Goal: Task Accomplishment & Management: Complete application form

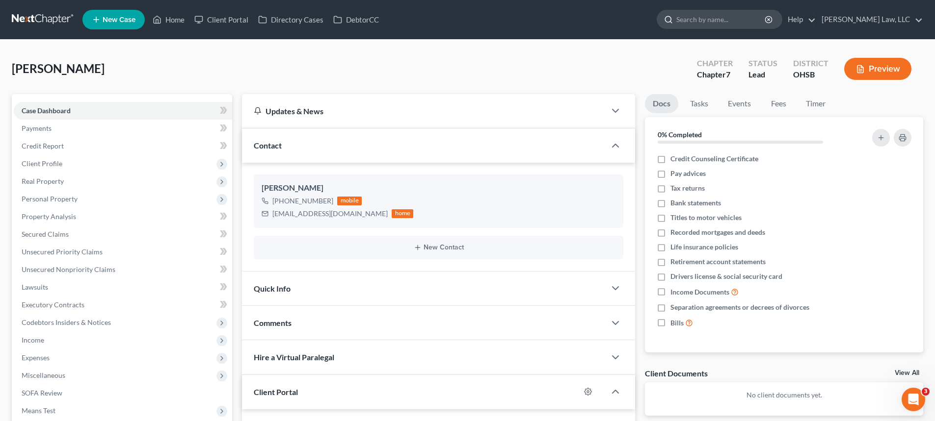
click at [691, 18] on input "search" at bounding box center [721, 19] width 90 height 18
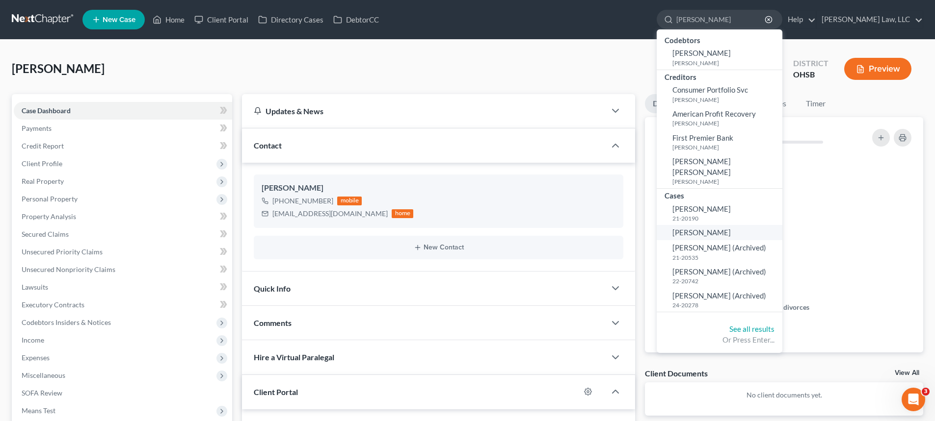
type input "gillie"
click at [720, 225] on link "[PERSON_NAME]" at bounding box center [719, 232] width 126 height 15
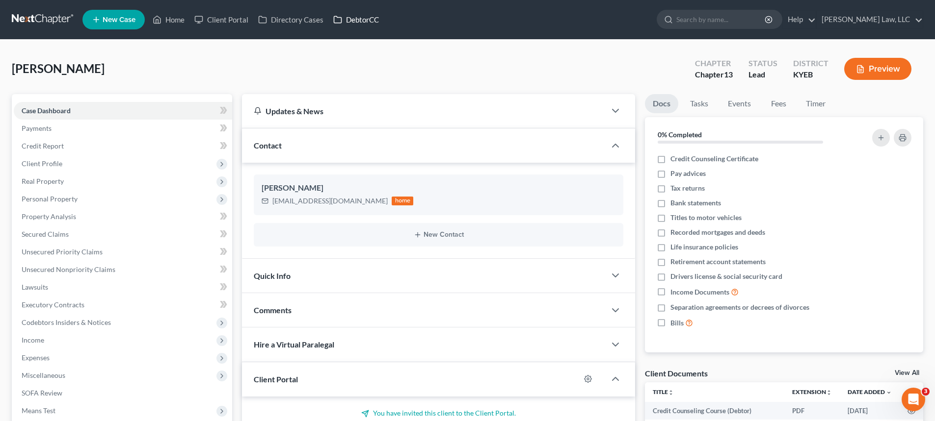
click at [367, 24] on link "DebtorCC" at bounding box center [355, 20] width 55 height 18
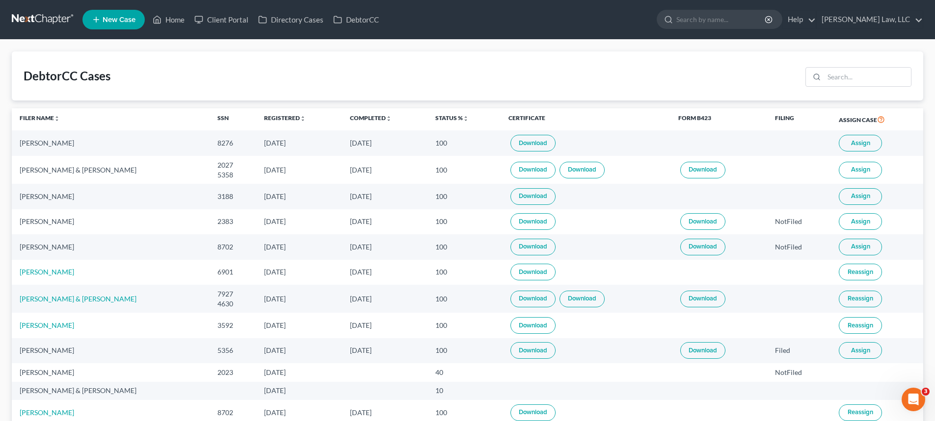
click at [866, 142] on span "Assign" at bounding box center [860, 143] width 19 height 8
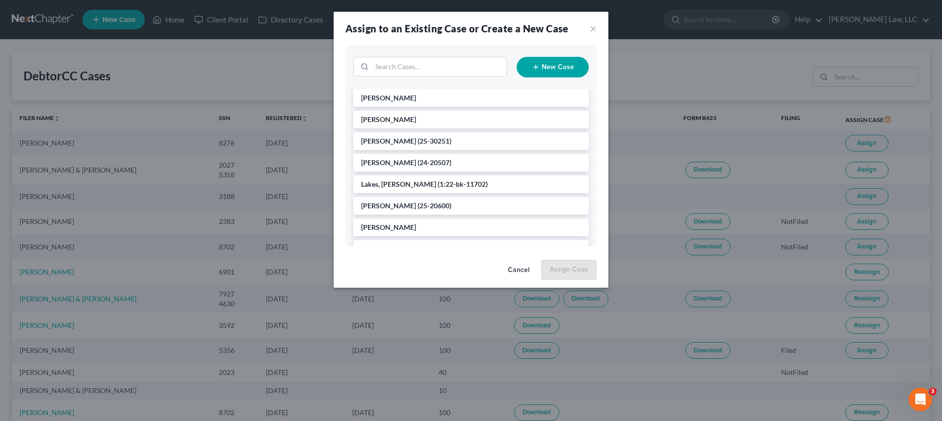
click at [394, 107] on ul "Gillie, Darlene McGlinchey, Maria Gossett, Scott (25-30251) Kariuki, Samuel (24…" at bounding box center [471, 303] width 236 height 428
click at [404, 104] on li "[PERSON_NAME]" at bounding box center [471, 98] width 236 height 18
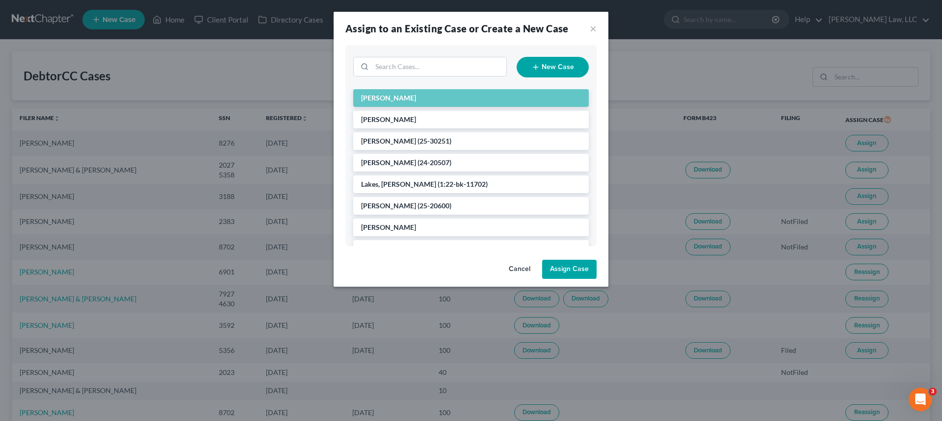
click at [575, 269] on button "Assign Case" at bounding box center [569, 270] width 54 height 20
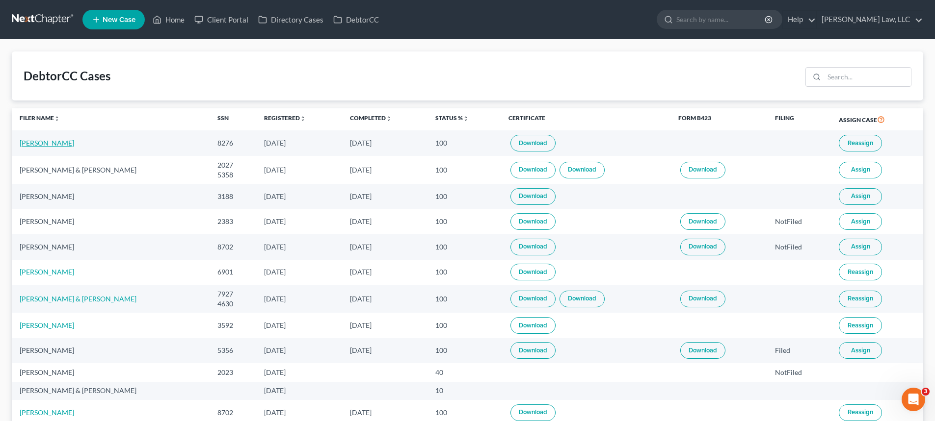
click at [56, 142] on link "Darlene Gillie" at bounding box center [47, 143] width 54 height 8
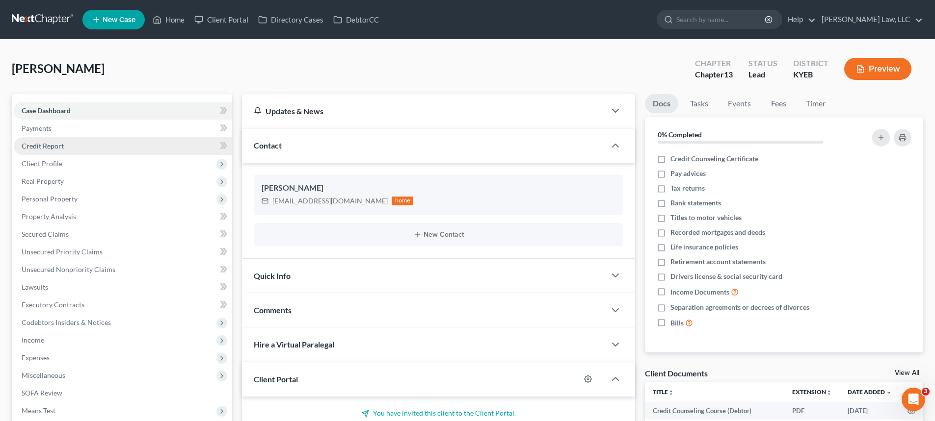
click at [52, 144] on span "Credit Report" at bounding box center [43, 146] width 42 height 8
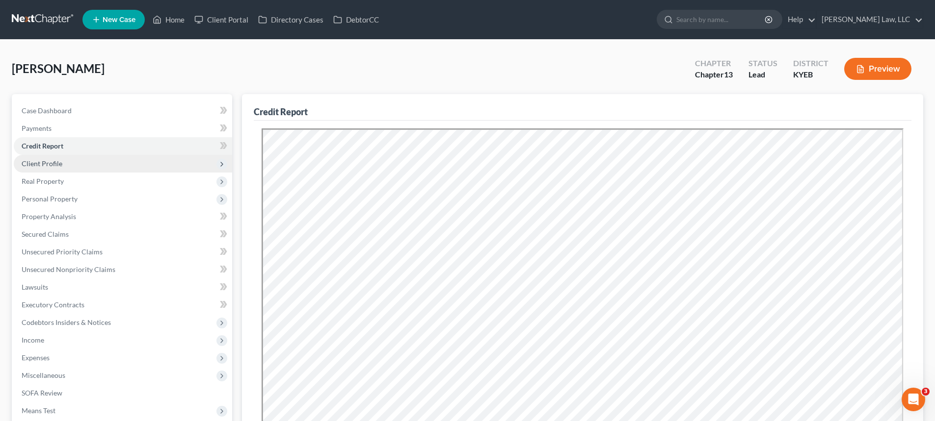
click at [52, 163] on span "Client Profile" at bounding box center [42, 163] width 41 height 8
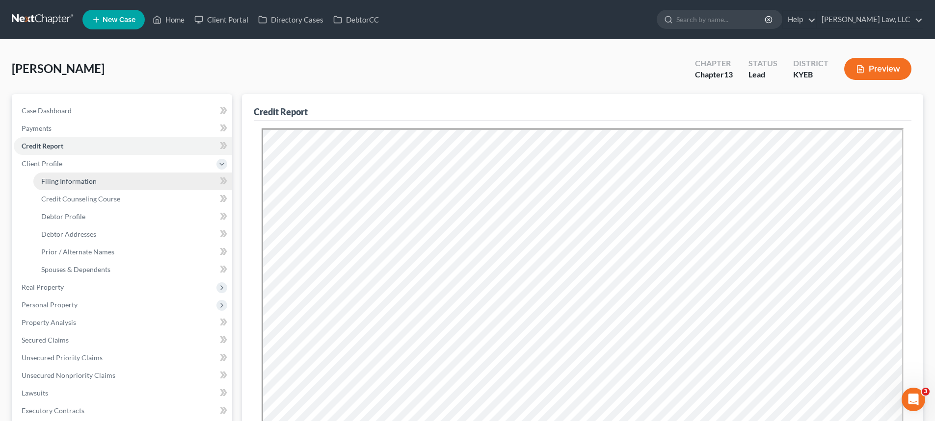
click at [56, 183] on span "Filing Information" at bounding box center [68, 181] width 55 height 8
select select "1"
select select "0"
select select "3"
select select "32"
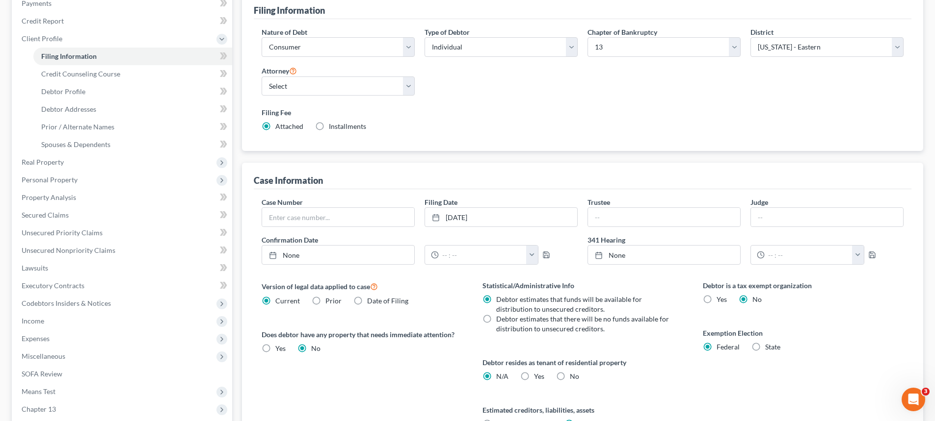
scroll to position [45, 0]
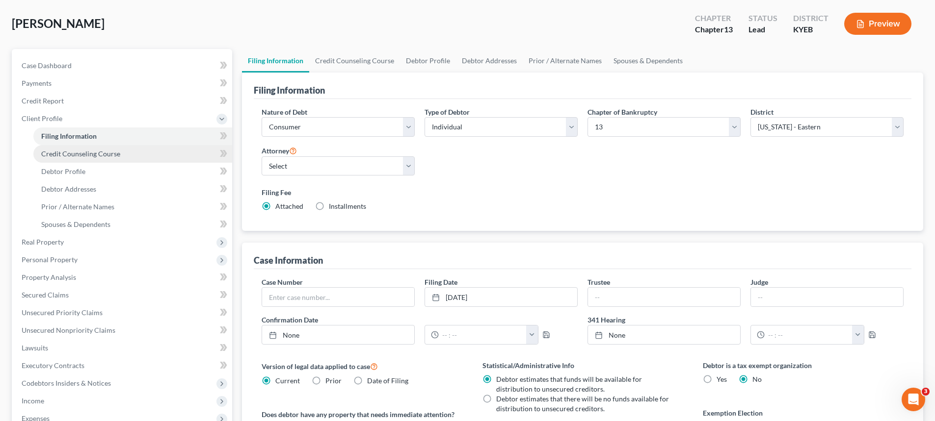
click at [107, 151] on span "Credit Counseling Course" at bounding box center [80, 154] width 79 height 8
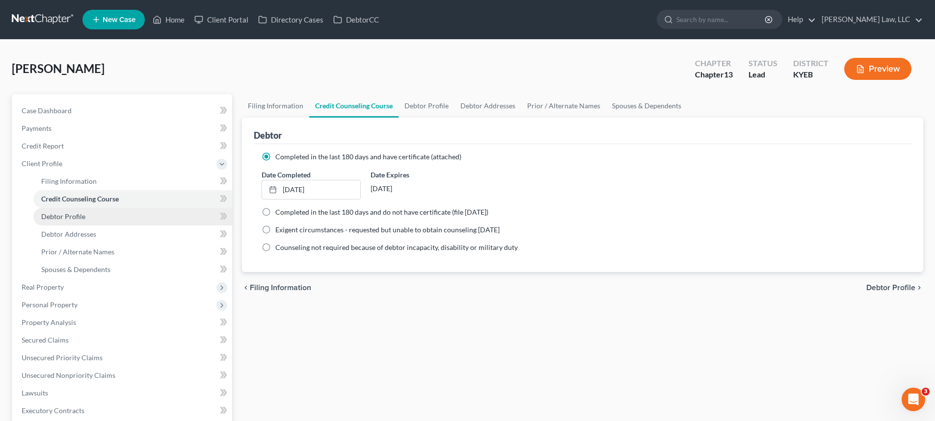
click at [65, 215] on span "Debtor Profile" at bounding box center [63, 216] width 44 height 8
select select "1"
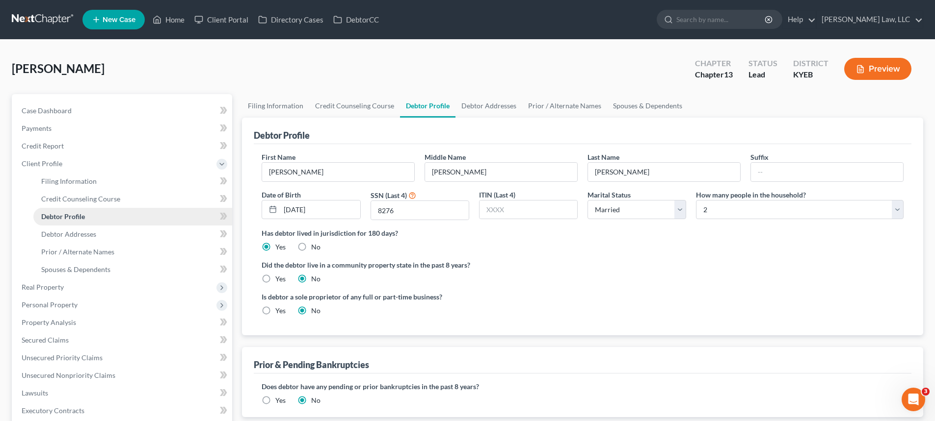
radio input "true"
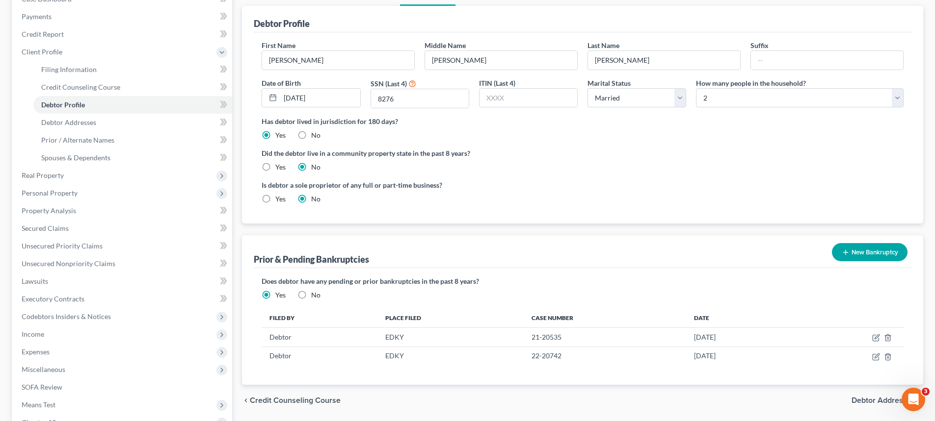
scroll to position [147, 0]
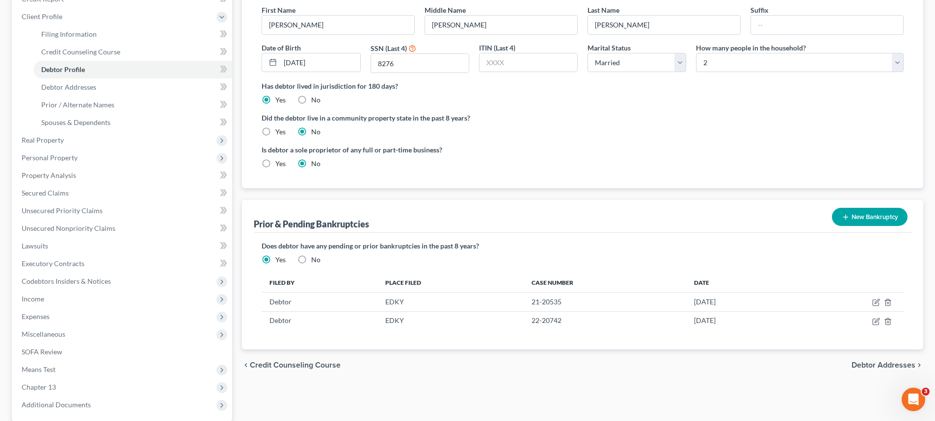
click at [855, 211] on button "New Bankruptcy" at bounding box center [870, 217] width 76 height 18
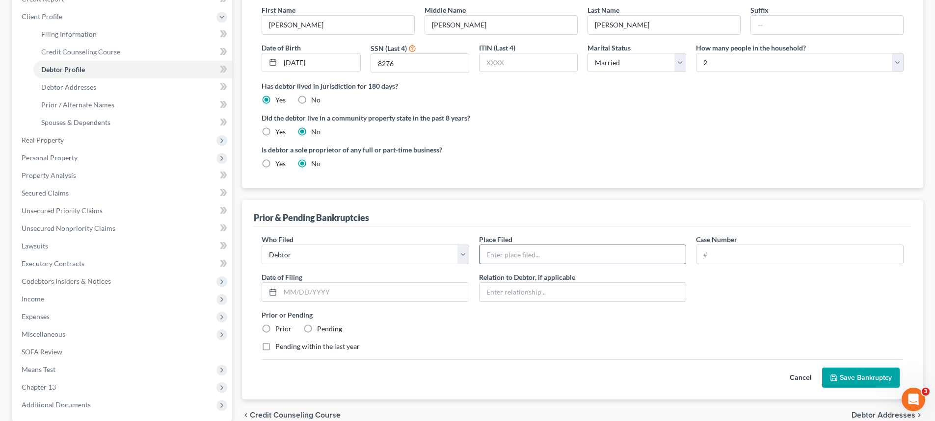
click at [530, 258] on input "text" at bounding box center [582, 254] width 207 height 19
type input "EDKY"
click at [731, 257] on input "text" at bounding box center [799, 254] width 207 height 19
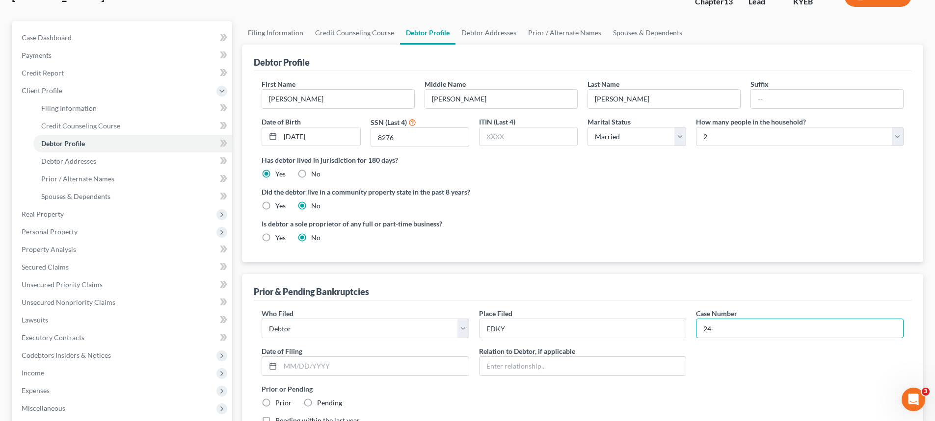
scroll to position [0, 0]
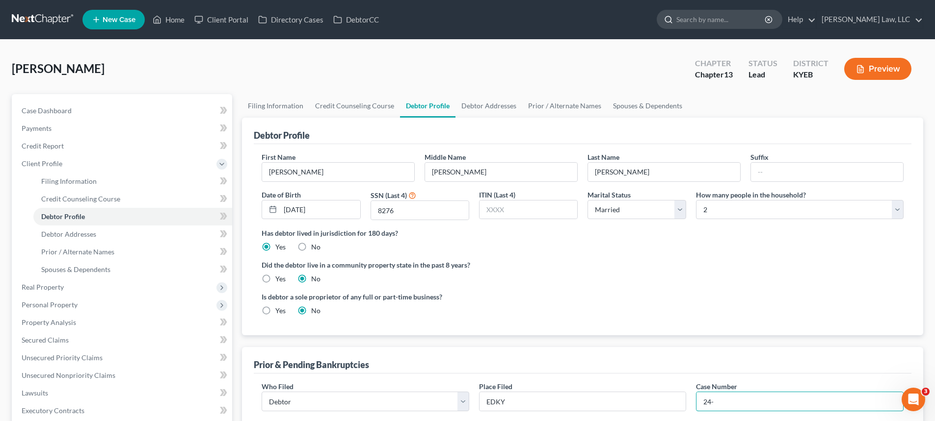
type input "24-"
click at [746, 17] on input "search" at bounding box center [721, 19] width 90 height 18
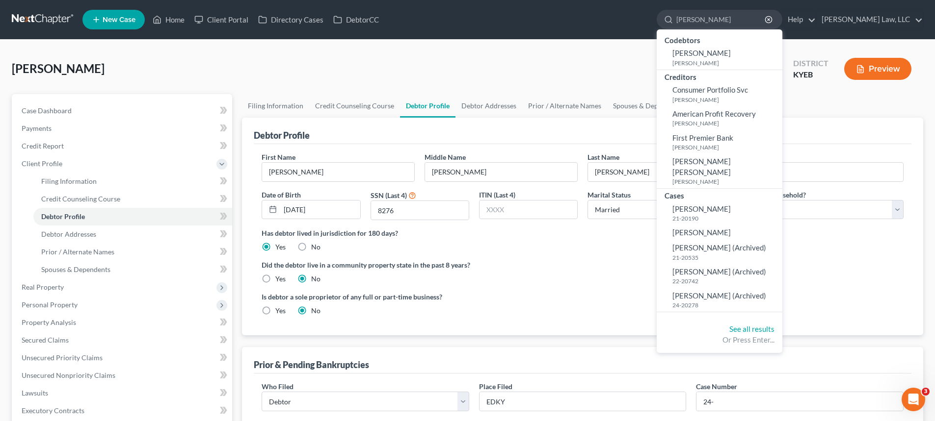
type input "gillie"
click at [582, 292] on div "Is debtor a sole proprietor of any full or part-time business? Yes No" at bounding box center [420, 304] width 326 height 24
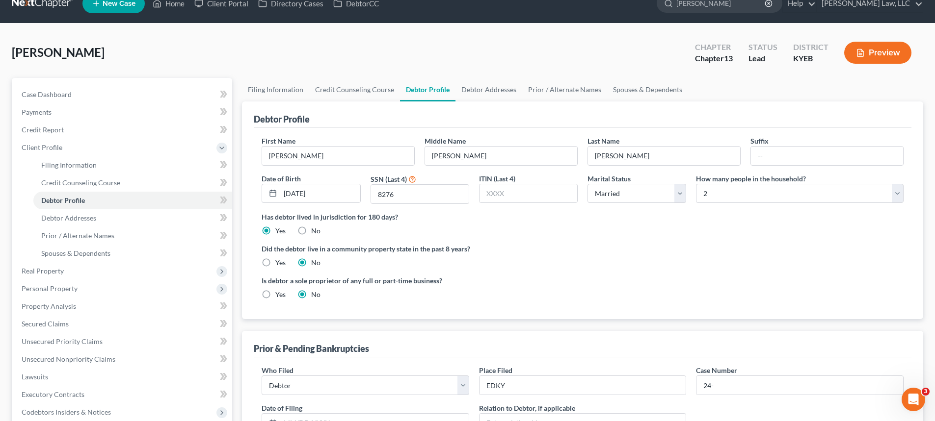
scroll to position [241, 0]
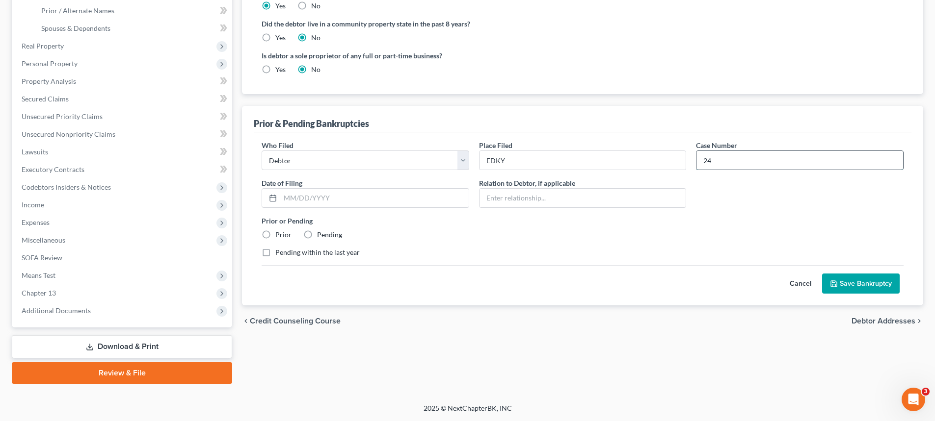
click at [735, 156] on input "24-" at bounding box center [799, 160] width 207 height 19
type input "24-20278"
type input "[DATE]"
click at [275, 235] on label "Prior" at bounding box center [283, 235] width 16 height 10
click at [279, 235] on input "Prior" at bounding box center [282, 233] width 6 height 6
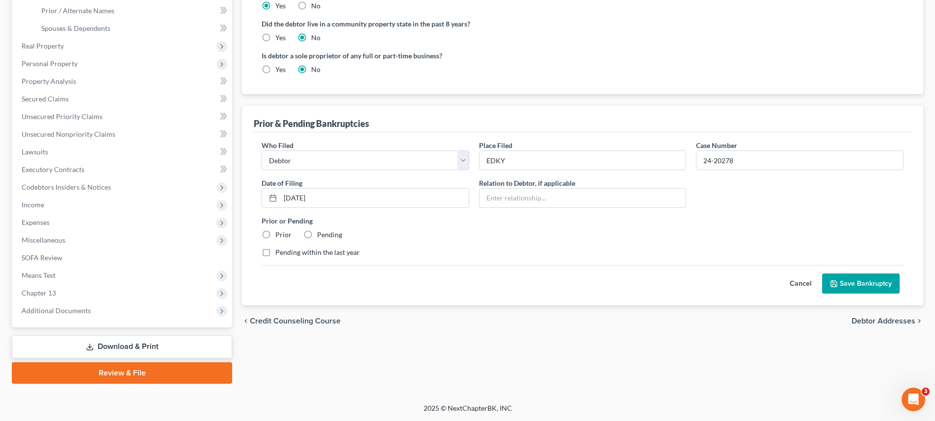
radio input "true"
click at [275, 256] on label "Pending within the last year" at bounding box center [317, 253] width 84 height 10
click at [279, 254] on input "Pending within the last year" at bounding box center [282, 251] width 6 height 6
checkbox input "true"
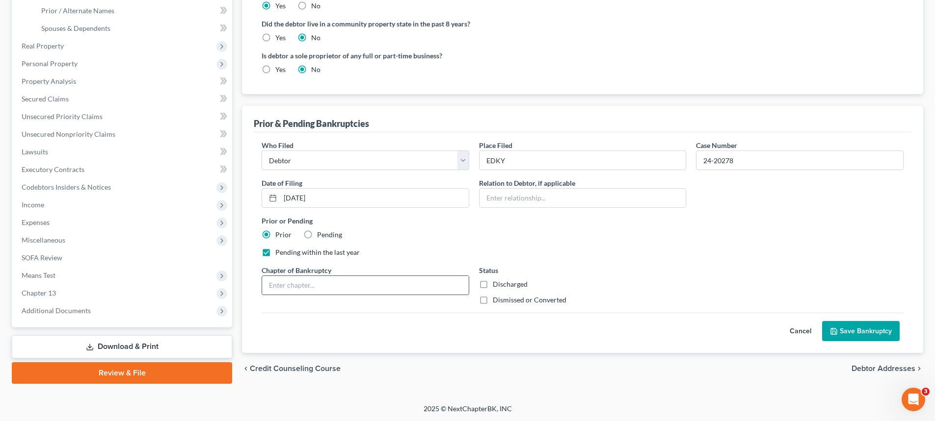
click at [390, 282] on input "text" at bounding box center [365, 285] width 207 height 19
type input "13"
click at [493, 300] on label "Dismissed or Converted" at bounding box center [530, 300] width 74 height 10
click at [497, 300] on input "Dismissed or Converted" at bounding box center [500, 298] width 6 height 6
checkbox input "true"
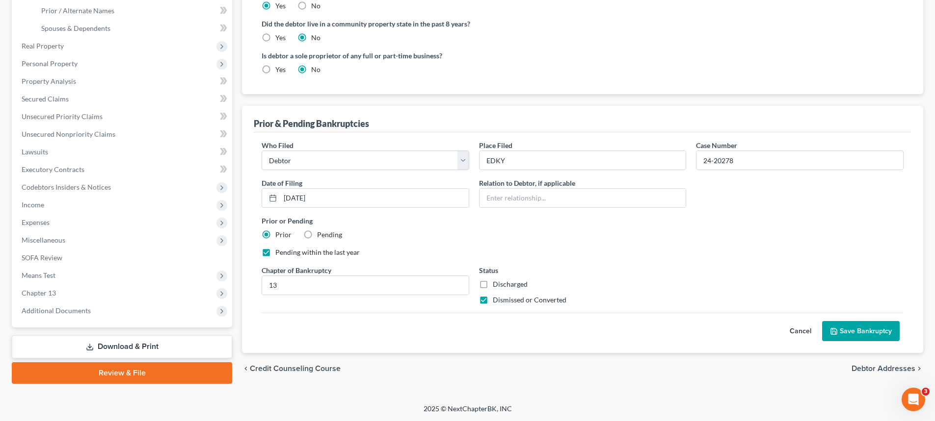
click at [863, 330] on button "Save Bankruptcy" at bounding box center [861, 331] width 78 height 21
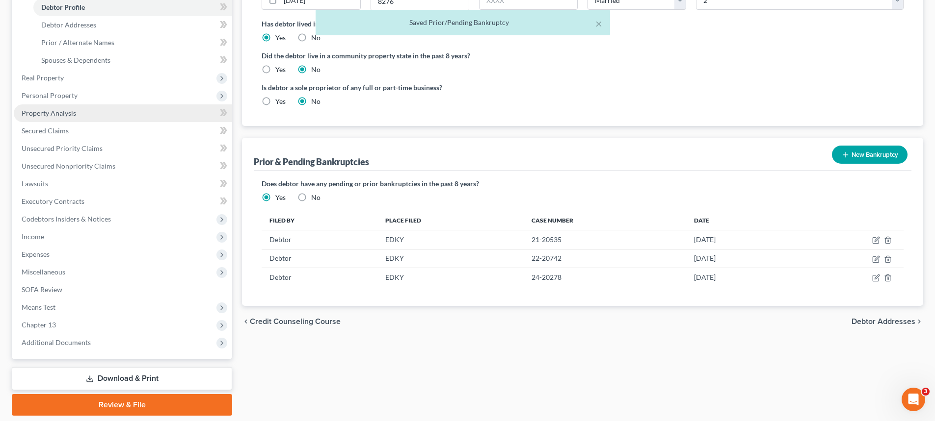
scroll to position [192, 0]
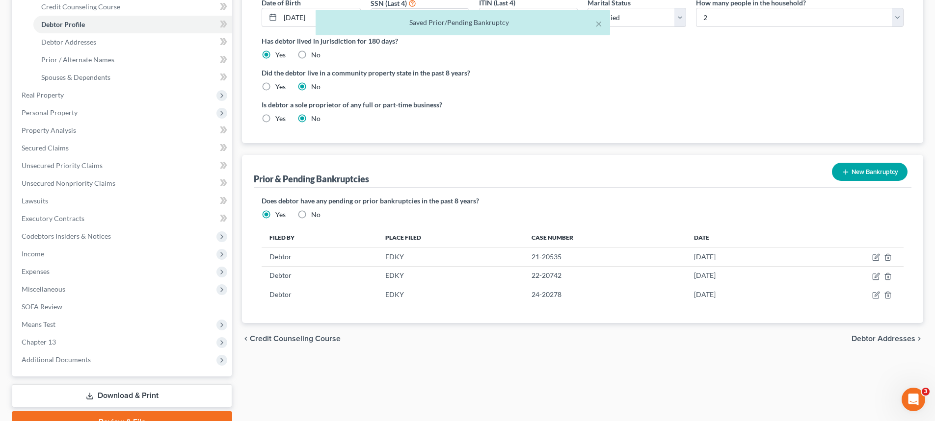
click at [63, 30] on div "× Saved Prior/Pending Bankruptcy" at bounding box center [462, 25] width 935 height 30
click at [62, 43] on span "Debtor Addresses" at bounding box center [68, 42] width 55 height 8
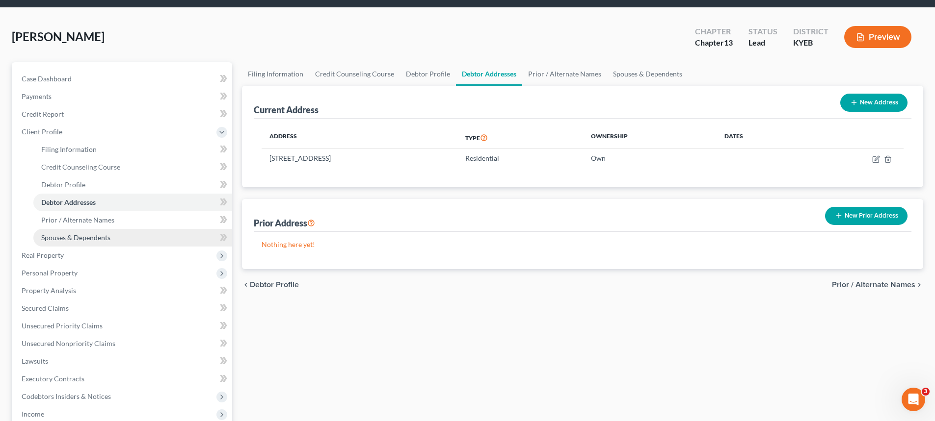
scroll to position [49, 0]
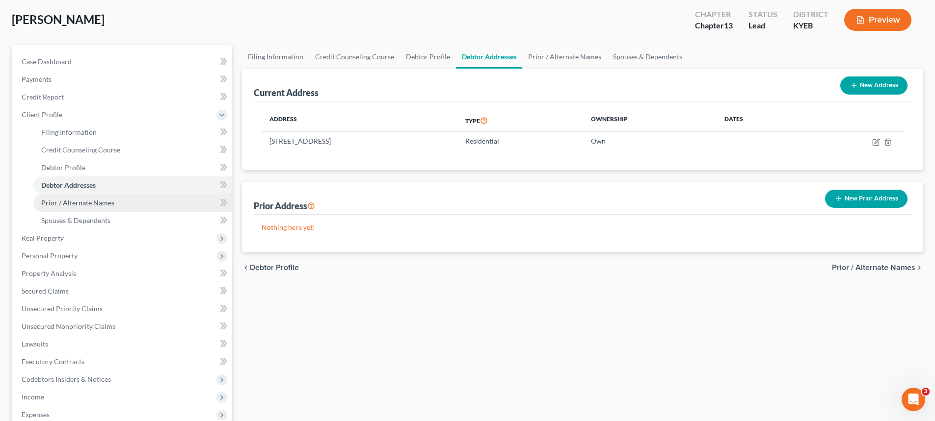
click at [74, 205] on span "Prior / Alternate Names" at bounding box center [77, 203] width 73 height 8
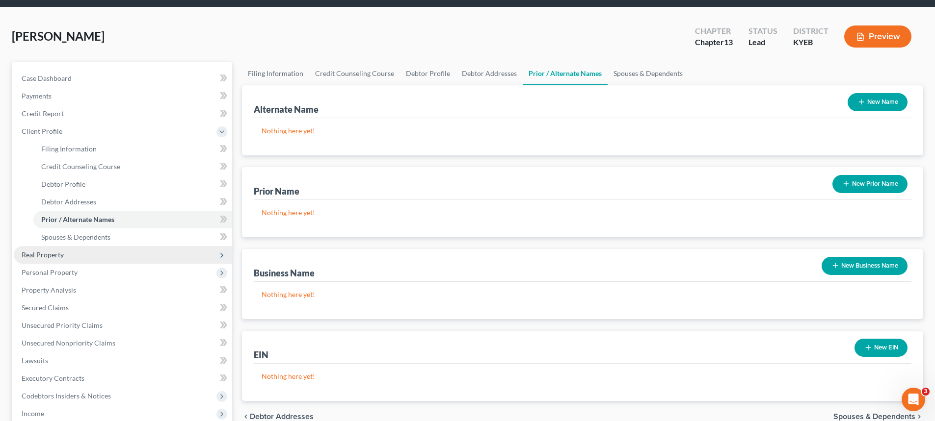
scroll to position [49, 0]
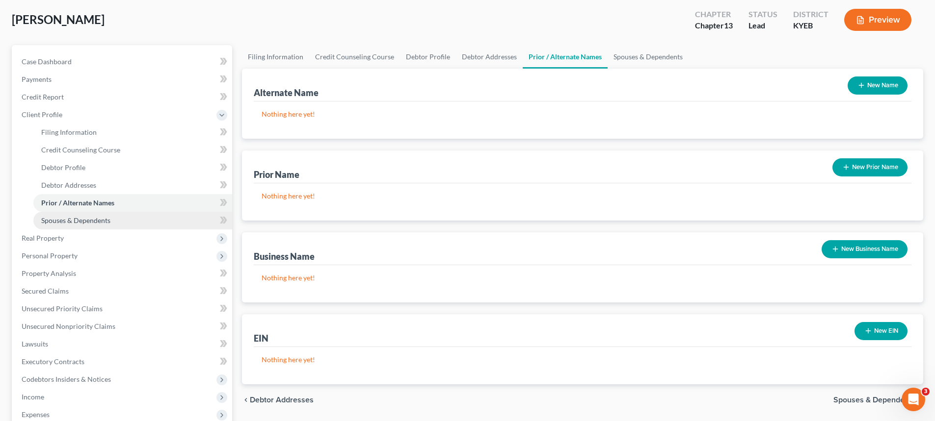
click at [77, 217] on span "Spouses & Dependents" at bounding box center [75, 220] width 69 height 8
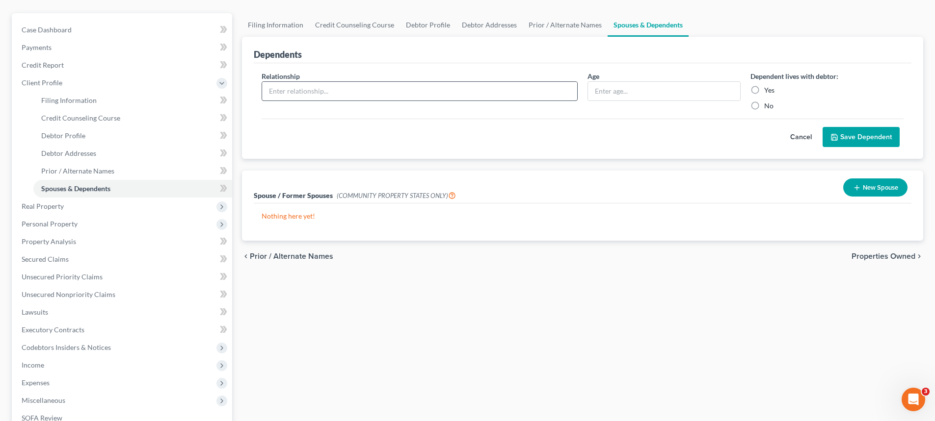
scroll to position [98, 0]
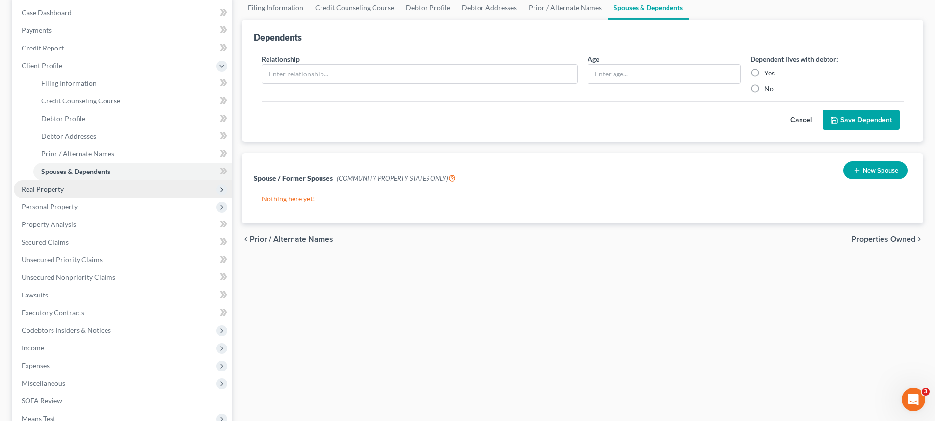
click at [44, 187] on span "Real Property" at bounding box center [43, 189] width 42 height 8
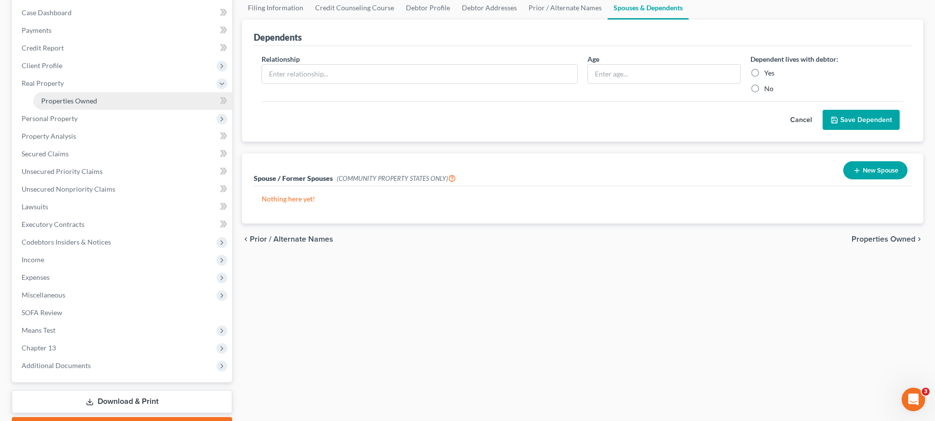
click at [48, 103] on span "Properties Owned" at bounding box center [69, 101] width 56 height 8
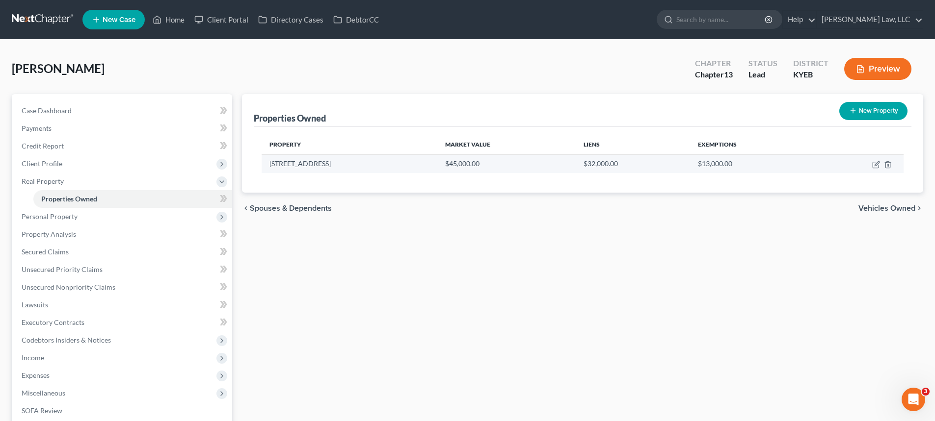
drag, startPoint x: 331, startPoint y: 164, endPoint x: 270, endPoint y: 170, distance: 61.1
click at [270, 170] on td "[STREET_ADDRESS]" at bounding box center [350, 164] width 176 height 19
copy td "[STREET_ADDRESS]"
click at [875, 166] on icon "button" at bounding box center [876, 163] width 4 height 4
select select "18"
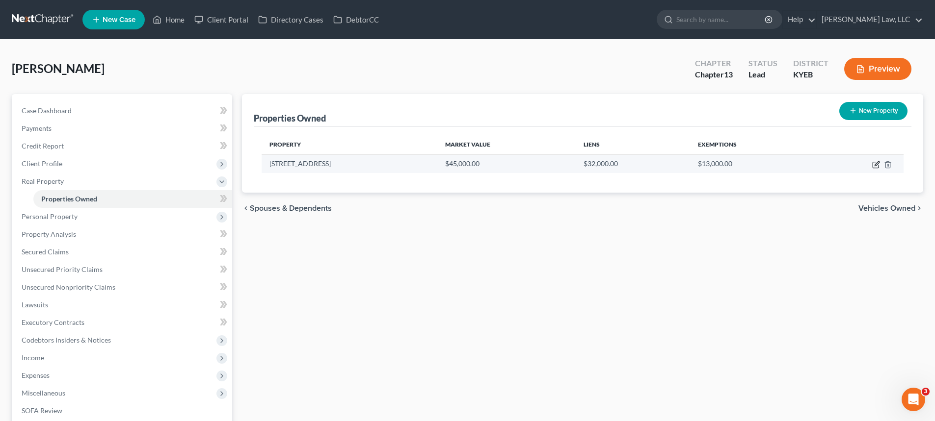
select select "58"
select select "3"
select select "0"
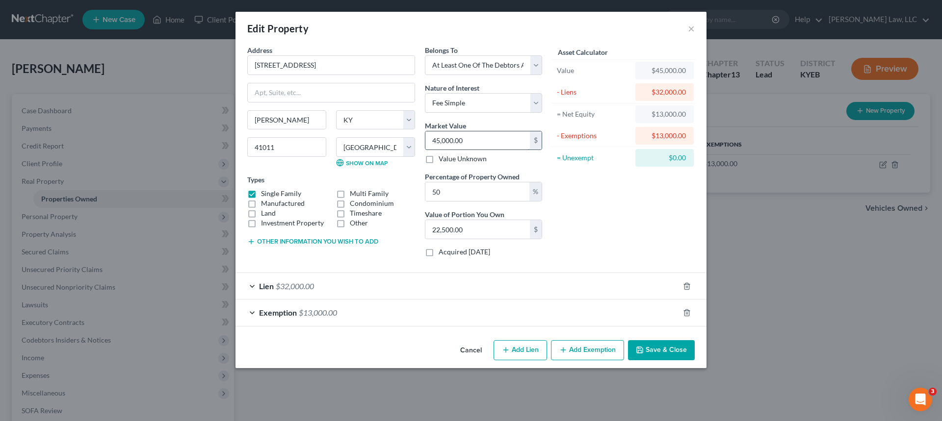
click at [474, 148] on input "45,000.00" at bounding box center [477, 140] width 105 height 19
type input "9"
type input "4.50"
type input "90"
type input "45.00"
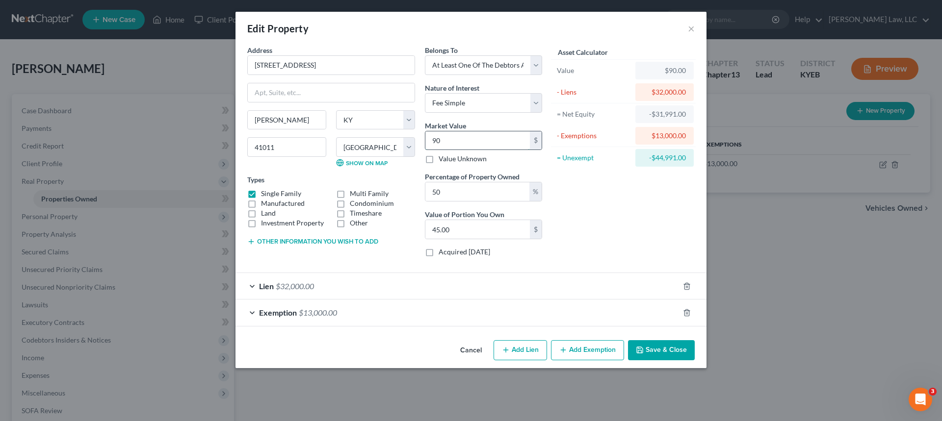
type input "900"
type input "450.00"
type input "9000"
type input "4,500.00"
type input "9,0000"
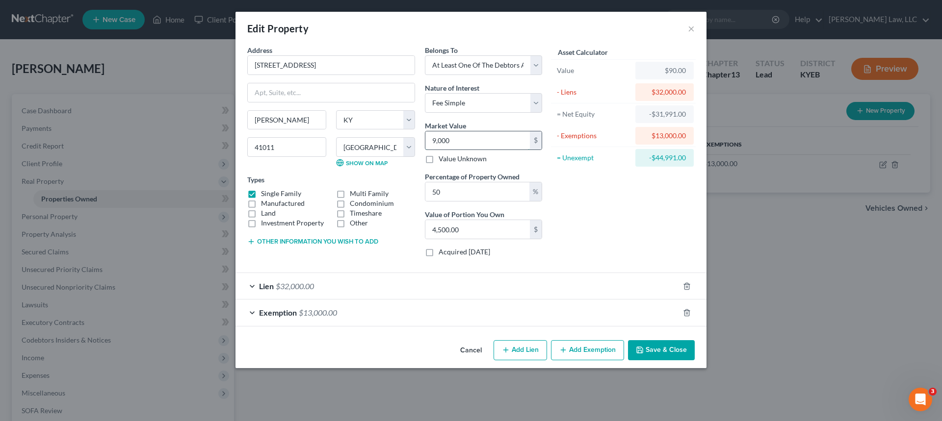
type input "45,000.00"
click at [438, 141] on input "90,000" at bounding box center [477, 140] width 105 height 19
type input "90,000"
click at [688, 312] on icon "button" at bounding box center [687, 313] width 8 height 8
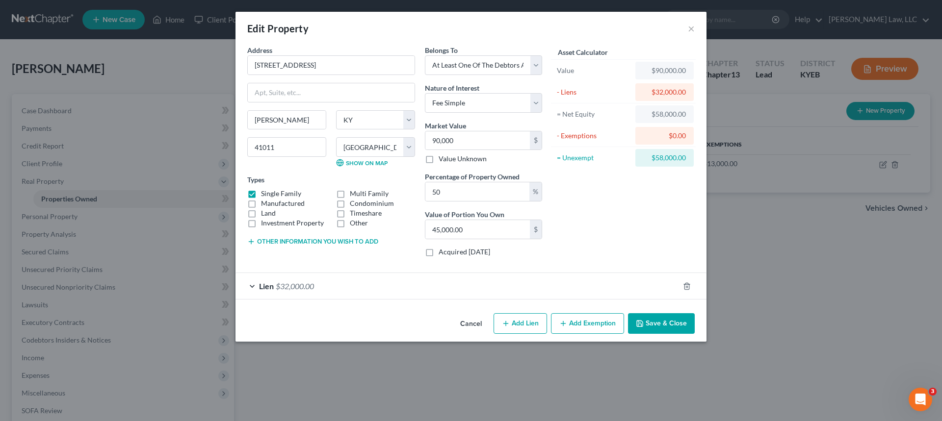
click at [602, 325] on button "Add Exemption" at bounding box center [587, 324] width 73 height 21
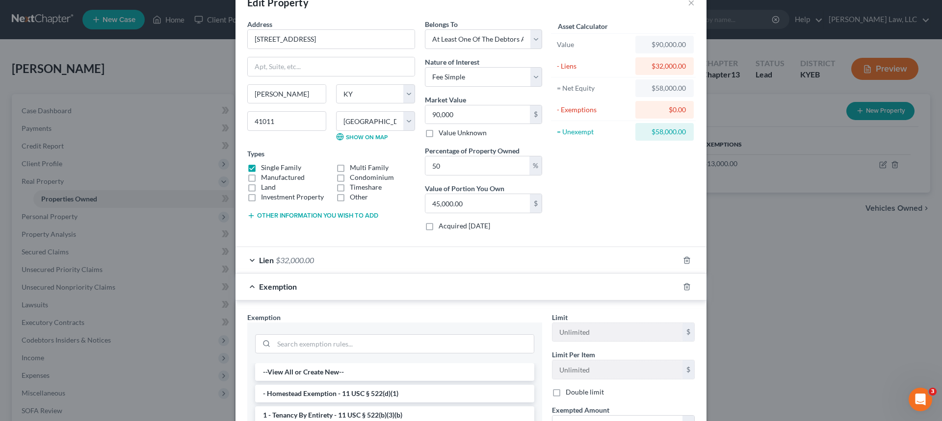
scroll to position [49, 0]
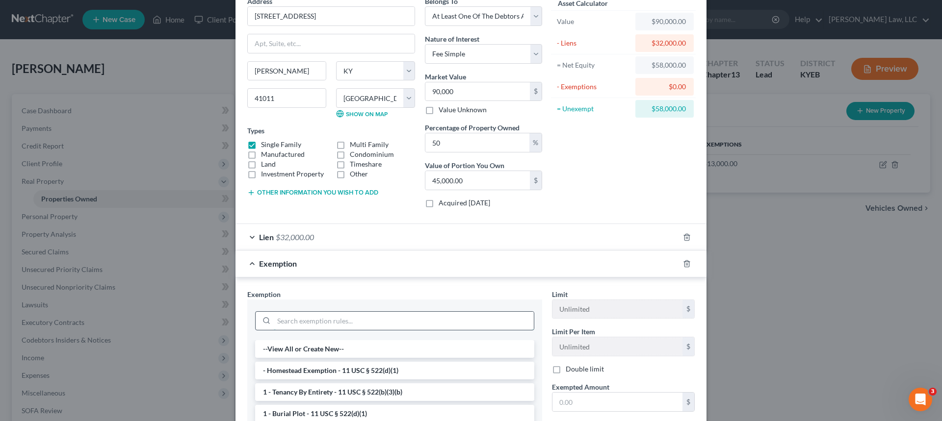
click at [293, 323] on input "search" at bounding box center [404, 321] width 260 height 19
type input "ho"
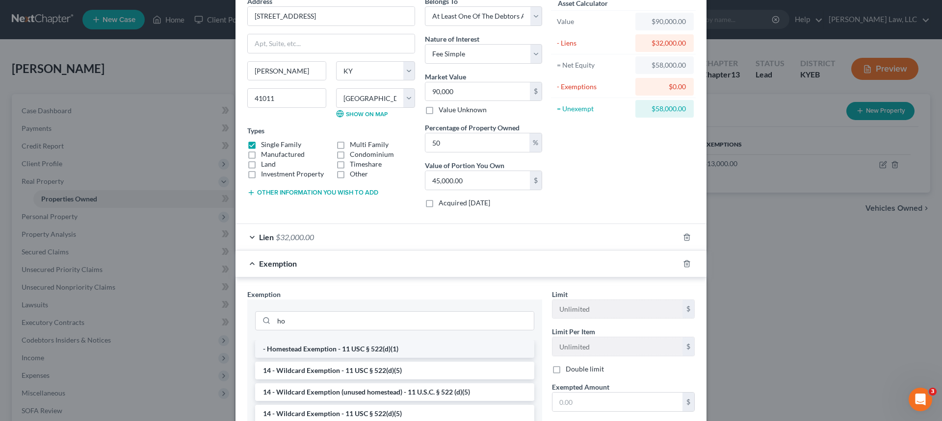
click at [297, 350] on li "- Homestead Exemption - 11 USC § 522(d)(1)" at bounding box center [394, 349] width 279 height 18
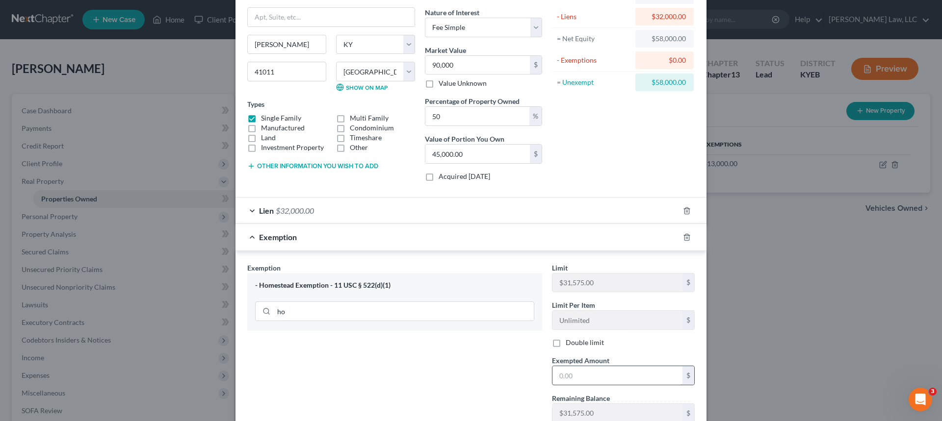
scroll to position [98, 0]
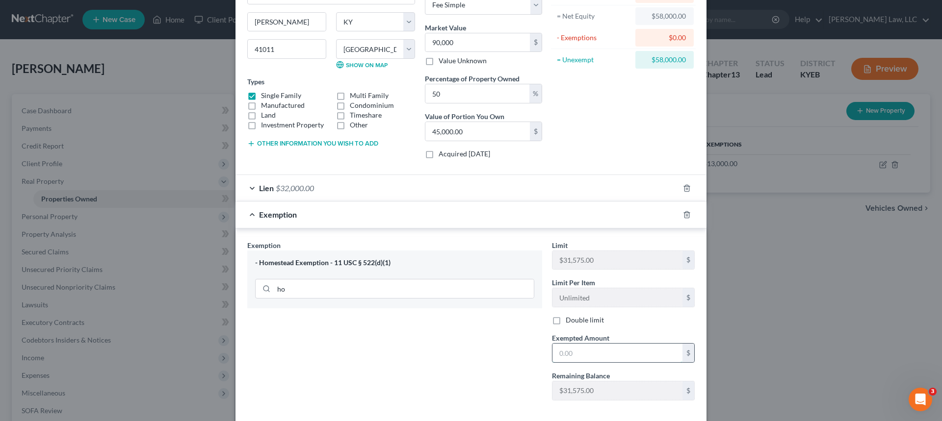
click at [572, 358] on input "text" at bounding box center [617, 353] width 130 height 19
drag, startPoint x: 593, startPoint y: 350, endPoint x: 511, endPoint y: 366, distance: 83.4
click at [515, 357] on div "Exemption Set must be selected for CA. Exemption * - Homestead Exemption - 11 U…" at bounding box center [470, 324] width 457 height 169
drag, startPoint x: 613, startPoint y: 350, endPoint x: 490, endPoint y: 349, distance: 122.7
click at [490, 349] on div "Exemption Set must be selected for CA. Exemption * - Homestead Exemption - 11 U…" at bounding box center [470, 324] width 457 height 169
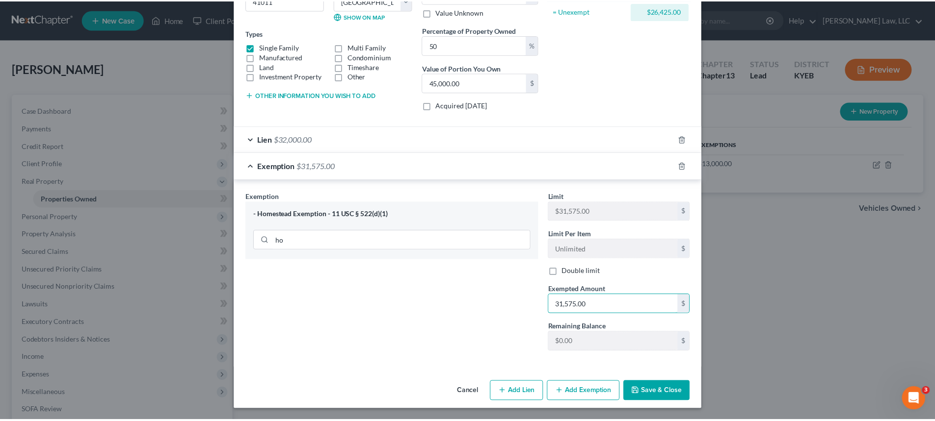
scroll to position [147, 0]
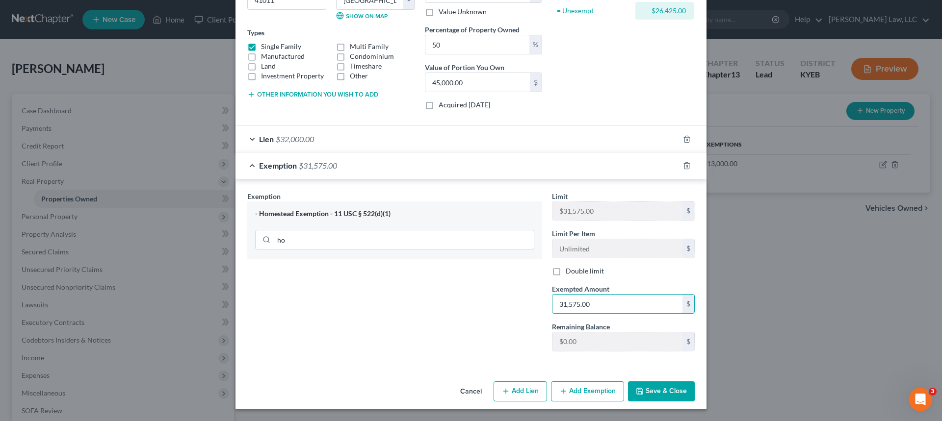
drag, startPoint x: 601, startPoint y: 302, endPoint x: 533, endPoint y: 300, distance: 68.2
click at [538, 302] on div "Exemption Set must be selected for CA. Exemption * - Homestead Exemption - 11 U…" at bounding box center [470, 275] width 457 height 169
type input "13,000.00"
click at [668, 401] on button "Save & Close" at bounding box center [661, 392] width 67 height 21
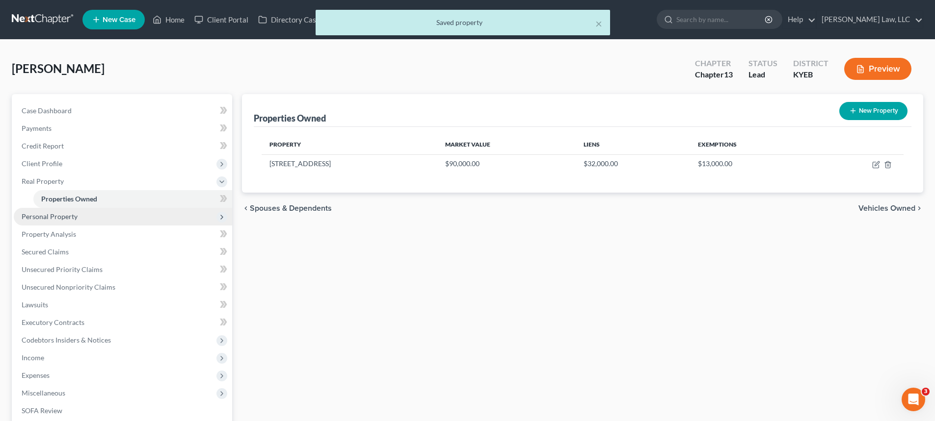
click at [45, 224] on span "Personal Property" at bounding box center [123, 217] width 218 height 18
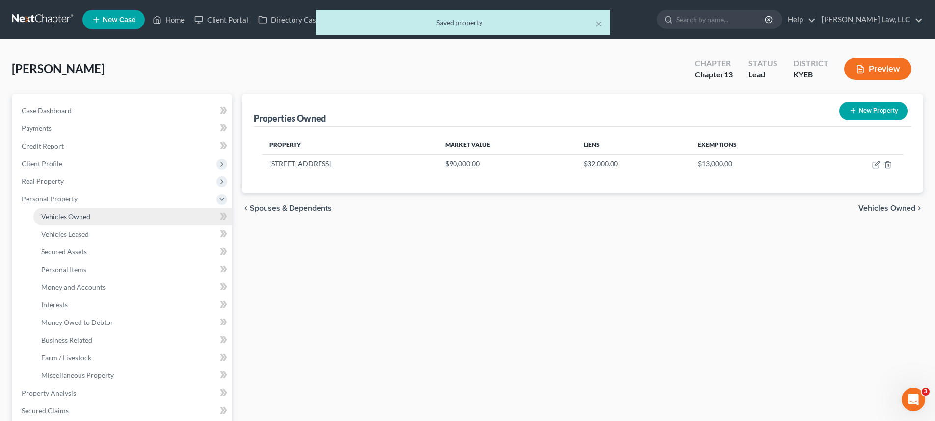
click at [52, 219] on span "Vehicles Owned" at bounding box center [65, 216] width 49 height 8
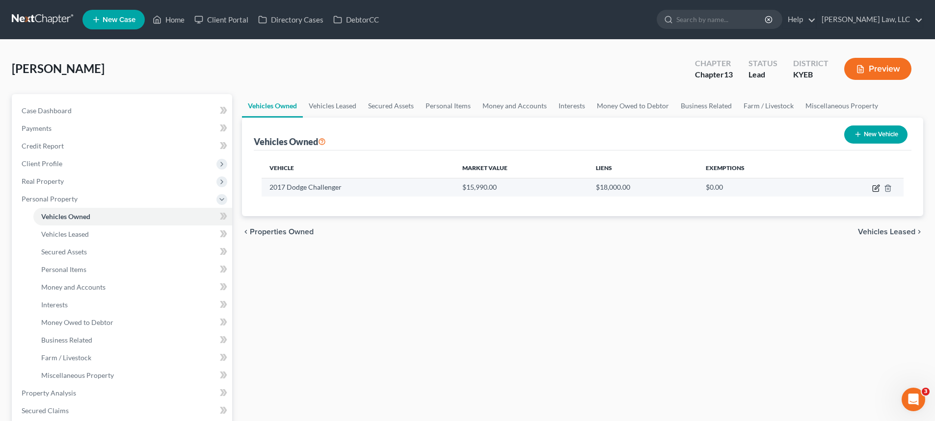
click at [876, 188] on icon "button" at bounding box center [876, 188] width 8 height 8
select select "0"
select select "9"
select select "2"
select select "0"
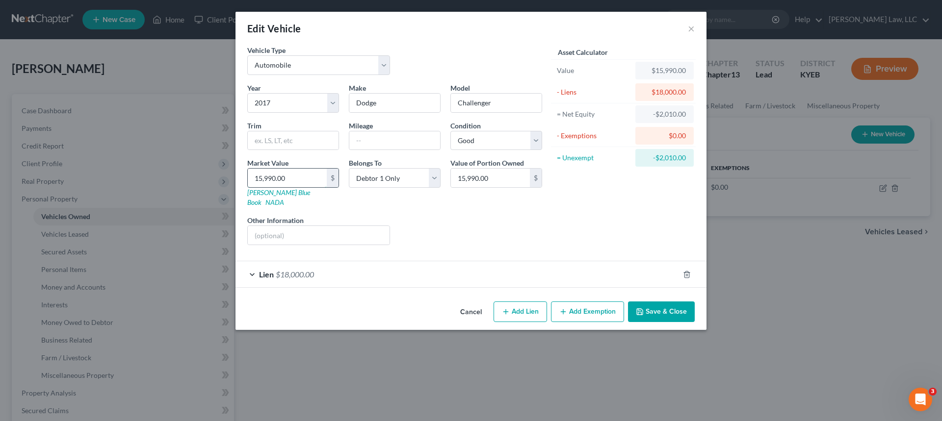
click at [261, 178] on input "15,990.00" at bounding box center [287, 178] width 79 height 19
click at [260, 176] on input "15,990.00" at bounding box center [287, 178] width 79 height 19
click at [258, 177] on input "15,990.00" at bounding box center [287, 178] width 79 height 19
click at [262, 178] on input "15,990.00" at bounding box center [287, 178] width 79 height 19
type input "1,990.00"
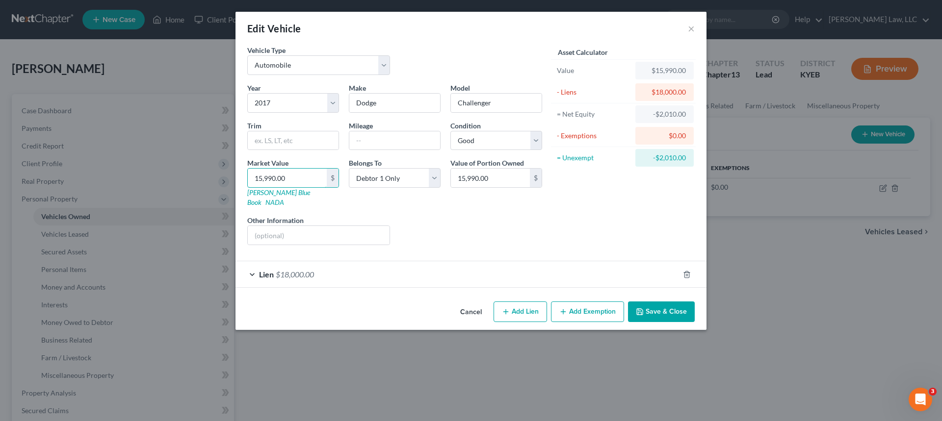
type input "1,990.00"
type input "13,990.00"
click at [653, 302] on button "Save & Close" at bounding box center [661, 312] width 67 height 21
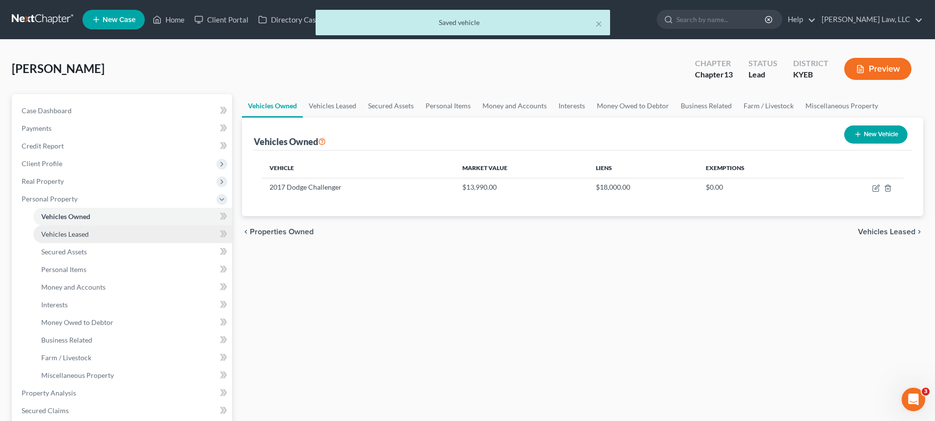
click at [57, 236] on span "Vehicles Leased" at bounding box center [65, 234] width 48 height 8
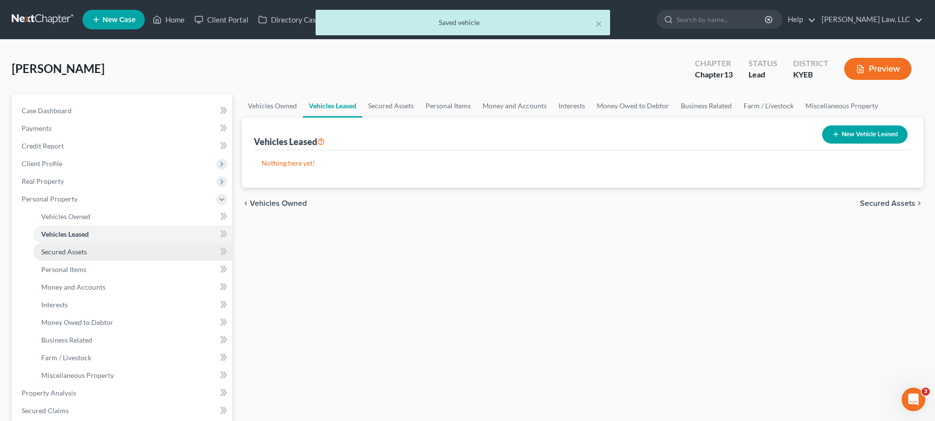
click at [67, 251] on span "Secured Assets" at bounding box center [64, 252] width 46 height 8
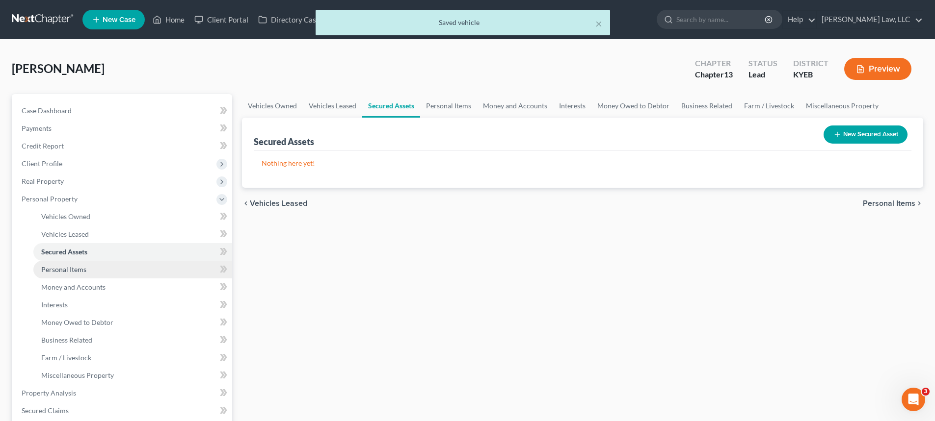
click at [69, 267] on span "Personal Items" at bounding box center [63, 269] width 45 height 8
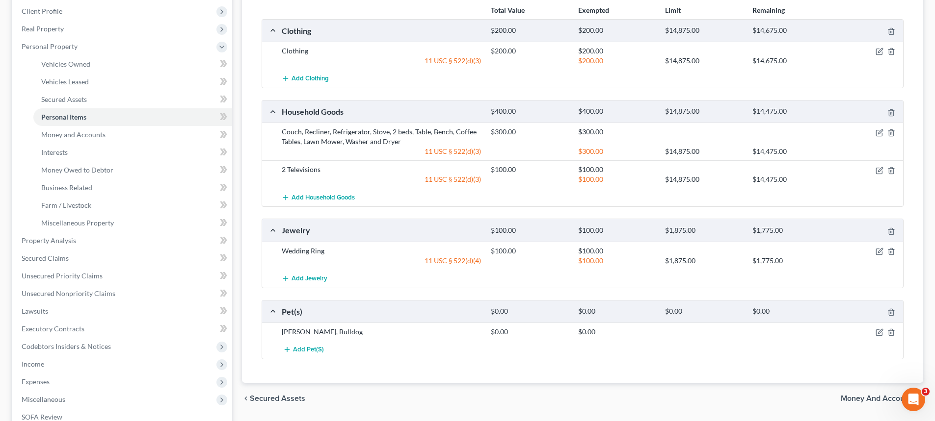
scroll to position [151, 0]
click at [41, 140] on span "Money and Accounts" at bounding box center [73, 136] width 64 height 8
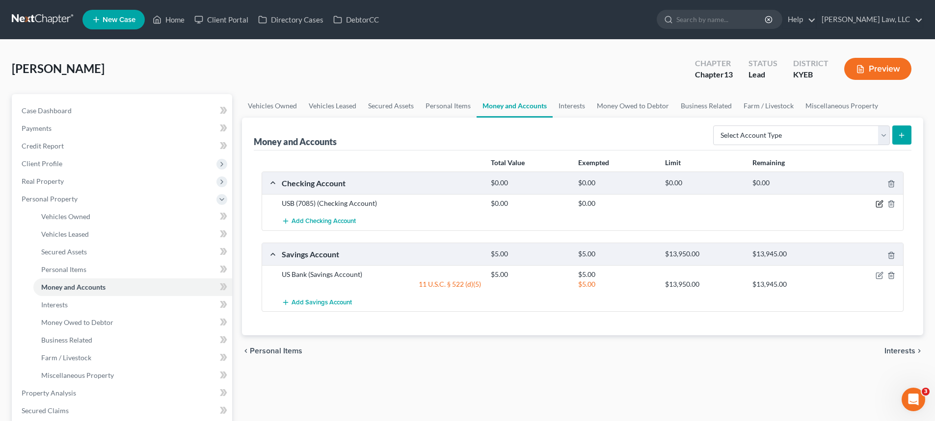
click at [875, 204] on icon "button" at bounding box center [879, 204] width 8 height 8
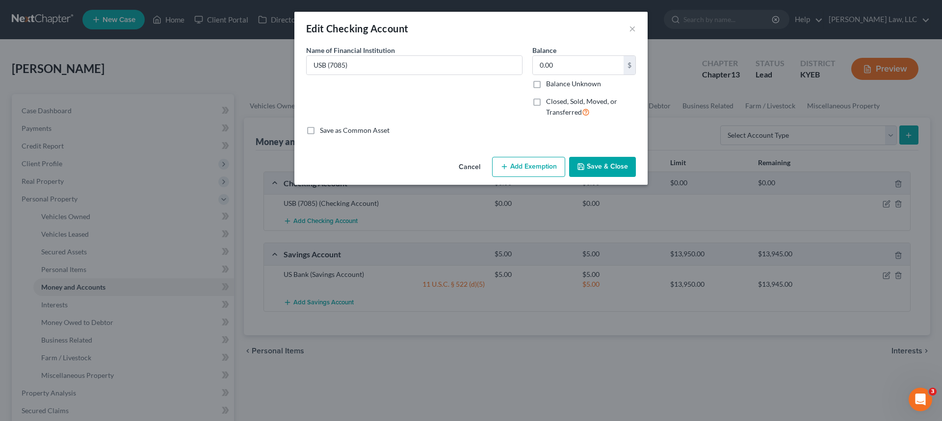
click at [601, 160] on button "Save & Close" at bounding box center [602, 167] width 67 height 21
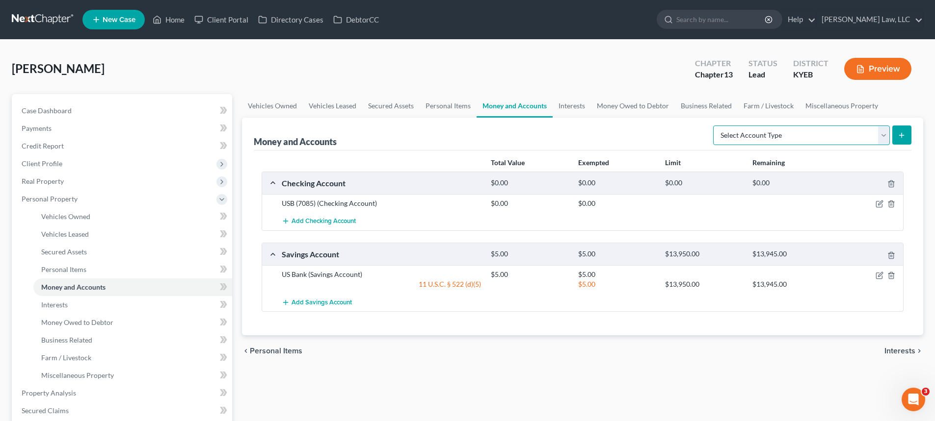
click at [885, 138] on select "Select Account Type Brokerage Cash on Hand Certificates of Deposit Checking Acc…" at bounding box center [801, 136] width 177 height 20
select select "checking"
click at [715, 126] on select "Select Account Type Brokerage Cash on Hand Certificates of Deposit Checking Acc…" at bounding box center [801, 136] width 177 height 20
click at [909, 136] on button "submit" at bounding box center [901, 135] width 19 height 19
click at [723, 131] on select "Select Account Type Brokerage Cash on Hand Certificates of Deposit Checking Acc…" at bounding box center [801, 136] width 177 height 20
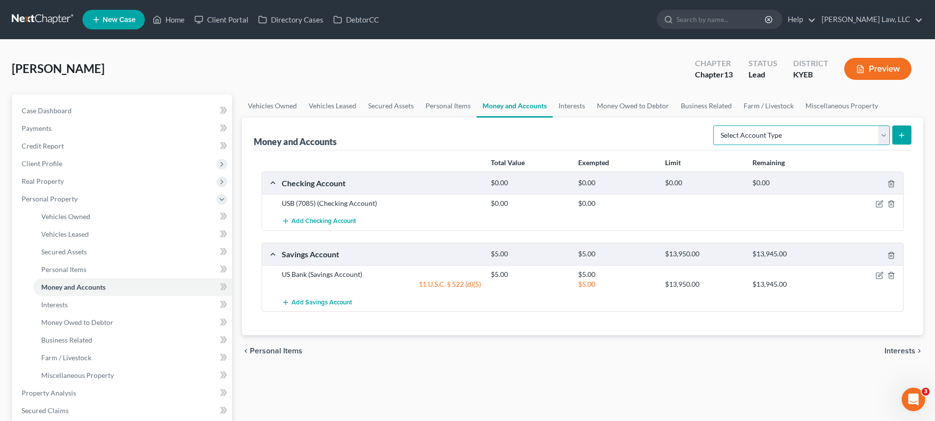
select select "checking"
click at [715, 126] on select "Select Account Type Brokerage Cash on Hand Certificates of Deposit Checking Acc…" at bounding box center [801, 136] width 177 height 20
click at [896, 134] on button "submit" at bounding box center [901, 135] width 19 height 19
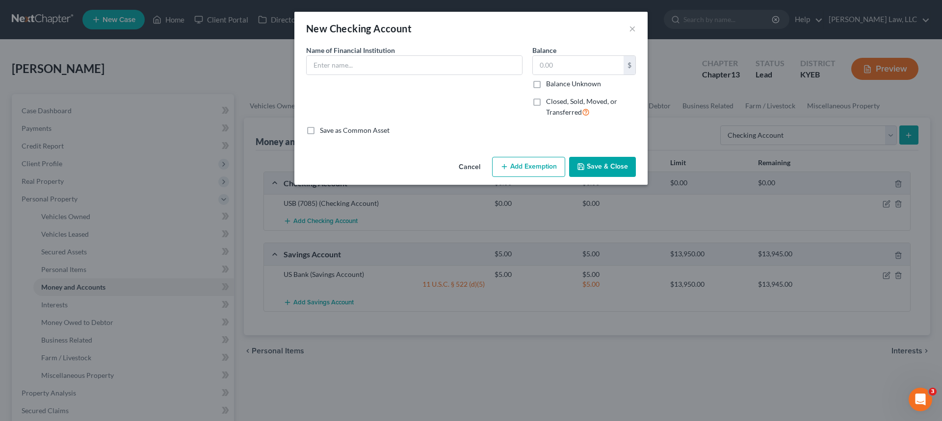
click at [400, 51] on div "Name of Financial Institution *" at bounding box center [414, 60] width 216 height 30
click at [424, 59] on input "text" at bounding box center [414, 65] width 215 height 19
type input "Chime"
type input "75.00"
click at [526, 167] on button "Add Exemption" at bounding box center [528, 167] width 73 height 21
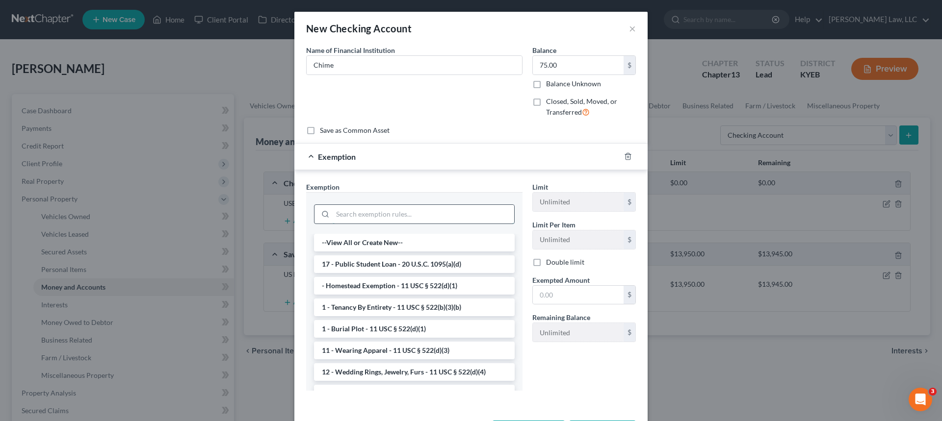
click at [378, 210] on input "search" at bounding box center [424, 214] width 182 height 19
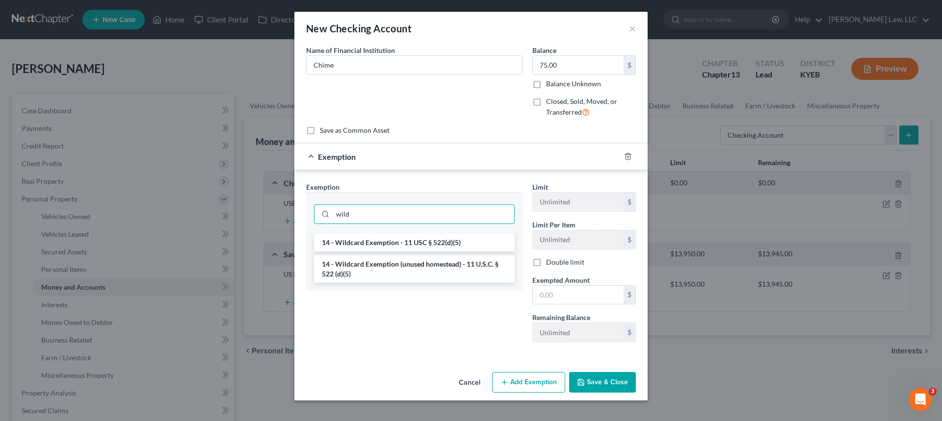
type input "wild"
click at [380, 267] on li "14 - Wildcard Exemption (unused homestead) - 11 U.S.C. § 522 (d)(5)" at bounding box center [414, 269] width 201 height 27
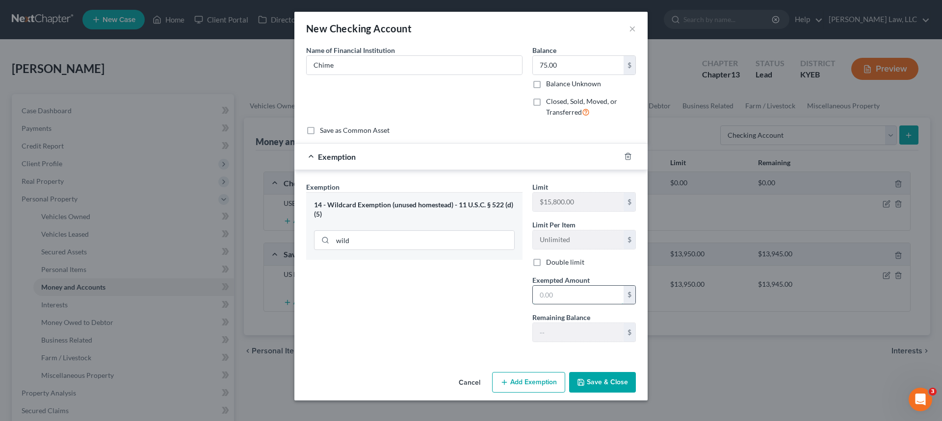
click at [594, 296] on input "text" at bounding box center [578, 295] width 91 height 19
type input "75.00"
click at [626, 383] on button "Save & Close" at bounding box center [602, 382] width 67 height 21
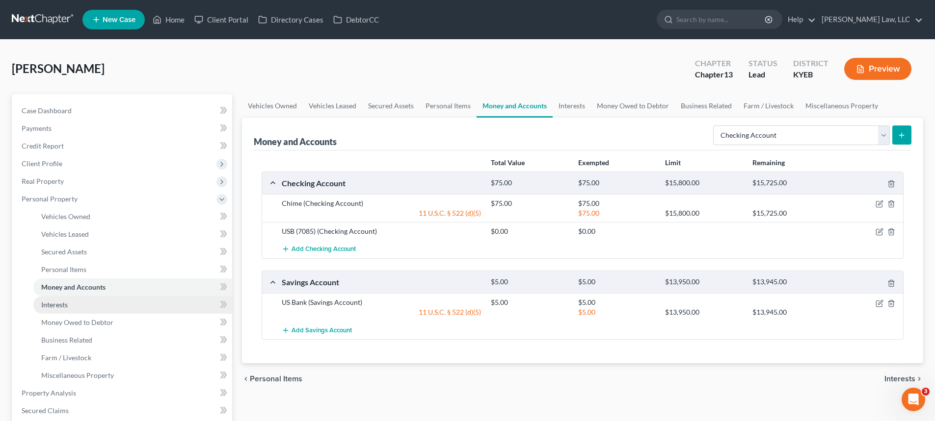
click at [70, 302] on link "Interests" at bounding box center [132, 305] width 199 height 18
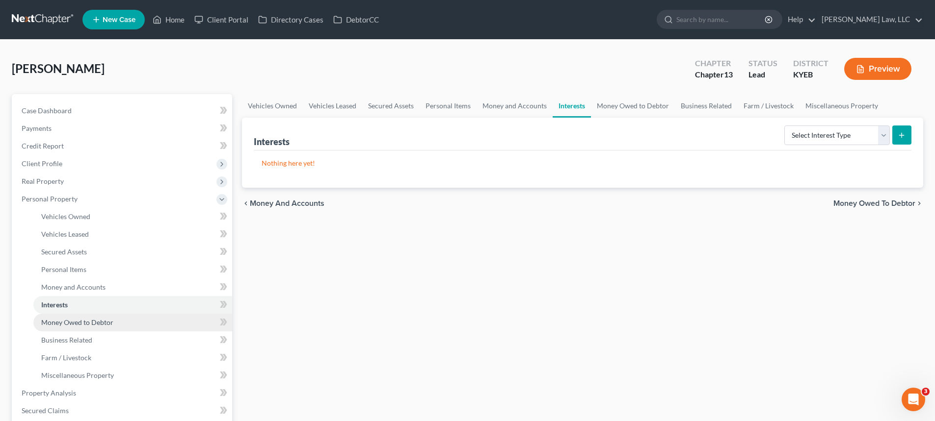
click at [59, 326] on span "Money Owed to Debtor" at bounding box center [77, 322] width 72 height 8
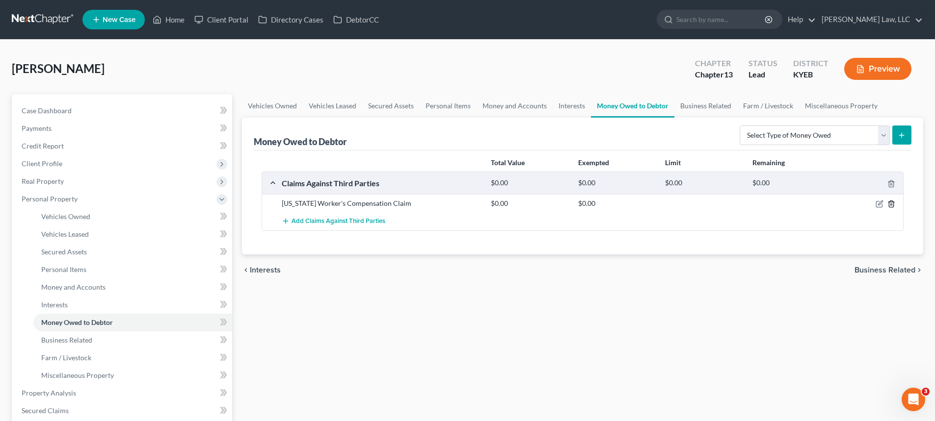
click at [891, 202] on polyline "button" at bounding box center [891, 202] width 6 height 0
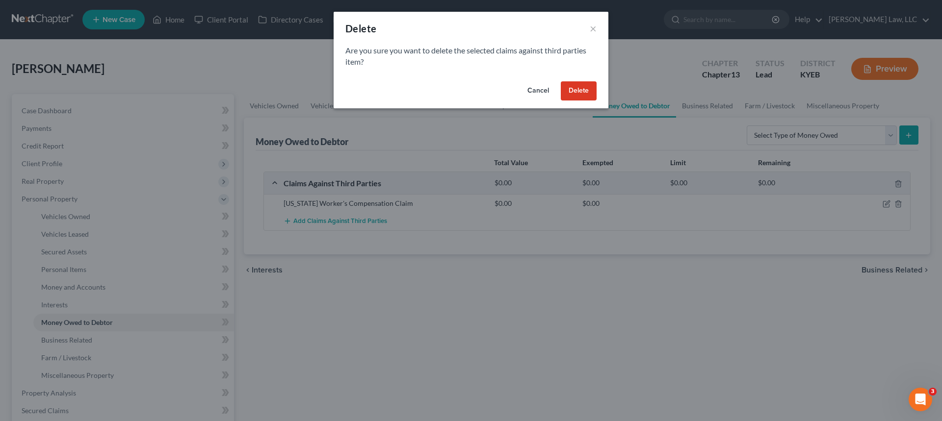
click at [579, 91] on button "Delete" at bounding box center [579, 91] width 36 height 20
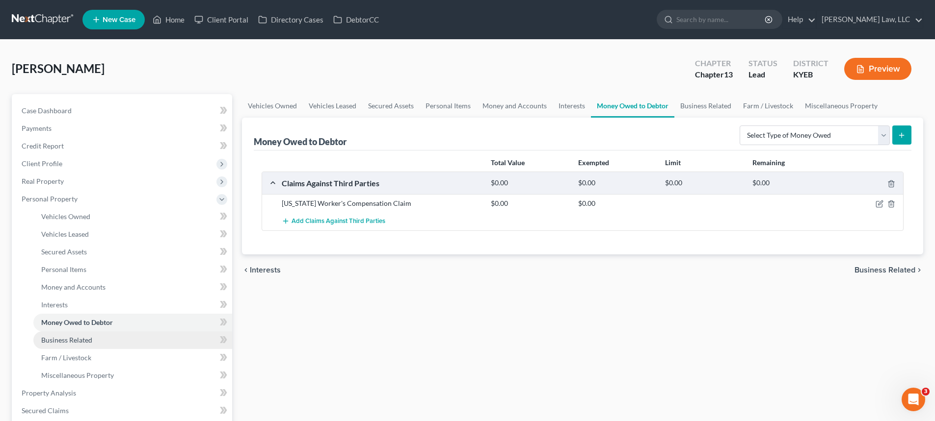
click at [85, 341] on span "Business Related" at bounding box center [66, 340] width 51 height 8
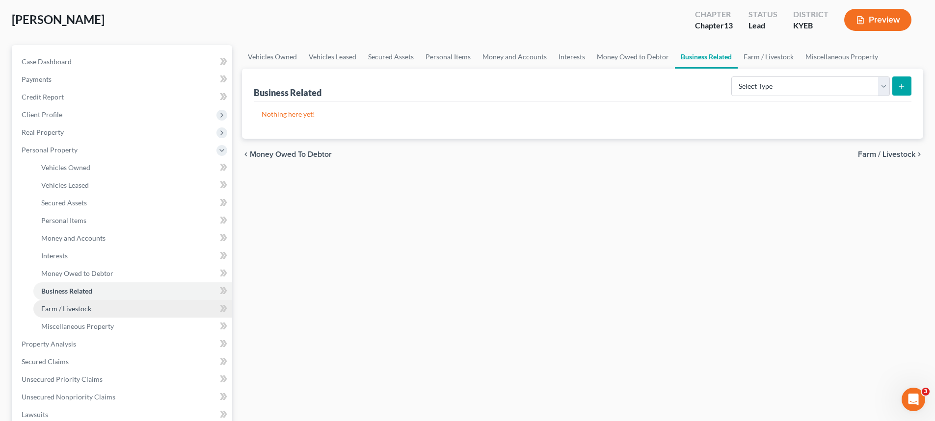
click at [97, 306] on link "Farm / Livestock" at bounding box center [132, 309] width 199 height 18
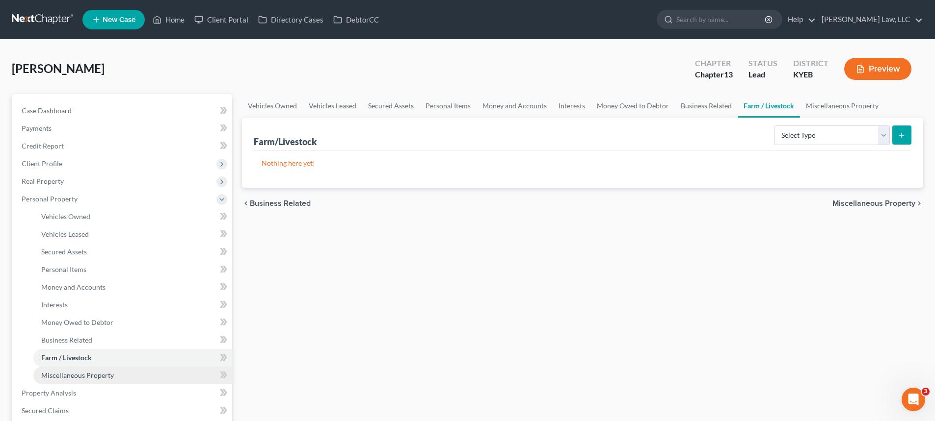
click at [92, 376] on span "Miscellaneous Property" at bounding box center [77, 375] width 73 height 8
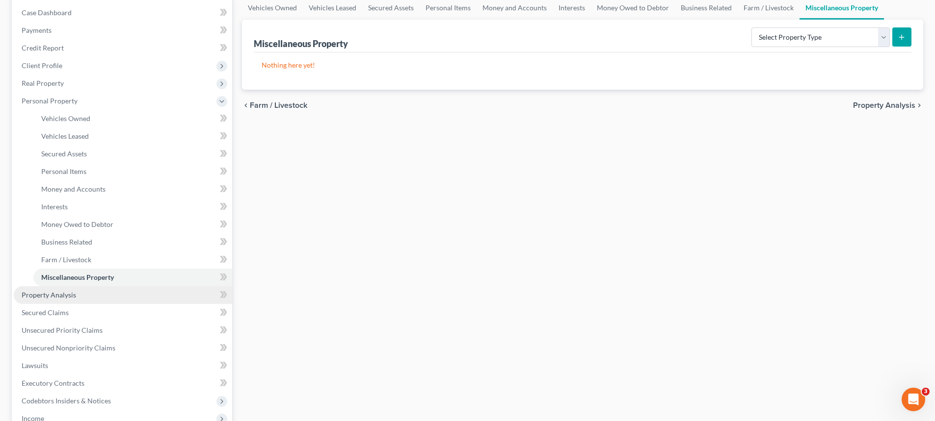
click at [60, 299] on link "Property Analysis" at bounding box center [123, 296] width 218 height 18
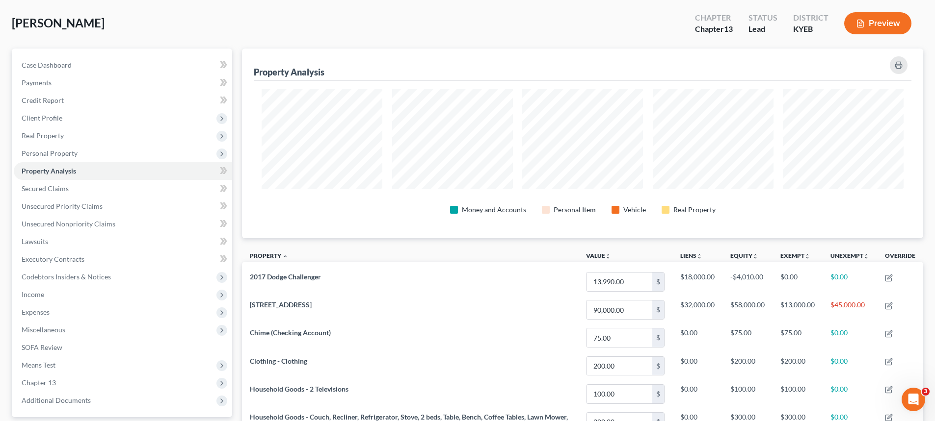
scroll to position [24, 0]
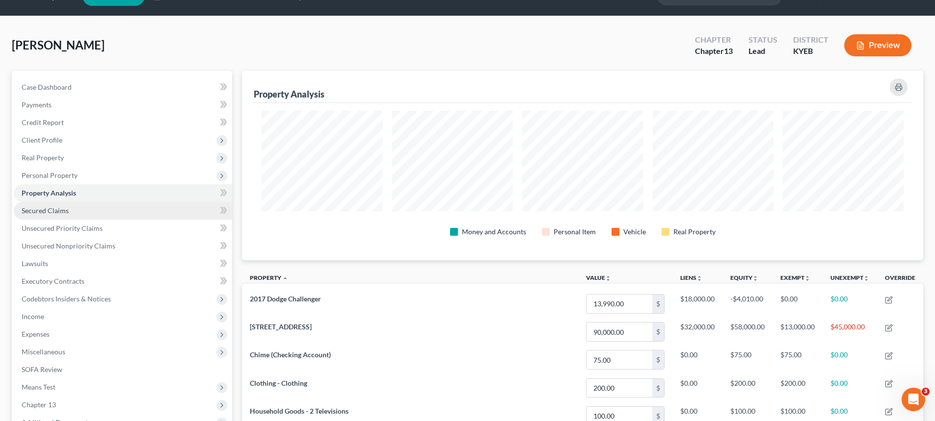
click at [28, 212] on span "Secured Claims" at bounding box center [45, 211] width 47 height 8
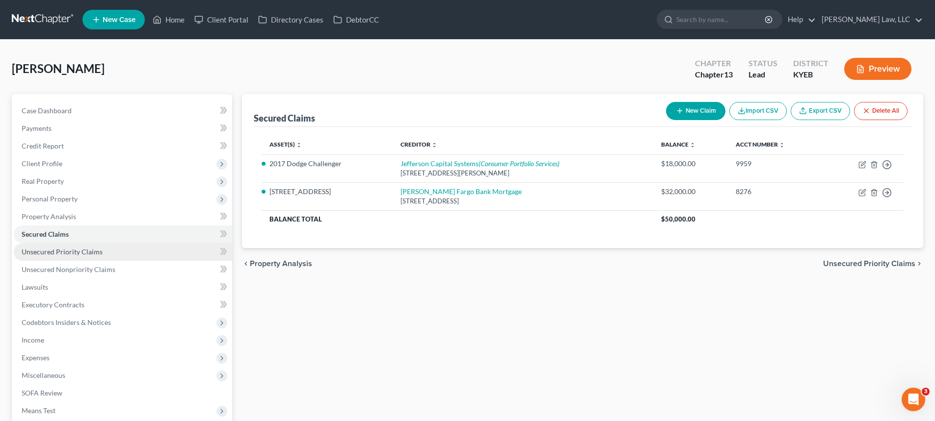
click at [29, 254] on span "Unsecured Priority Claims" at bounding box center [62, 252] width 81 height 8
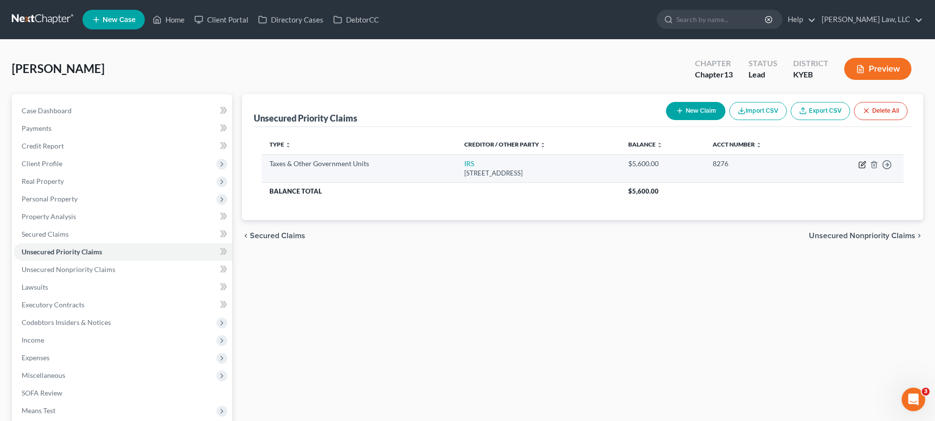
click at [863, 165] on icon "button" at bounding box center [863, 163] width 4 height 4
select select "0"
select select "39"
select select "0"
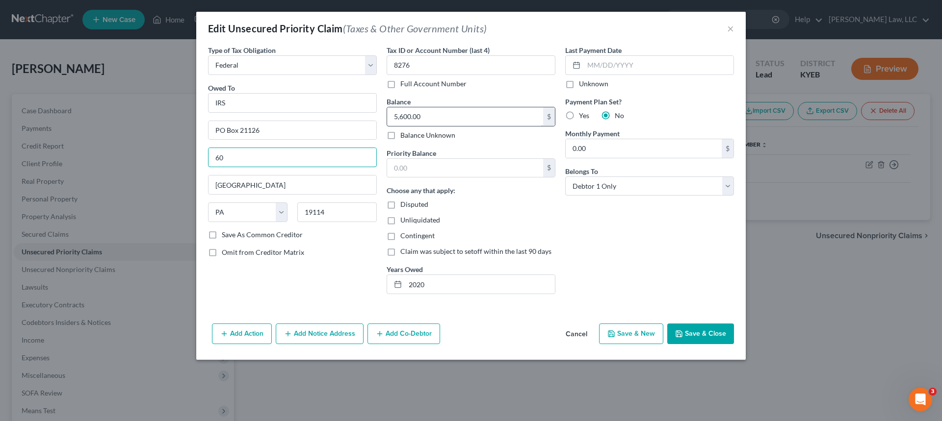
type input "6"
click at [430, 175] on input "text" at bounding box center [465, 168] width 156 height 19
type input "9"
type input "6,094.00"
click at [437, 111] on input "5,600.00" at bounding box center [465, 116] width 156 height 19
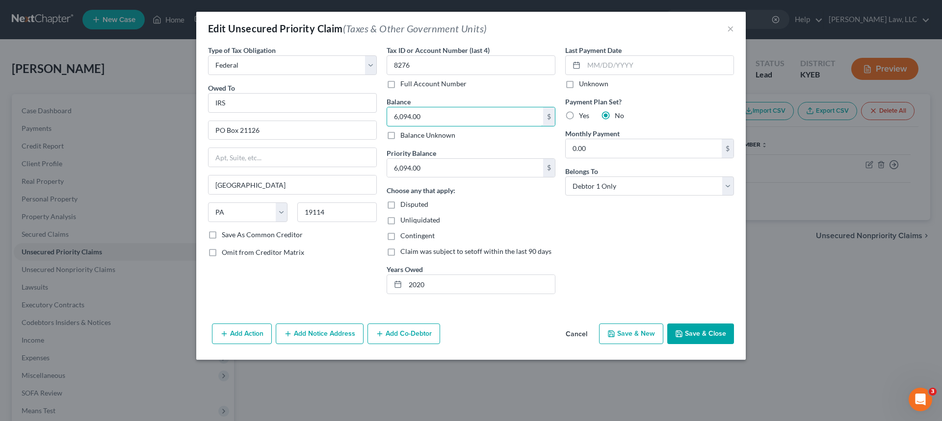
type input "6,094.00"
click at [693, 337] on button "Save & Close" at bounding box center [700, 334] width 67 height 21
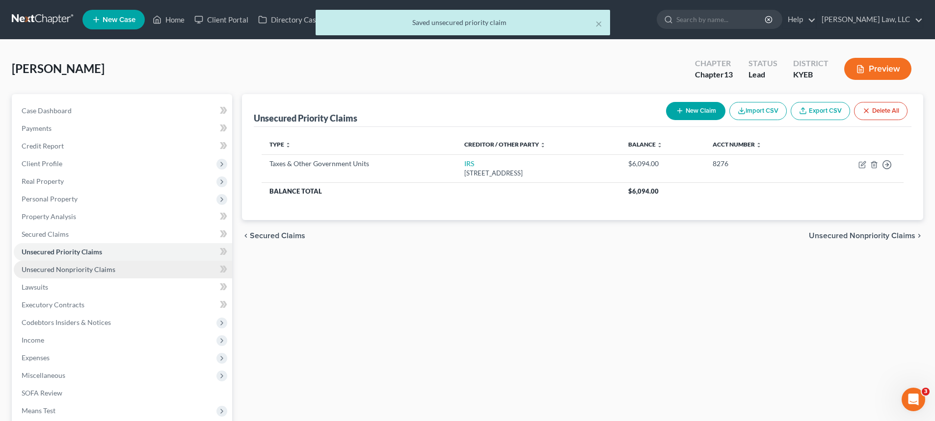
click at [34, 270] on span "Unsecured Nonpriority Claims" at bounding box center [69, 269] width 94 height 8
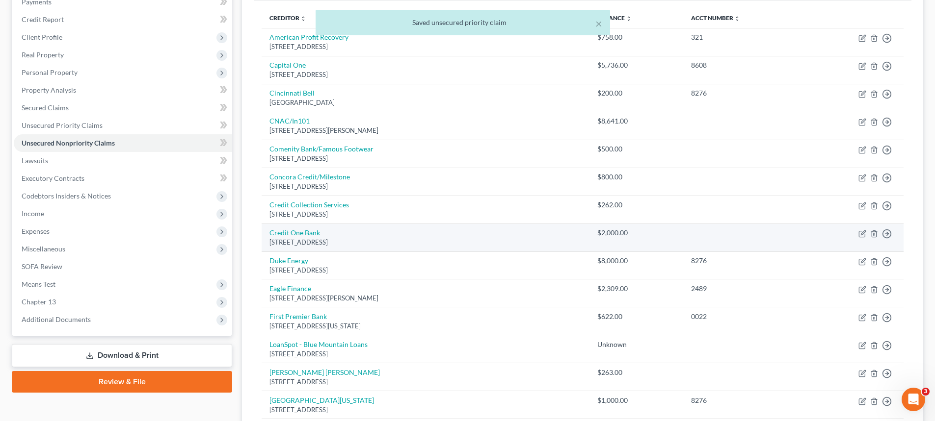
scroll to position [27, 0]
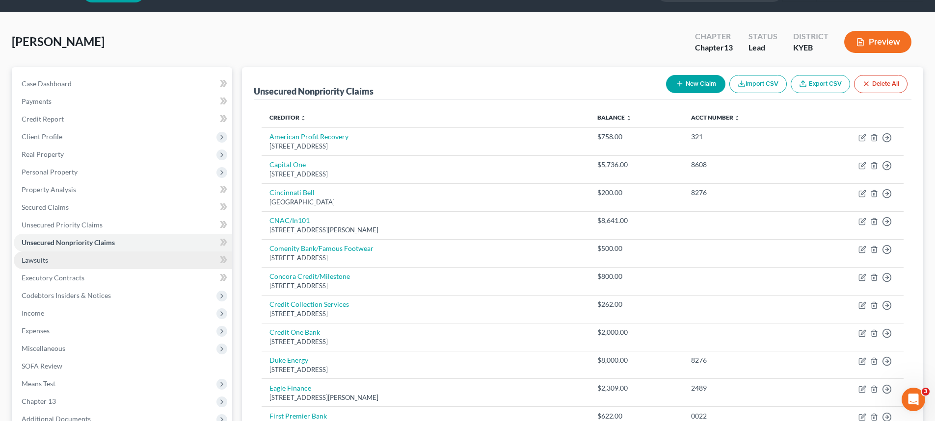
click at [49, 261] on link "Lawsuits" at bounding box center [123, 261] width 218 height 18
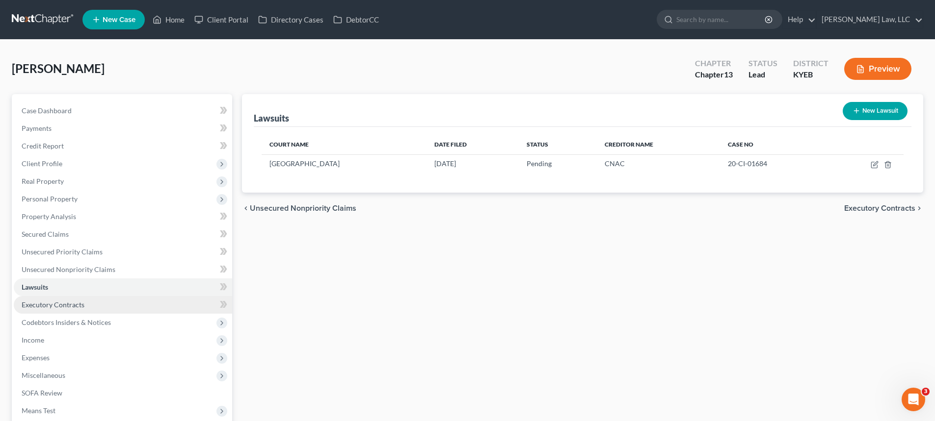
click at [34, 309] on span "Executory Contracts" at bounding box center [53, 305] width 63 height 8
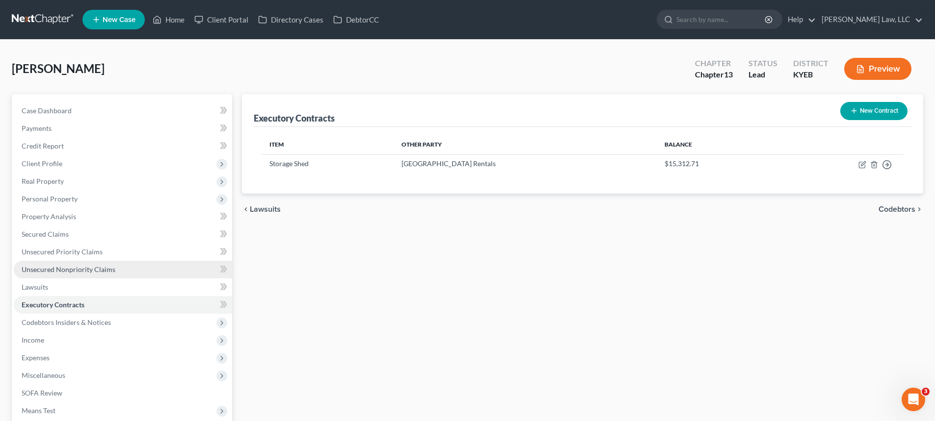
click at [49, 270] on span "Unsecured Nonpriority Claims" at bounding box center [69, 269] width 94 height 8
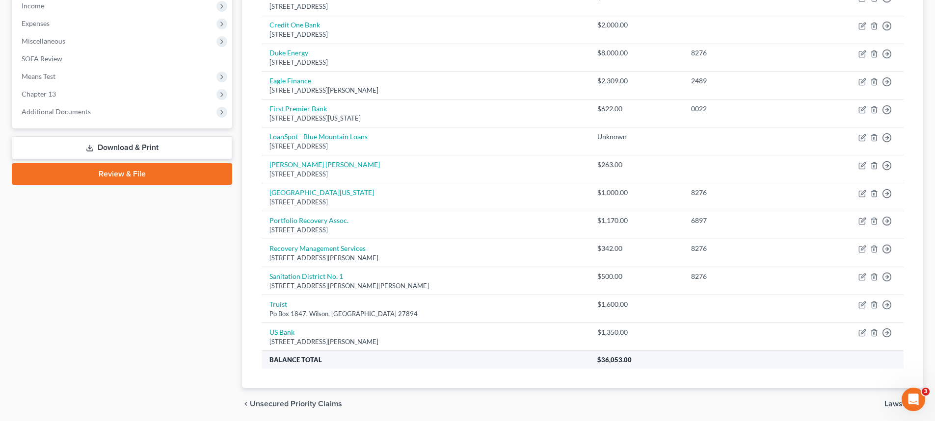
scroll to position [370, 0]
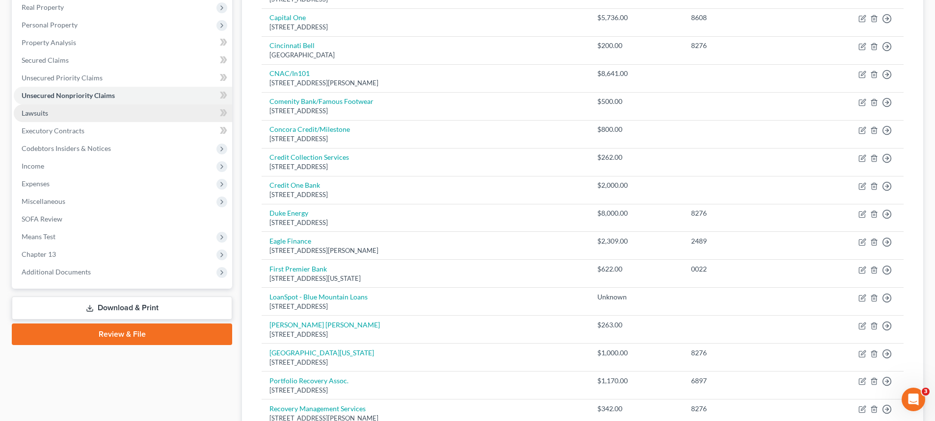
click at [49, 105] on link "Lawsuits" at bounding box center [123, 114] width 218 height 18
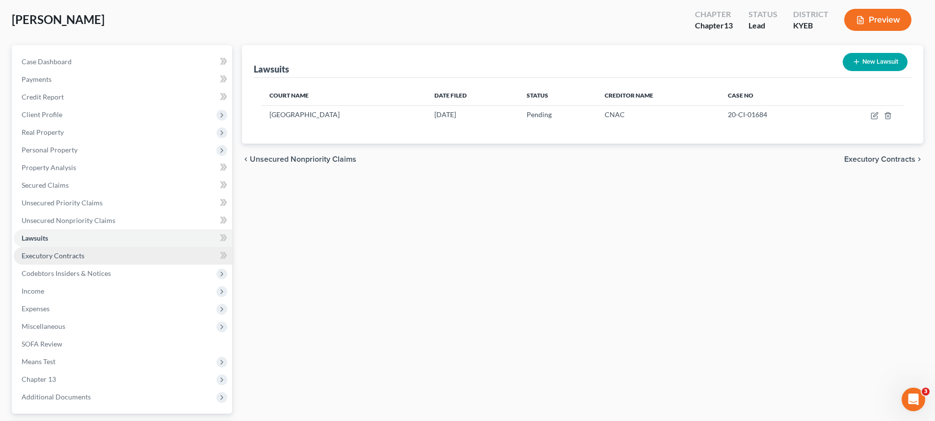
click at [41, 256] on span "Executory Contracts" at bounding box center [53, 256] width 63 height 8
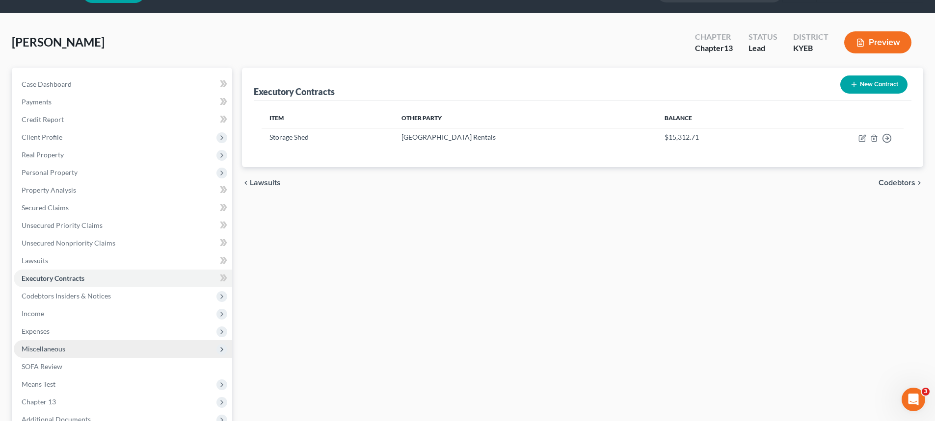
scroll to position [98, 0]
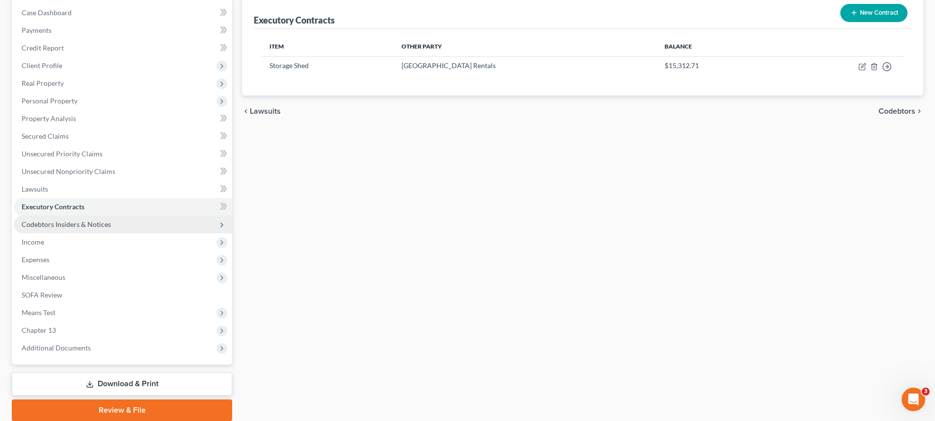
click at [39, 228] on span "Codebtors Insiders & Notices" at bounding box center [66, 224] width 89 height 8
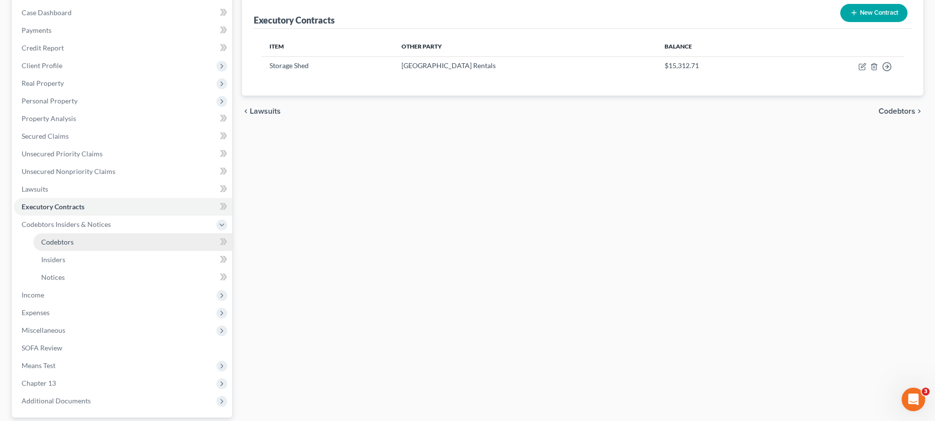
click at [45, 244] on span "Codebtors" at bounding box center [57, 242] width 32 height 8
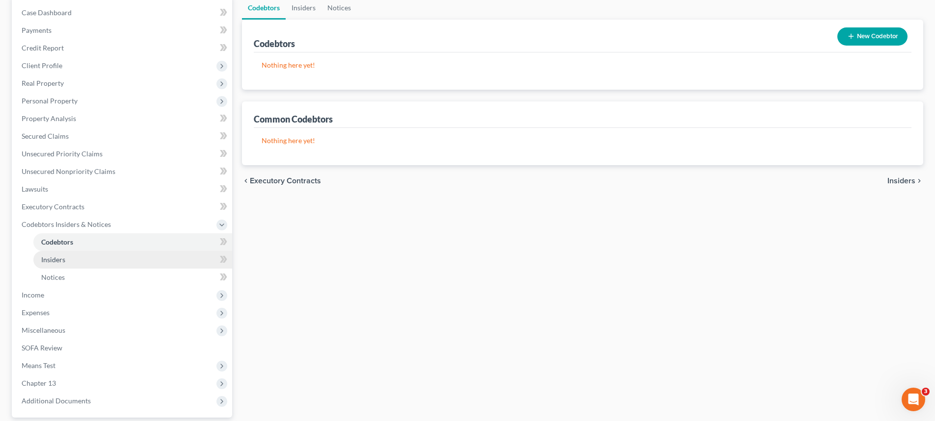
click at [62, 260] on span "Insiders" at bounding box center [53, 260] width 24 height 8
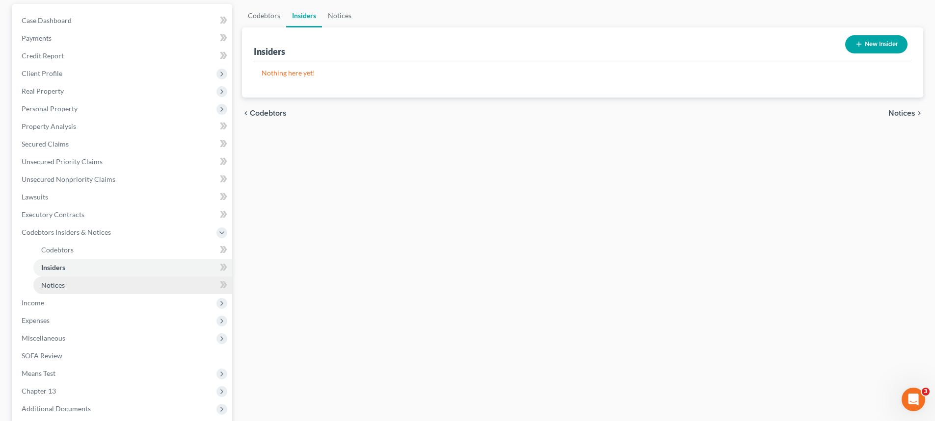
scroll to position [98, 0]
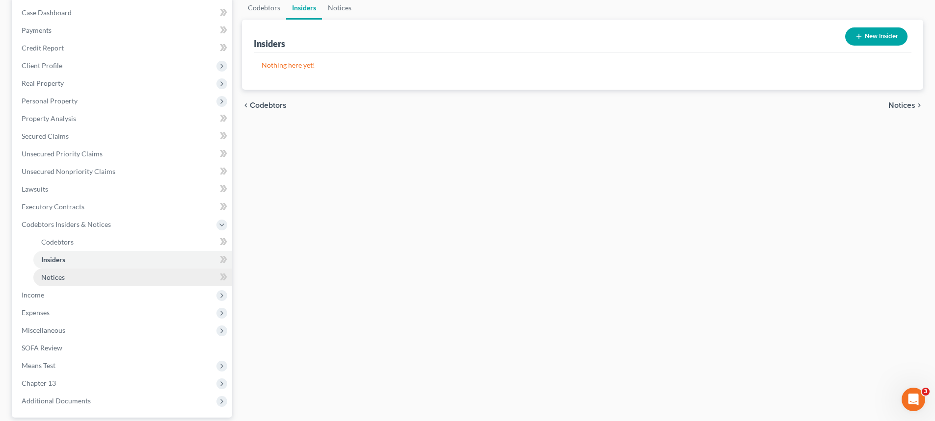
click at [67, 282] on link "Notices" at bounding box center [132, 278] width 199 height 18
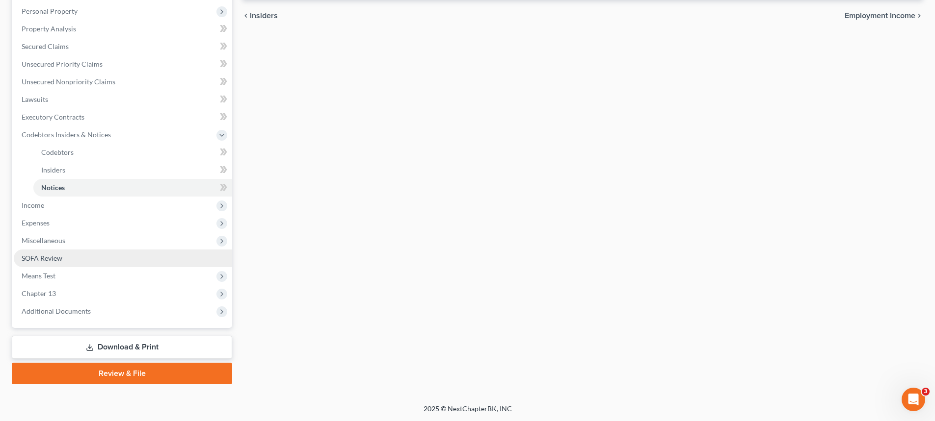
scroll to position [188, 0]
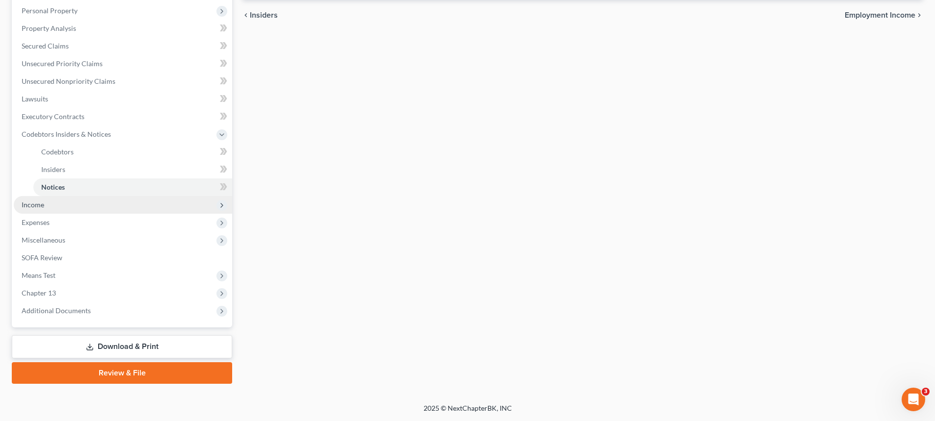
click at [37, 205] on span "Income" at bounding box center [33, 205] width 23 height 8
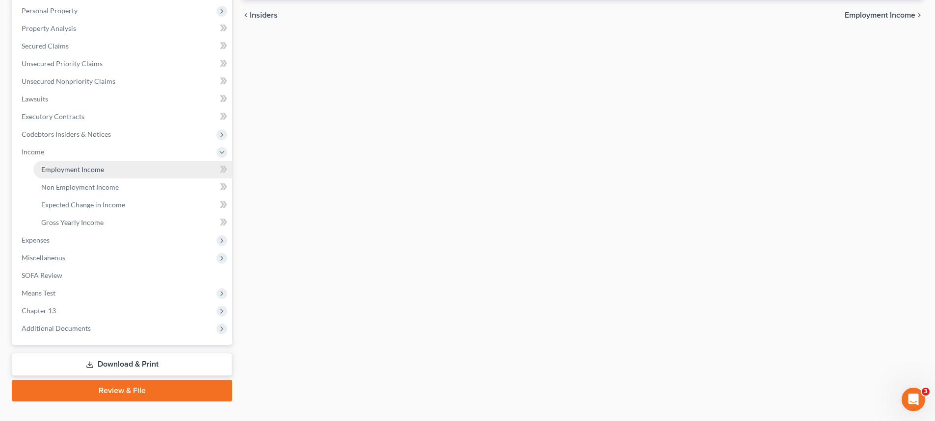
click at [56, 166] on span "Employment Income" at bounding box center [72, 169] width 63 height 8
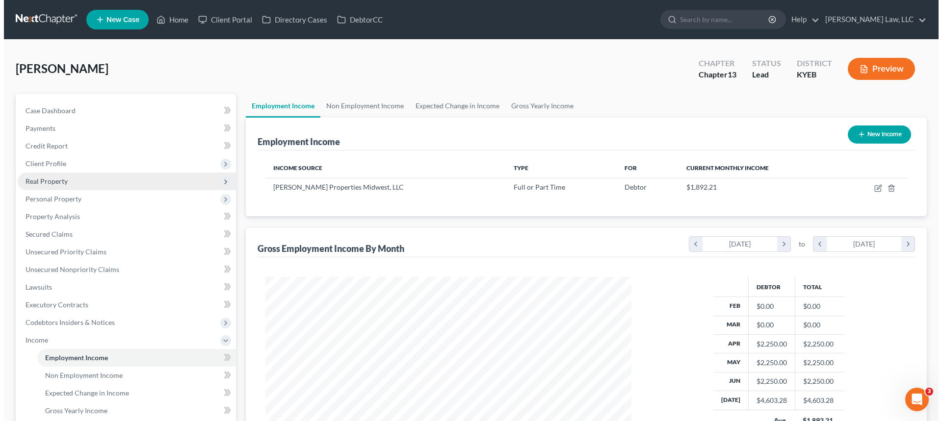
scroll to position [183, 386]
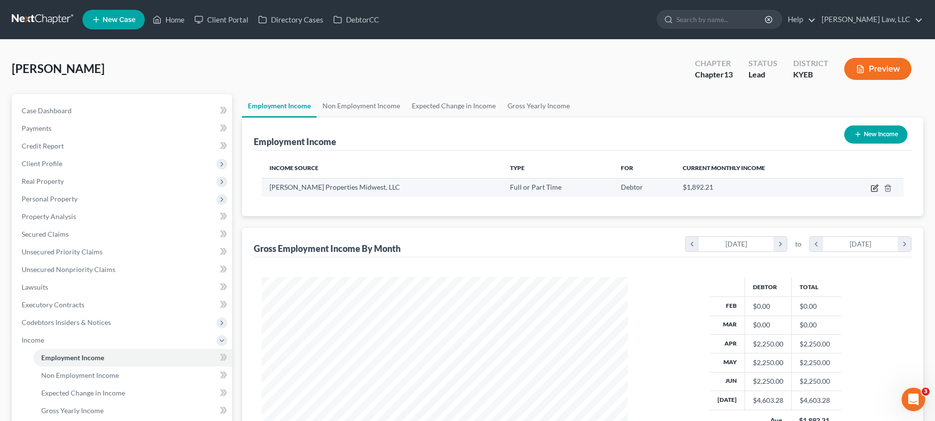
click at [871, 188] on icon "button" at bounding box center [874, 189] width 6 height 6
select select "0"
select select "36"
select select "1"
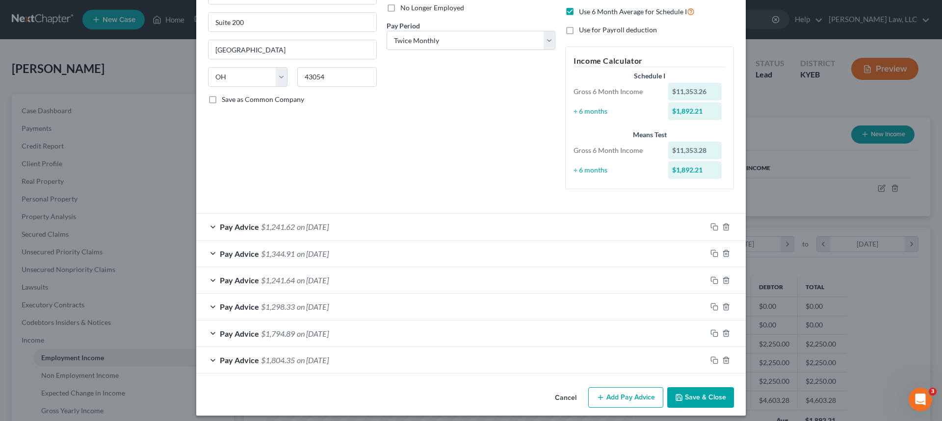
scroll to position [142, 0]
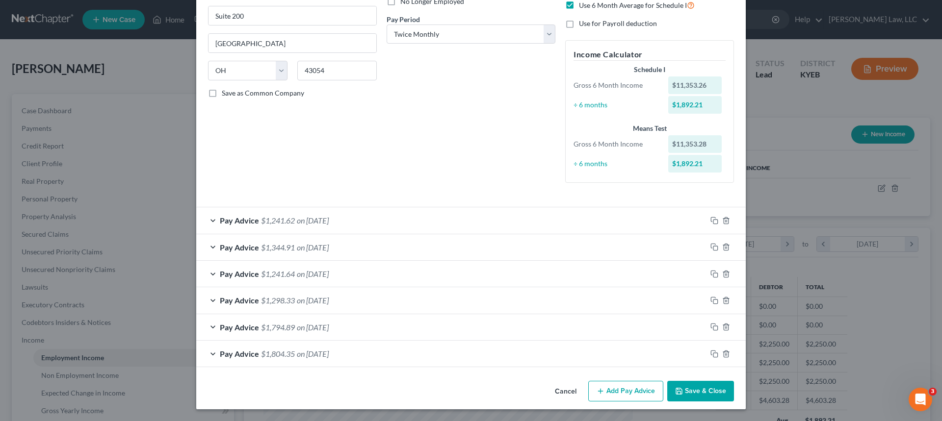
click at [266, 220] on span "$1,241.62" at bounding box center [278, 220] width 34 height 9
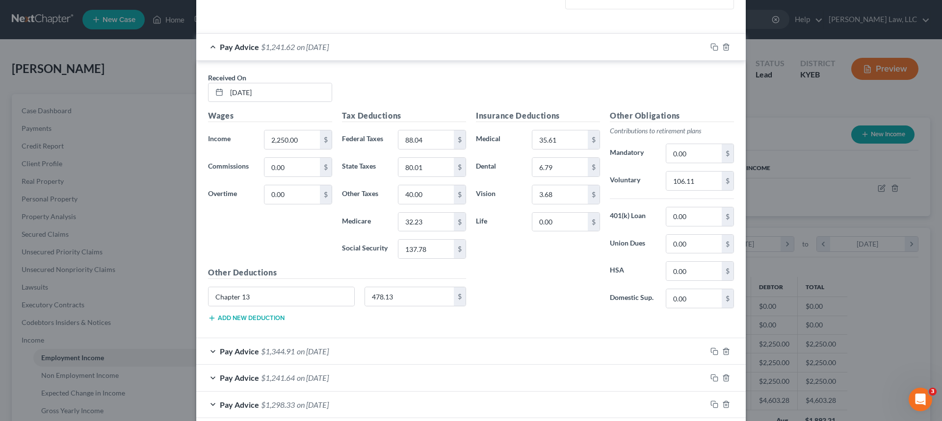
scroll to position [338, 0]
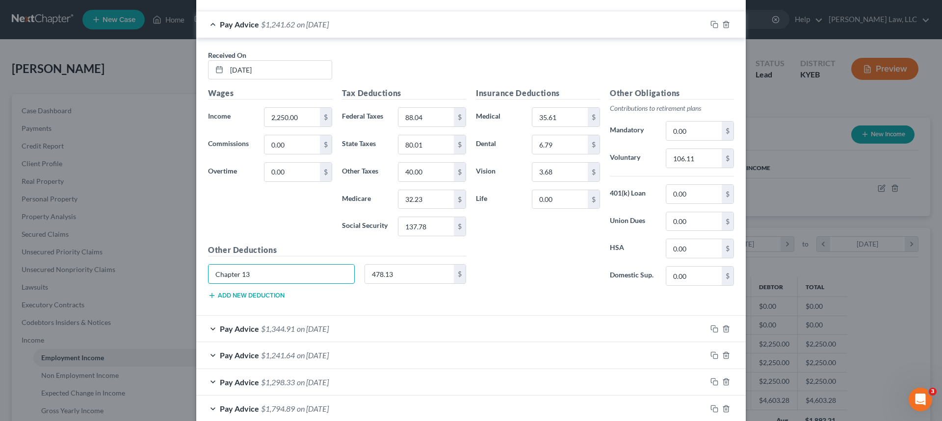
drag, startPoint x: 253, startPoint y: 276, endPoint x: 181, endPoint y: 276, distance: 72.1
click at [176, 276] on div "Edit Income Source × Employment Type * Select Full or [DEMOGRAPHIC_DATA] Employ…" at bounding box center [471, 210] width 942 height 421
click at [264, 329] on span "$1,344.91" at bounding box center [278, 328] width 34 height 9
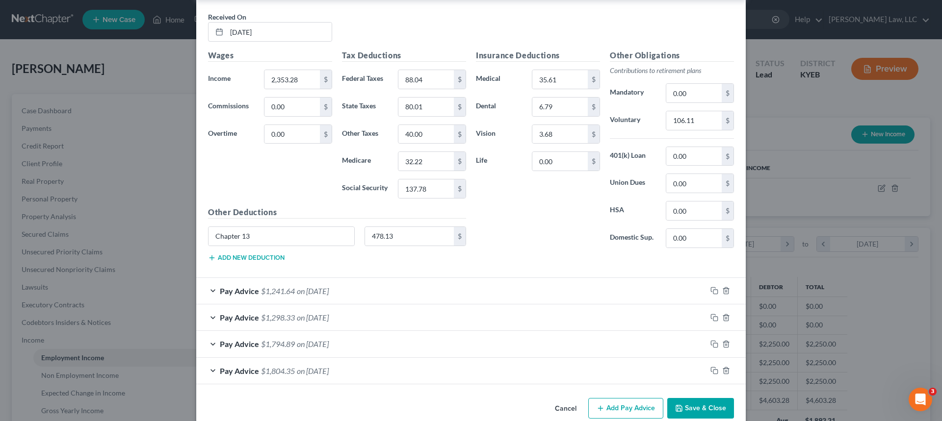
scroll to position [681, 0]
drag, startPoint x: 275, startPoint y: 237, endPoint x: 197, endPoint y: 244, distance: 77.8
click at [181, 243] on div "Edit Income Source × Employment Type * Select Full or [DEMOGRAPHIC_DATA] Employ…" at bounding box center [471, 210] width 942 height 421
type input "478.13"
click at [262, 291] on span "$1,241.64" at bounding box center [278, 290] width 34 height 9
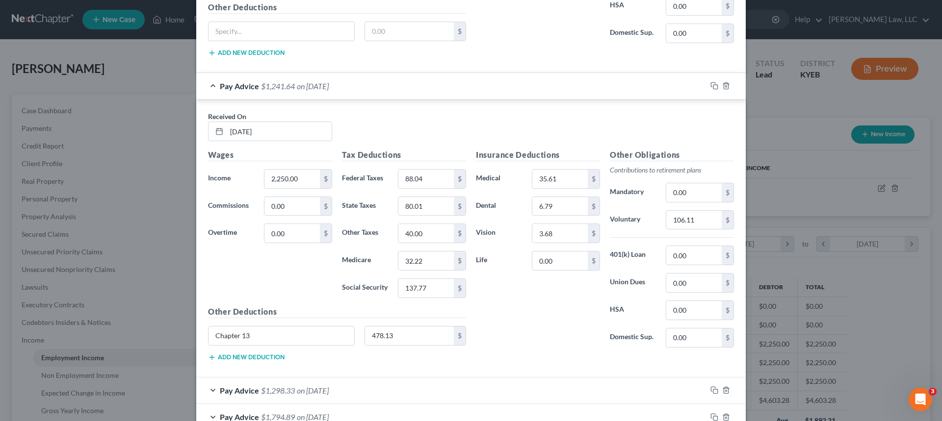
scroll to position [927, 0]
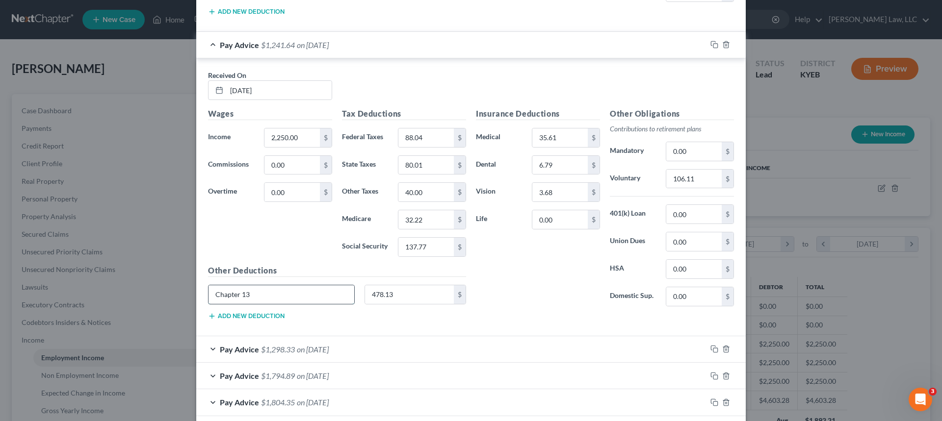
click at [270, 292] on input "Chapter 13" at bounding box center [282, 295] width 146 height 19
drag, startPoint x: 270, startPoint y: 292, endPoint x: 223, endPoint y: 298, distance: 47.5
click at [209, 298] on input "Chapter 13" at bounding box center [282, 295] width 146 height 19
click at [279, 346] on span "$1,298.33" at bounding box center [278, 349] width 34 height 9
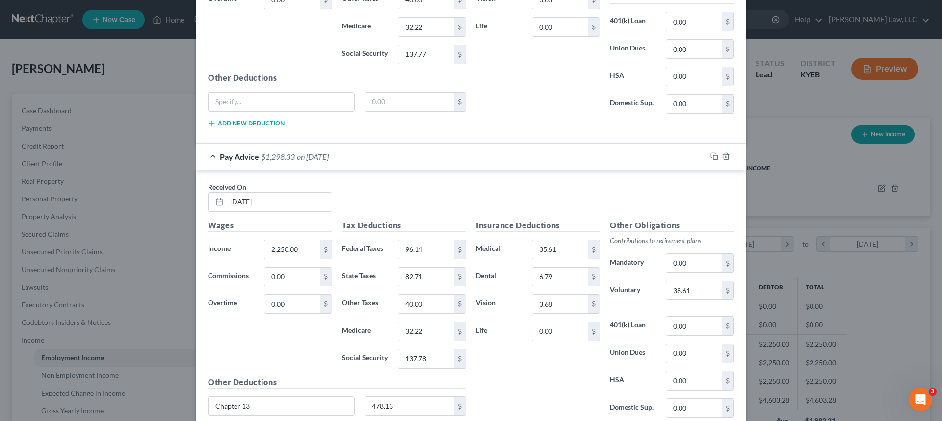
scroll to position [1221, 0]
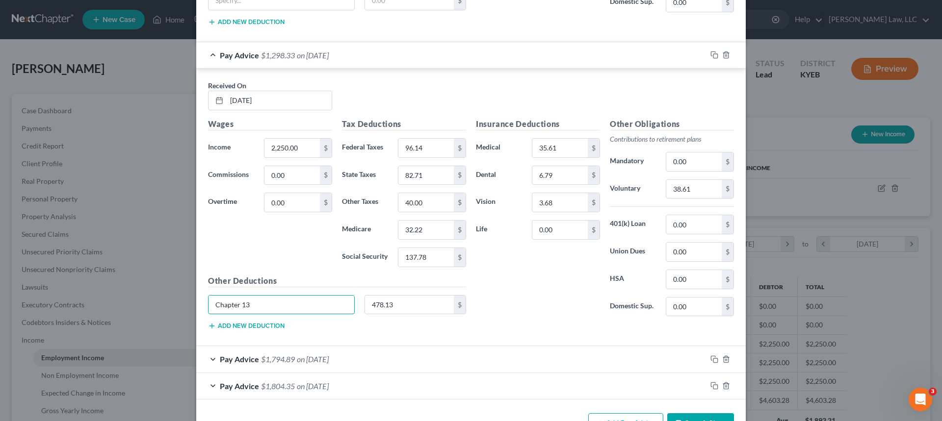
drag, startPoint x: 261, startPoint y: 304, endPoint x: 199, endPoint y: 310, distance: 62.1
click at [197, 310] on div "Received On * [DATE] Wages Income * 2,250.00 $ Commissions 0.00 $ Overtime 0.00…" at bounding box center [471, 208] width 550 height 278
click at [252, 361] on span "Pay Advice" at bounding box center [239, 359] width 39 height 9
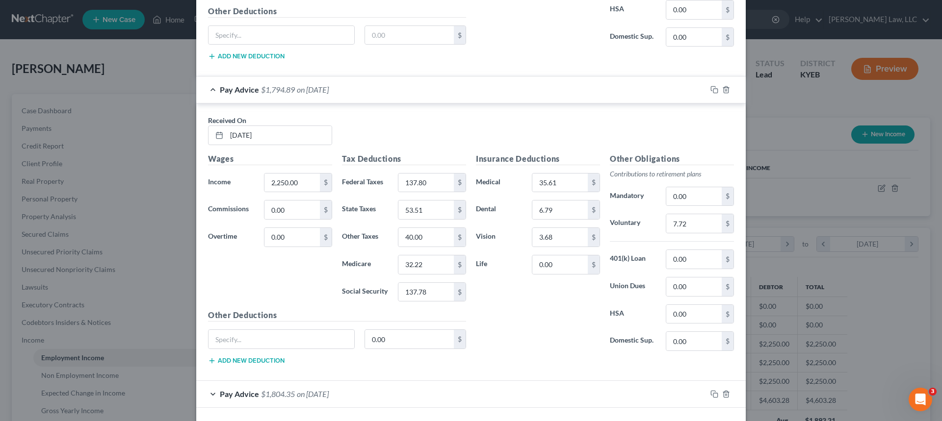
scroll to position [1531, 0]
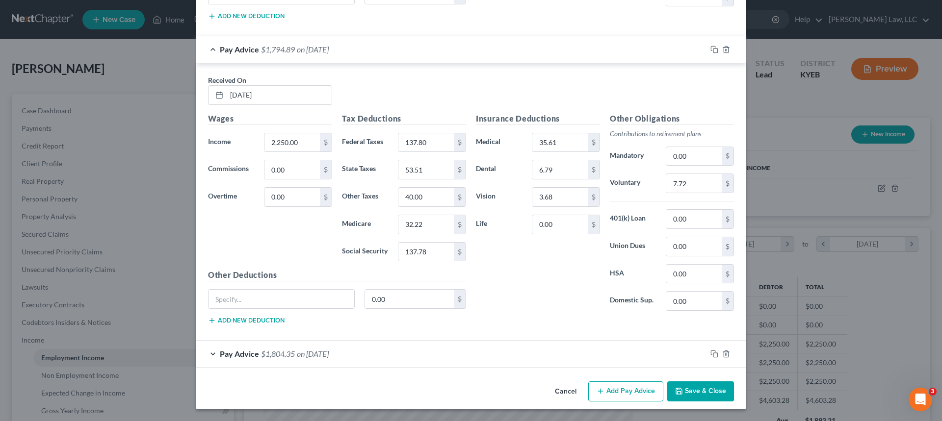
click at [246, 356] on span "Pay Advice" at bounding box center [239, 353] width 39 height 9
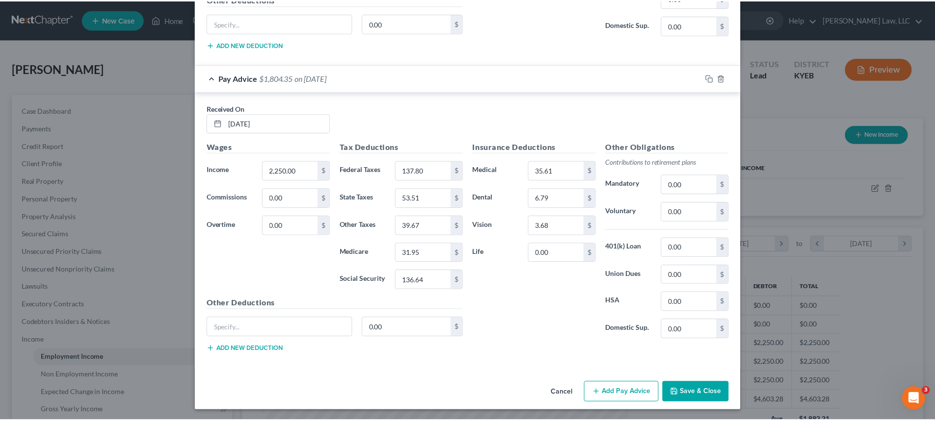
scroll to position [1809, 0]
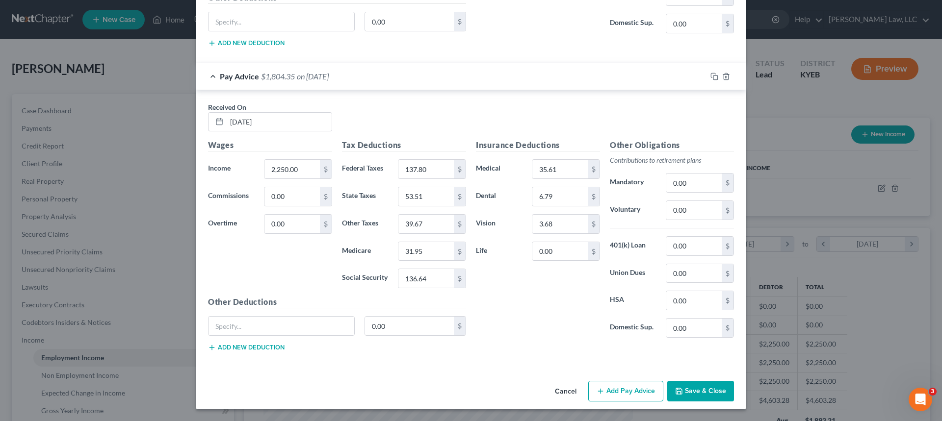
click at [695, 389] on button "Save & Close" at bounding box center [700, 391] width 67 height 21
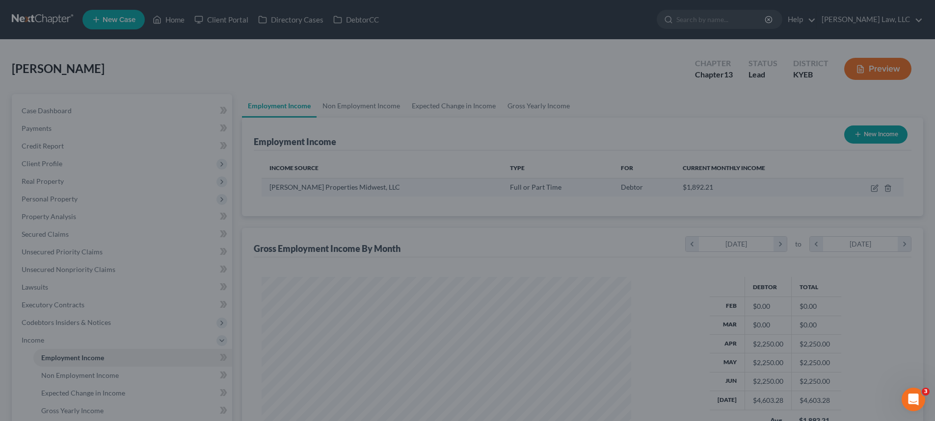
scroll to position [183, 386]
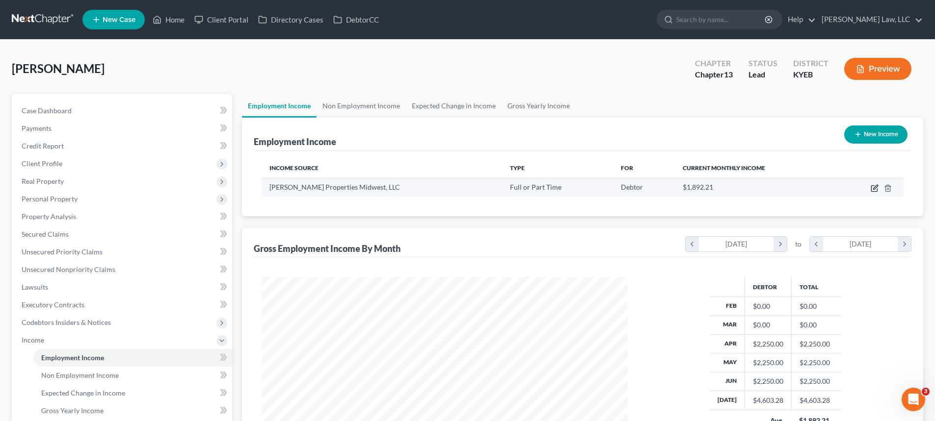
click at [873, 189] on icon "button" at bounding box center [875, 187] width 4 height 4
select select "0"
select select "36"
select select "1"
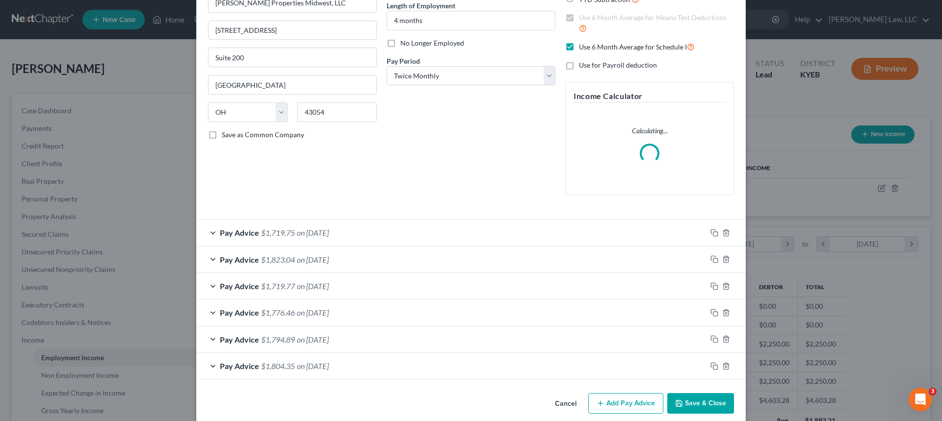
scroll to position [112, 0]
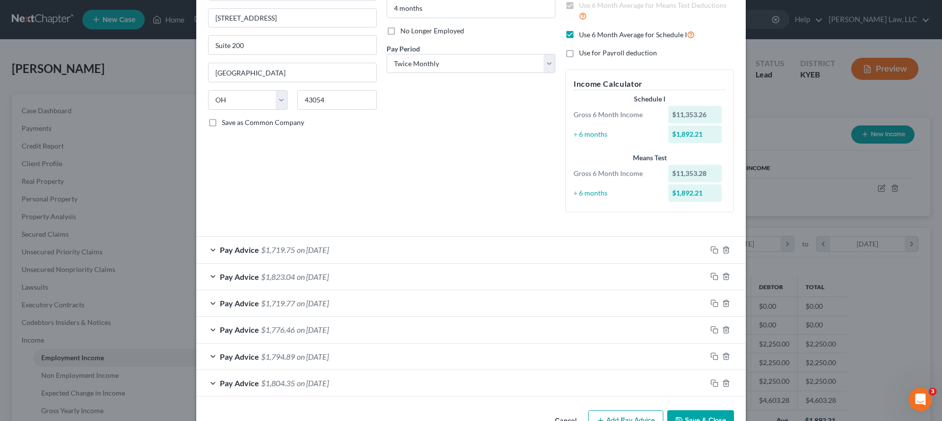
click at [288, 283] on div "Pay Advice $1,823.04 on [DATE]" at bounding box center [451, 277] width 510 height 26
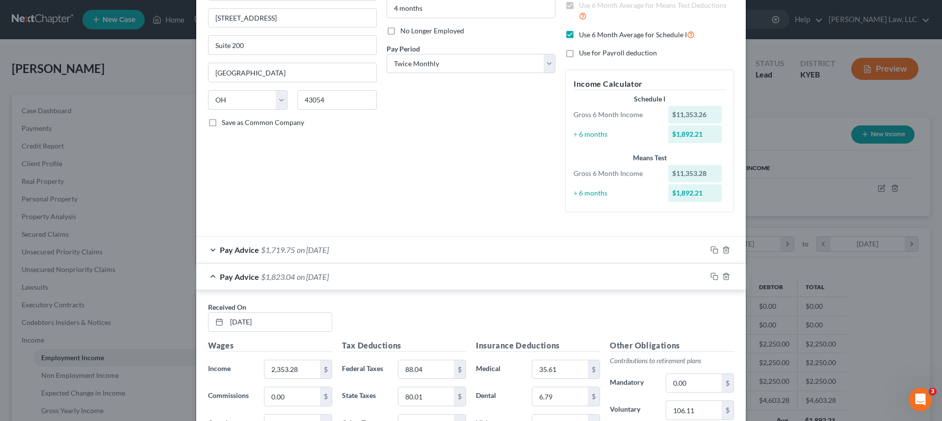
click at [293, 260] on div "Pay Advice $1,719.75 on [DATE]" at bounding box center [451, 250] width 510 height 26
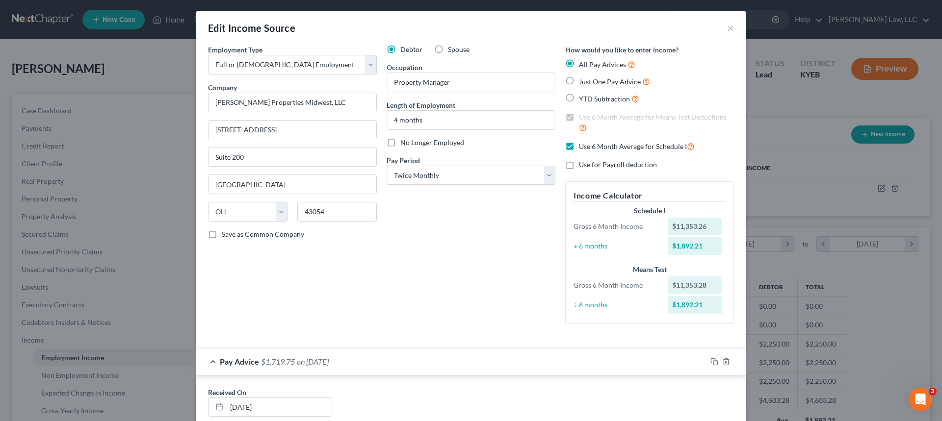
scroll to position [0, 0]
click at [423, 176] on select "Select Monthly Twice Monthly Every Other Week Weekly" at bounding box center [471, 176] width 169 height 20
click at [579, 81] on label "Just One Pay Advice" at bounding box center [614, 82] width 71 height 11
click at [583, 81] on input "Just One Pay Advice" at bounding box center [586, 80] width 6 height 6
radio input "true"
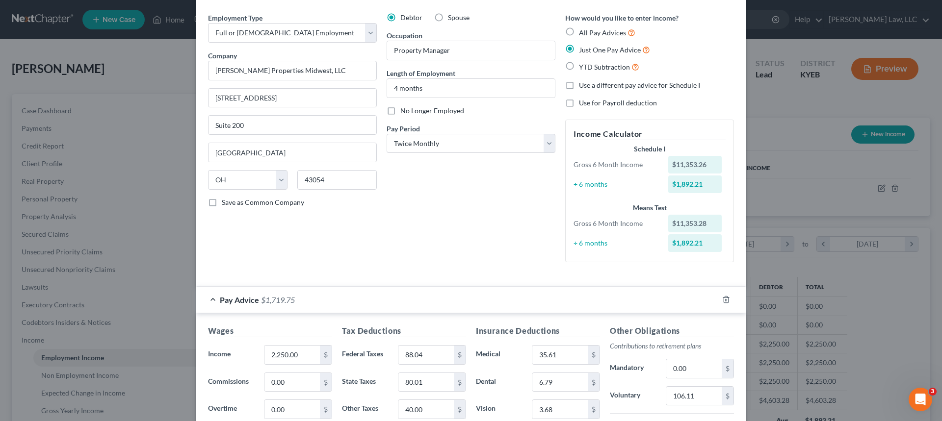
scroll to position [98, 0]
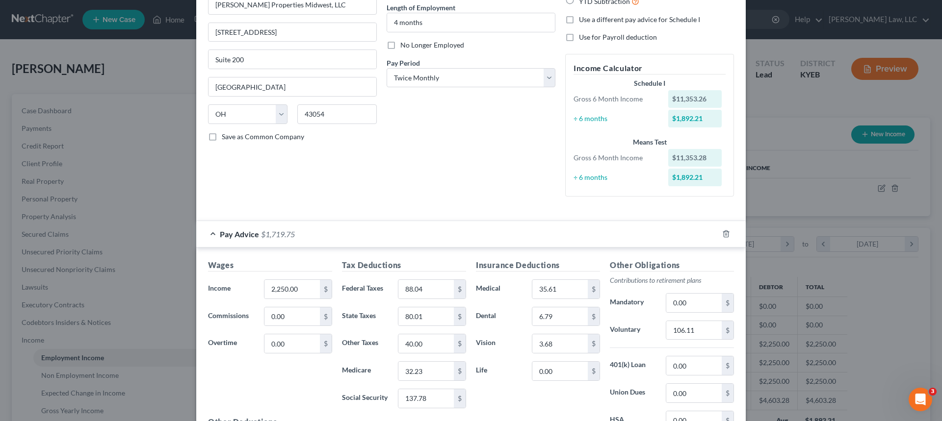
click at [207, 234] on div "Pay Advice $1,719.75" at bounding box center [457, 234] width 522 height 26
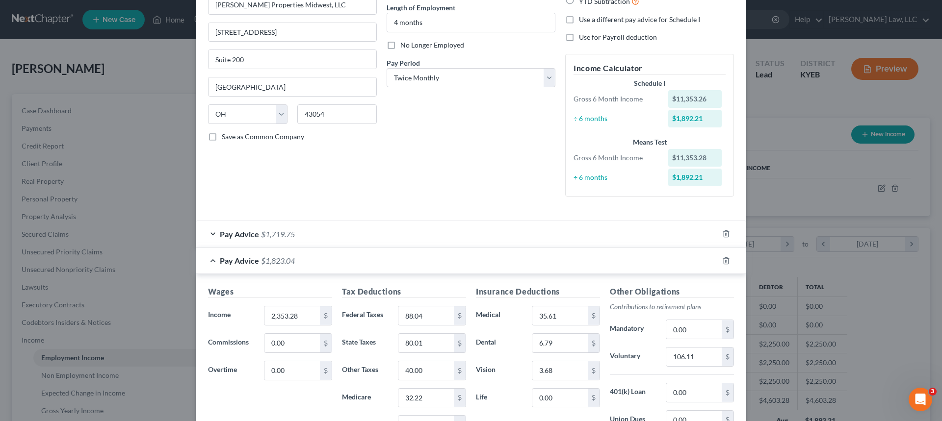
click at [204, 253] on div "Pay Advice $1,823.04" at bounding box center [457, 261] width 522 height 26
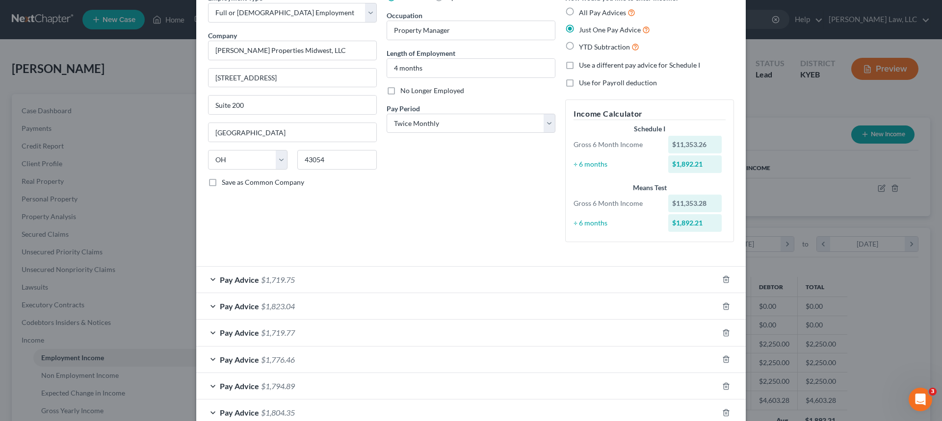
scroll to position [0, 0]
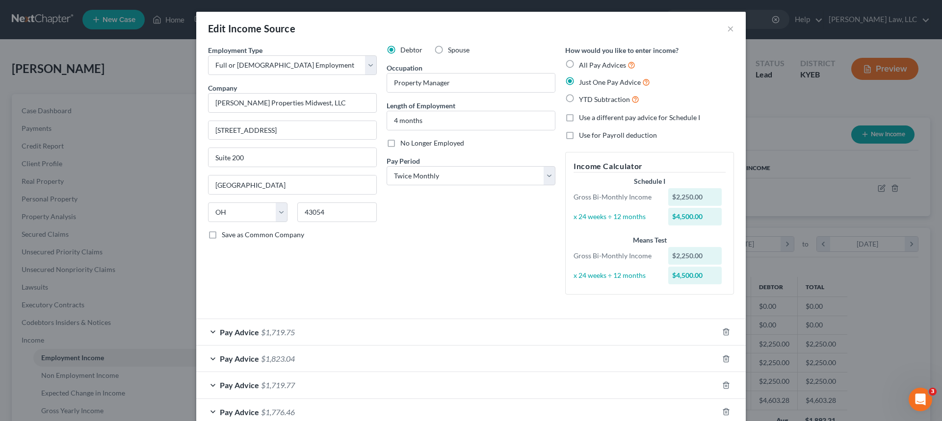
click at [579, 64] on label "All Pay Advices" at bounding box center [607, 64] width 56 height 11
click at [583, 64] on input "All Pay Advices" at bounding box center [586, 62] width 6 height 6
radio input "true"
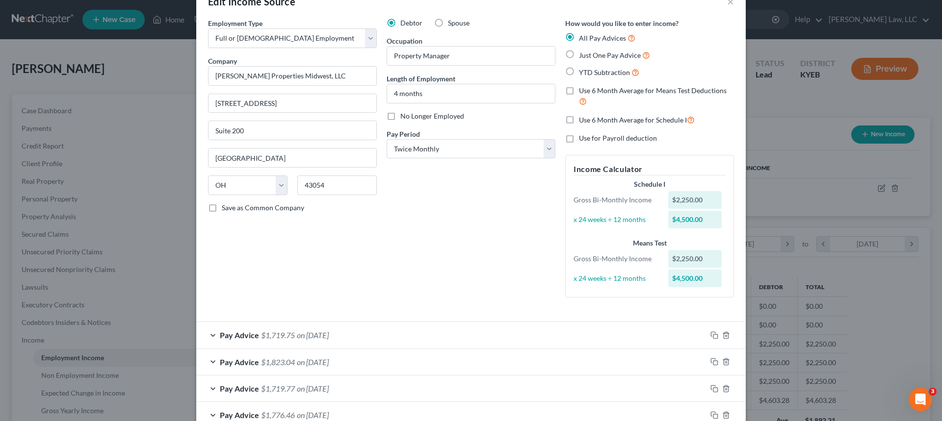
scroll to position [49, 0]
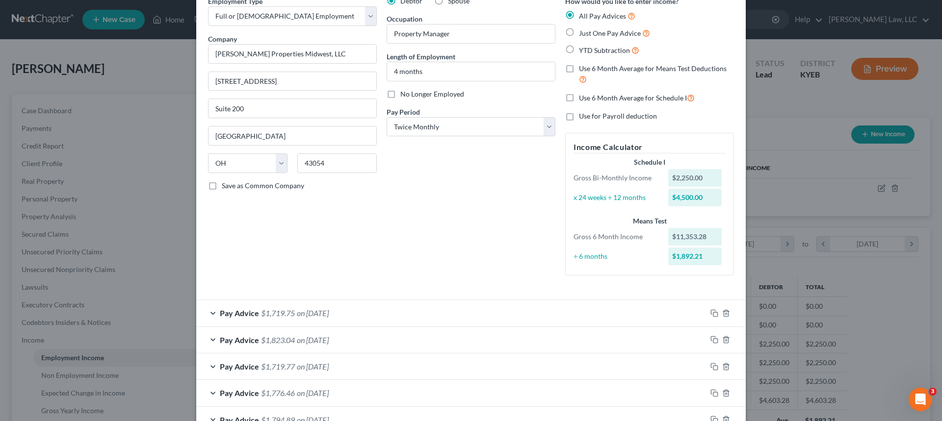
click at [220, 316] on span "Pay Advice" at bounding box center [239, 313] width 39 height 9
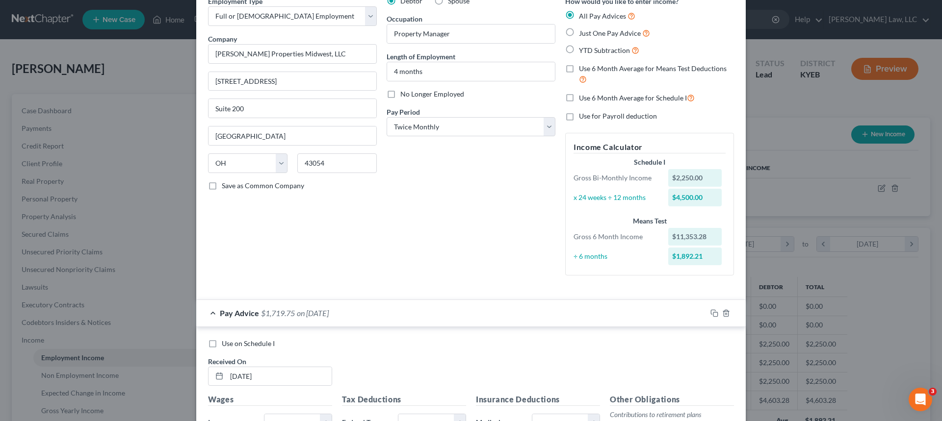
click at [228, 314] on span "Pay Advice" at bounding box center [239, 313] width 39 height 9
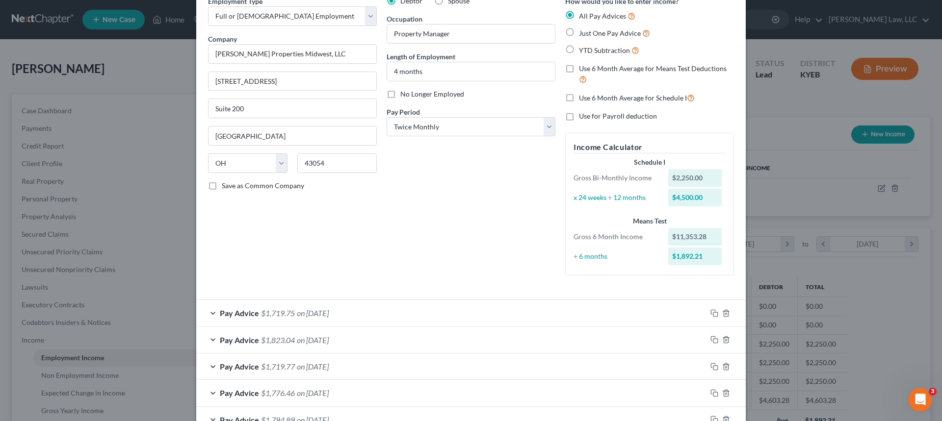
scroll to position [98, 0]
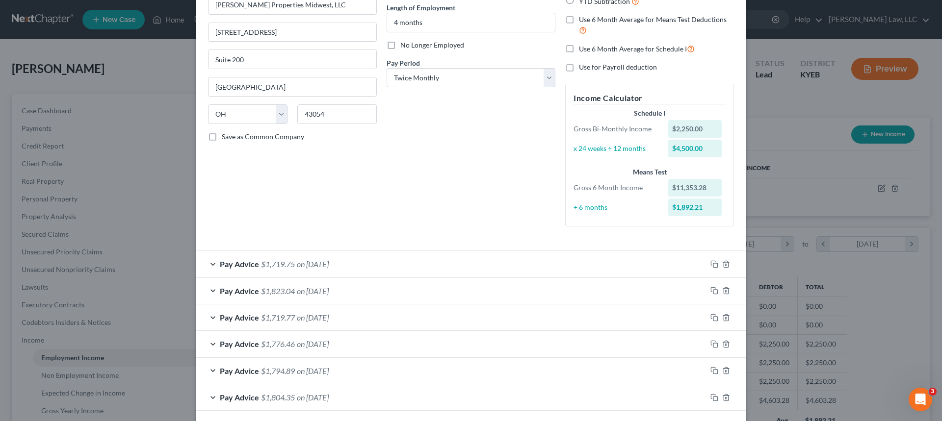
click at [236, 345] on span "Pay Advice" at bounding box center [239, 344] width 39 height 9
click at [222, 373] on label "Use on Schedule I" at bounding box center [248, 375] width 53 height 10
click at [226, 373] on input "Use on Schedule I" at bounding box center [229, 373] width 6 height 6
checkbox input "true"
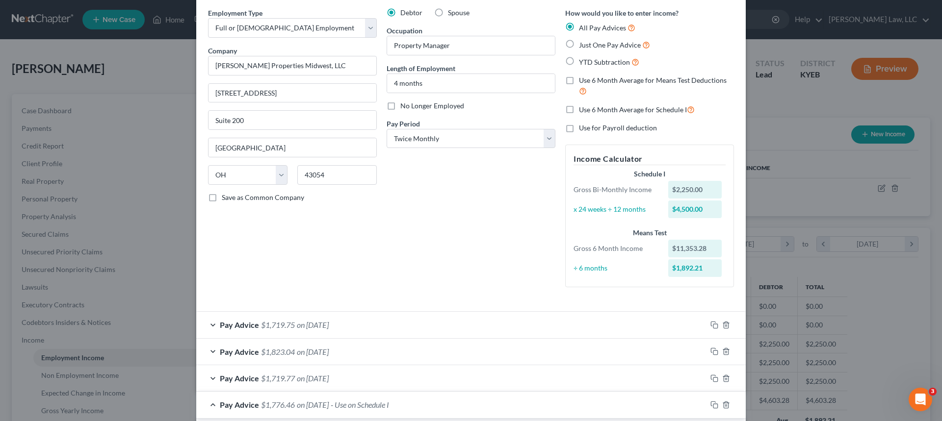
scroll to position [0, 0]
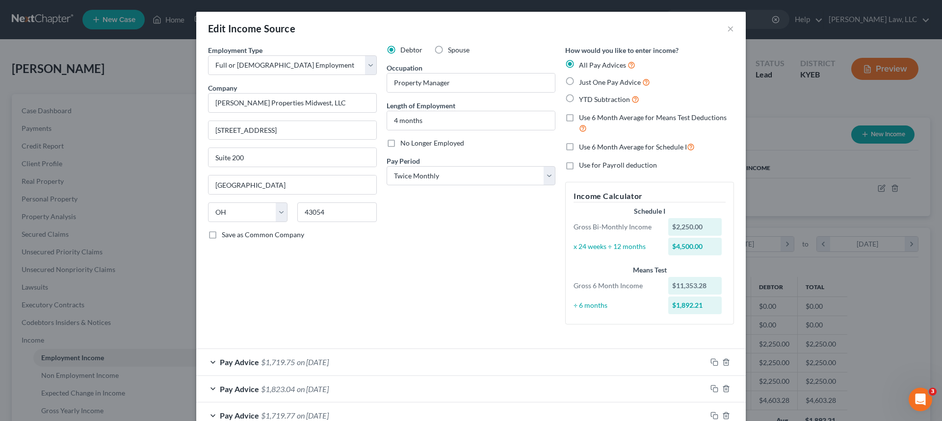
click at [579, 119] on label "Use 6 Month Average for Means Test Deductions" at bounding box center [656, 123] width 155 height 21
click at [583, 119] on input "Use 6 Month Average for Means Test Deductions" at bounding box center [586, 116] width 6 height 6
checkbox input "true"
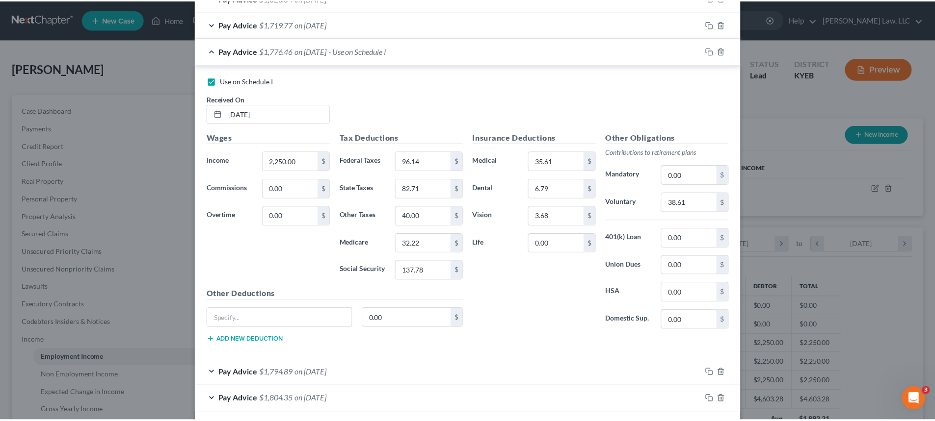
scroll to position [437, 0]
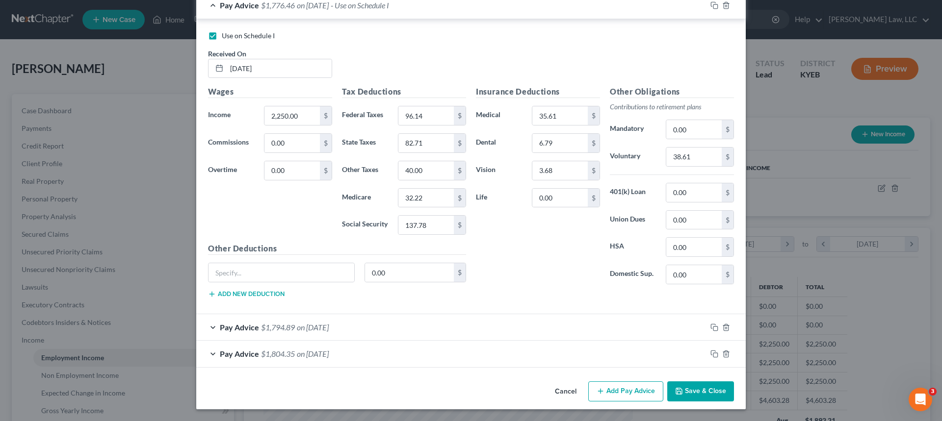
click at [708, 389] on button "Save & Close" at bounding box center [700, 392] width 67 height 21
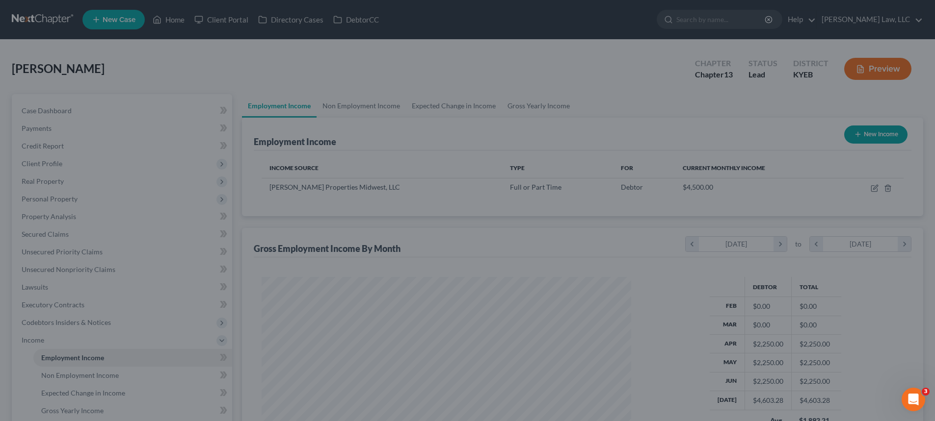
scroll to position [490443, 490241]
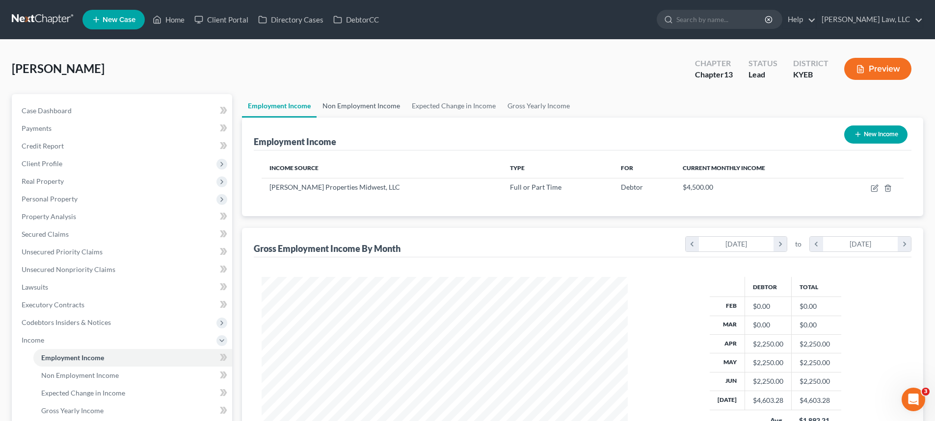
click at [361, 96] on link "Non Employment Income" at bounding box center [360, 106] width 89 height 24
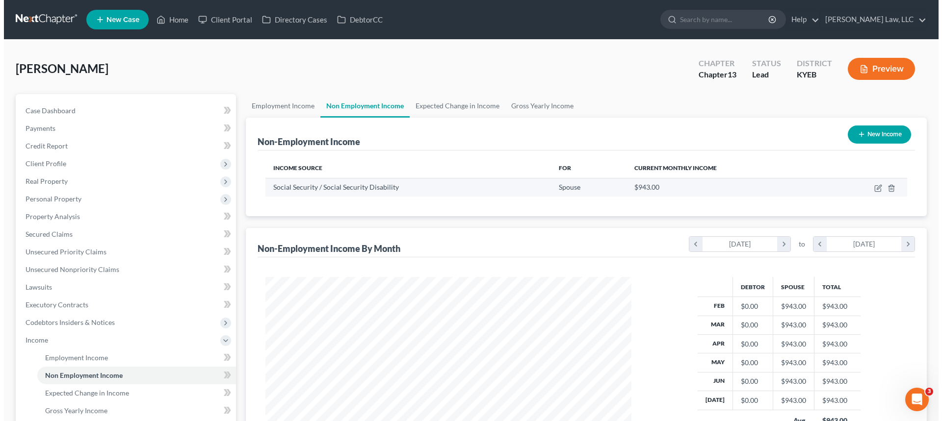
scroll to position [183, 386]
click at [872, 191] on icon "button" at bounding box center [874, 188] width 8 height 8
select select "4"
select select "0"
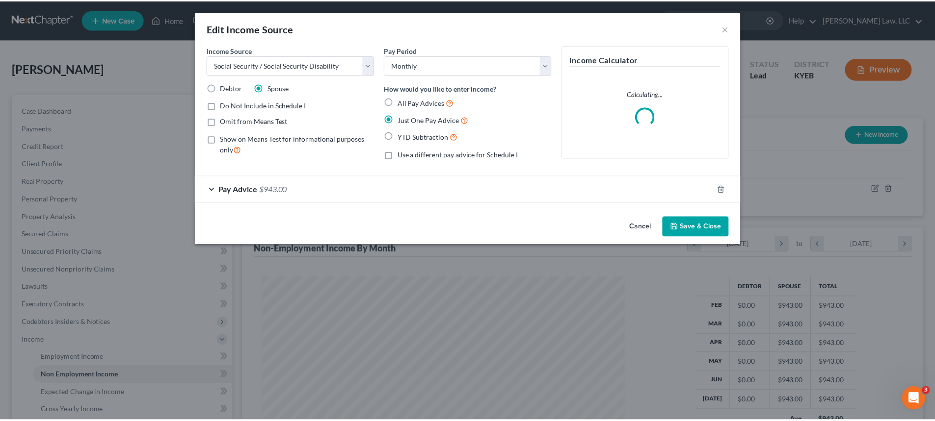
scroll to position [184, 389]
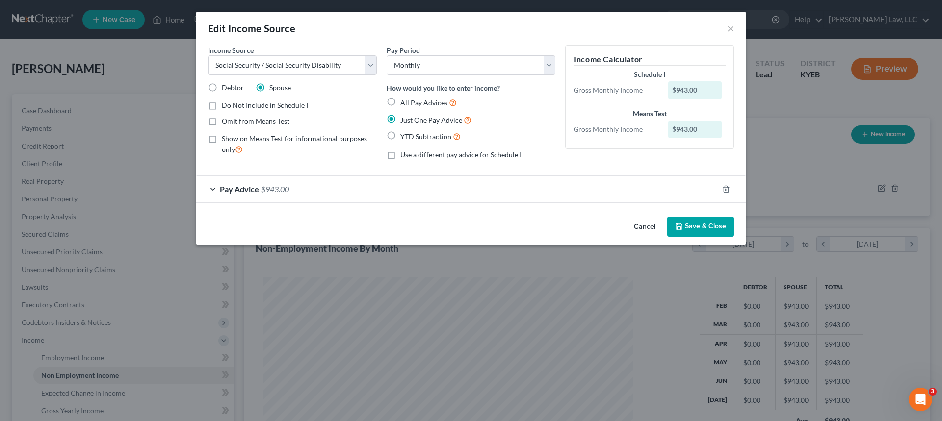
click at [297, 195] on div "Pay Advice $943.00" at bounding box center [457, 189] width 522 height 26
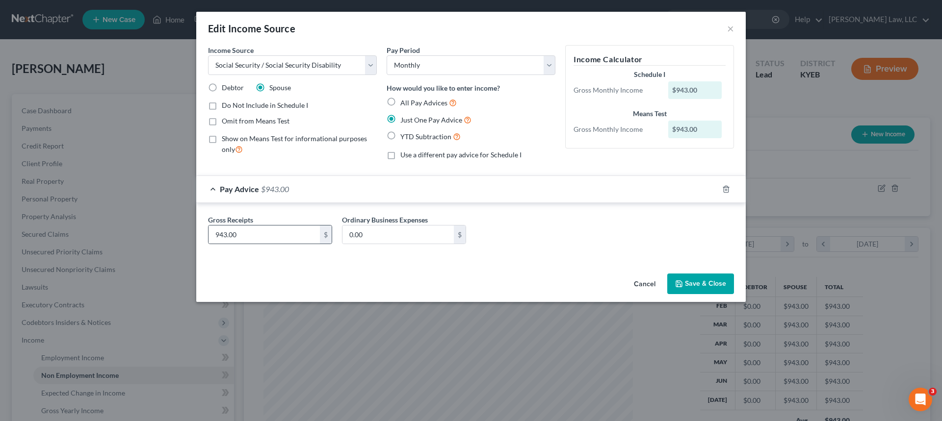
click at [270, 244] on div "943.00 $" at bounding box center [270, 235] width 124 height 20
type input "946.00"
click at [685, 284] on button "Save & Close" at bounding box center [700, 284] width 67 height 21
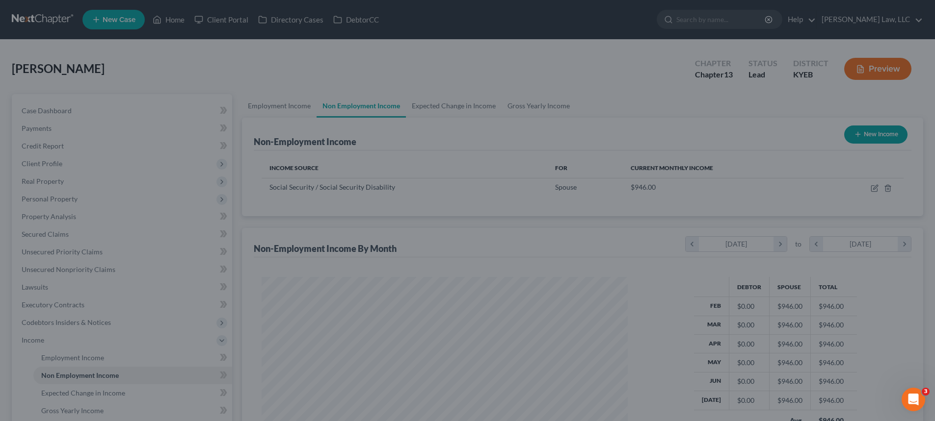
scroll to position [490443, 490241]
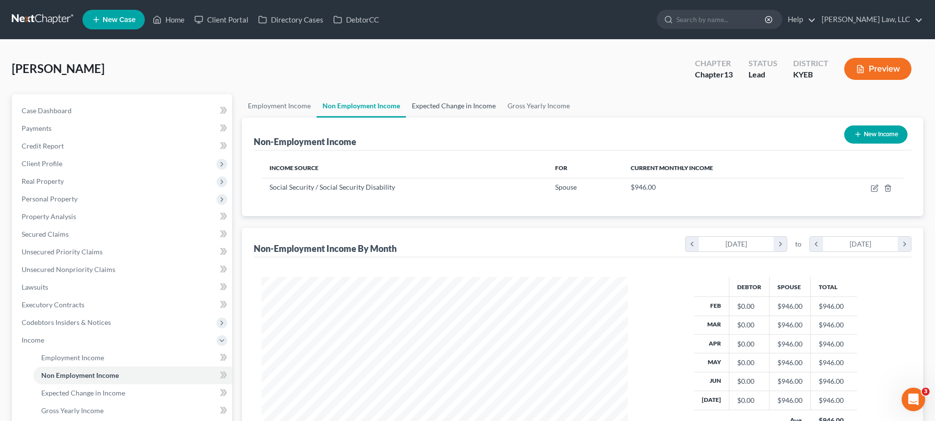
drag, startPoint x: 449, startPoint y: 100, endPoint x: 458, endPoint y: 102, distance: 8.6
click at [449, 100] on link "Expected Change in Income" at bounding box center [454, 106] width 96 height 24
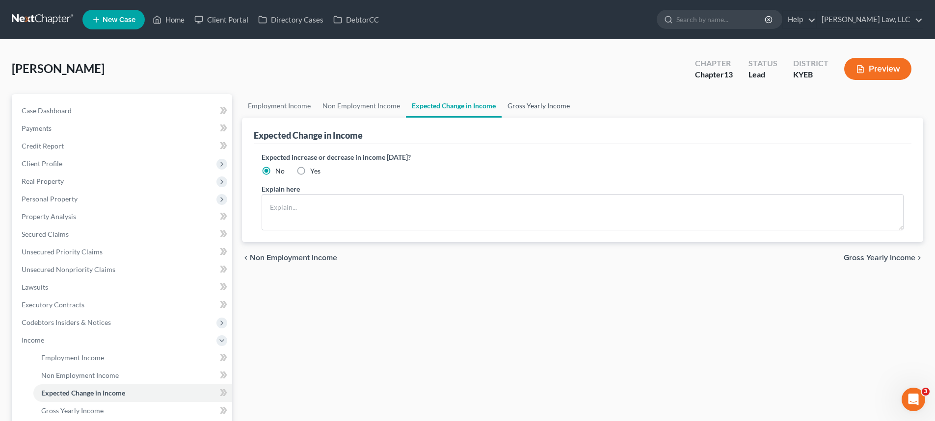
click at [515, 107] on link "Gross Yearly Income" at bounding box center [538, 106] width 74 height 24
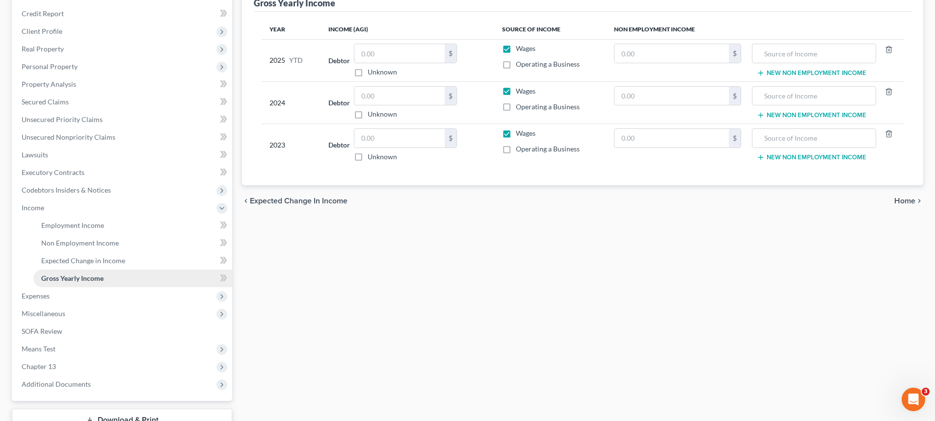
scroll to position [147, 0]
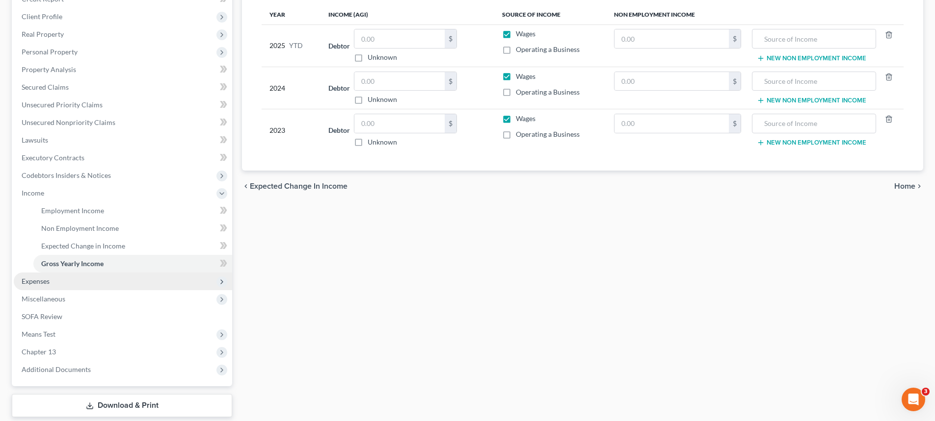
click at [39, 288] on span "Expenses" at bounding box center [123, 282] width 218 height 18
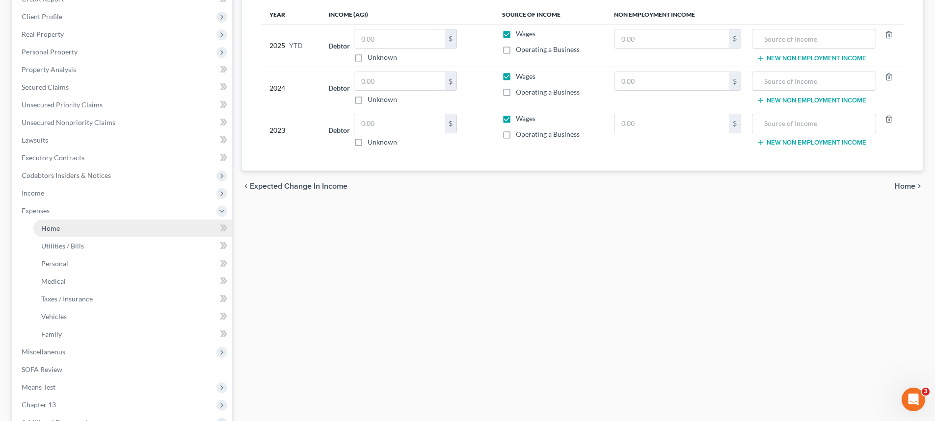
click at [52, 228] on span "Home" at bounding box center [50, 228] width 19 height 8
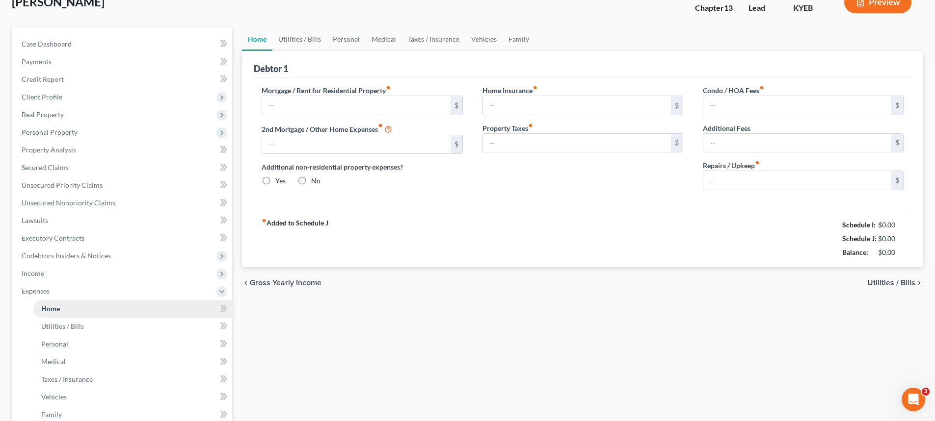
type input "465.00"
type input "0.00"
radio input "true"
type input "0.00"
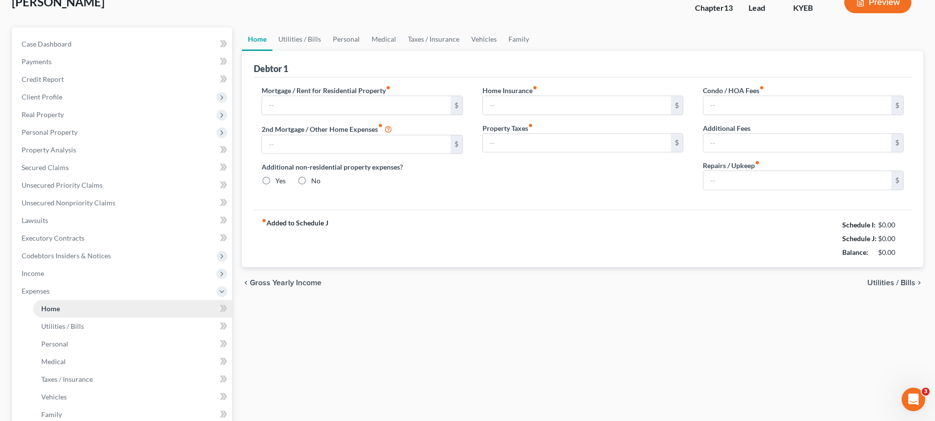
type input "0.00"
type input "60.00"
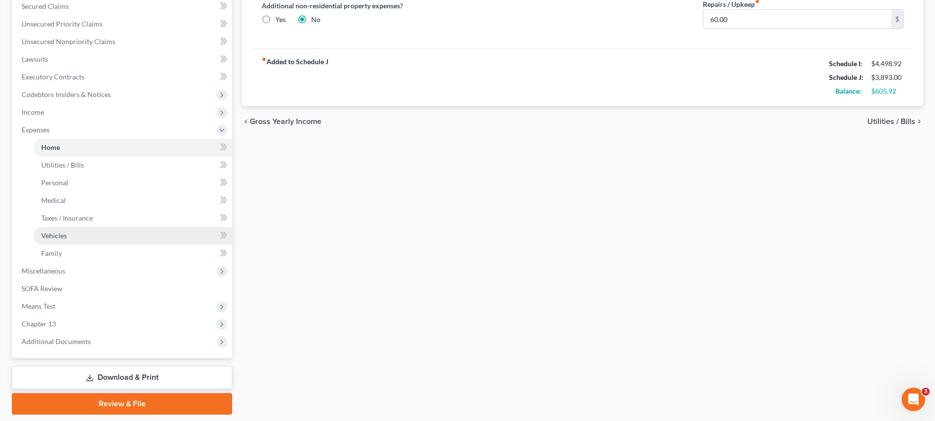
scroll to position [245, 0]
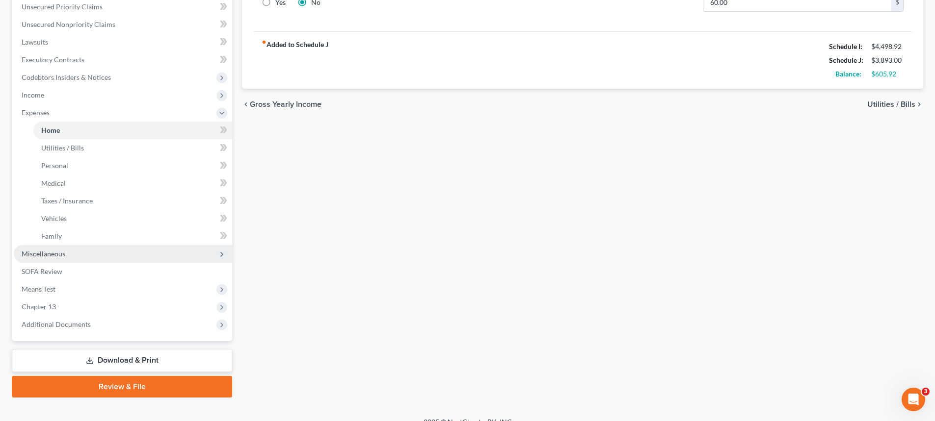
click at [61, 248] on span "Miscellaneous" at bounding box center [123, 254] width 218 height 18
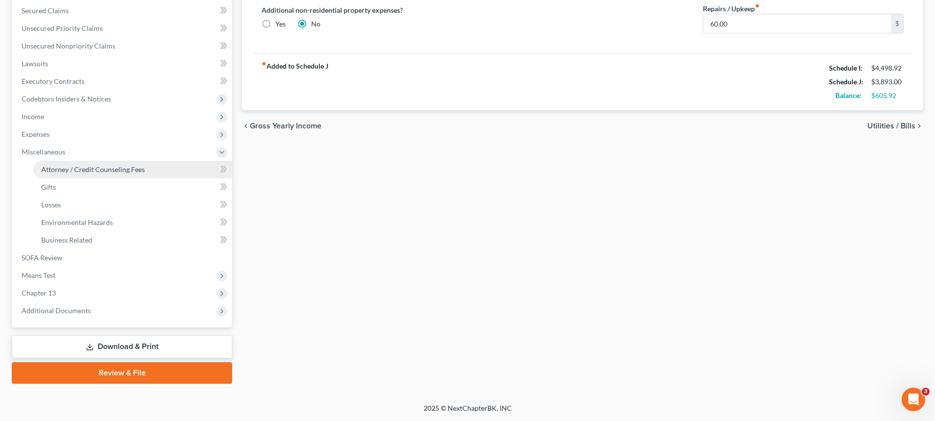
click at [67, 161] on link "Attorney / Credit Counseling Fees" at bounding box center [132, 170] width 199 height 18
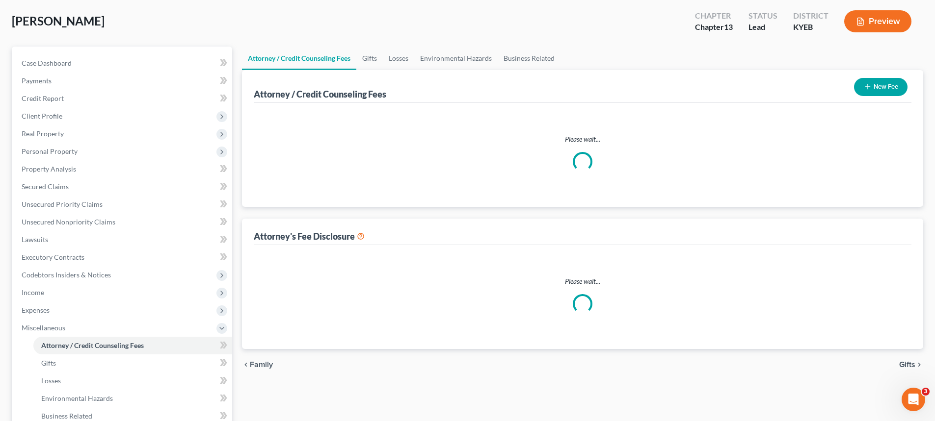
select select "3"
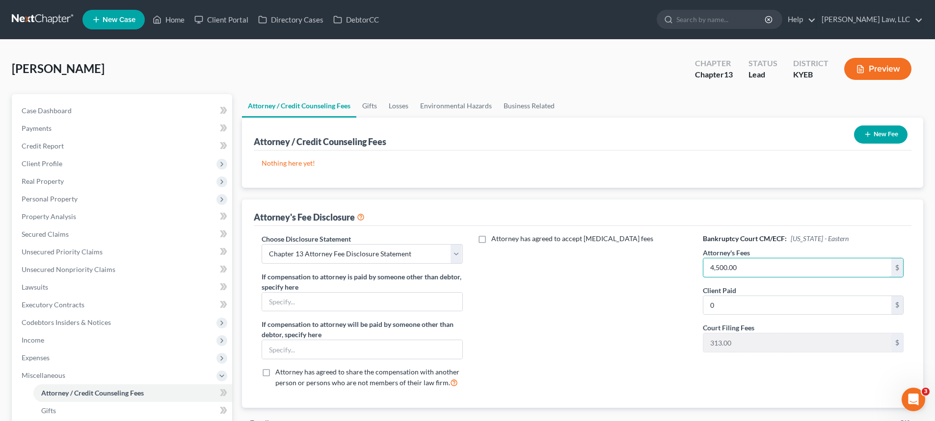
type input "4,500.00"
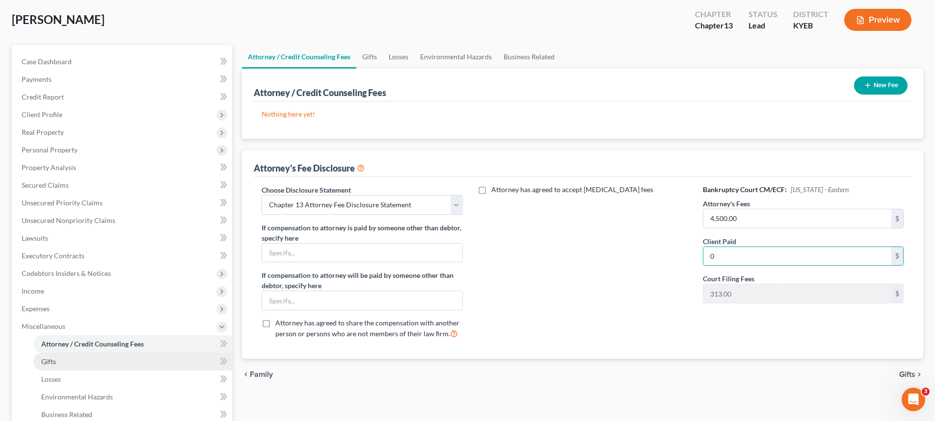
click at [53, 355] on link "Gifts" at bounding box center [132, 362] width 199 height 18
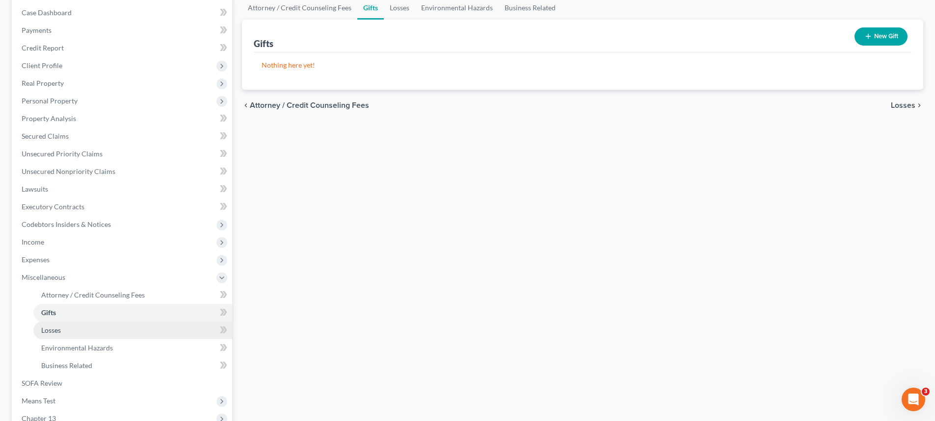
click at [76, 331] on link "Losses" at bounding box center [132, 331] width 199 height 18
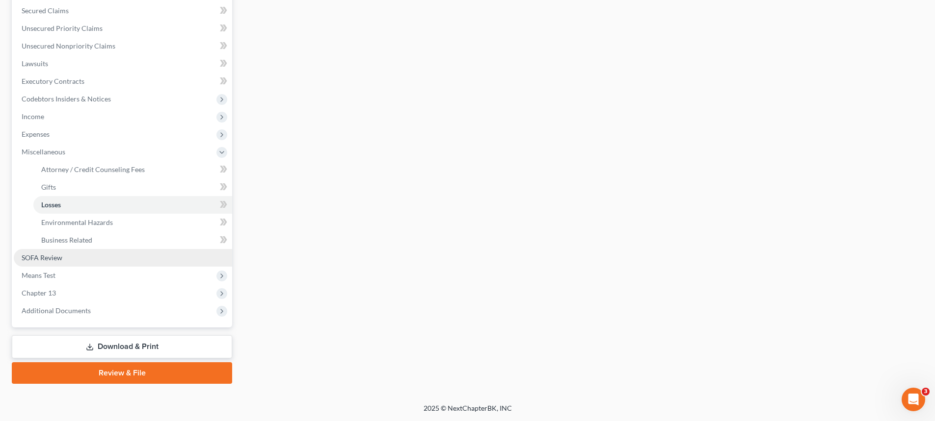
click at [57, 256] on span "SOFA Review" at bounding box center [42, 258] width 41 height 8
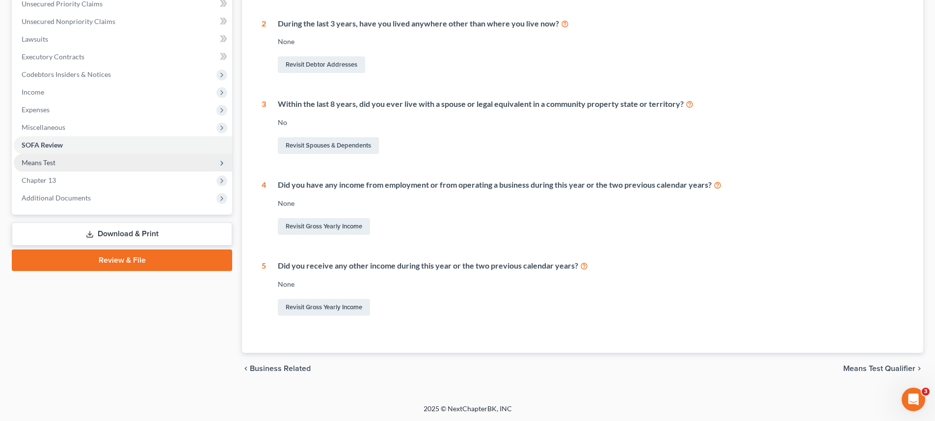
scroll to position [249, 0]
click at [59, 161] on span "Means Test" at bounding box center [123, 163] width 218 height 18
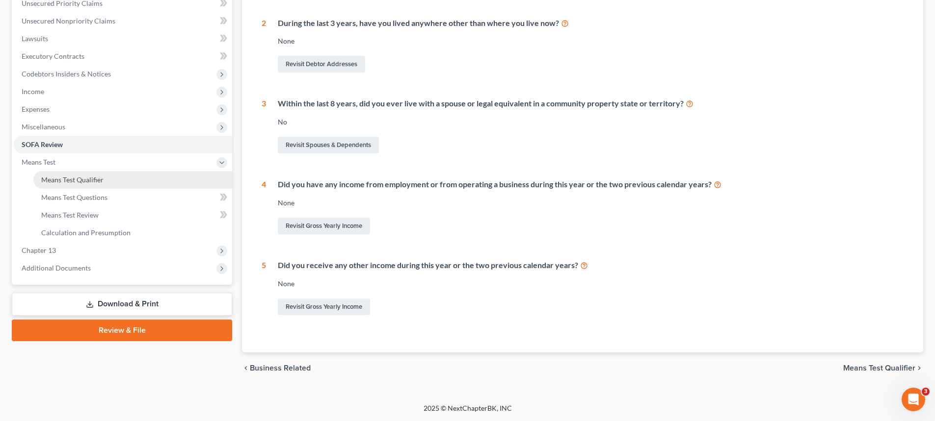
click at [65, 185] on link "Means Test Qualifier" at bounding box center [132, 180] width 199 height 18
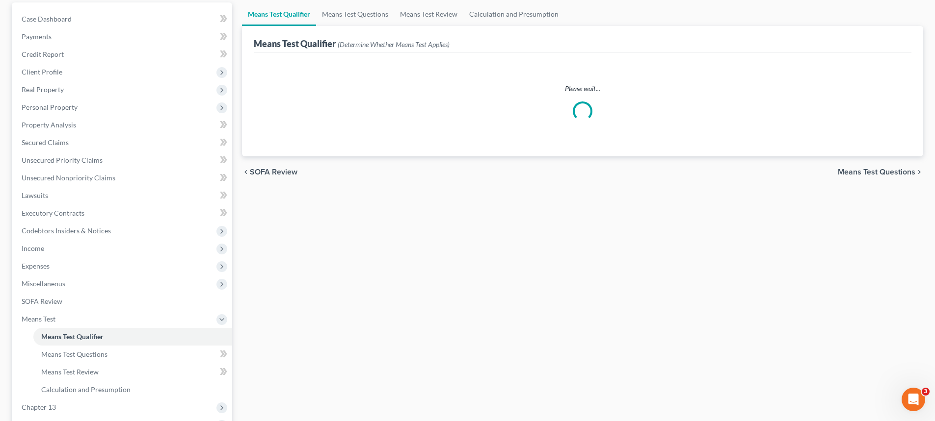
scroll to position [13, 0]
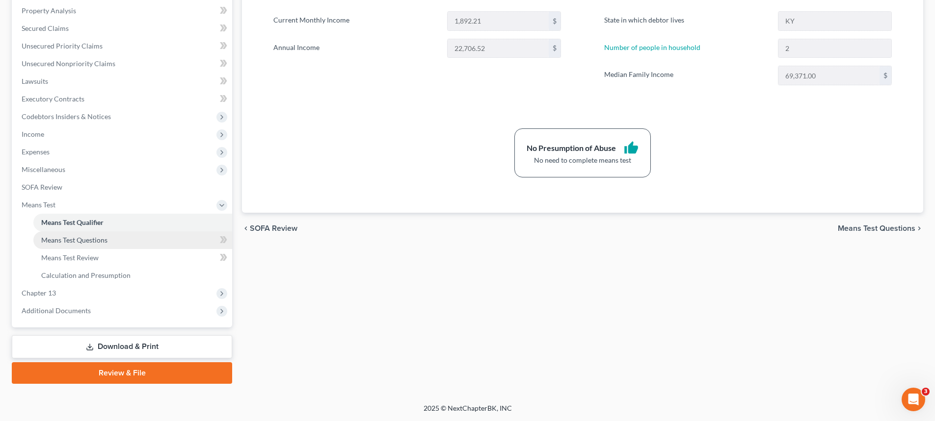
click at [54, 244] on link "Means Test Questions" at bounding box center [132, 241] width 199 height 18
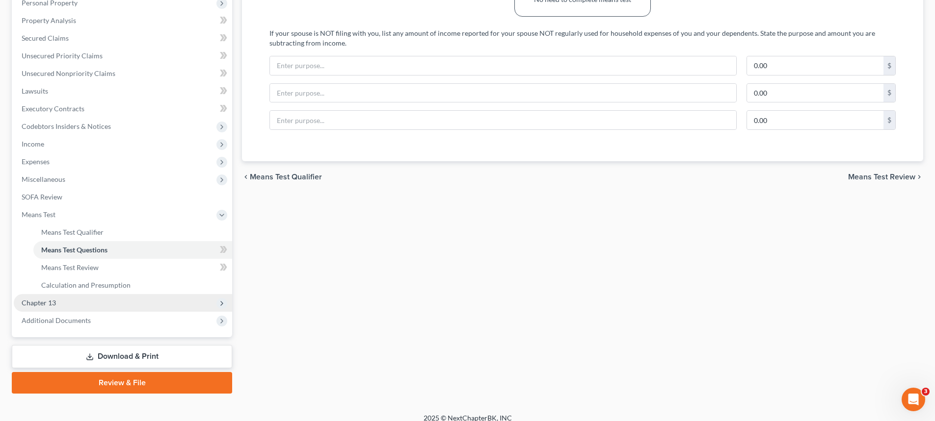
click at [49, 298] on span "Chapter 13" at bounding box center [123, 303] width 218 height 18
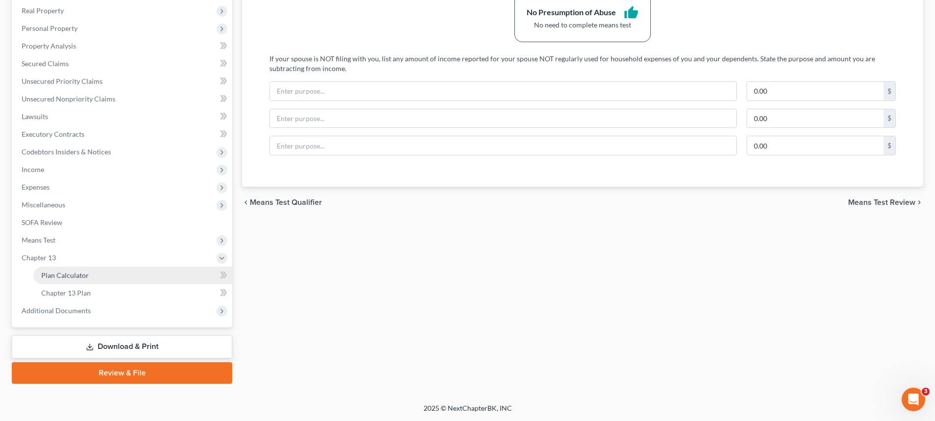
click at [58, 276] on span "Plan Calculator" at bounding box center [65, 275] width 48 height 8
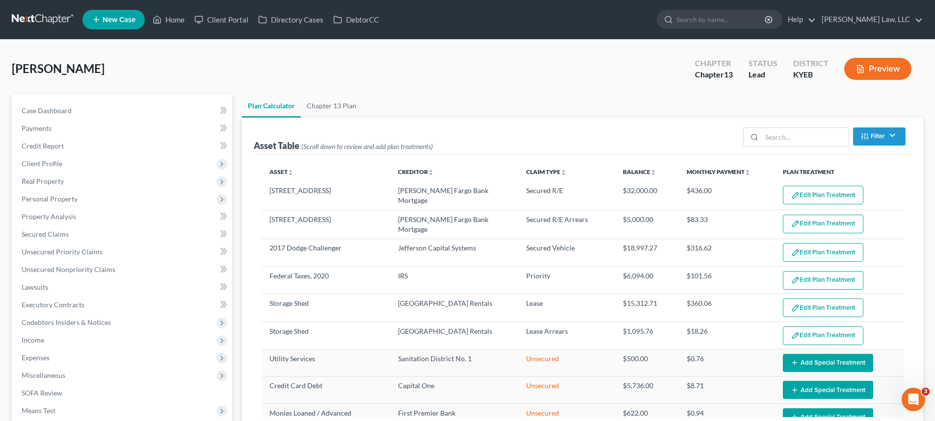
select select "59"
click at [45, 209] on link "Property Analysis" at bounding box center [123, 217] width 218 height 18
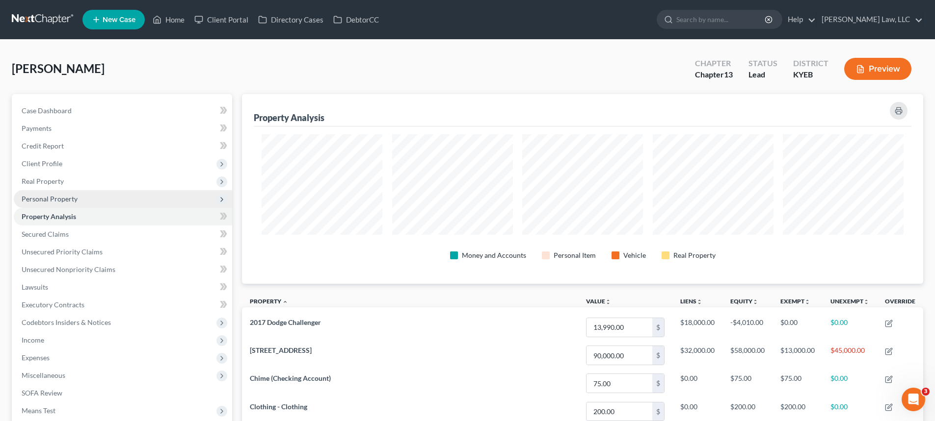
click at [46, 201] on span "Personal Property" at bounding box center [50, 199] width 56 height 8
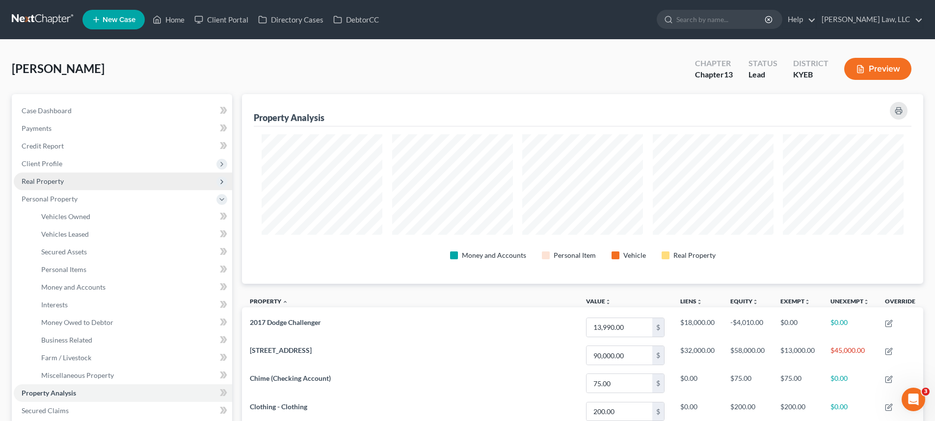
drag, startPoint x: 51, startPoint y: 177, endPoint x: 50, endPoint y: 182, distance: 5.5
click at [51, 177] on span "Real Property" at bounding box center [43, 181] width 42 height 8
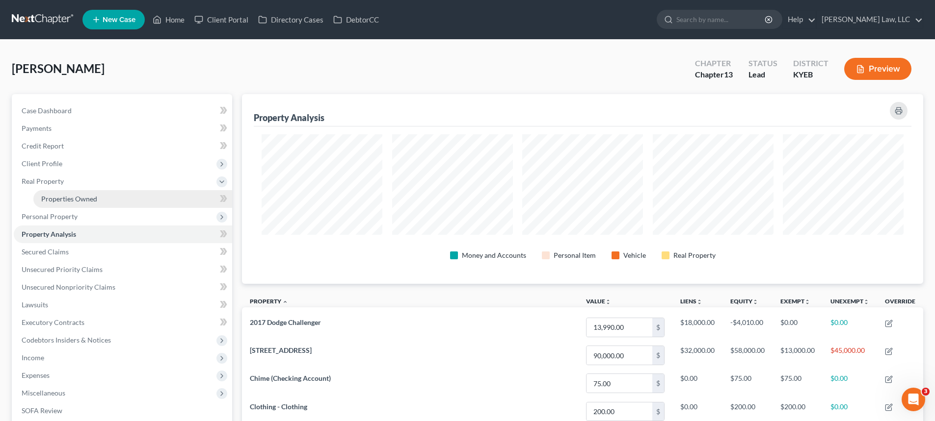
click at [65, 201] on span "Properties Owned" at bounding box center [69, 199] width 56 height 8
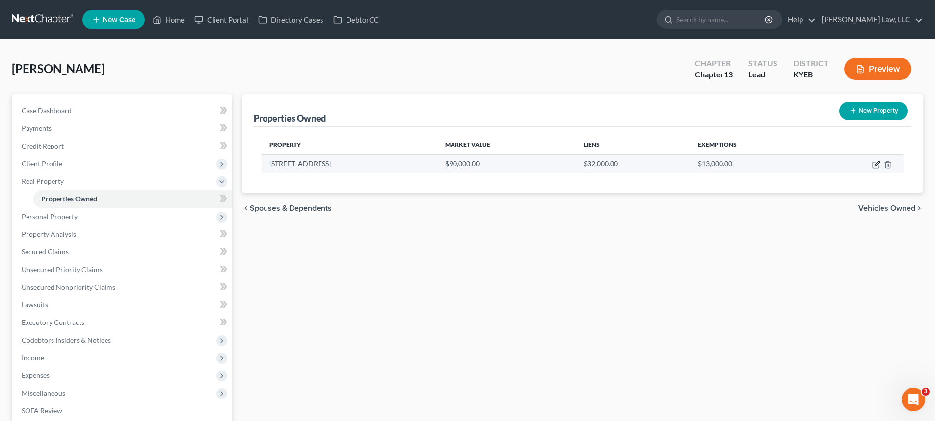
click at [876, 162] on icon "button" at bounding box center [876, 165] width 8 height 8
select select "18"
select select "3"
select select "0"
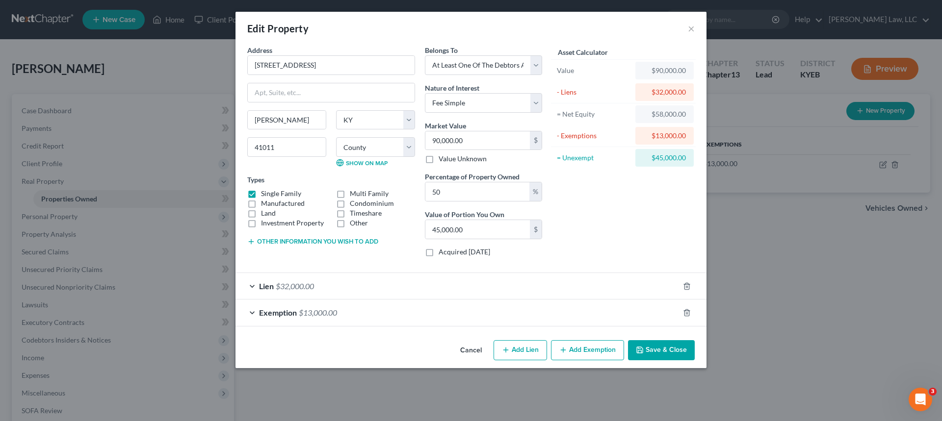
click at [306, 294] on div "Lien $32,000.00" at bounding box center [458, 286] width 444 height 26
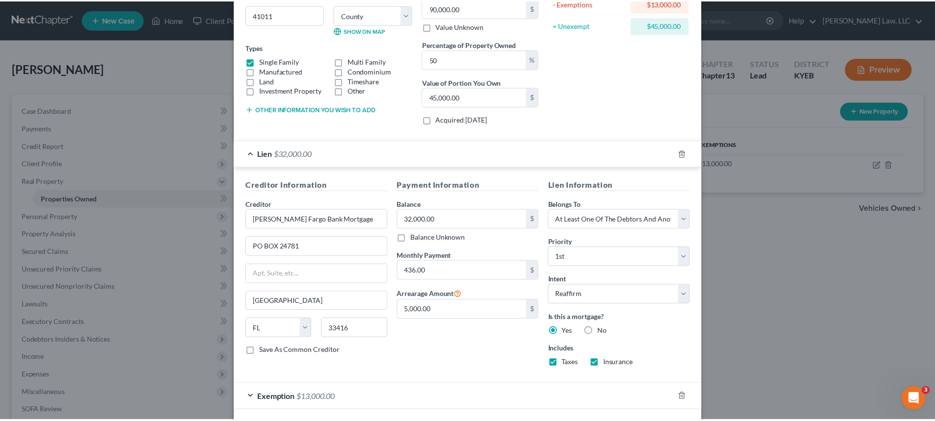
scroll to position [176, 0]
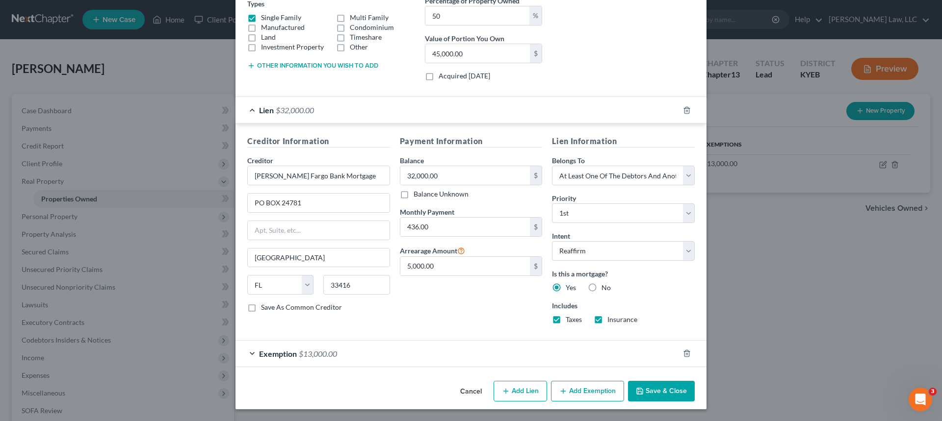
click at [654, 392] on button "Save & Close" at bounding box center [661, 391] width 67 height 21
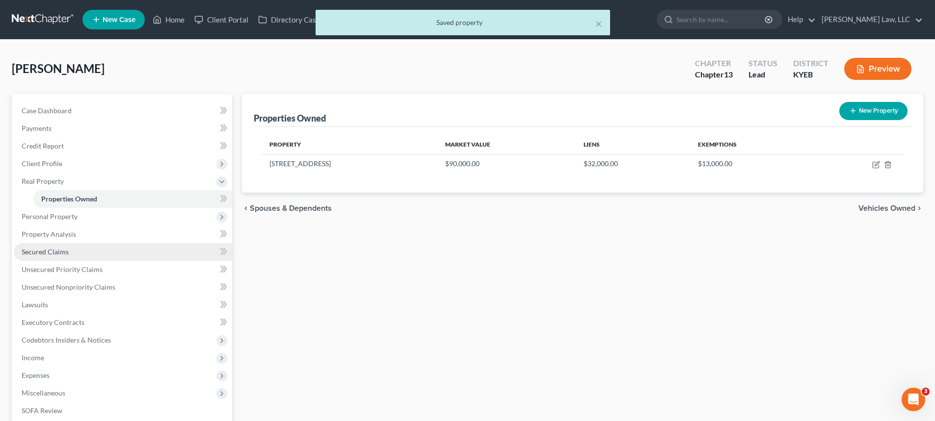
click at [40, 257] on link "Secured Claims" at bounding box center [123, 252] width 218 height 18
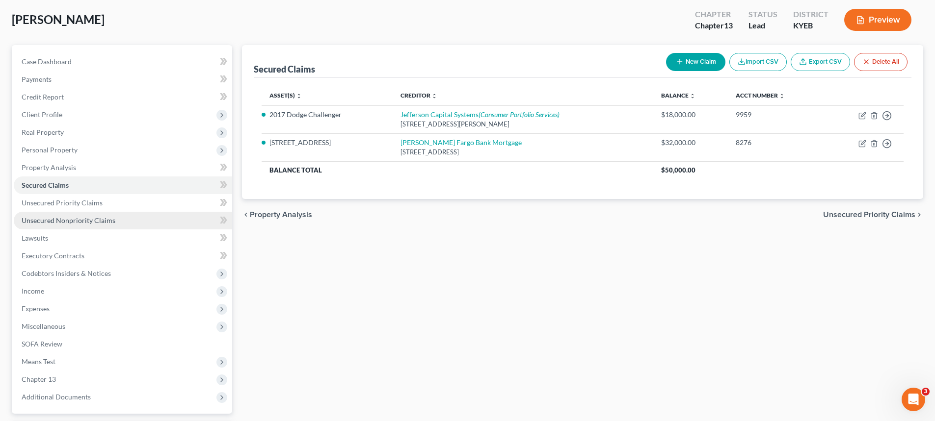
scroll to position [135, 0]
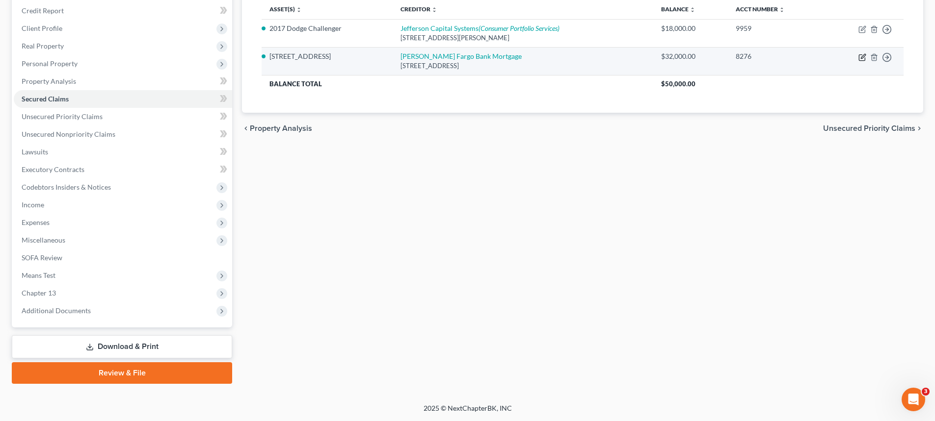
click at [861, 56] on icon "button" at bounding box center [862, 57] width 8 height 8
select select "9"
select select "2"
select select "3"
select select "0"
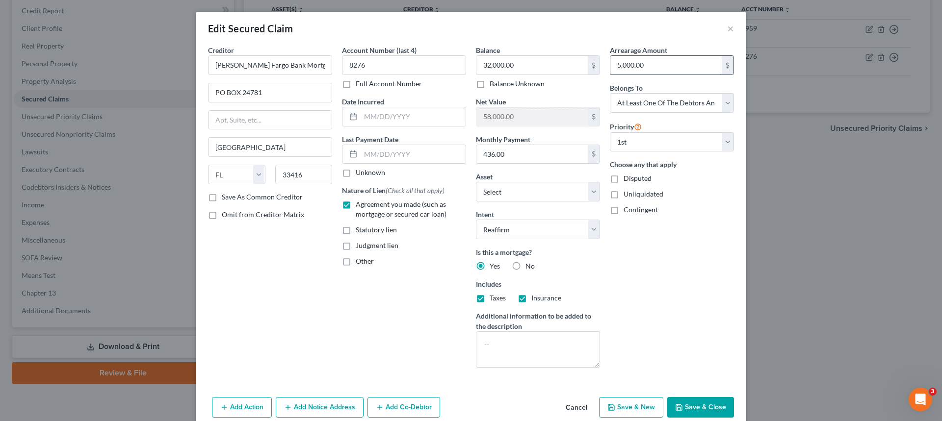
click at [640, 60] on input "5,000.00" at bounding box center [665, 65] width 111 height 19
type input "11,000.00"
click at [508, 165] on div "Balance 32,000.00 $ Balance Unknown Balance Undetermined 32,000.00 $ Balance Un…" at bounding box center [538, 210] width 134 height 331
click at [506, 159] on input "436.00" at bounding box center [531, 154] width 111 height 19
type input "516.00"
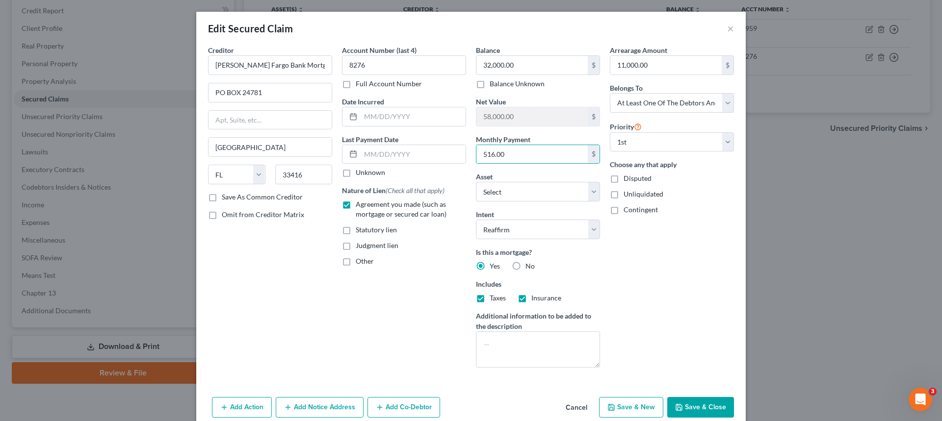
click at [686, 407] on button "Save & Close" at bounding box center [700, 407] width 67 height 21
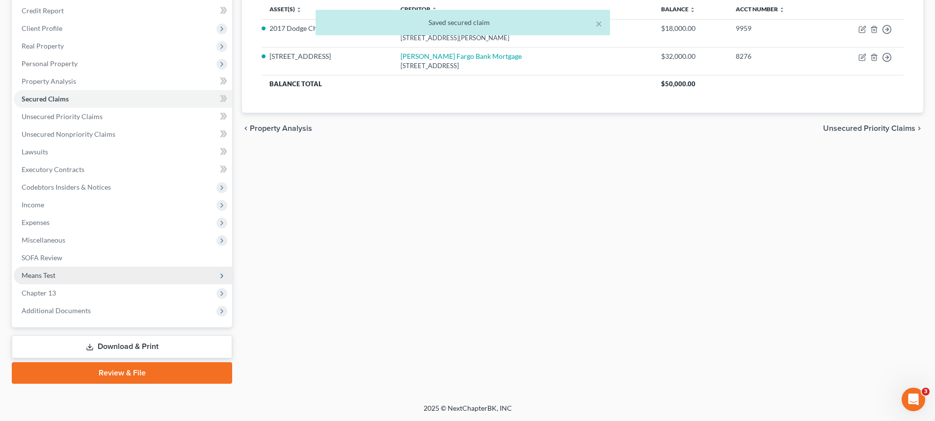
click at [46, 281] on span "Means Test" at bounding box center [123, 276] width 218 height 18
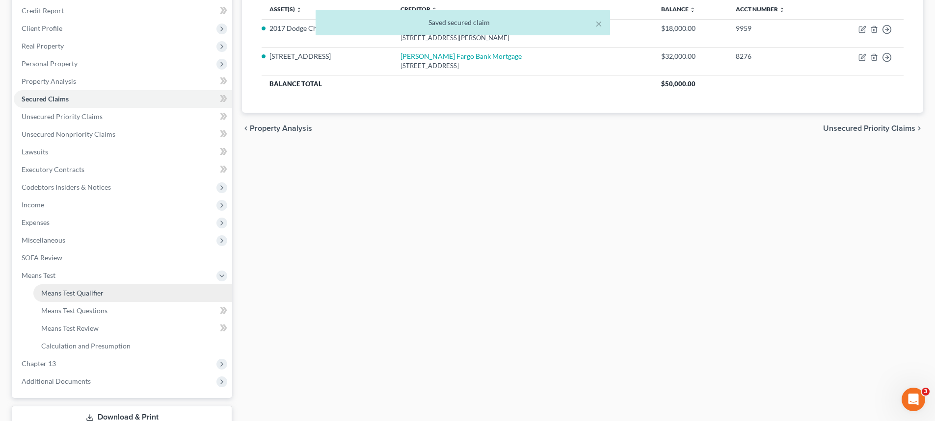
click at [53, 294] on span "Means Test Qualifier" at bounding box center [72, 293] width 62 height 8
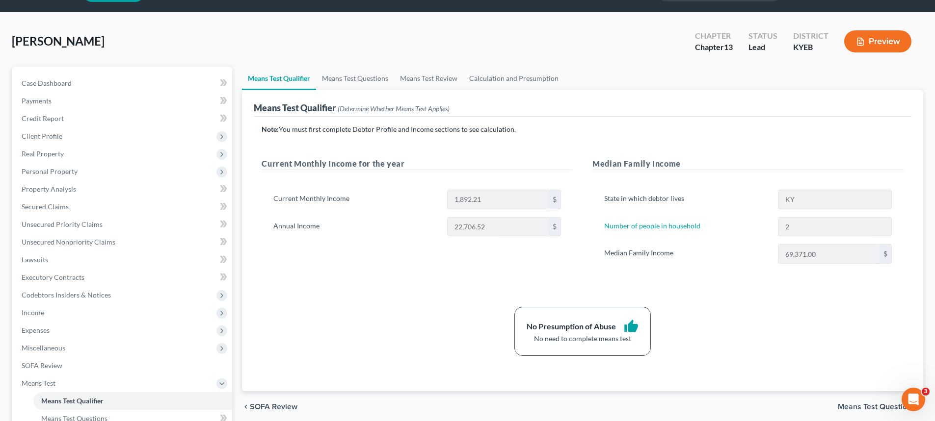
scroll to position [206, 0]
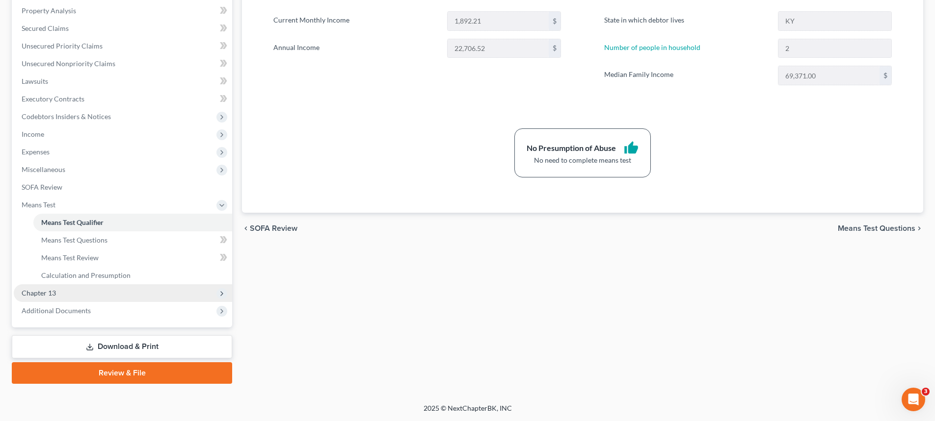
click at [40, 294] on span "Chapter 13" at bounding box center [39, 293] width 34 height 8
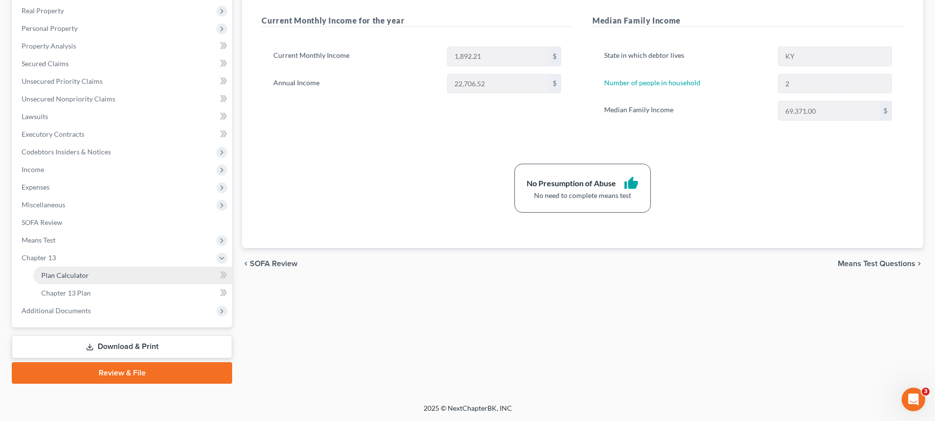
click at [67, 276] on span "Plan Calculator" at bounding box center [65, 275] width 48 height 8
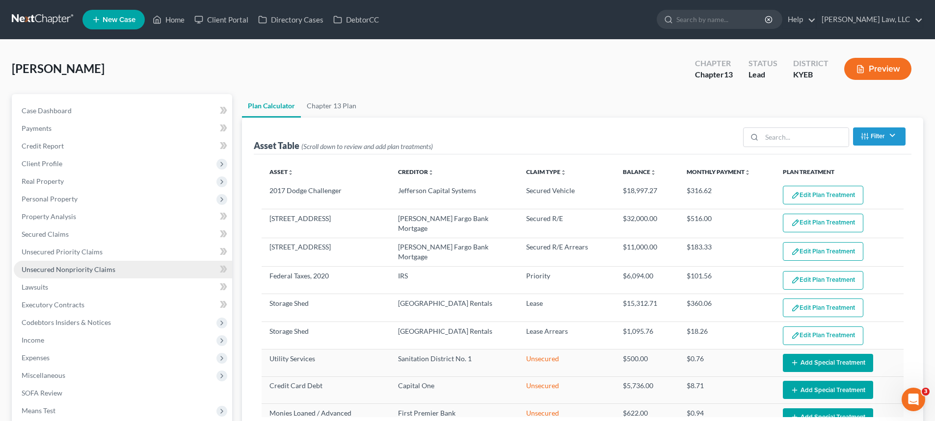
select select "59"
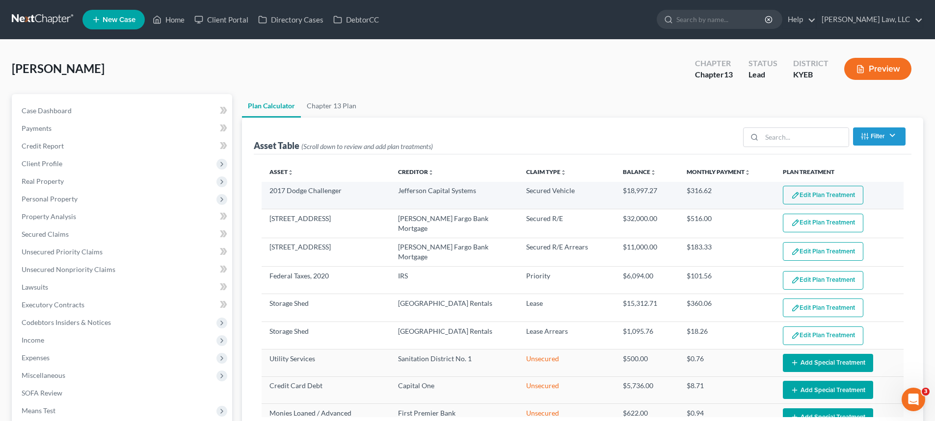
click at [819, 199] on button "Edit Plan Treatment" at bounding box center [823, 195] width 80 height 19
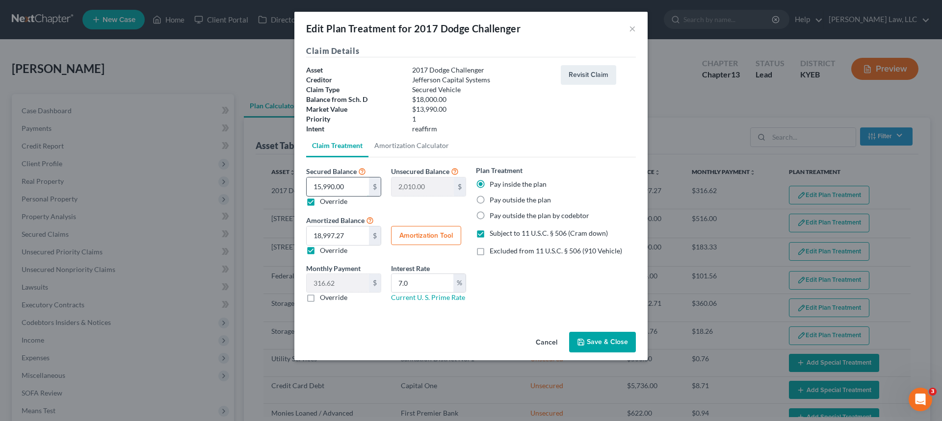
click at [320, 185] on input "15,990.00" at bounding box center [338, 187] width 62 height 19
type input "1"
type input "17,999.00"
type input "13"
type input "17,987.00"
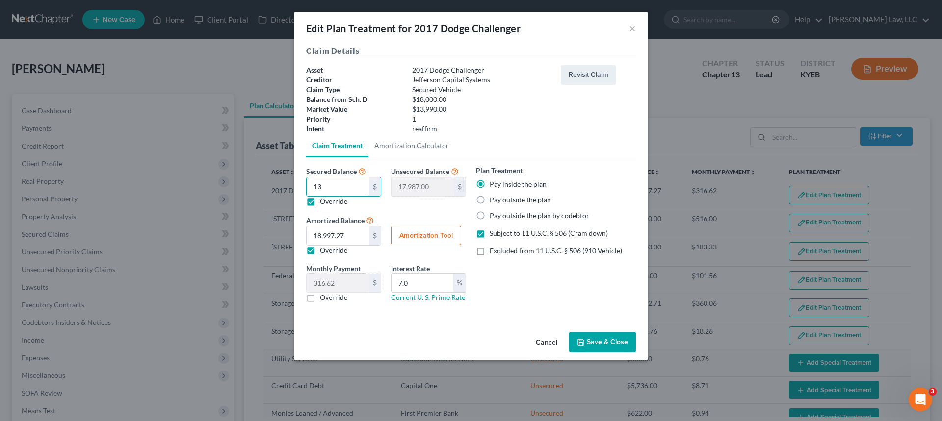
type input "139"
type input "17,861.00"
type input "1399"
type input "16,601.00"
type input "1,3990"
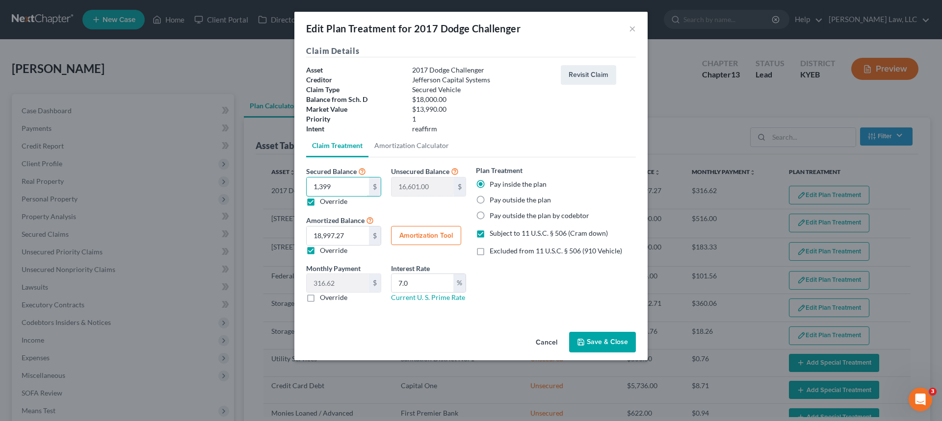
type input "4,010.00"
type input "13,990.00"
click at [404, 240] on button "Amortization Tool" at bounding box center [426, 236] width 70 height 20
type input "13,990.00"
type input "7.0"
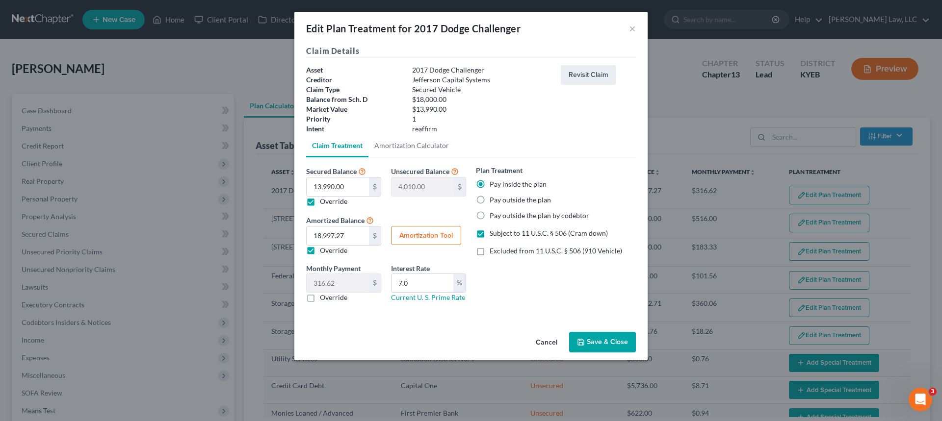
type input "60"
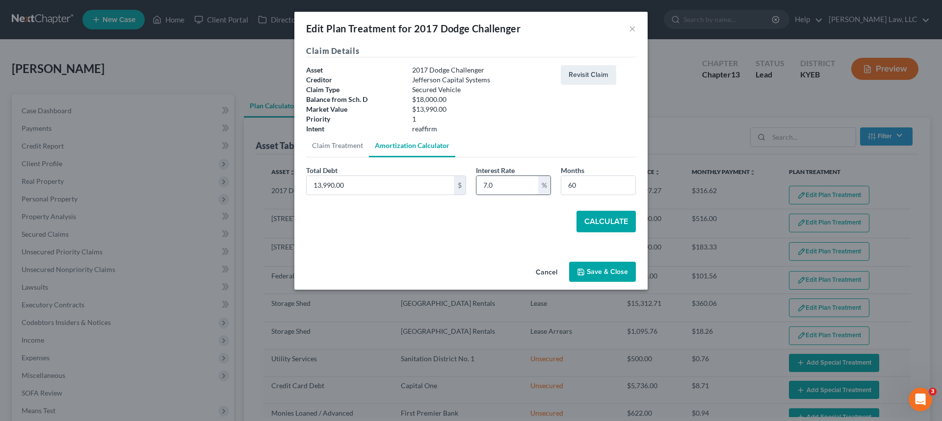
click at [511, 192] on input "7.0" at bounding box center [507, 185] width 62 height 19
drag, startPoint x: 507, startPoint y: 187, endPoint x: 447, endPoint y: 192, distance: 60.5
click at [470, 190] on div "Total Debt 13,990.00 $ Interest Rate 7.0 % Months 60" at bounding box center [471, 184] width 340 height 38
type input "9.5"
click at [616, 224] on button "Calculate" at bounding box center [605, 222] width 59 height 22
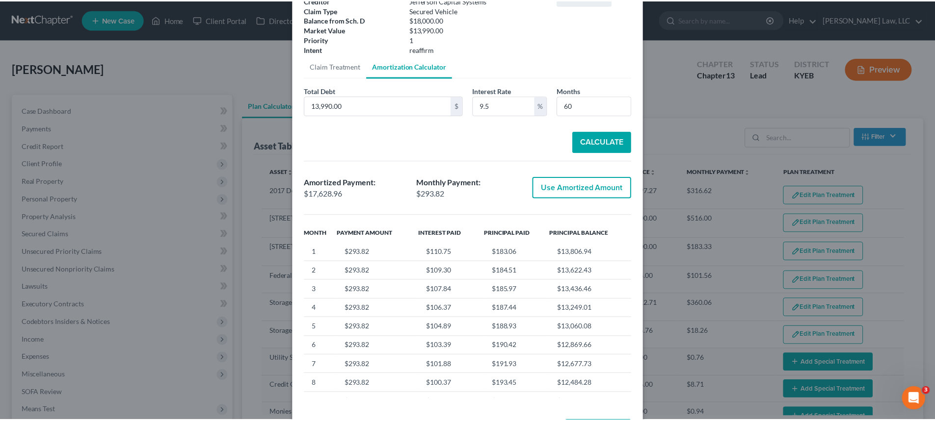
scroll to position [120, 0]
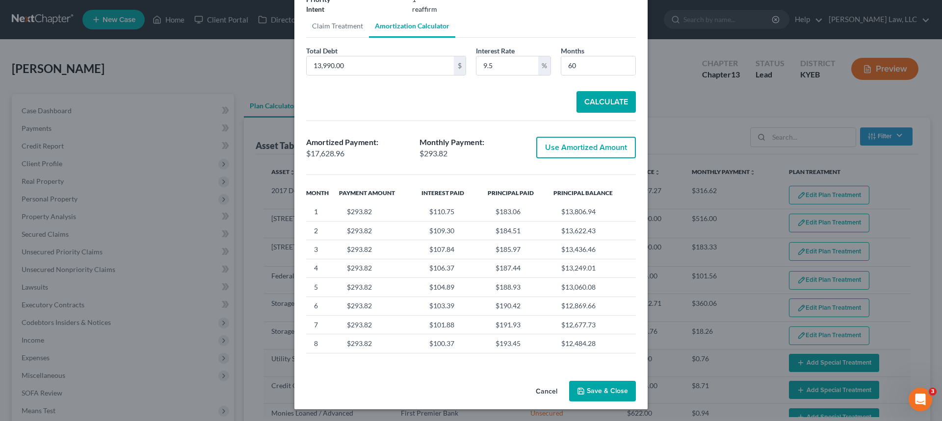
click at [391, 382] on div "Cancel Save & Close" at bounding box center [470, 393] width 353 height 32
click at [601, 394] on button "Save & Close" at bounding box center [602, 391] width 67 height 21
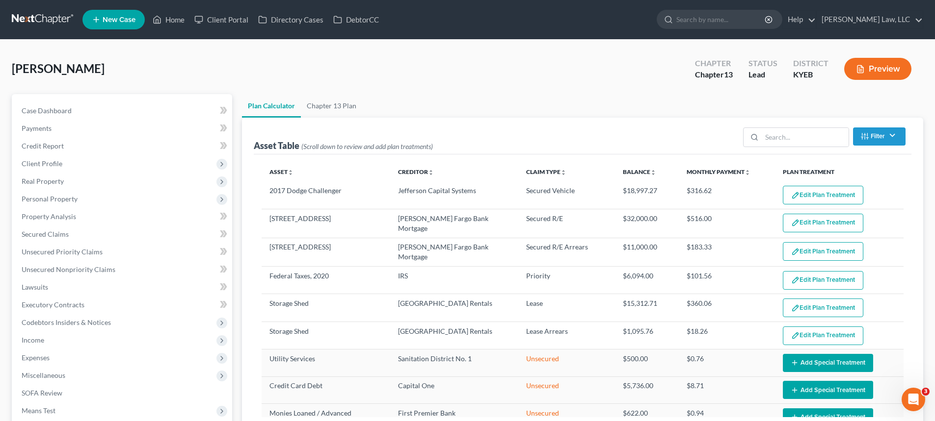
select select "59"
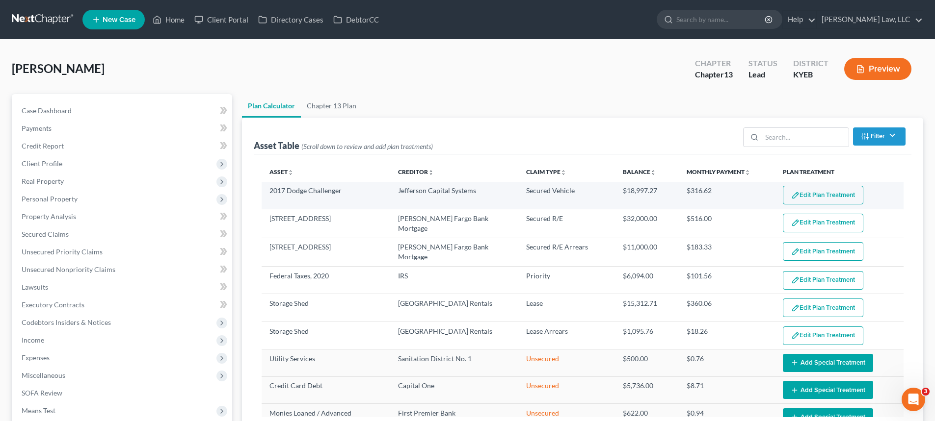
click at [824, 191] on button "Edit Plan Treatment" at bounding box center [823, 195] width 80 height 19
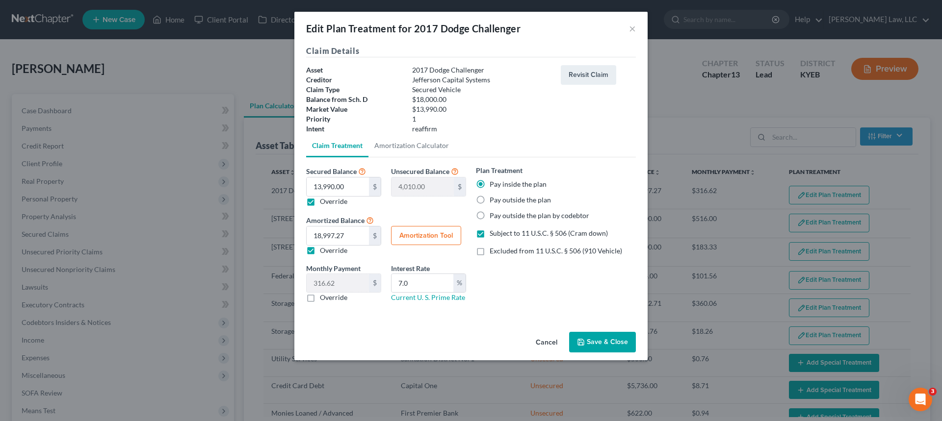
click at [403, 236] on button "Amortization Tool" at bounding box center [426, 236] width 70 height 20
type input "13,990.00"
type input "7.0"
type input "60"
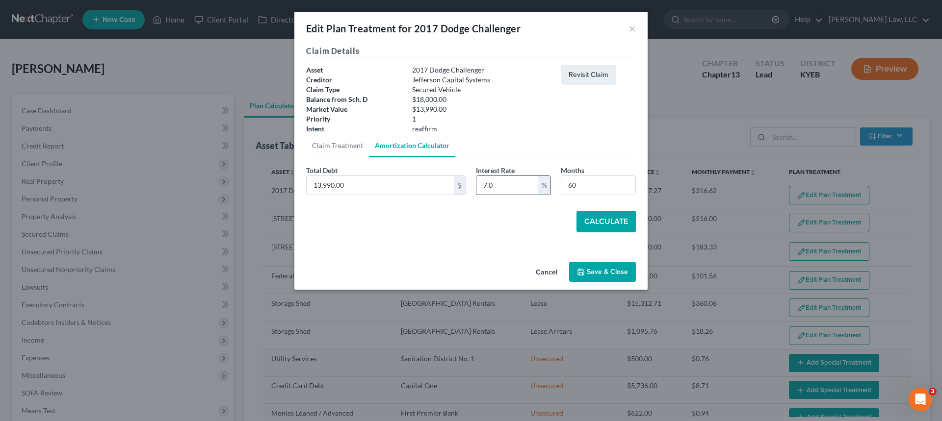
click at [520, 183] on input "7.0" at bounding box center [507, 185] width 62 height 19
click at [459, 187] on div "Total Debt 13,990.00 $ Interest Rate 7.0 % Months 60" at bounding box center [471, 184] width 340 height 38
type input "9.5"
click at [612, 213] on button "Calculate" at bounding box center [605, 222] width 59 height 22
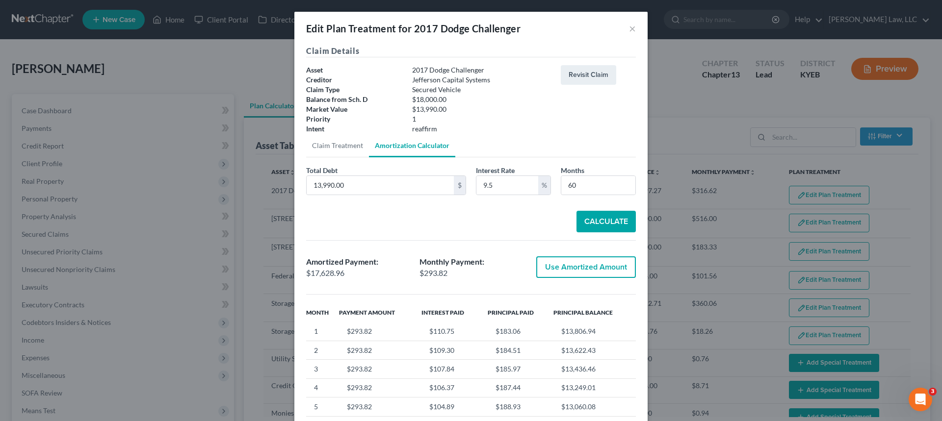
click at [601, 270] on button "Use Amortized Amount" at bounding box center [586, 268] width 100 height 22
type input "17,628.96"
type input "293.81"
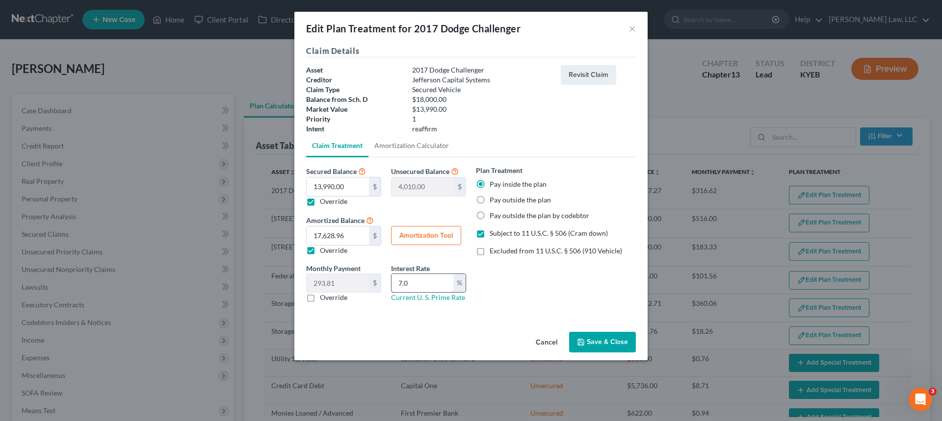
click at [411, 283] on input "7.0" at bounding box center [423, 283] width 62 height 19
drag, startPoint x: 411, startPoint y: 285, endPoint x: 393, endPoint y: 286, distance: 17.7
click at [401, 285] on input "7.0" at bounding box center [423, 283] width 62 height 19
type input "7"
type input "9.5"
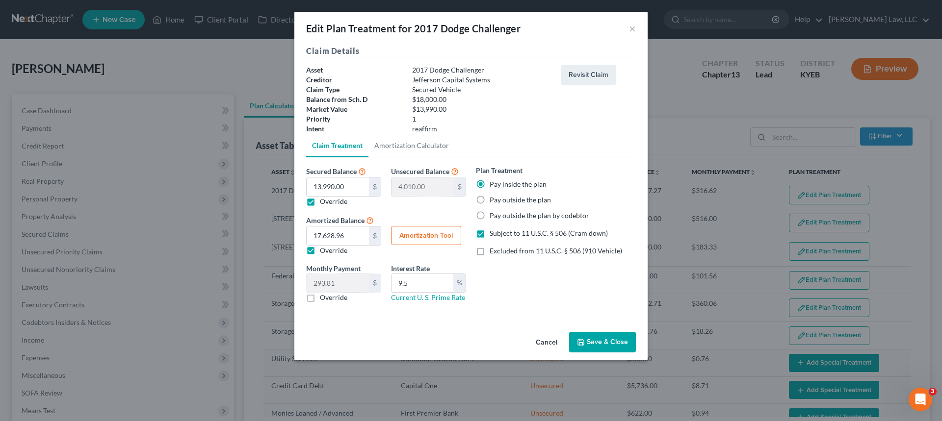
click at [590, 341] on button "Save & Close" at bounding box center [602, 342] width 67 height 21
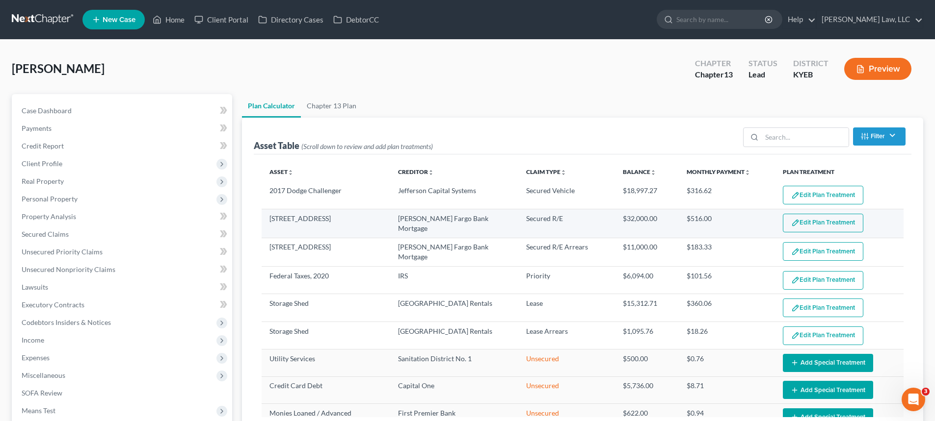
select select "59"
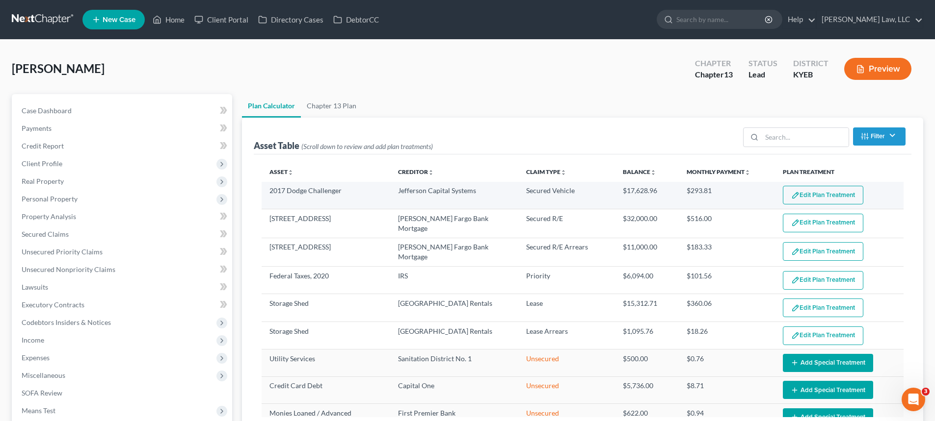
click at [795, 199] on button "Edit Plan Treatment" at bounding box center [823, 195] width 80 height 19
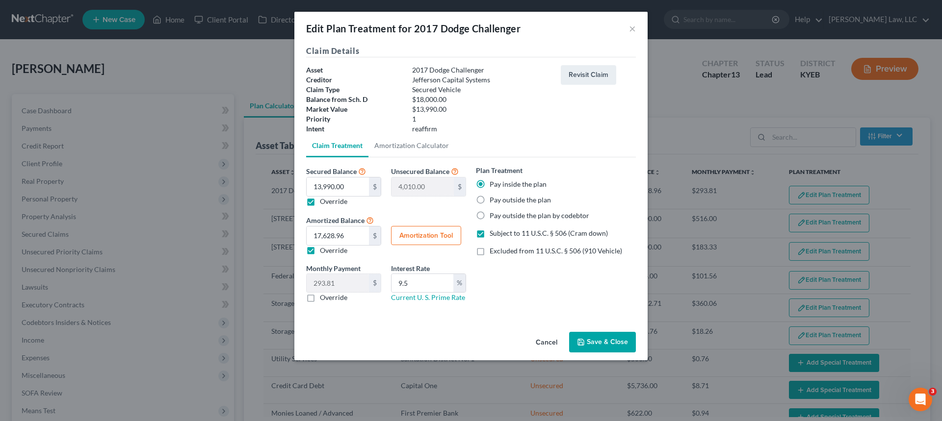
click at [612, 344] on button "Save & Close" at bounding box center [602, 342] width 67 height 21
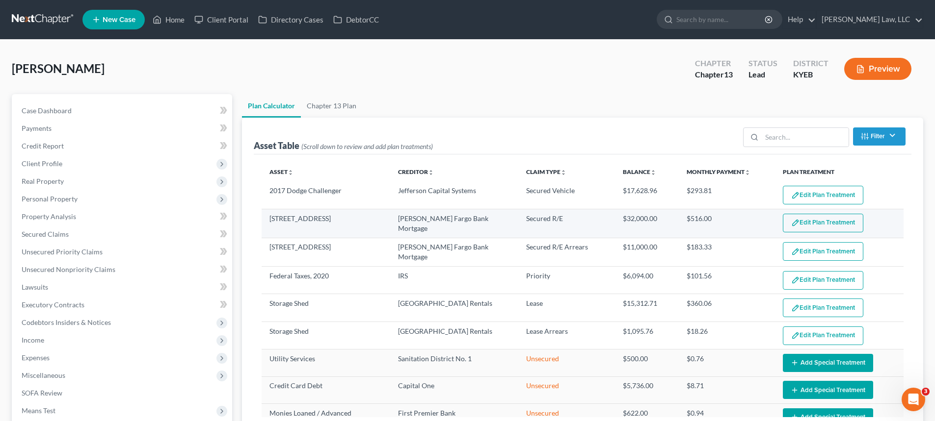
select select "59"
click at [811, 223] on button "Edit Plan Treatment" at bounding box center [823, 223] width 80 height 19
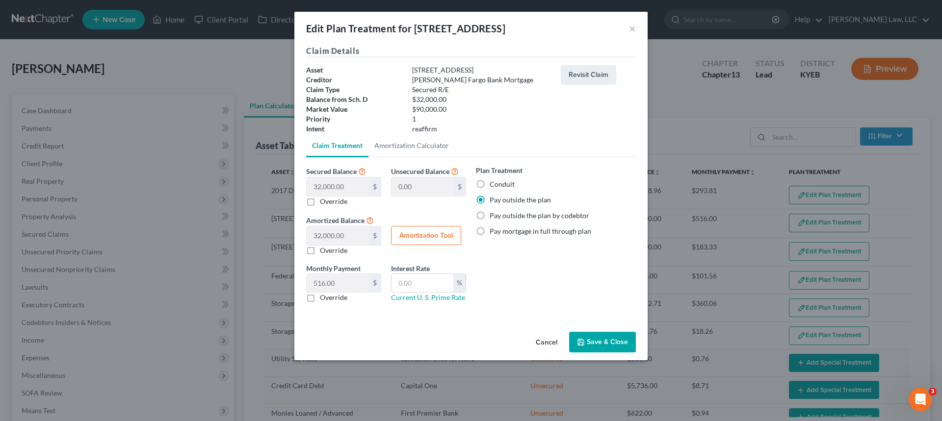
click at [490, 183] on label "Conduit" at bounding box center [502, 185] width 25 height 10
click at [494, 183] on input "Conduit" at bounding box center [497, 183] width 6 height 6
radio input "true"
click at [592, 340] on button "Save & Close" at bounding box center [602, 342] width 67 height 21
click at [599, 342] on button "Save & Close" at bounding box center [602, 342] width 67 height 21
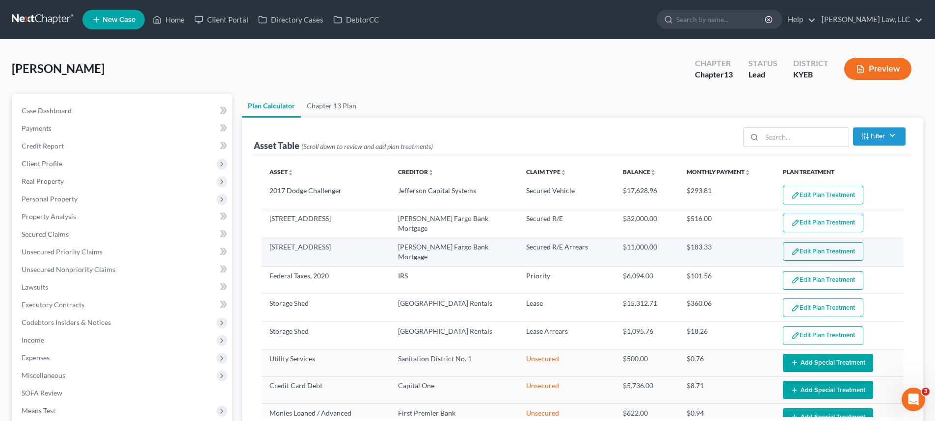
select select "59"
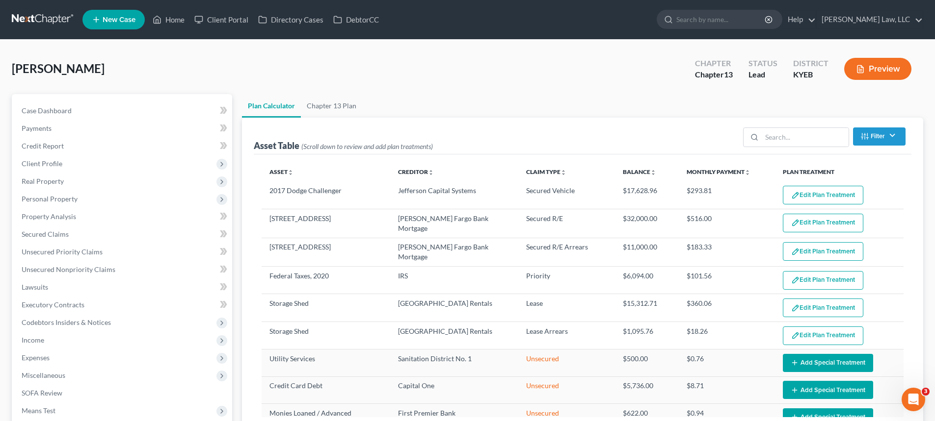
click at [805, 252] on button "Edit Plan Treatment" at bounding box center [823, 251] width 80 height 19
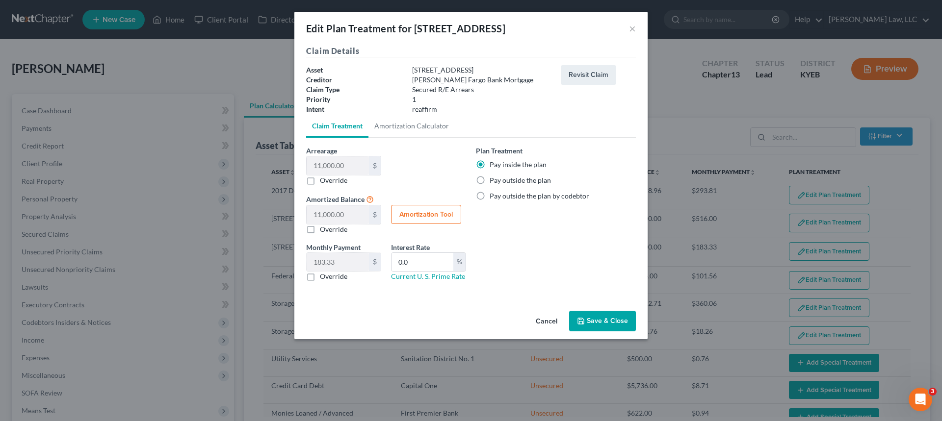
click at [591, 319] on button "Save & Close" at bounding box center [602, 321] width 67 height 21
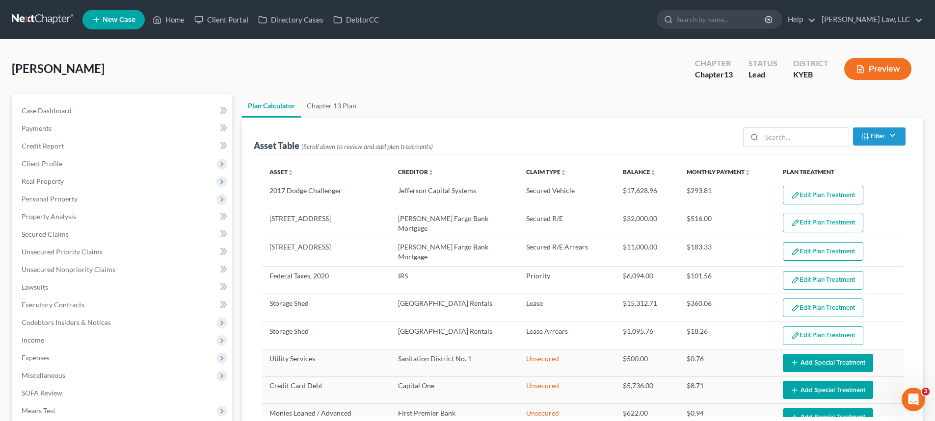
select select "59"
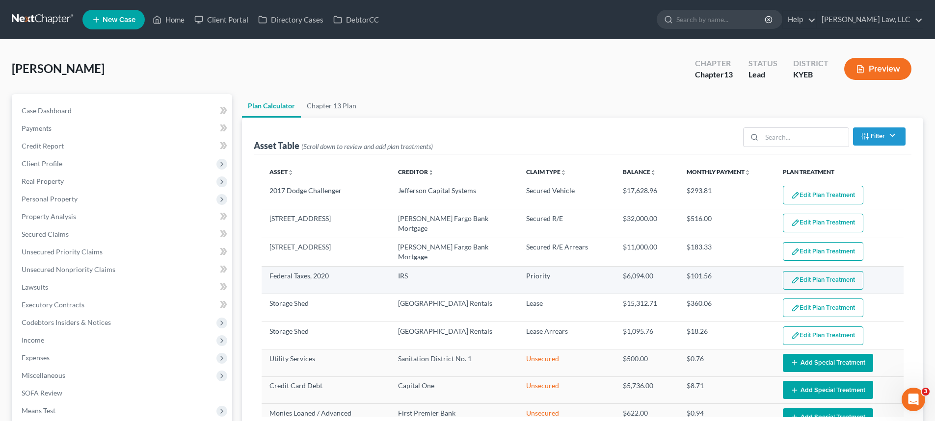
click at [813, 281] on button "Edit Plan Treatment" at bounding box center [823, 280] width 80 height 19
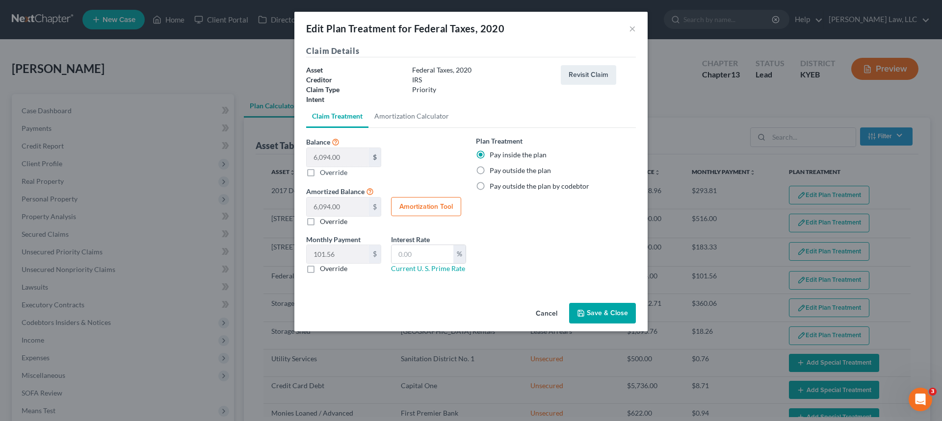
click at [613, 312] on button "Save & Close" at bounding box center [602, 313] width 67 height 21
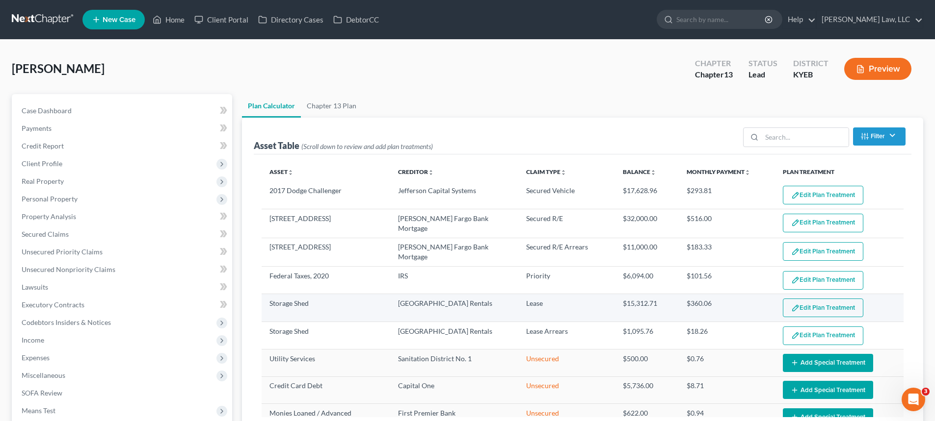
select select "59"
click at [816, 310] on button "Edit Plan Treatment" at bounding box center [823, 308] width 80 height 19
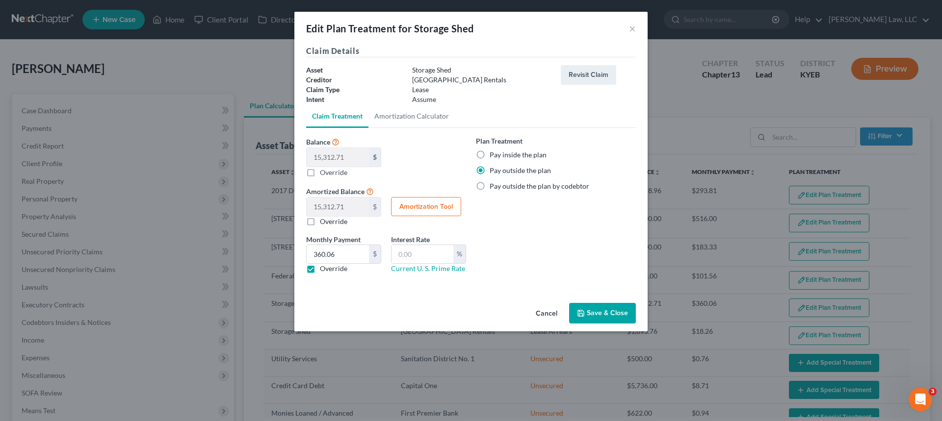
click at [606, 326] on div "Cancel Save & Close" at bounding box center [470, 315] width 353 height 32
click at [606, 315] on button "Save & Close" at bounding box center [602, 313] width 67 height 21
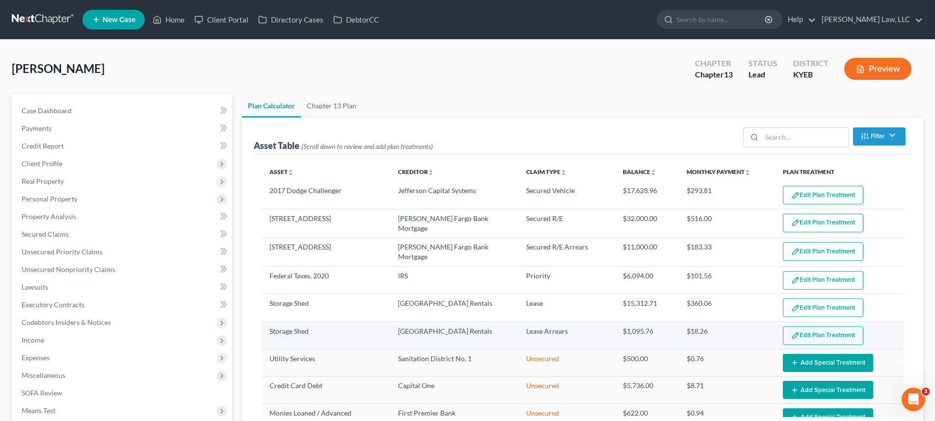
select select "59"
click at [804, 333] on button "Edit Plan Treatment" at bounding box center [823, 336] width 80 height 19
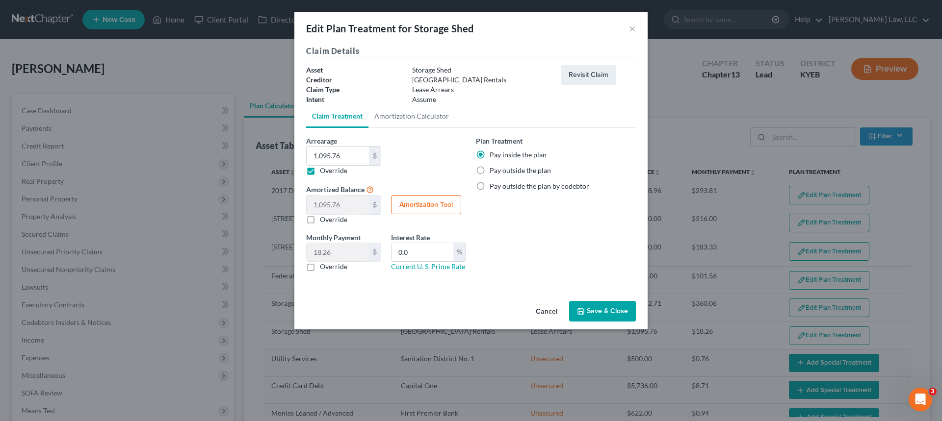
click at [592, 304] on button "Save & Close" at bounding box center [602, 311] width 67 height 21
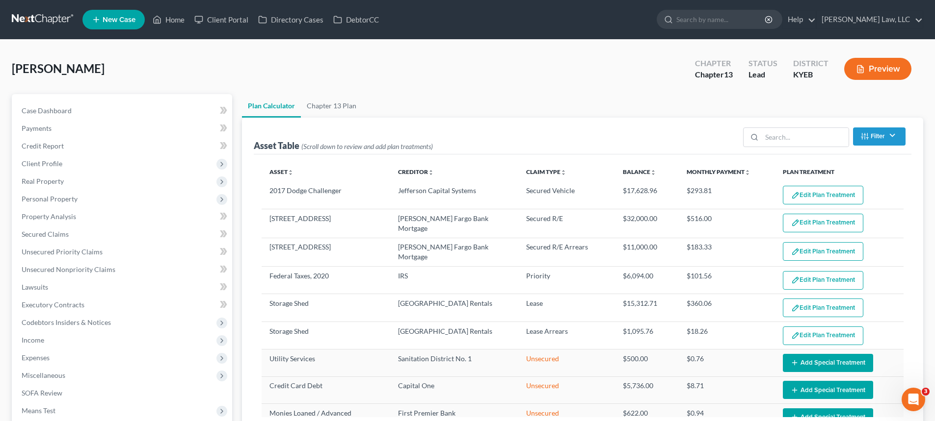
select select "59"
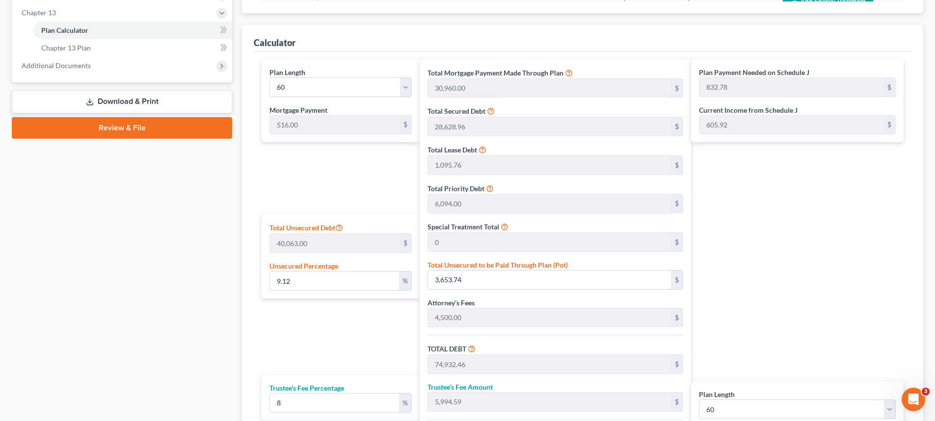
scroll to position [491, 0]
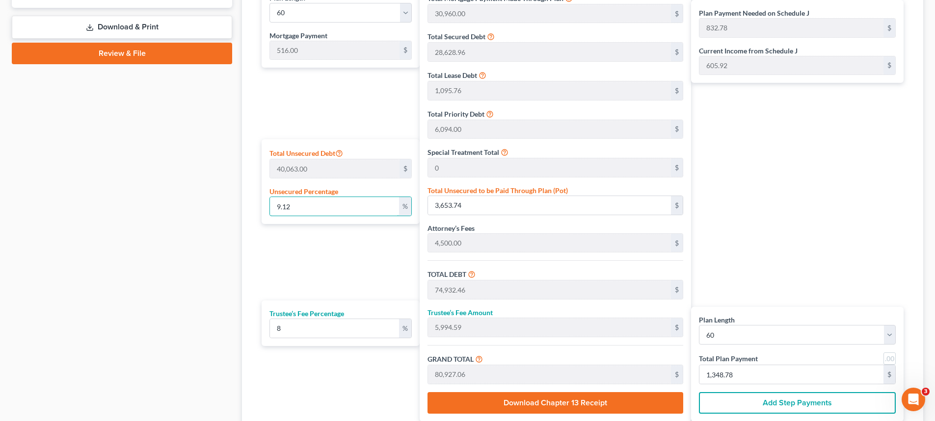
drag, startPoint x: 329, startPoint y: 205, endPoint x: 184, endPoint y: 220, distance: 145.5
click at [191, 214] on div "Petition Navigation Case Dashboard Payments Invoices Payments Payments Credit R…" at bounding box center [467, 35] width 921 height 862
type input "0"
type input "71,278.72"
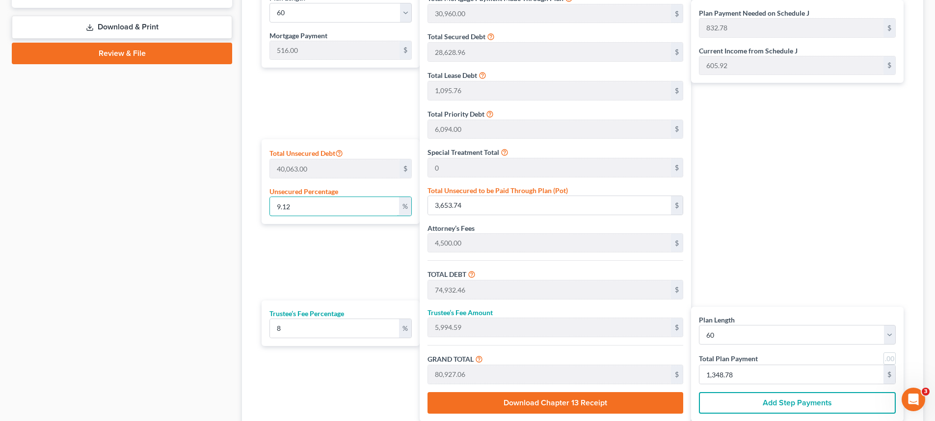
type input "5,702.29"
type input "76,981.01"
type input "767.01"
type input "1,283.01"
type input "0.00"
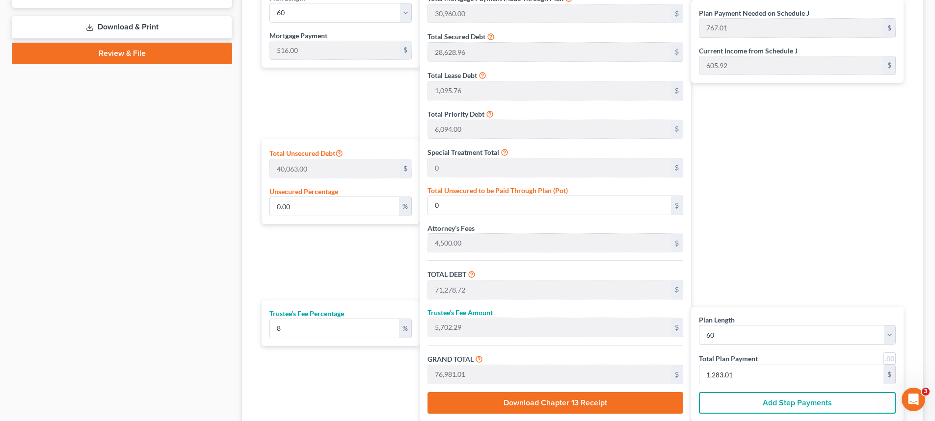
click at [276, 279] on div "Plan Length 1 2 3 4 5 6 7 8 9 10 11 12 13 14 15 16 17 18 19 20 21 22 23 24 25 2…" at bounding box center [338, 203] width 163 height 437
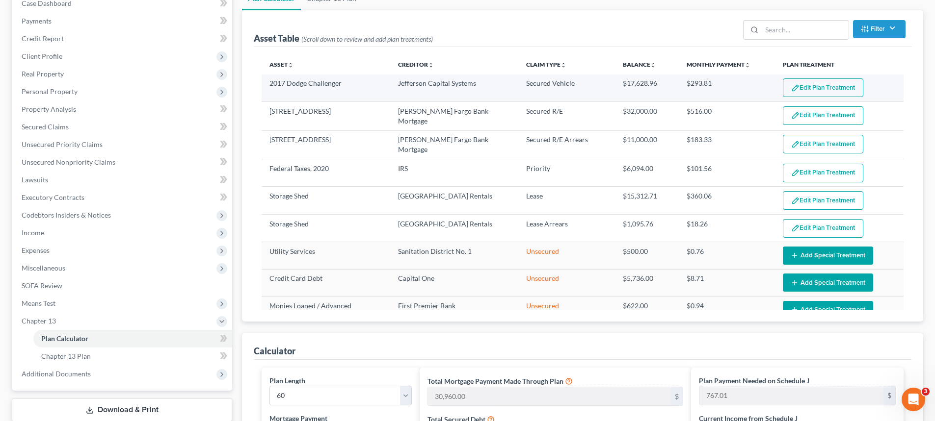
scroll to position [49, 0]
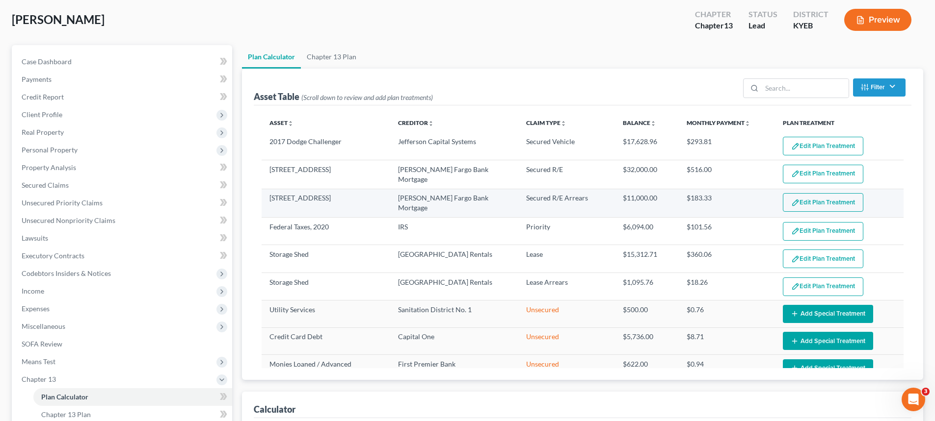
click at [814, 196] on button "Edit Plan Treatment" at bounding box center [823, 202] width 80 height 19
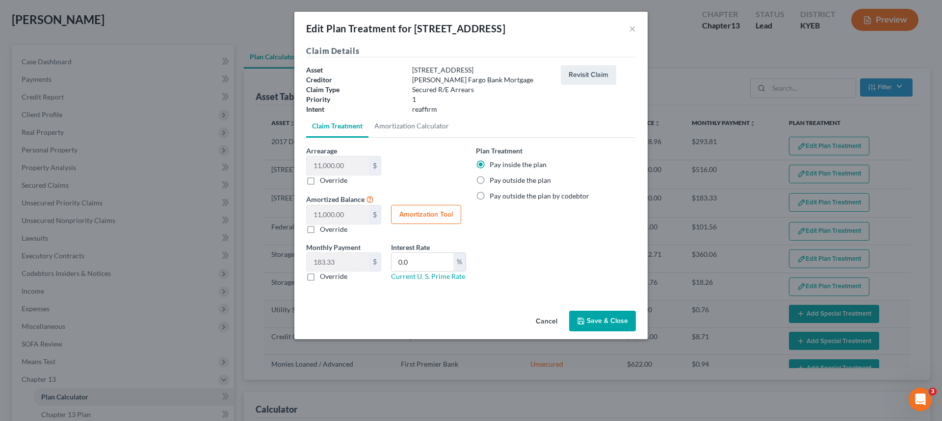
click at [583, 316] on button "Save & Close" at bounding box center [602, 321] width 67 height 21
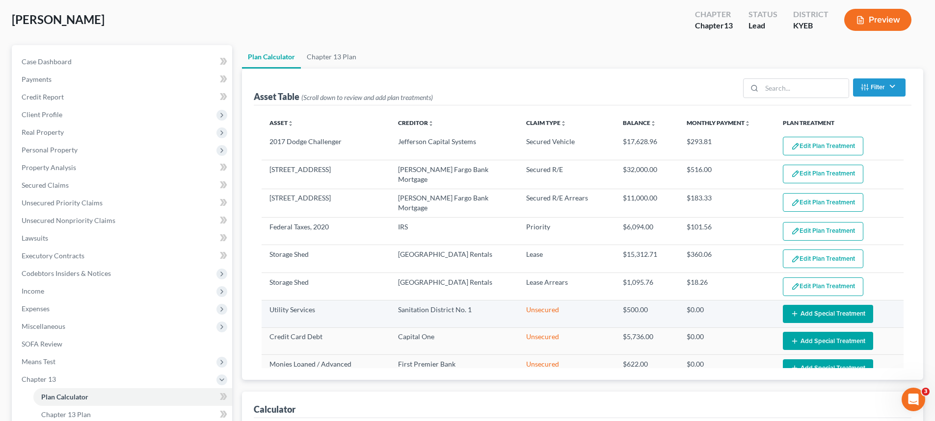
select select "59"
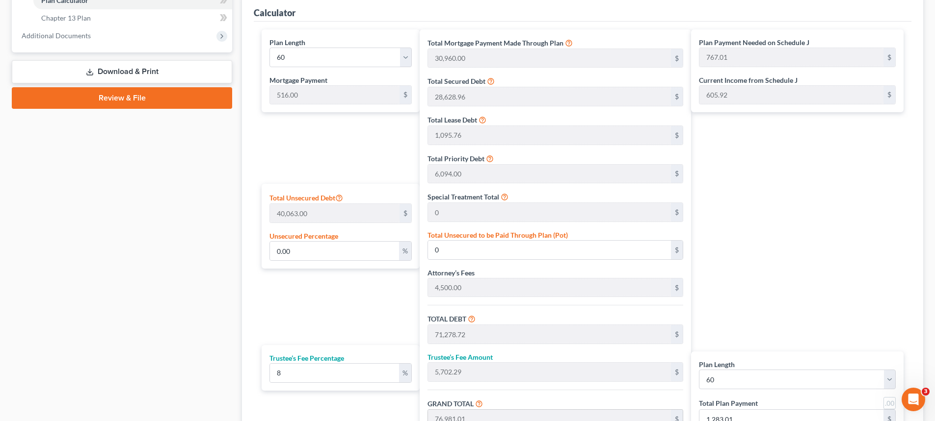
scroll to position [532, 0]
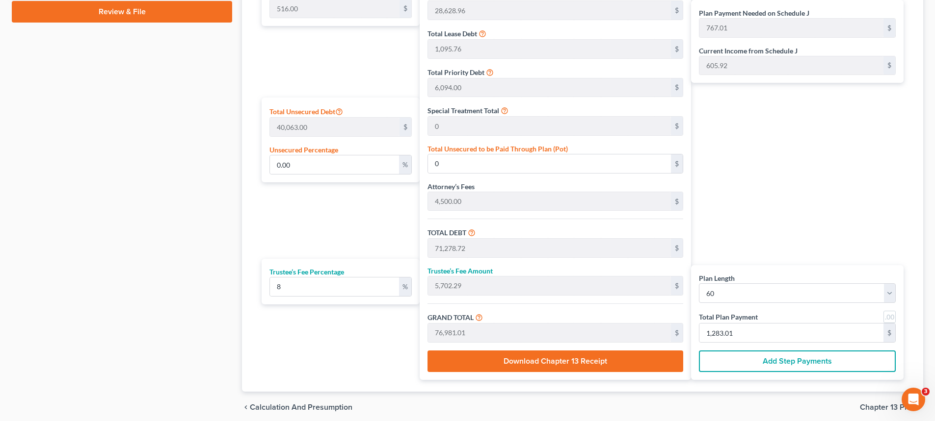
click at [743, 343] on div "Plan Length 1 2 3 4 5 6 7 8 9 10 11 12 13 14 15 16 17 18 19 20 21 22 23 24 25 2…" at bounding box center [797, 322] width 212 height 115
type input "0"
type input "55.55"
type input "4.44"
type input "60.00"
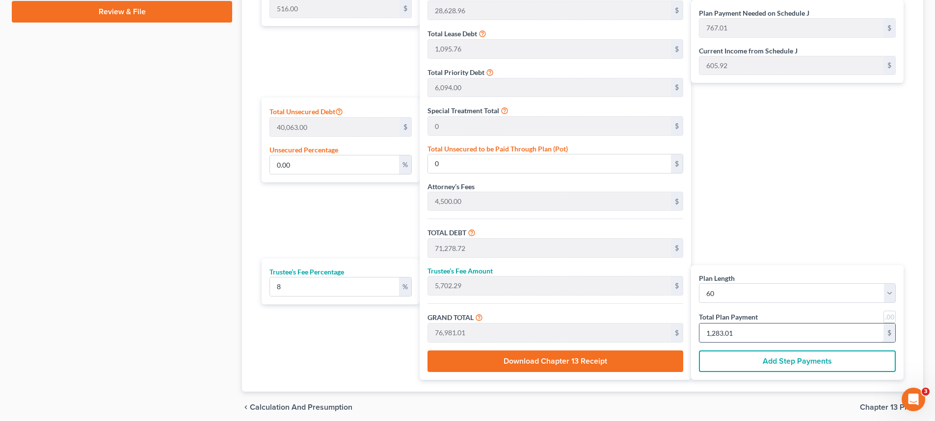
type input "1"
type input "722.22"
type input "57.77"
type input "780.00"
type input "13"
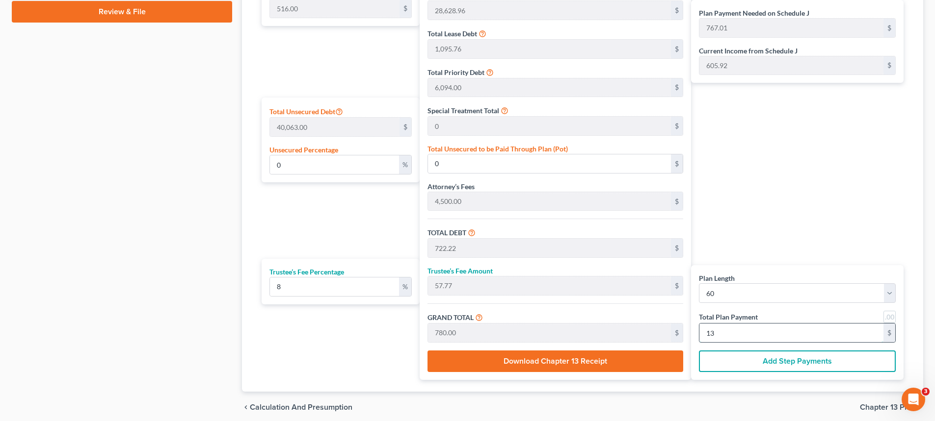
type input "7,222.22"
type input "577.77"
type input "7,800.00"
type input "130"
type input "2.36"
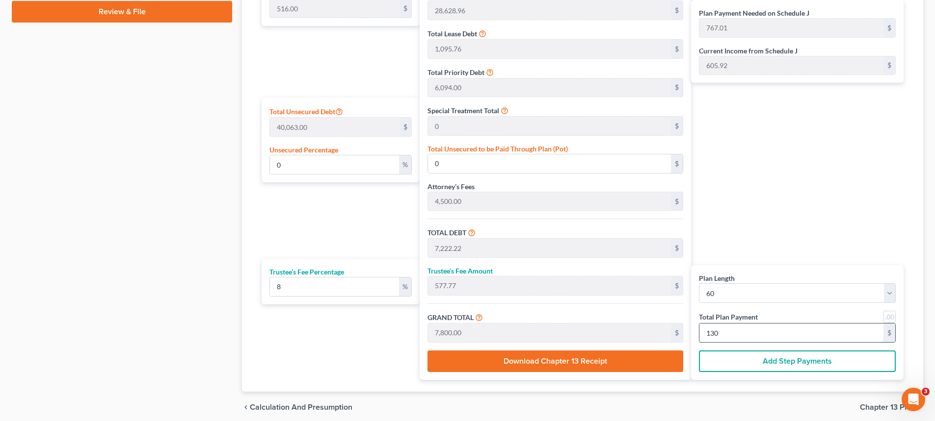
type input "943.50"
type input "72,222.22"
type input "5,777.77"
type input "78,000.00"
type input "1,300.00"
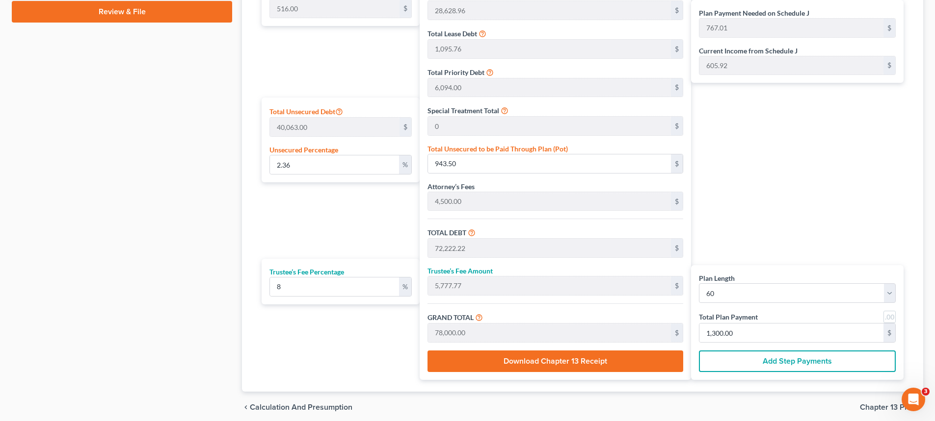
click at [816, 211] on div "Plan Payment Needed on Schedule J 767.01 $ Current Income from Schedule J 605.9…" at bounding box center [799, 161] width 217 height 437
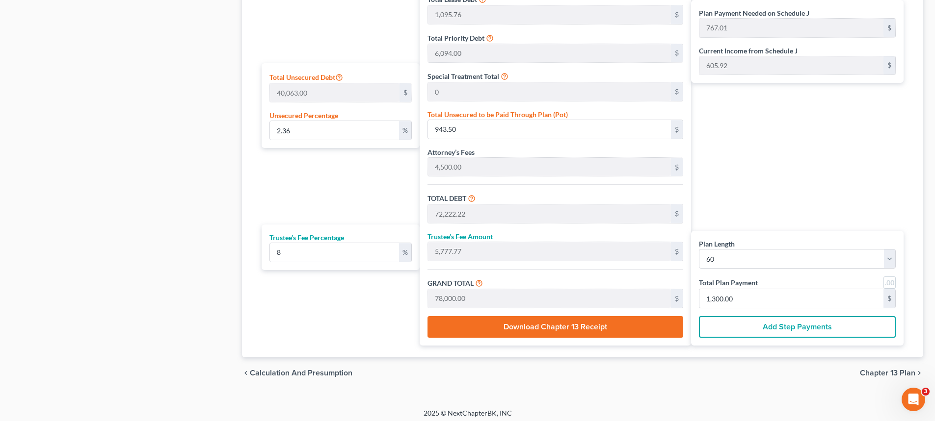
scroll to position [572, 0]
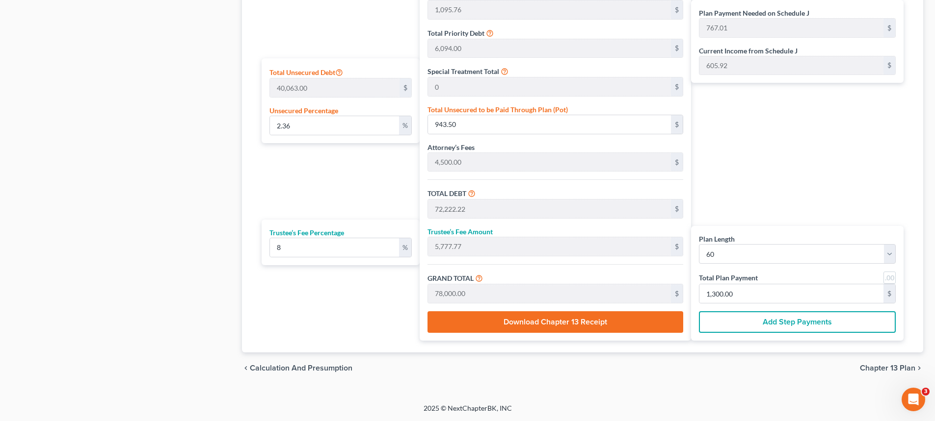
click at [868, 366] on span "Chapter 13 Plan" at bounding box center [887, 369] width 55 height 8
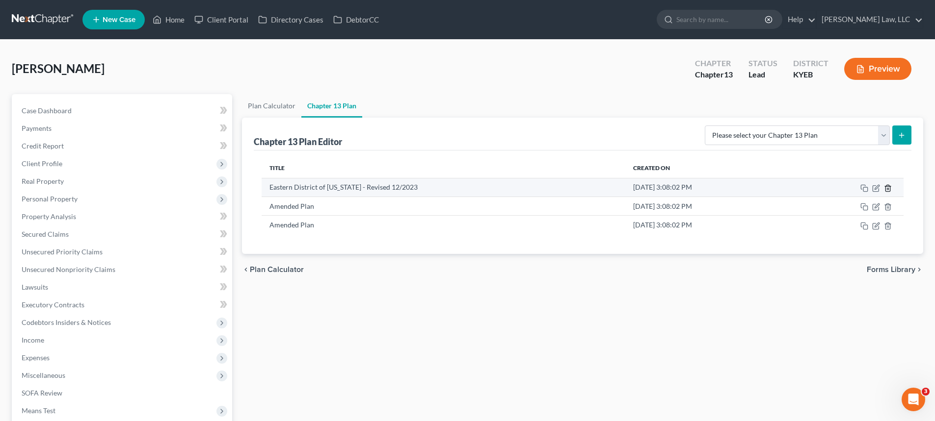
click at [890, 191] on icon "button" at bounding box center [887, 188] width 4 height 6
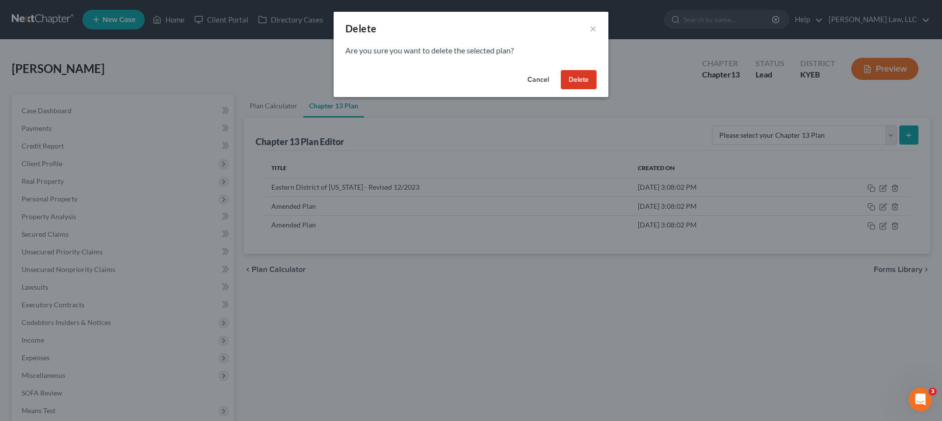
click at [592, 78] on button "Delete" at bounding box center [579, 80] width 36 height 20
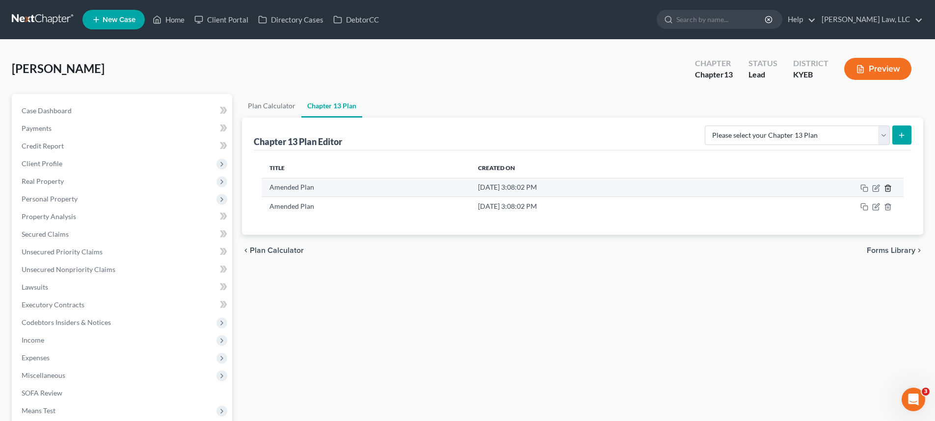
click at [888, 189] on icon "button" at bounding box center [888, 188] width 8 height 8
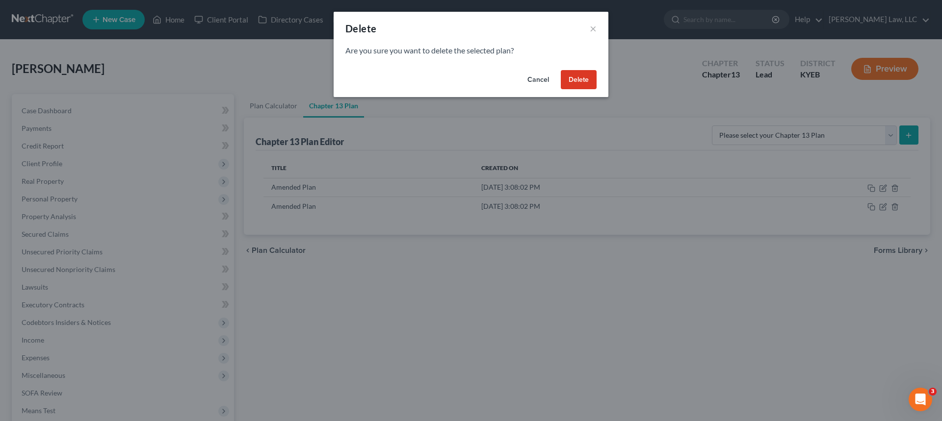
click at [581, 70] on button "Delete" at bounding box center [579, 80] width 36 height 20
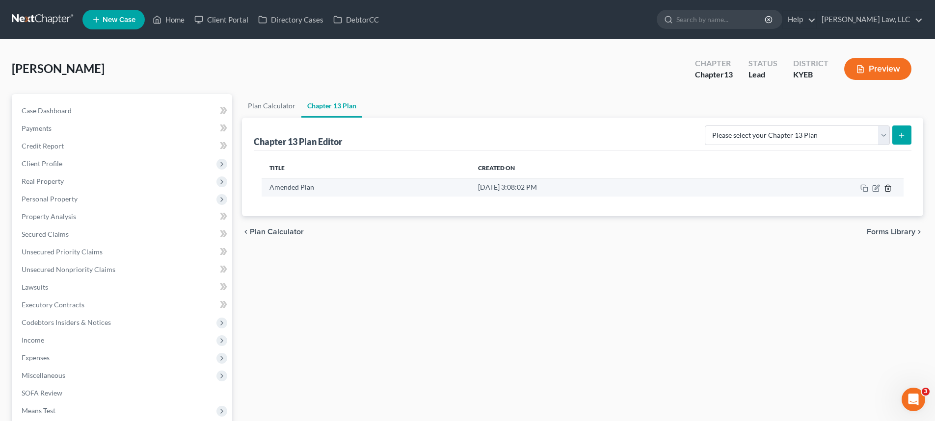
click at [886, 189] on icon "button" at bounding box center [887, 188] width 4 height 6
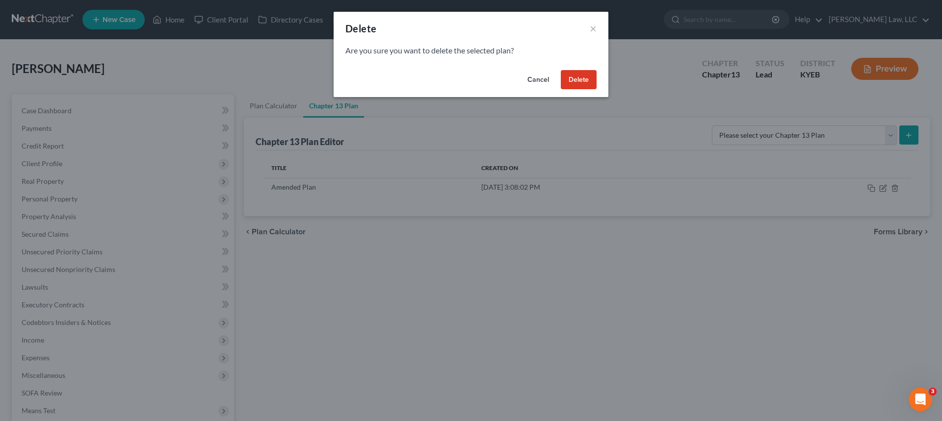
click at [579, 80] on button "Delete" at bounding box center [579, 80] width 36 height 20
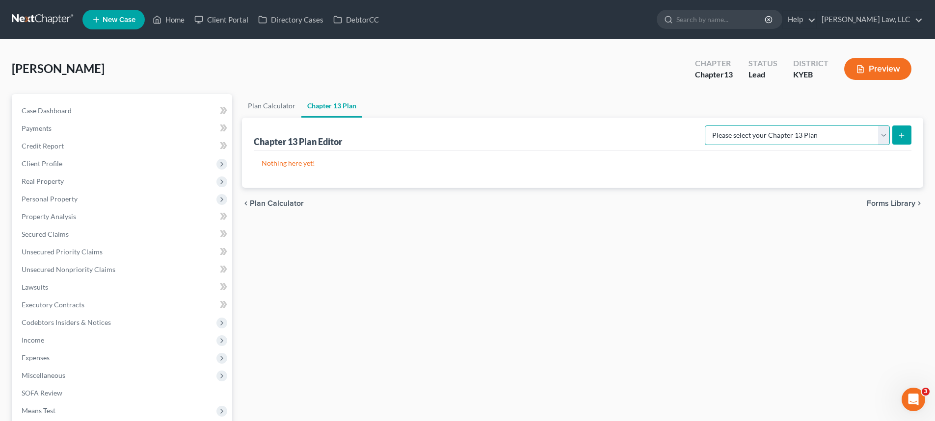
click at [745, 141] on select "Please select your Chapter 13 Plan Eastern District of [US_STATE] - Plan Revise…" at bounding box center [797, 136] width 185 height 20
select select "3"
click at [705, 126] on select "Please select your Chapter 13 Plan Eastern District of [US_STATE] - Plan Revise…" at bounding box center [797, 136] width 185 height 20
click at [900, 131] on button "submit" at bounding box center [901, 135] width 19 height 19
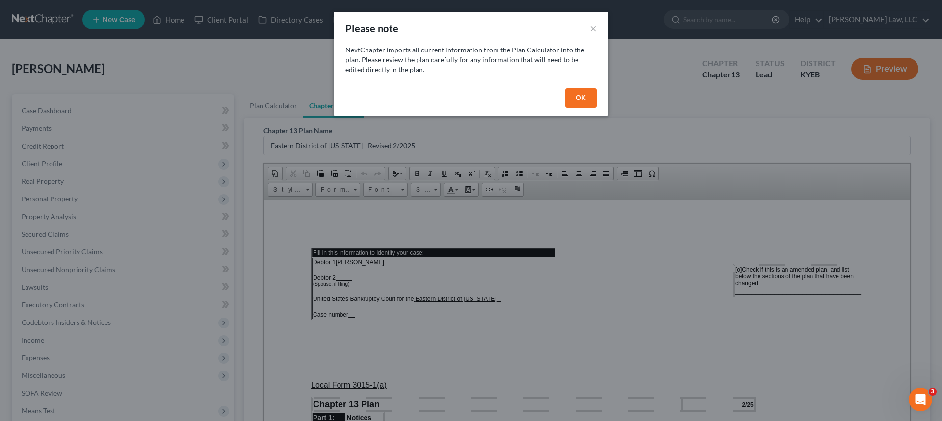
click at [591, 104] on button "OK" at bounding box center [580, 98] width 31 height 20
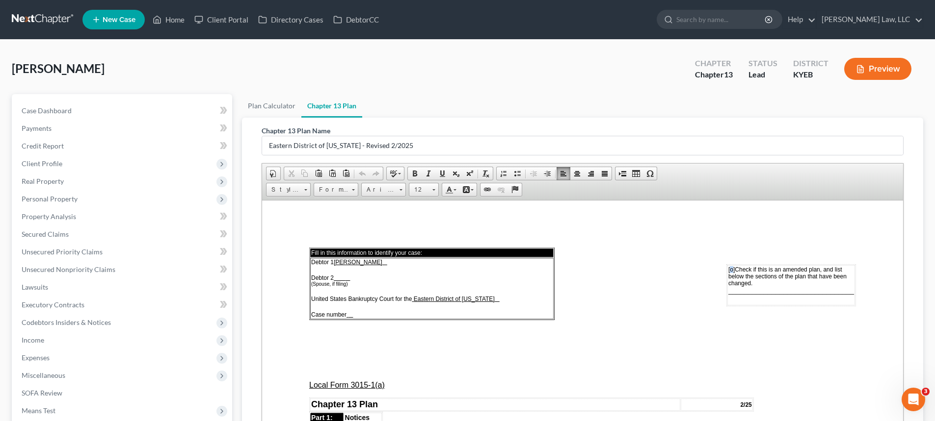
click at [728, 268] on span "[o]" at bounding box center [731, 269] width 6 height 7
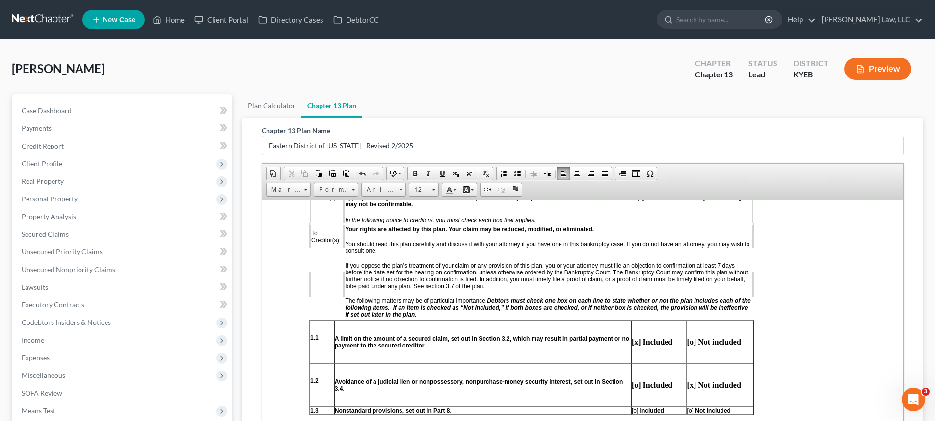
scroll to position [294, 0]
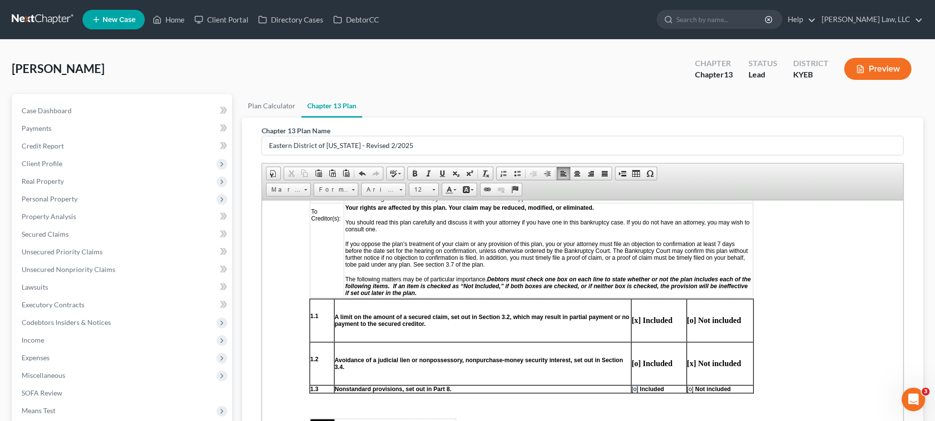
click at [636, 388] on span "[o] Included" at bounding box center [647, 389] width 32 height 7
click at [634, 388] on span "[o]" at bounding box center [634, 389] width 6 height 7
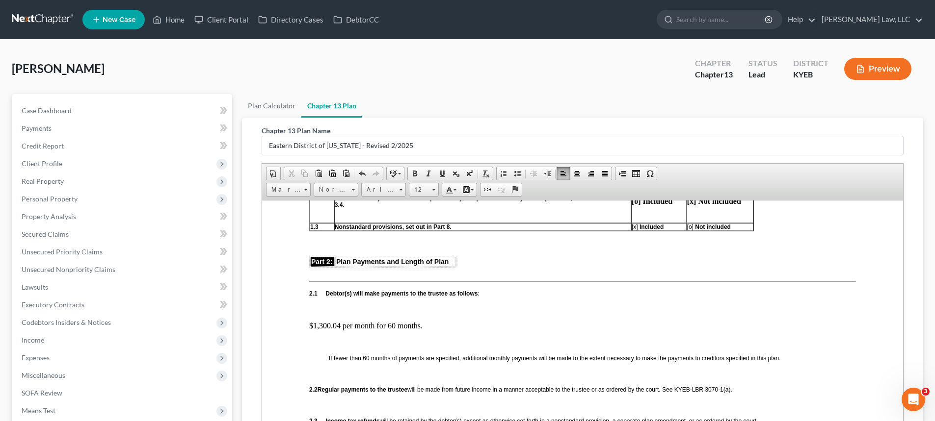
scroll to position [491, 0]
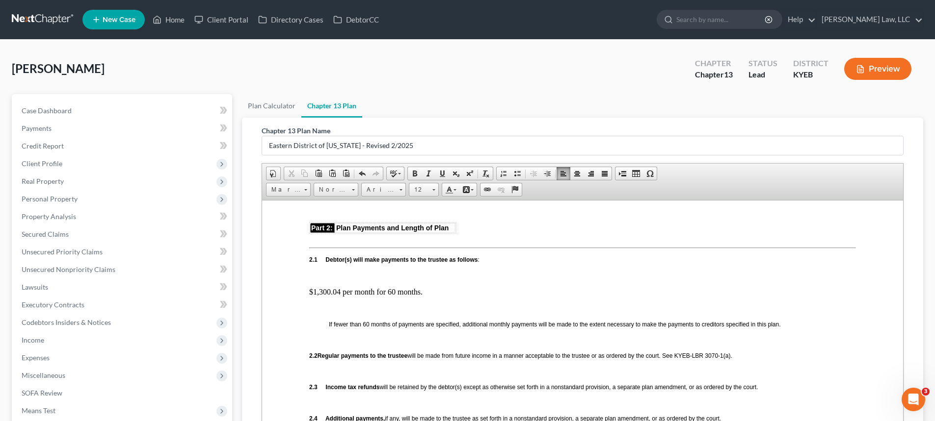
click at [340, 291] on p "$1,300.04 per month for 60 months." at bounding box center [582, 292] width 547 height 9
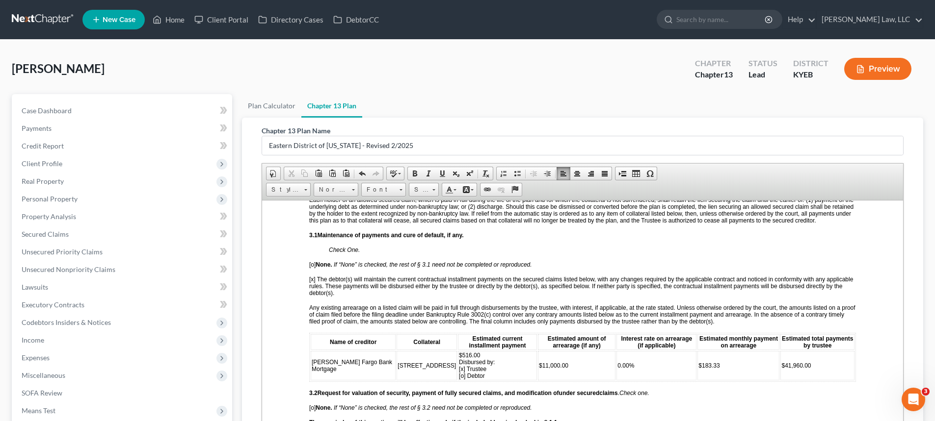
scroll to position [834, 0]
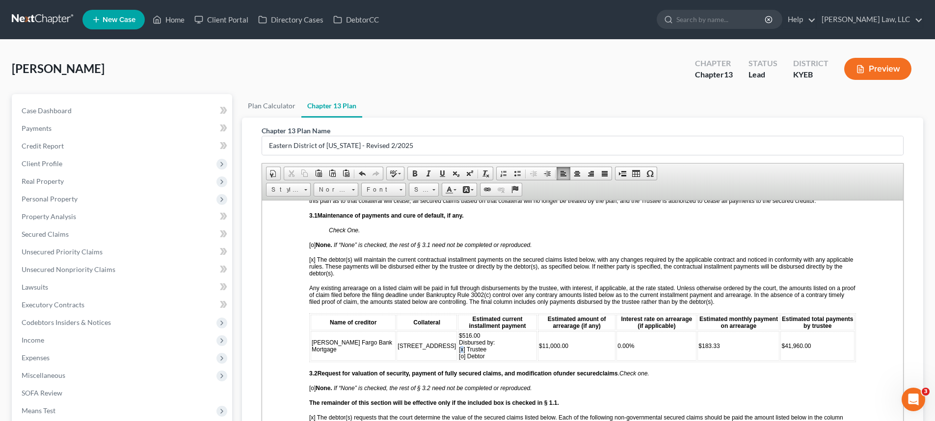
click at [459, 356] on span "$516.00 Disbursed by: [x] Trustee [o] Debtor" at bounding box center [477, 345] width 36 height 27
click at [538, 355] on td "$11,000.00" at bounding box center [577, 345] width 78 height 29
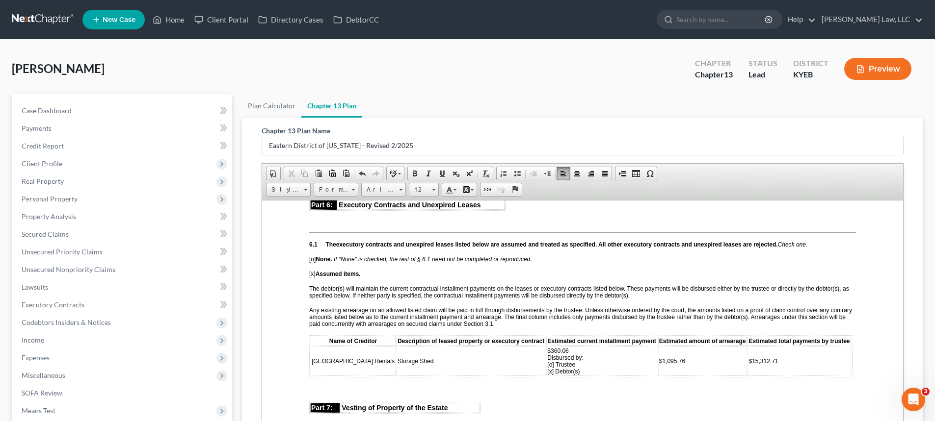
scroll to position [2110, 0]
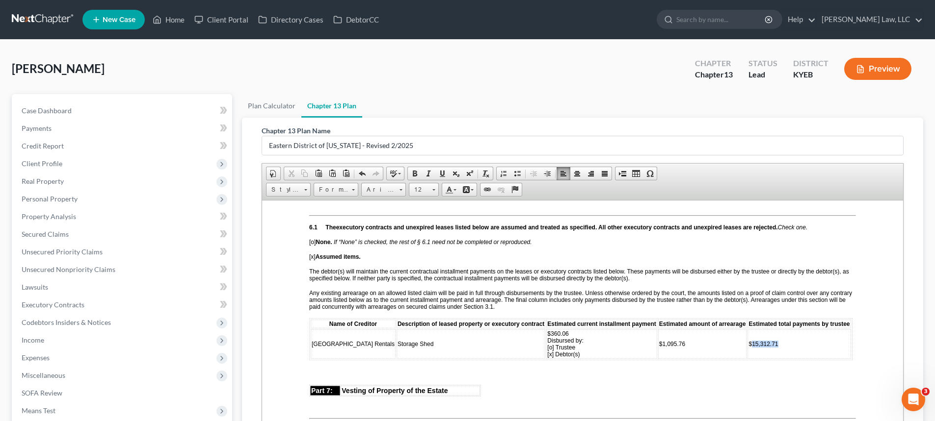
drag, startPoint x: 768, startPoint y: 358, endPoint x: 740, endPoint y: 357, distance: 28.0
click at [747, 357] on td "$15,312.71" at bounding box center [798, 343] width 103 height 29
click at [748, 347] on span "$1095.76" at bounding box center [760, 343] width 25 height 7
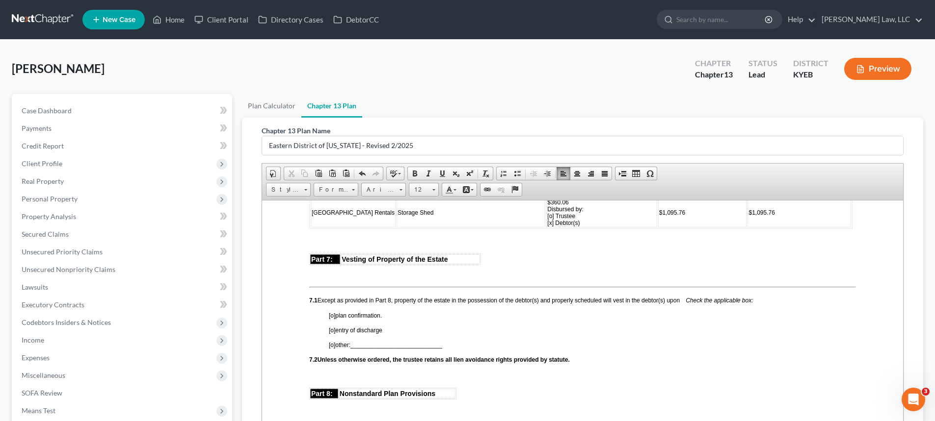
scroll to position [2257, 0]
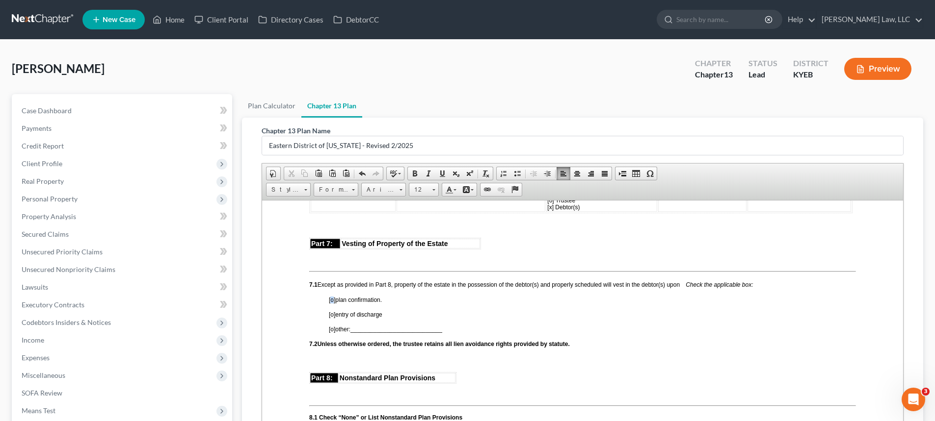
click at [332, 303] on span "[o]" at bounding box center [332, 299] width 6 height 7
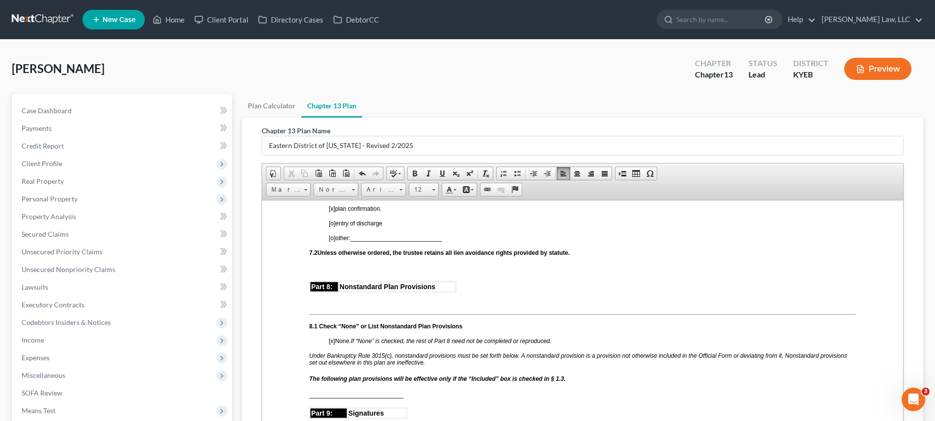
scroll to position [2355, 0]
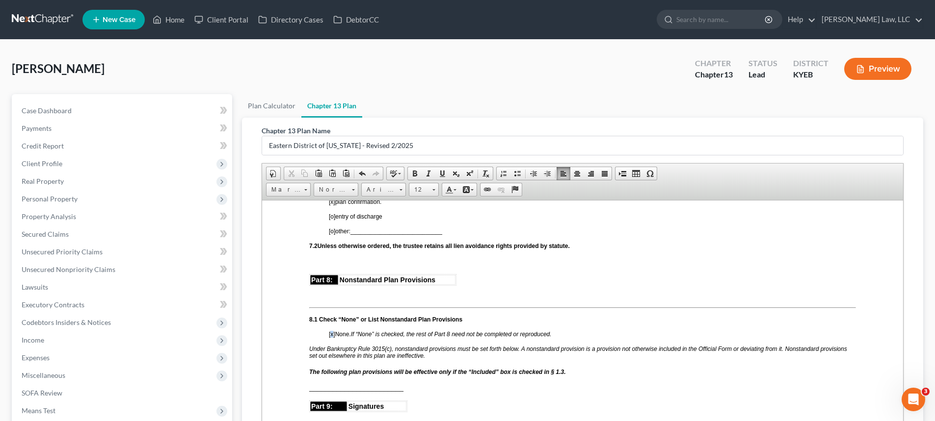
click at [331, 338] on span "[x]" at bounding box center [332, 334] width 6 height 7
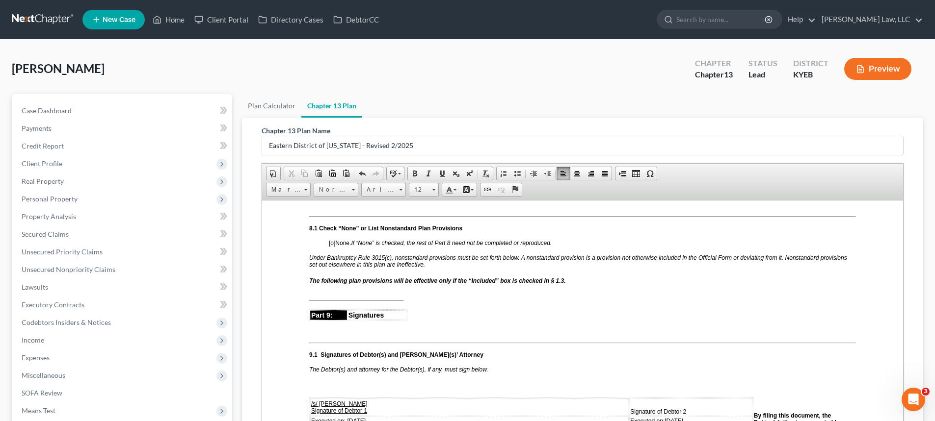
scroll to position [2453, 0]
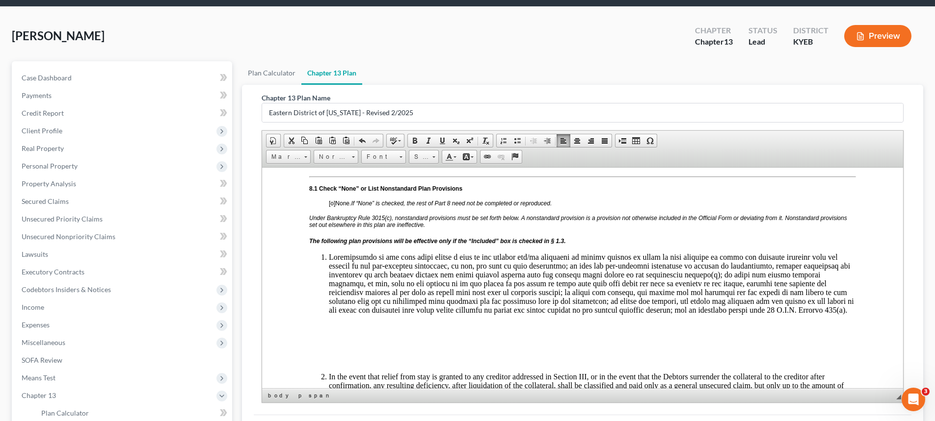
scroll to position [2, 0]
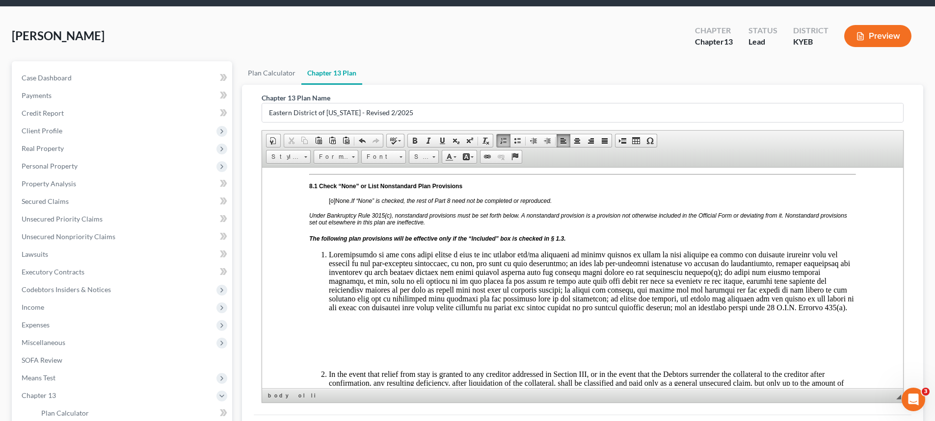
click at [364, 345] on p at bounding box center [582, 341] width 547 height 9
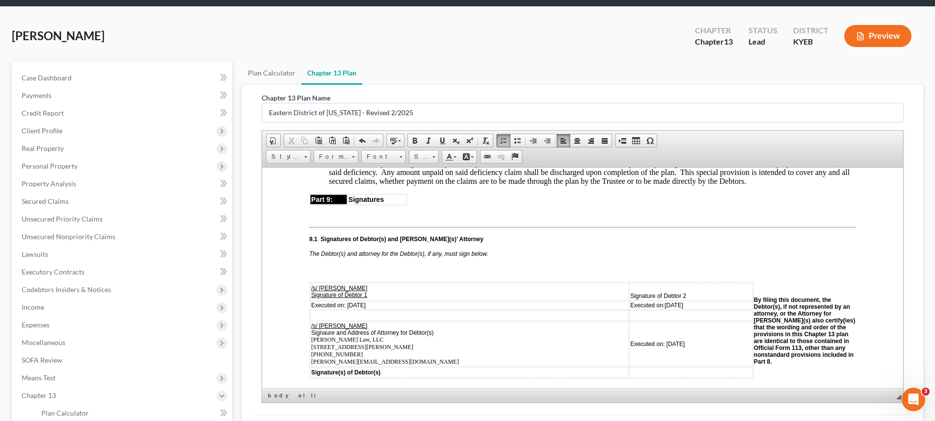
scroll to position [2649, 0]
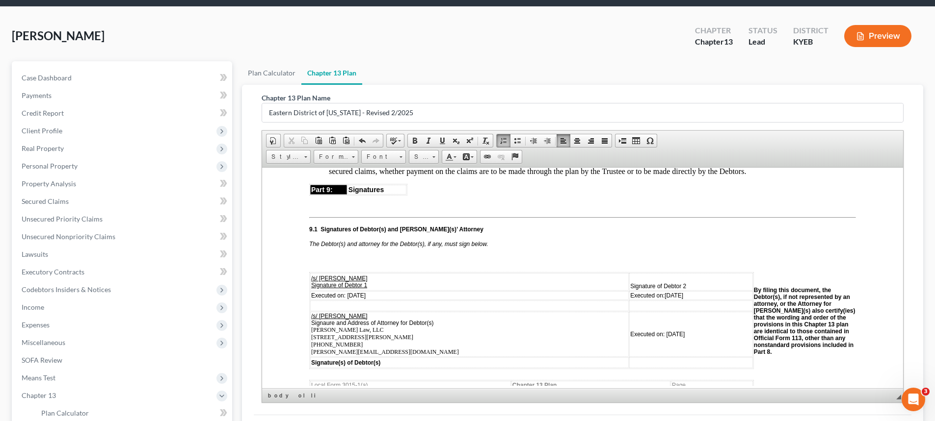
click at [381, 300] on td "Executed on: [DATE]" at bounding box center [469, 295] width 318 height 9
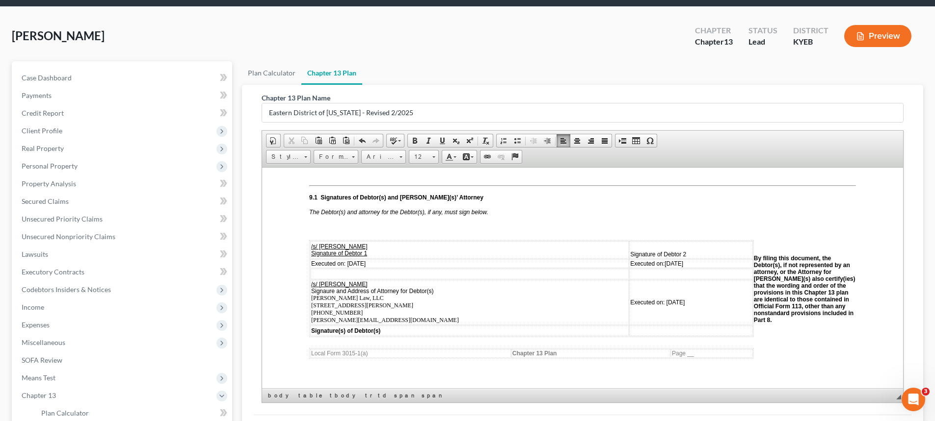
scroll to position [2698, 0]
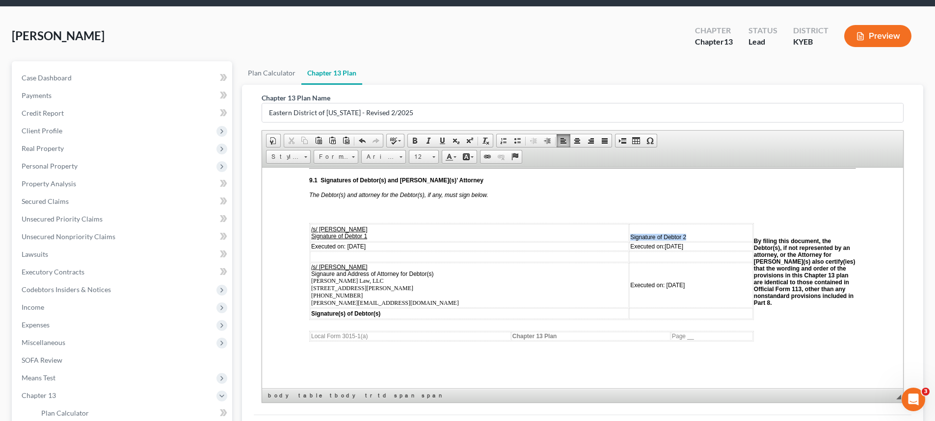
drag, startPoint x: 673, startPoint y: 252, endPoint x: 616, endPoint y: 253, distance: 56.4
click at [629, 241] on td "Signature of Debtor 2" at bounding box center [691, 233] width 124 height 18
drag, startPoint x: 679, startPoint y: 265, endPoint x: 620, endPoint y: 266, distance: 58.4
click at [631, 253] on td "Executed on: [DATE]" at bounding box center [691, 248] width 121 height 9
click at [656, 253] on td "E 5" at bounding box center [691, 248] width 121 height 9
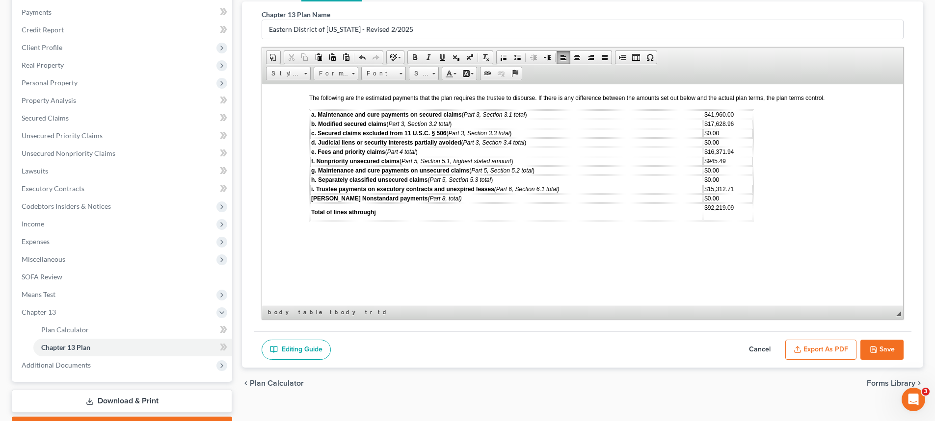
scroll to position [131, 0]
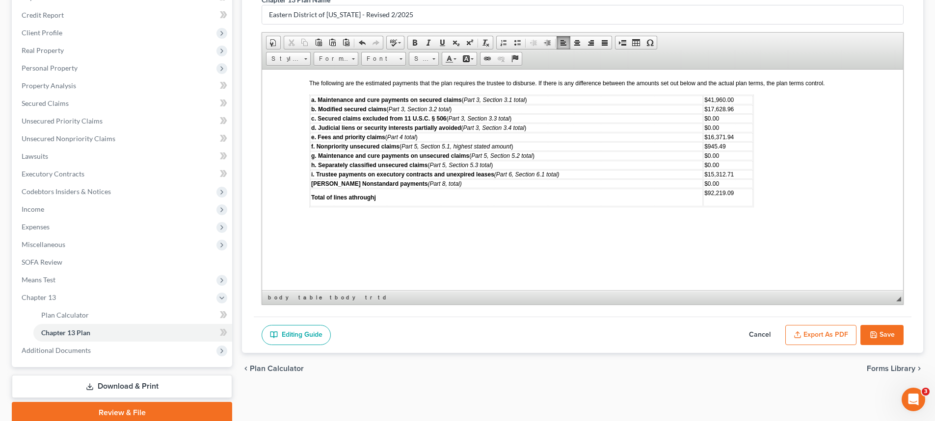
click at [828, 332] on button "Export as PDF" at bounding box center [820, 335] width 71 height 21
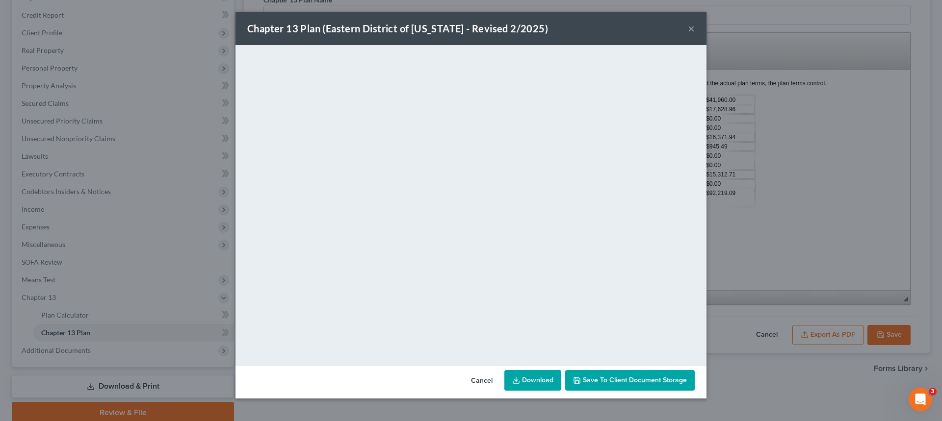
click at [544, 384] on link "Download" at bounding box center [532, 380] width 57 height 21
click at [609, 382] on span "Save to Client Document Storage" at bounding box center [635, 380] width 104 height 8
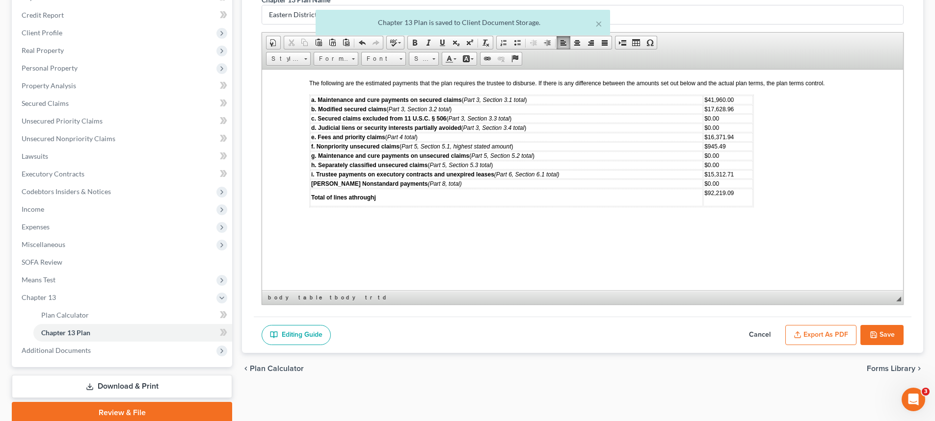
scroll to position [2980, 0]
click at [892, 339] on button "Save" at bounding box center [881, 335] width 43 height 21
select select "3"
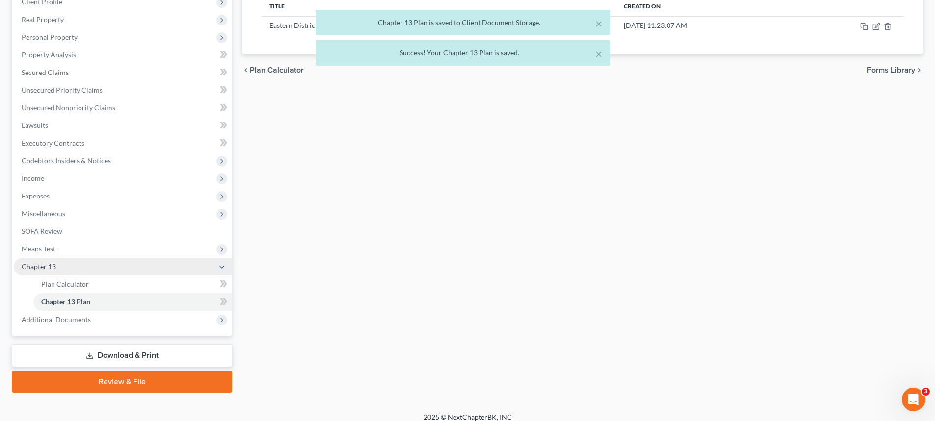
scroll to position [171, 0]
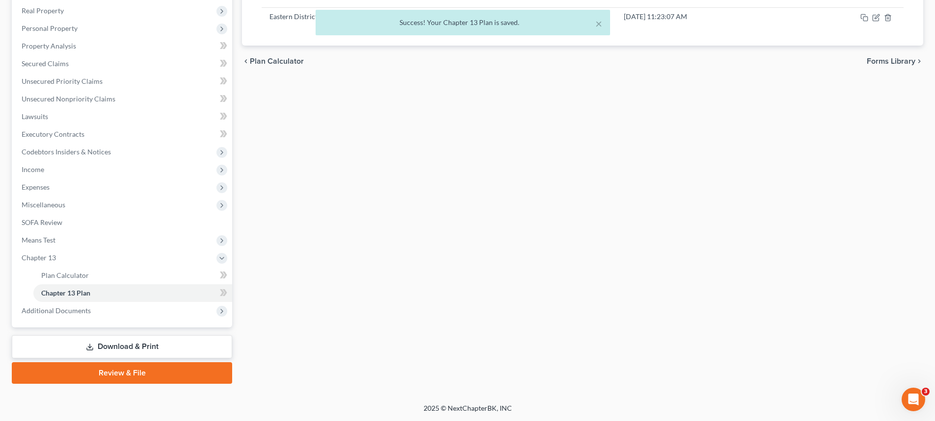
click at [101, 343] on link "Download & Print" at bounding box center [122, 347] width 220 height 23
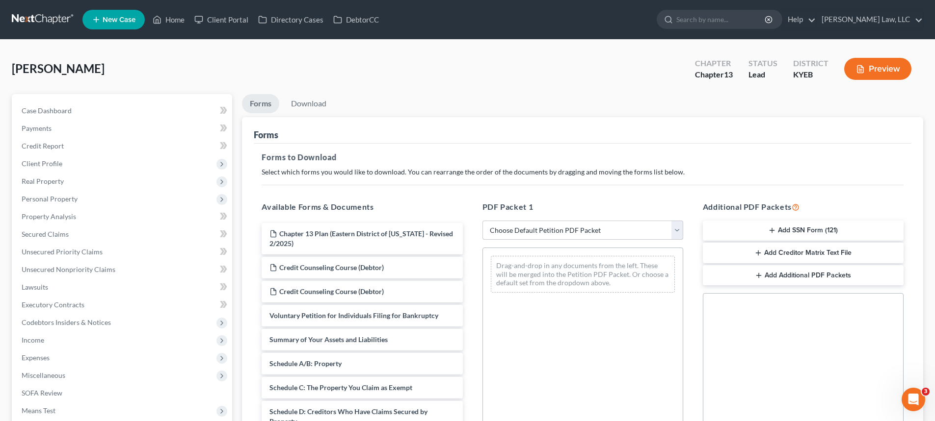
drag, startPoint x: 527, startPoint y: 231, endPoint x: 527, endPoint y: 238, distance: 7.4
click at [527, 231] on select "Choose Default Petition PDF Packet Complete Bankruptcy Petition (all forms and …" at bounding box center [582, 231] width 201 height 20
select select "0"
click at [482, 221] on select "Choose Default Petition PDF Packet Complete Bankruptcy Petition (all forms and …" at bounding box center [582, 231] width 201 height 20
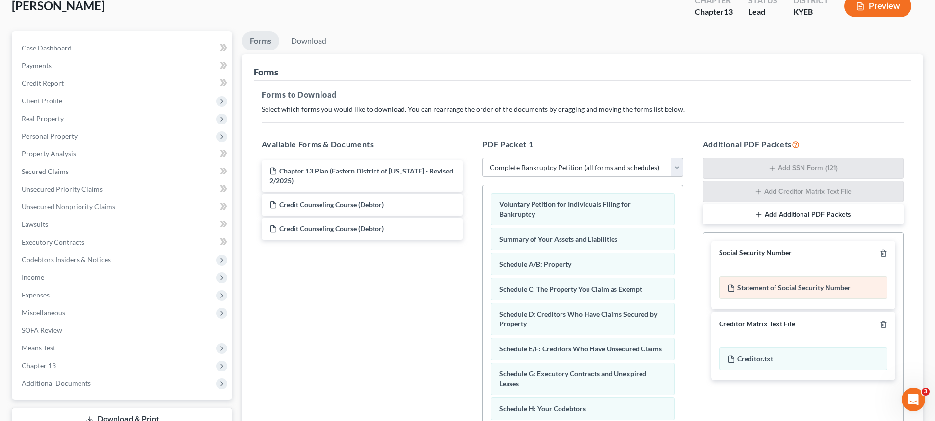
scroll to position [185, 0]
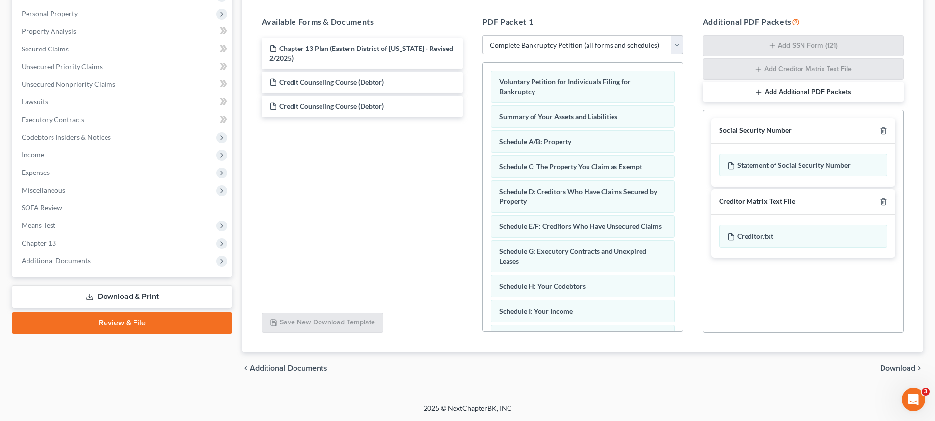
click at [890, 368] on span "Download" at bounding box center [897, 369] width 35 height 8
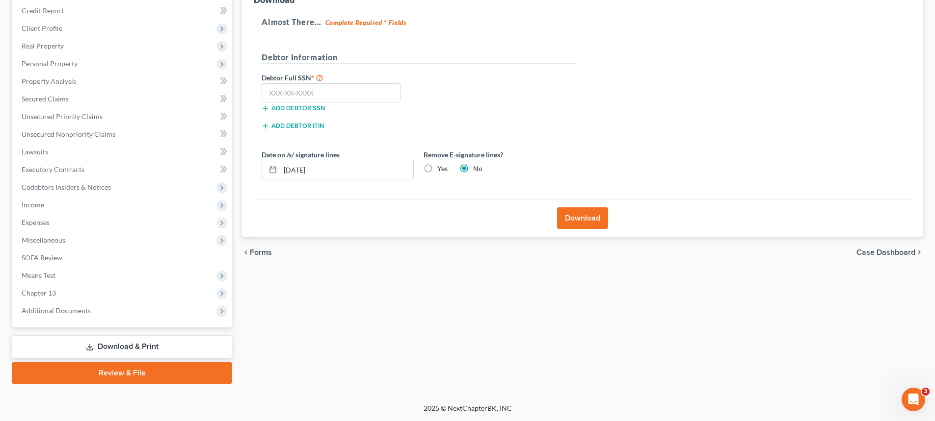
scroll to position [135, 0]
click at [341, 93] on input "text" at bounding box center [331, 93] width 139 height 20
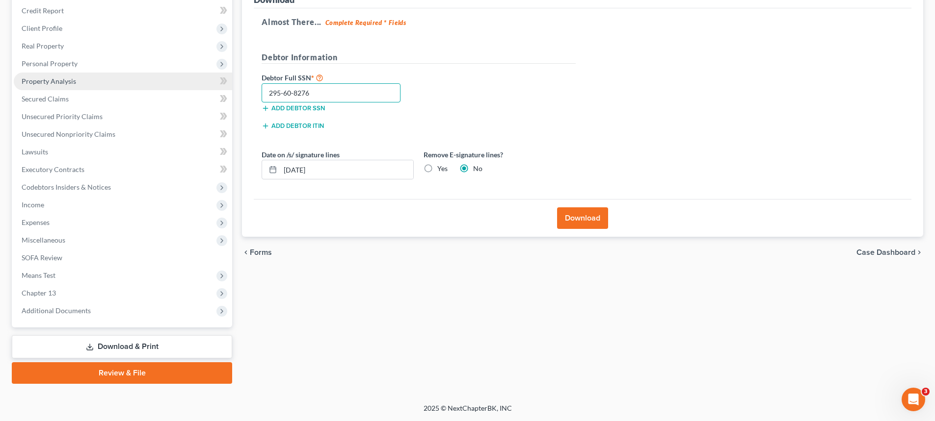
drag, startPoint x: 342, startPoint y: 94, endPoint x: 207, endPoint y: 86, distance: 135.6
click at [226, 91] on div "Petition Navigation Case Dashboard Payments Invoices Payments Payments Credit R…" at bounding box center [467, 171] width 921 height 425
type input "295-60-8276"
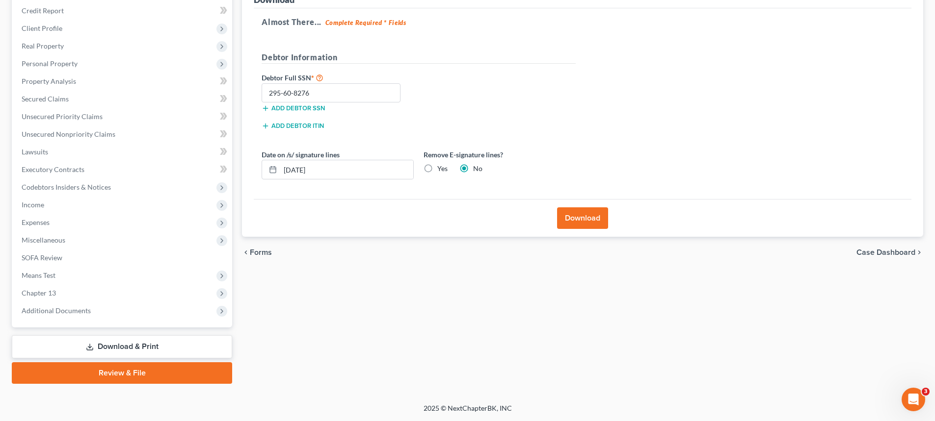
click at [567, 213] on button "Download" at bounding box center [582, 219] width 51 height 22
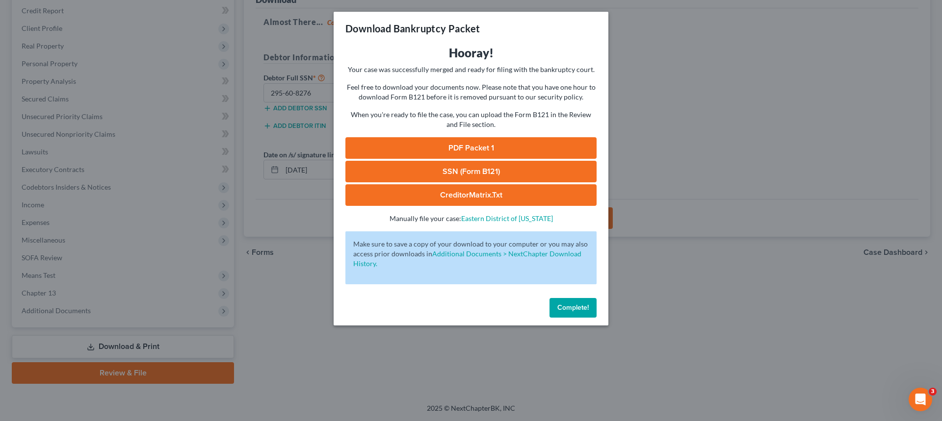
click at [494, 176] on link "SSN (Form B121)" at bounding box center [470, 172] width 251 height 22
click at [455, 146] on link "PDF Packet 1" at bounding box center [470, 148] width 251 height 22
click at [577, 307] on span "Complete!" at bounding box center [572, 308] width 31 height 8
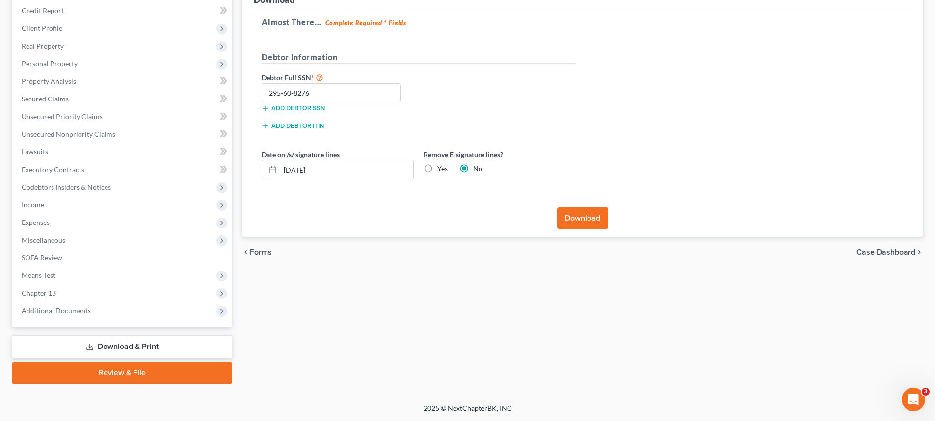
click at [100, 376] on link "Review & File" at bounding box center [122, 374] width 220 height 22
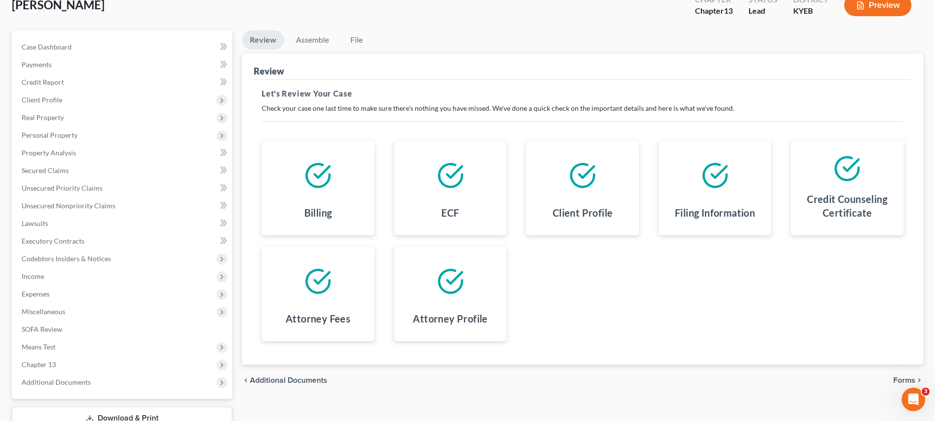
scroll to position [135, 0]
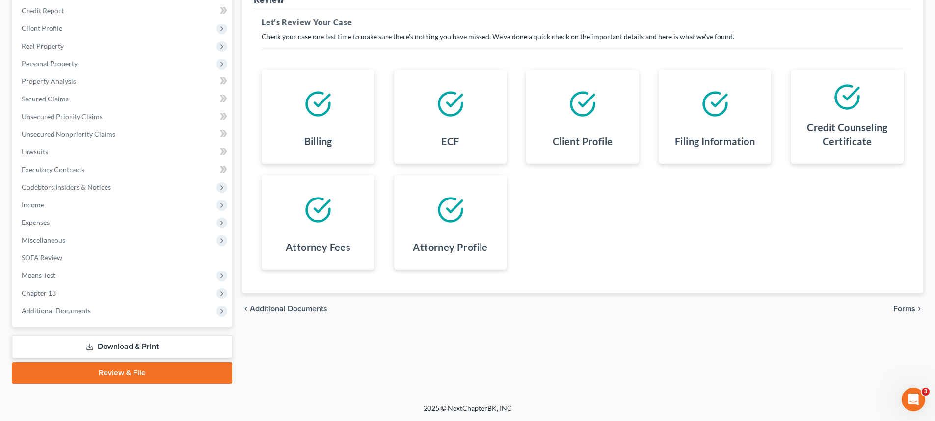
click at [901, 311] on span "Forms" at bounding box center [904, 309] width 22 height 8
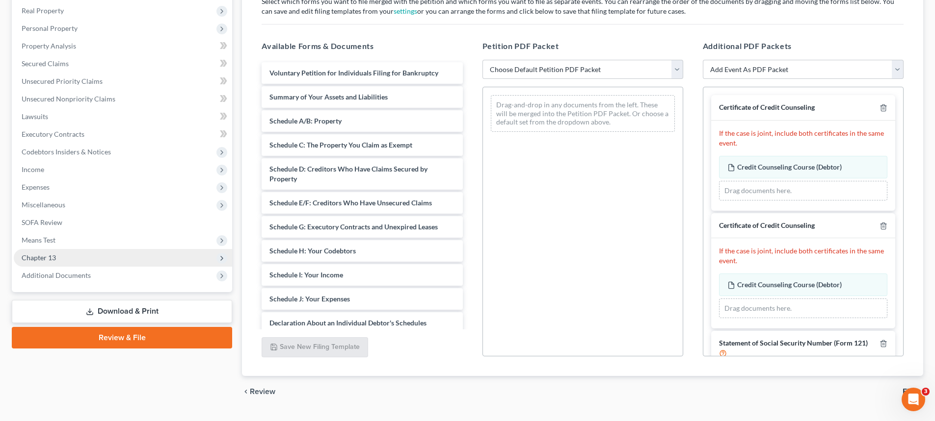
scroll to position [194, 0]
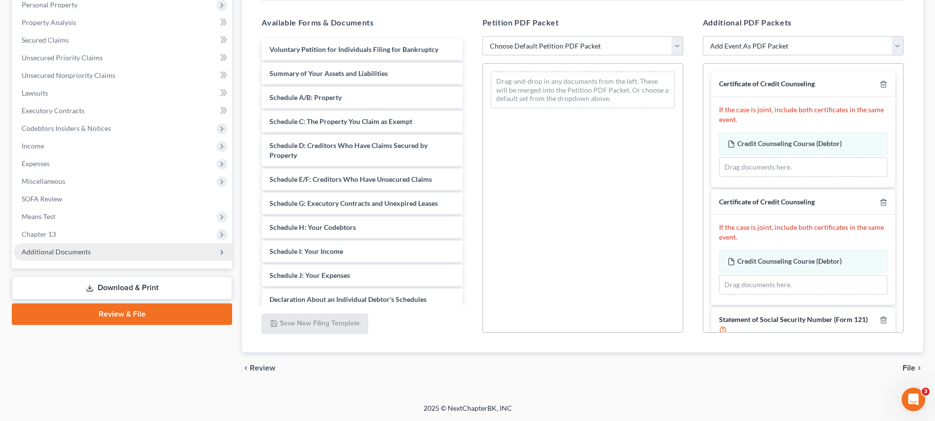
click at [57, 260] on span "Additional Documents" at bounding box center [123, 252] width 218 height 18
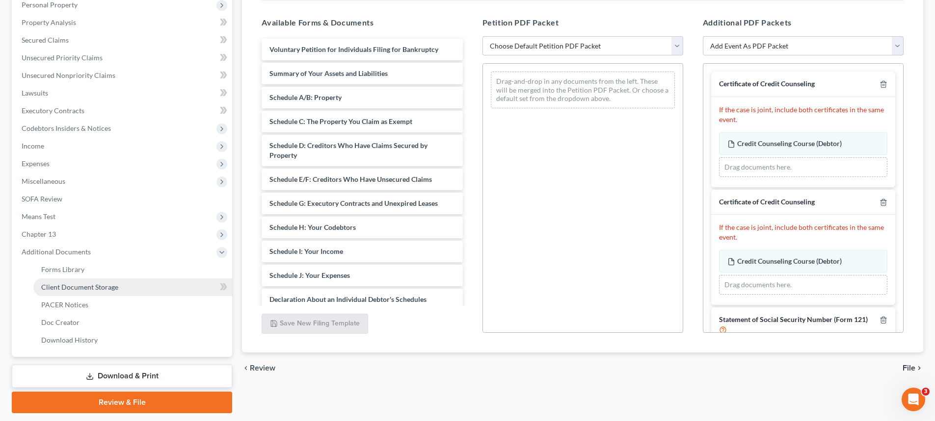
click at [53, 289] on span "Client Document Storage" at bounding box center [79, 287] width 77 height 8
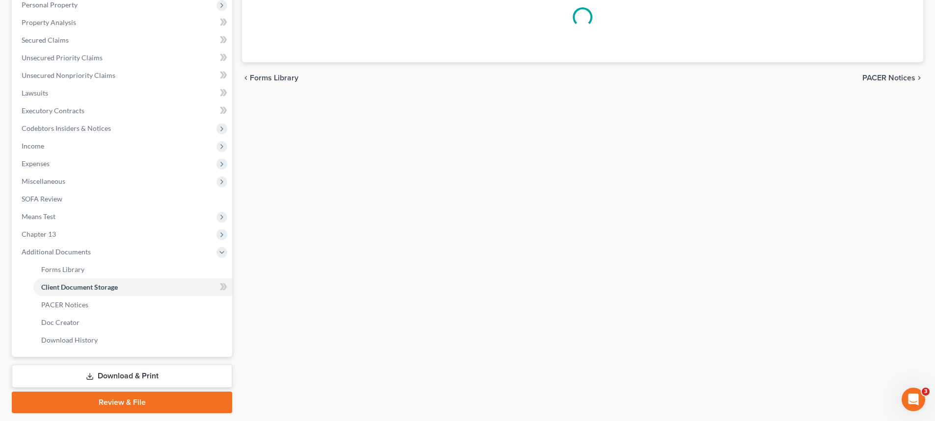
select select "7"
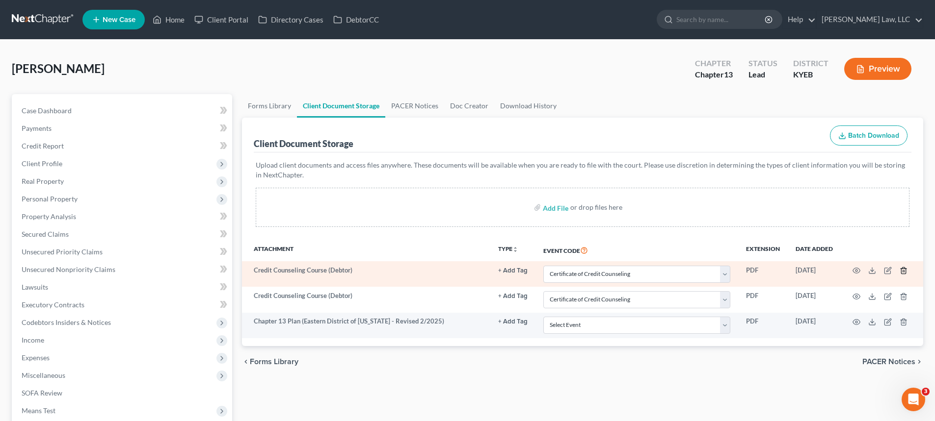
click at [903, 270] on icon "button" at bounding box center [903, 271] width 8 height 8
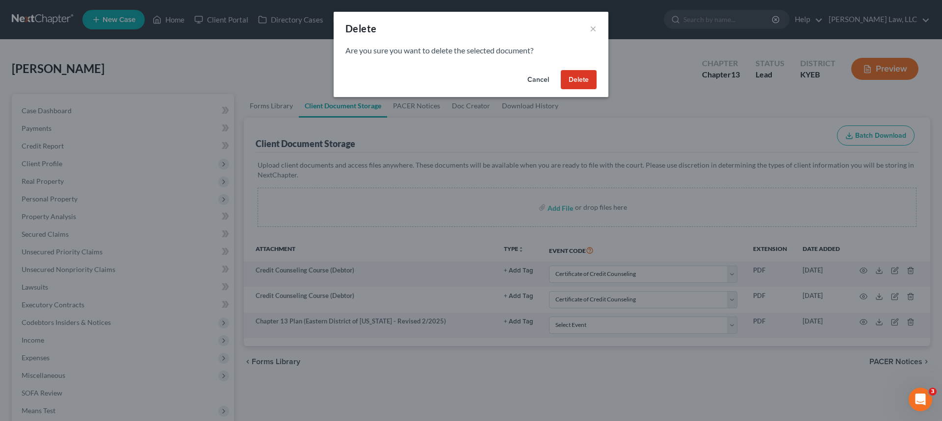
click at [570, 74] on button "Delete" at bounding box center [579, 80] width 36 height 20
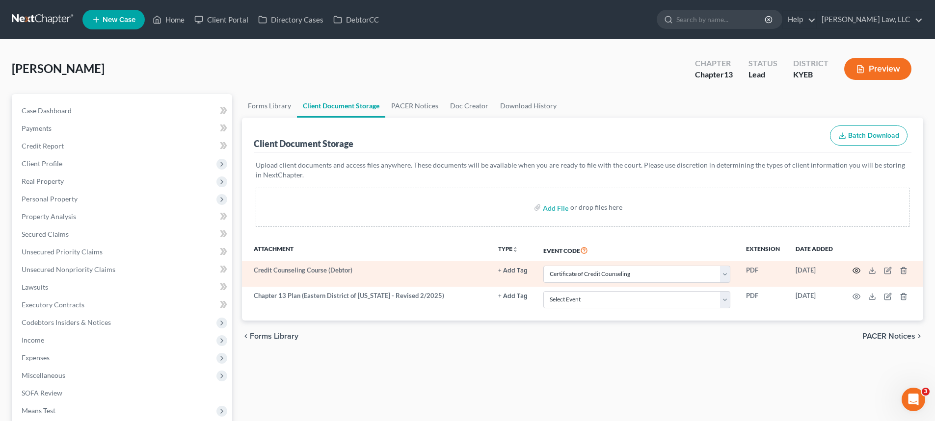
click at [857, 270] on circle "button" at bounding box center [856, 271] width 2 height 2
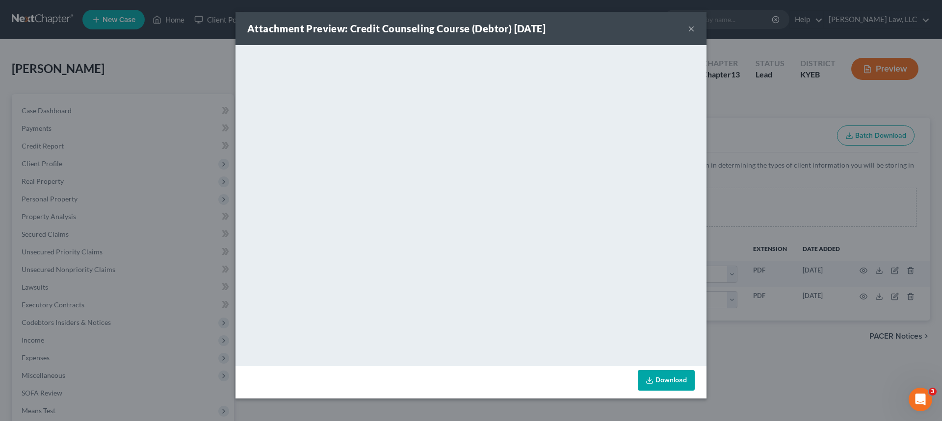
click at [690, 30] on button "×" at bounding box center [691, 29] width 7 height 12
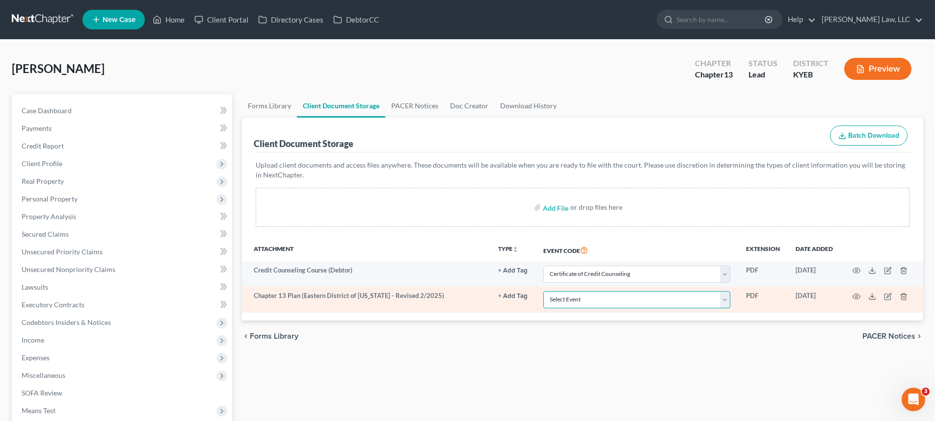
click at [606, 298] on select "Select Event 20 Largest Unsecured Creditors Amended Schedules A-H, Mailing Matr…" at bounding box center [636, 299] width 187 height 17
select select "12"
click at [543, 291] on select "Select Event 20 Largest Unsecured Creditors Amended Schedules A-H, Mailing Matr…" at bounding box center [636, 299] width 187 height 17
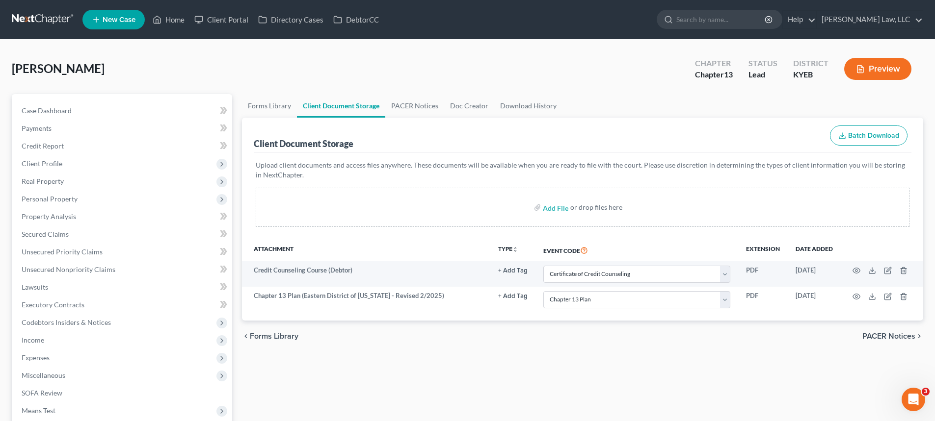
click at [493, 337] on div "chevron_left Forms Library PACER Notices chevron_right" at bounding box center [582, 336] width 681 height 31
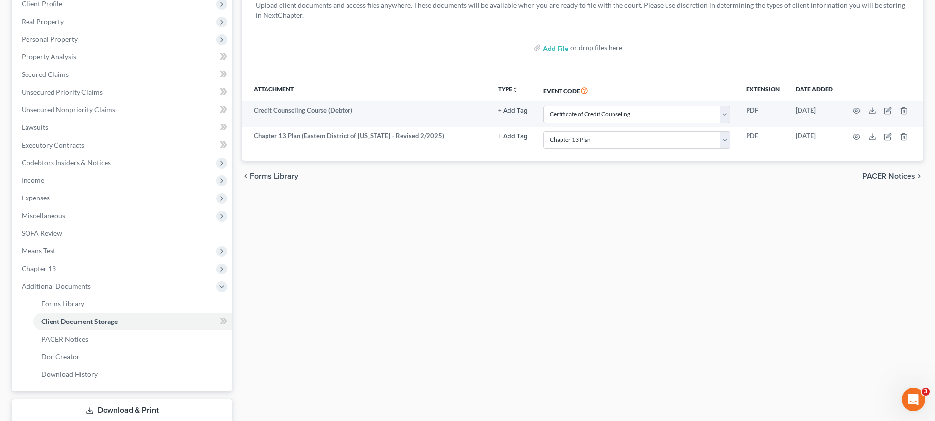
scroll to position [224, 0]
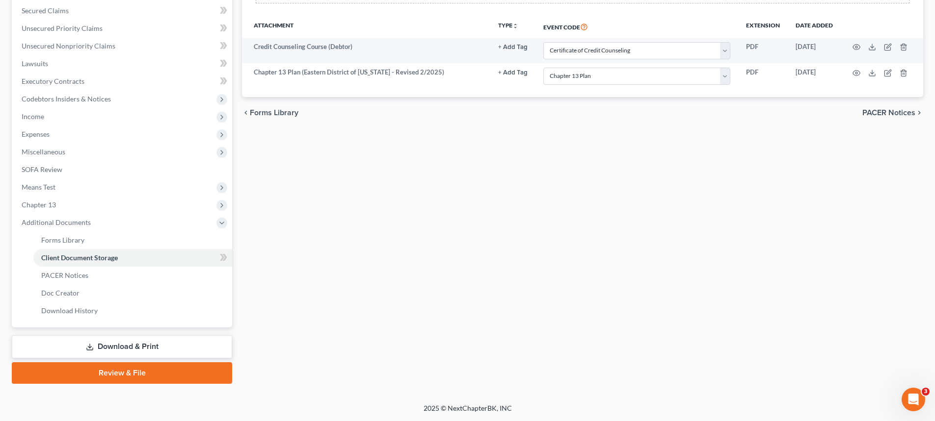
click at [89, 368] on link "Review & File" at bounding box center [122, 374] width 220 height 22
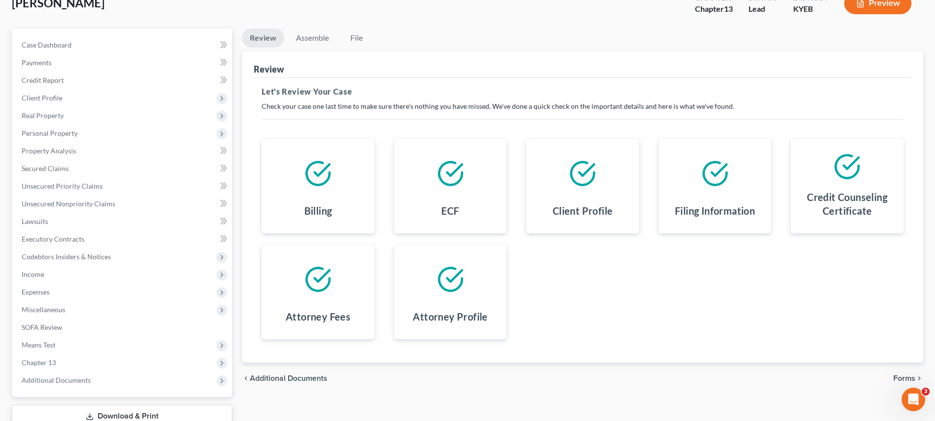
scroll to position [135, 0]
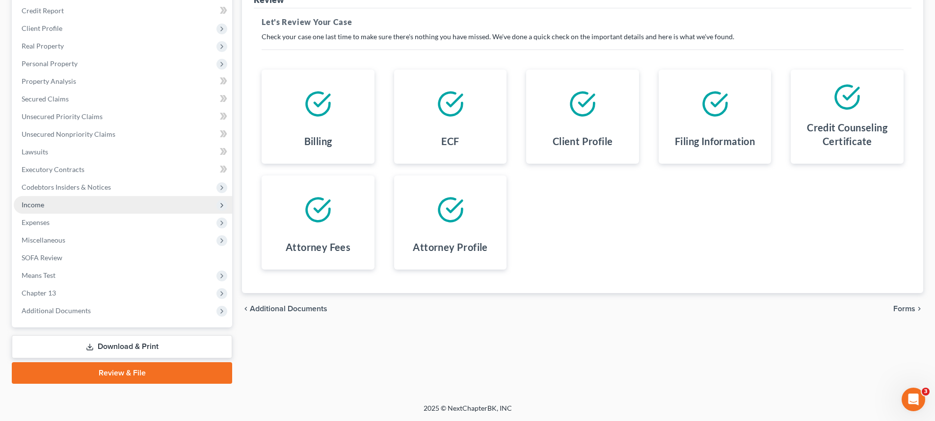
click at [49, 199] on span "Income" at bounding box center [123, 205] width 218 height 18
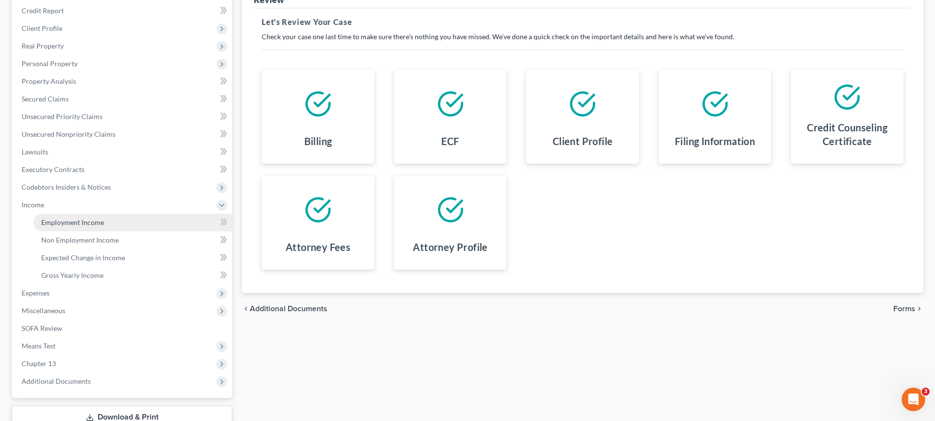
click at [61, 217] on link "Employment Income" at bounding box center [132, 223] width 199 height 18
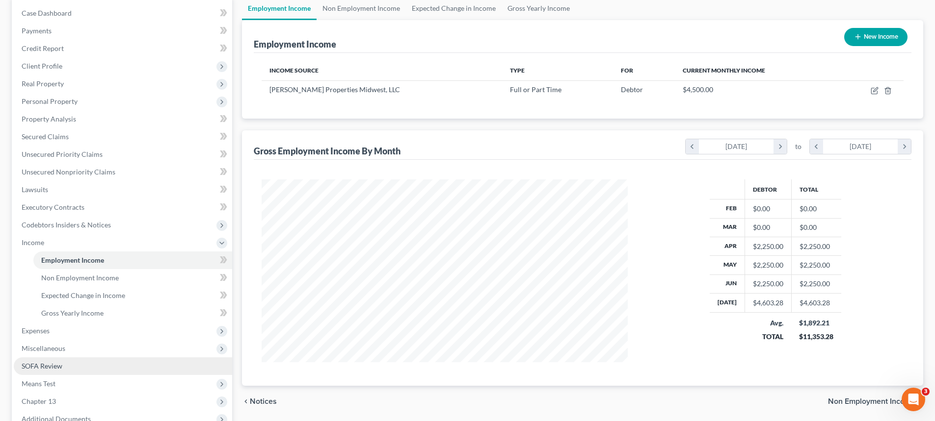
scroll to position [98, 0]
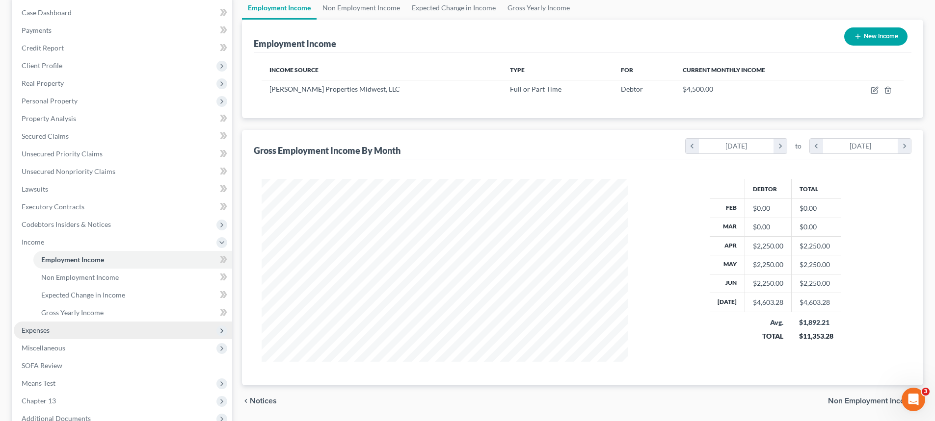
click at [50, 332] on span "Expenses" at bounding box center [36, 330] width 28 height 8
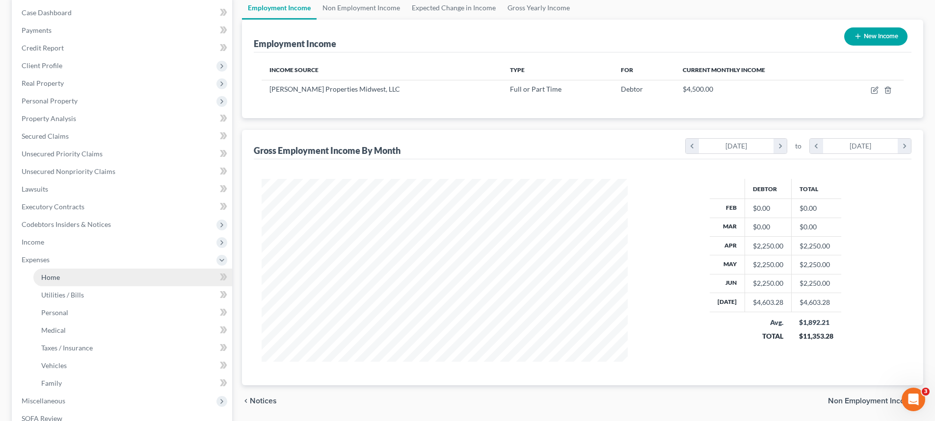
click at [55, 271] on link "Home" at bounding box center [132, 278] width 199 height 18
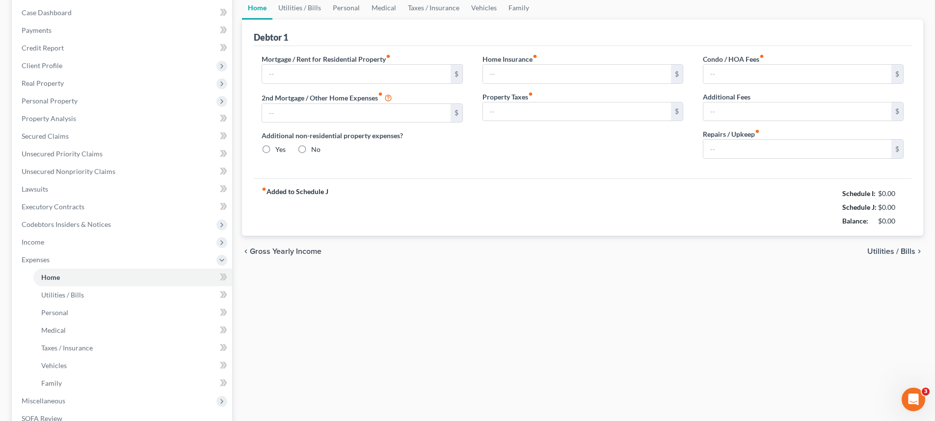
scroll to position [21, 0]
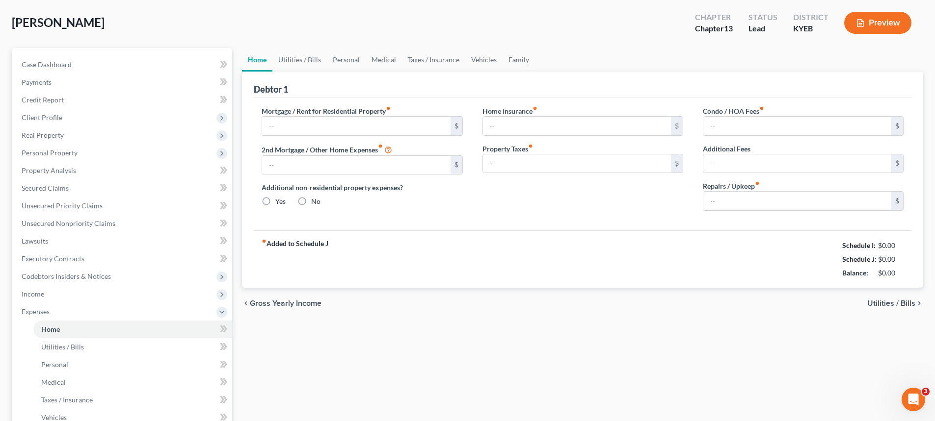
type input "465.00"
type input "0.00"
radio input "true"
type input "0.00"
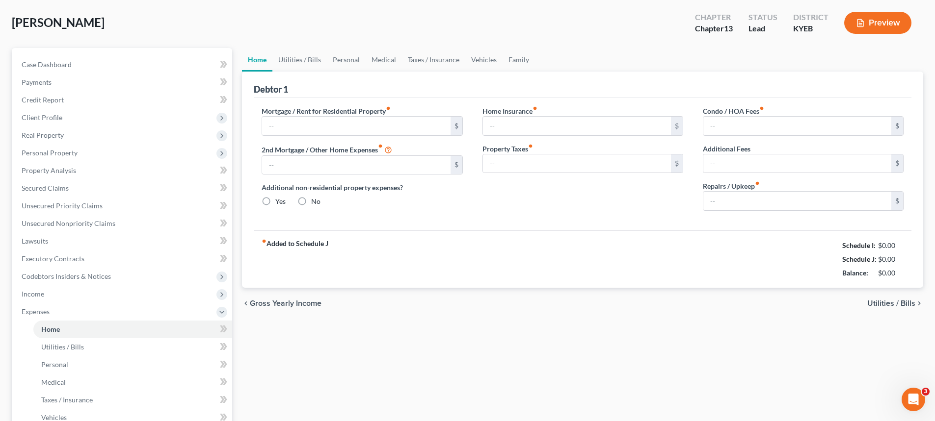
type input "0.00"
type input "60.00"
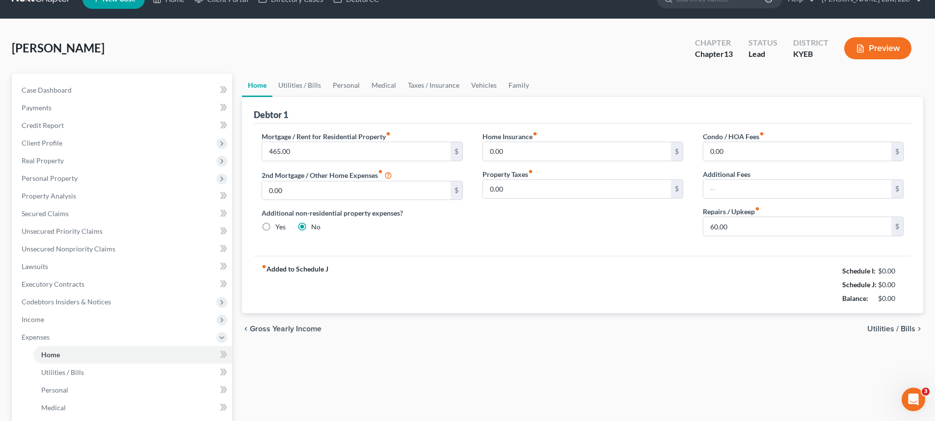
scroll to position [0, 0]
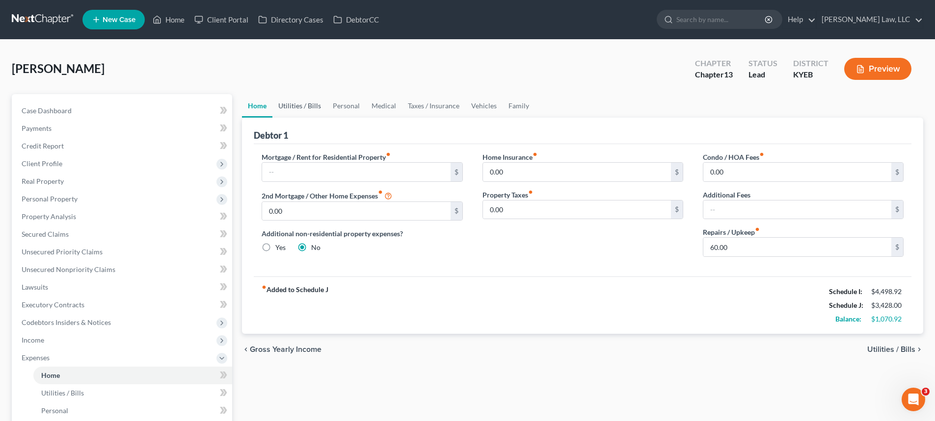
click at [293, 106] on link "Utilities / Bills" at bounding box center [299, 106] width 54 height 24
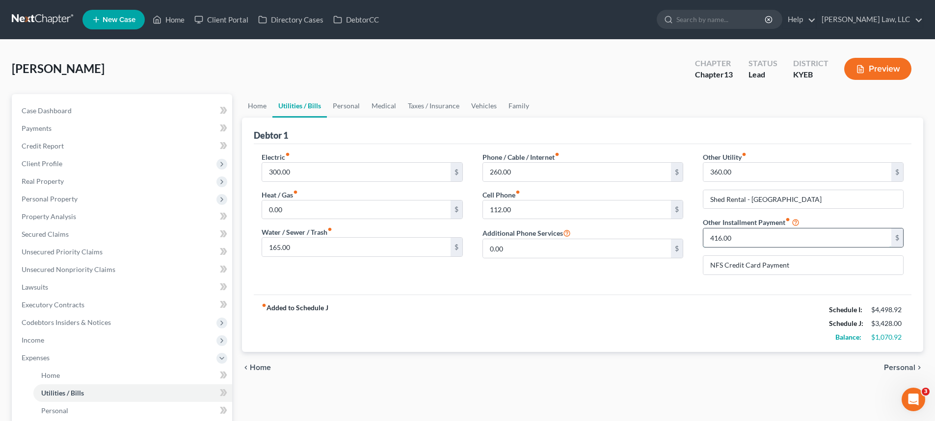
click at [738, 234] on input "416.00" at bounding box center [797, 238] width 188 height 19
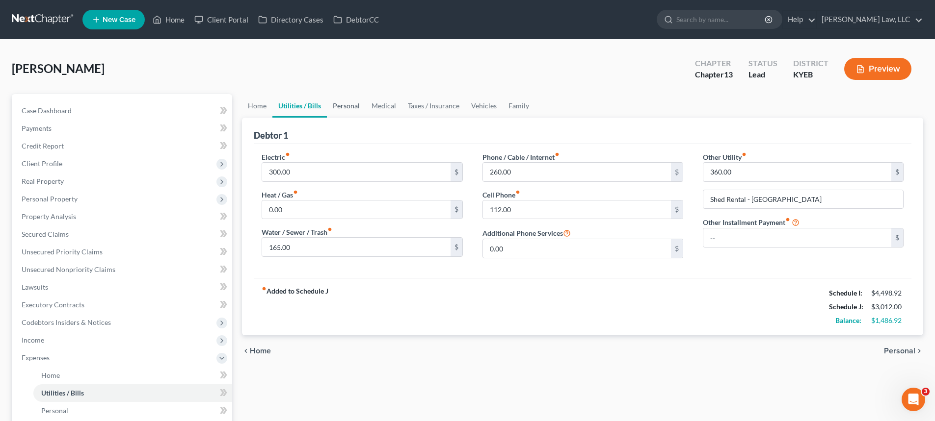
click at [350, 103] on link "Personal" at bounding box center [346, 106] width 39 height 24
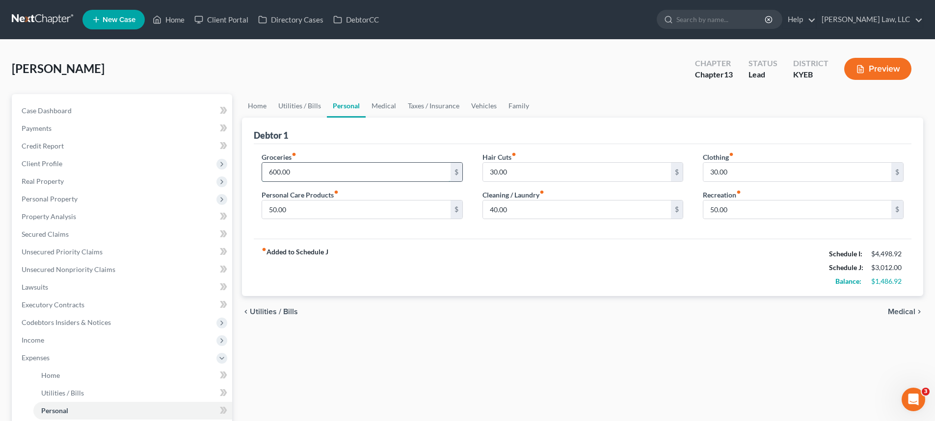
click at [272, 170] on input "600.00" at bounding box center [356, 172] width 188 height 19
click at [274, 172] on input "600.00" at bounding box center [356, 172] width 188 height 19
click at [274, 171] on input "600.00" at bounding box center [356, 172] width 188 height 19
type input "650.00"
click at [367, 112] on link "Medical" at bounding box center [384, 106] width 36 height 24
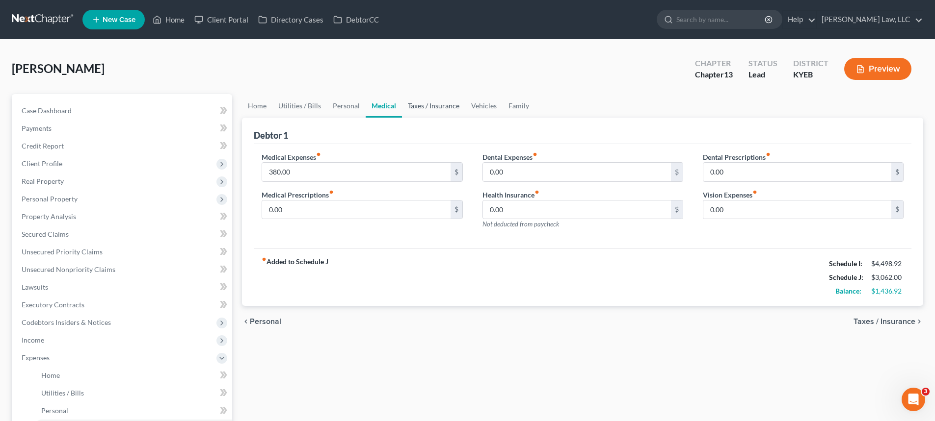
click at [443, 108] on link "Taxes / Insurance" at bounding box center [433, 106] width 63 height 24
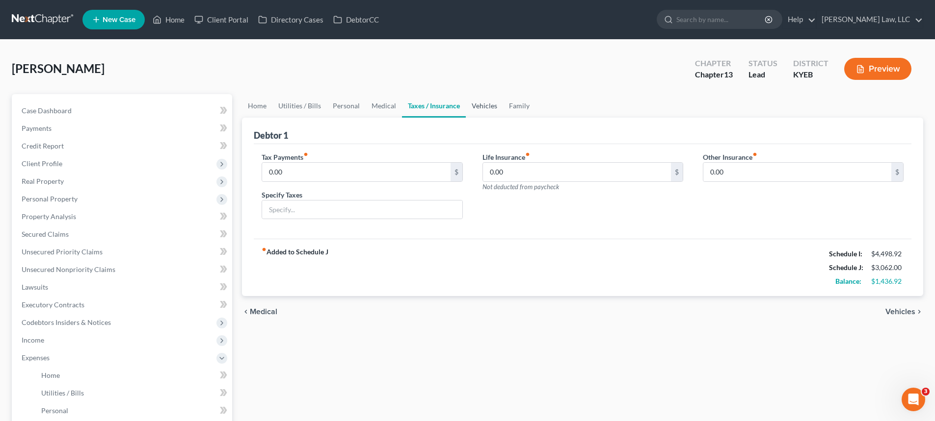
click at [487, 106] on link "Vehicles" at bounding box center [484, 106] width 37 height 24
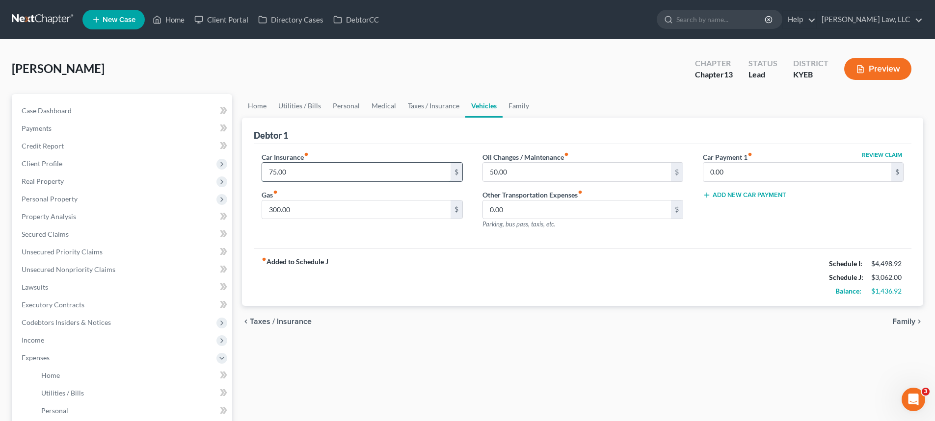
click at [310, 171] on input "75.00" at bounding box center [356, 172] width 188 height 19
type input "178.00"
click at [521, 101] on link "Family" at bounding box center [518, 106] width 32 height 24
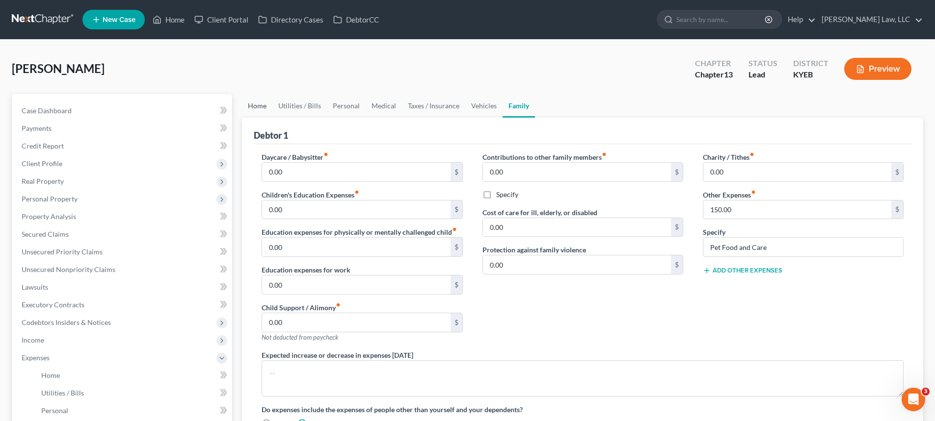
click at [263, 108] on link "Home" at bounding box center [257, 106] width 30 height 24
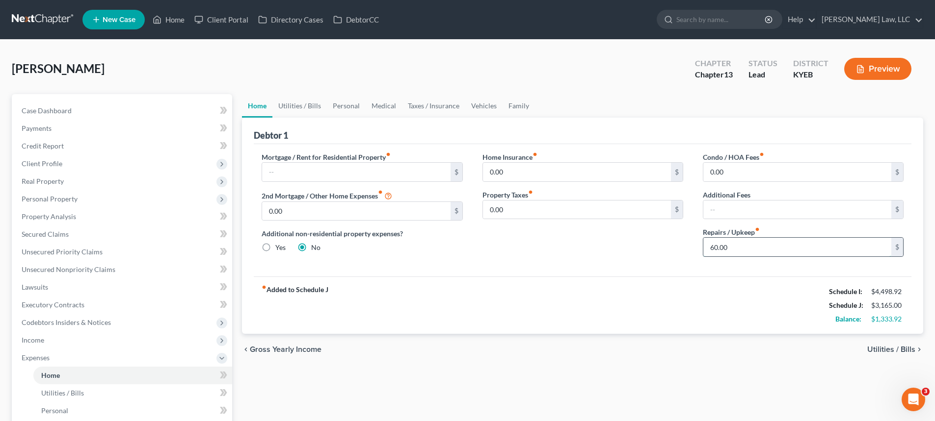
click at [747, 252] on input "60.00" at bounding box center [797, 247] width 188 height 19
type input "100.00"
click at [304, 104] on link "Utilities / Bills" at bounding box center [299, 106] width 54 height 24
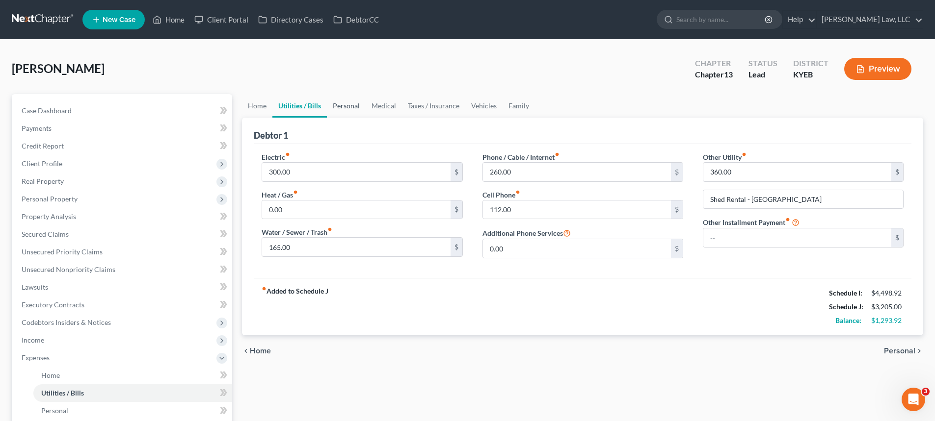
click at [349, 106] on link "Personal" at bounding box center [346, 106] width 39 height 24
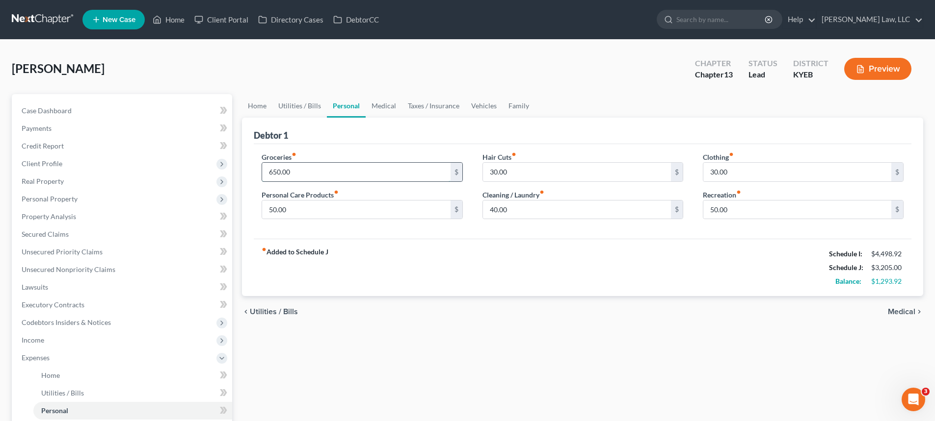
click at [276, 175] on input "650.00" at bounding box center [356, 172] width 188 height 19
click at [276, 173] on input "650.00" at bounding box center [356, 172] width 188 height 19
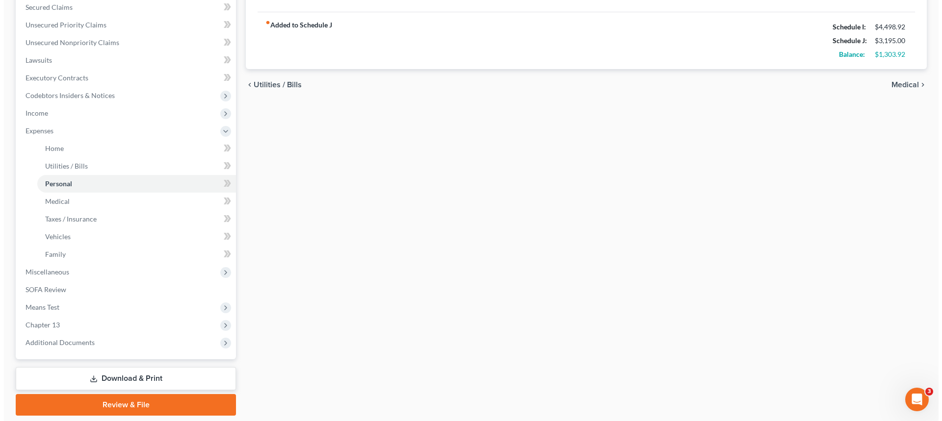
scroll to position [259, 0]
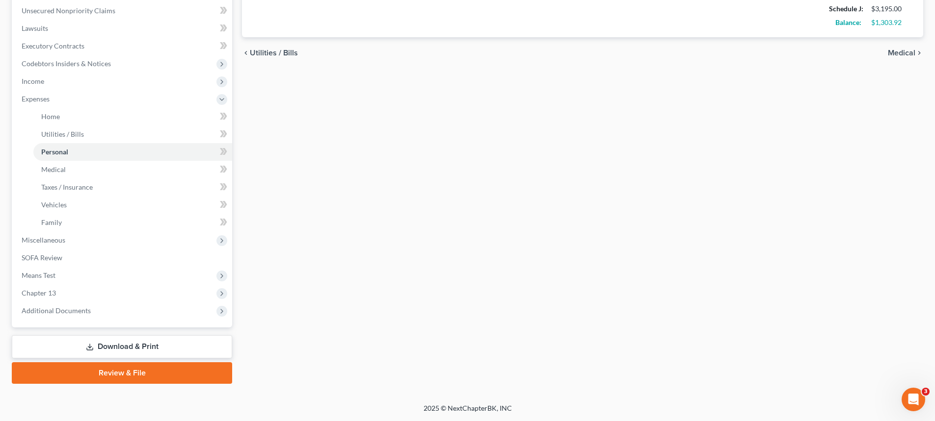
type input "640.00"
click at [93, 366] on link "Review & File" at bounding box center [122, 374] width 220 height 22
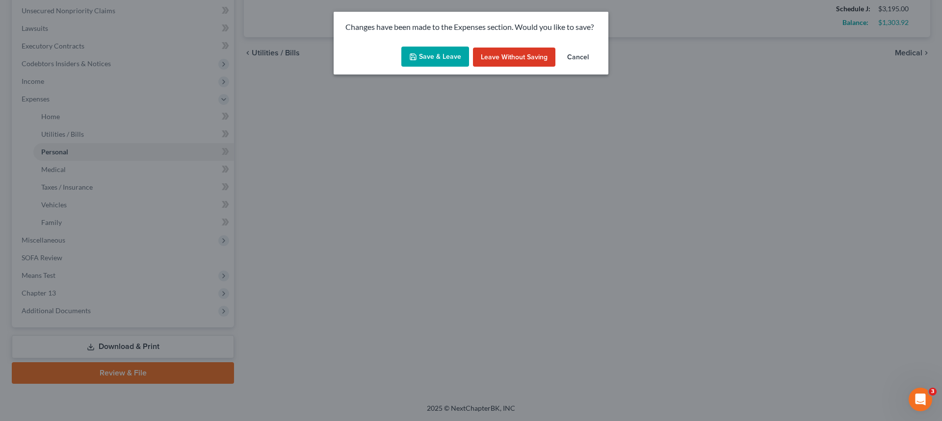
click at [422, 48] on button "Save & Leave" at bounding box center [435, 57] width 68 height 21
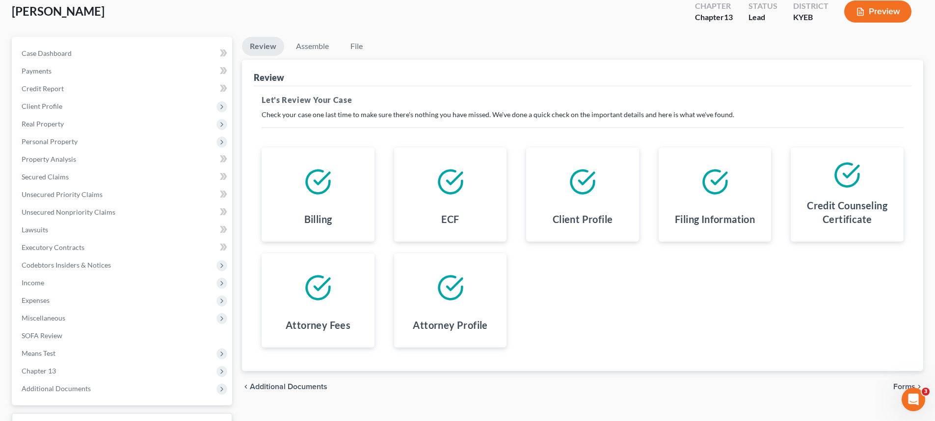
scroll to position [135, 0]
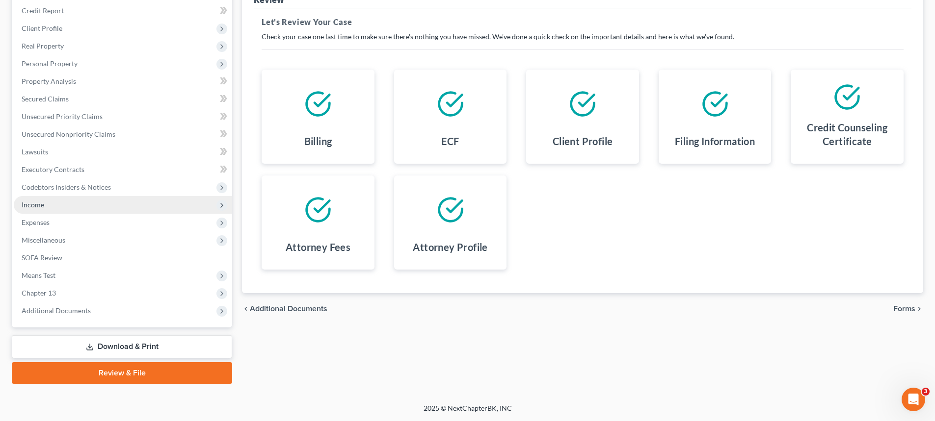
click at [63, 209] on span "Income" at bounding box center [123, 205] width 218 height 18
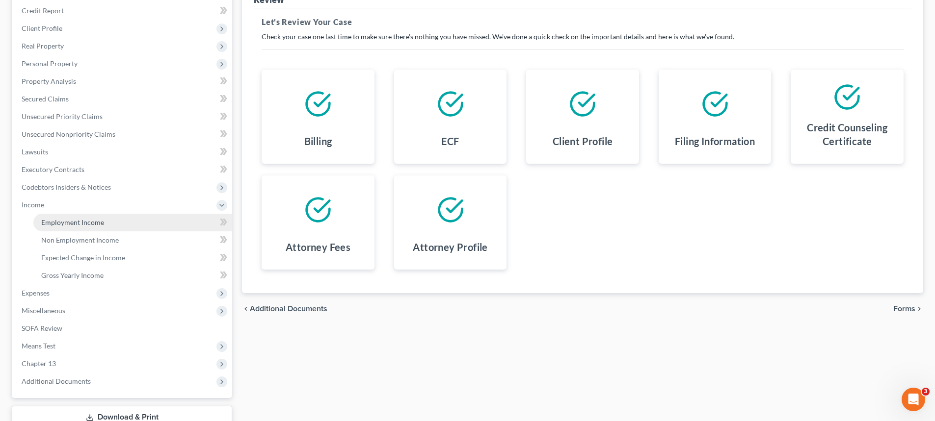
click at [63, 219] on span "Employment Income" at bounding box center [72, 222] width 63 height 8
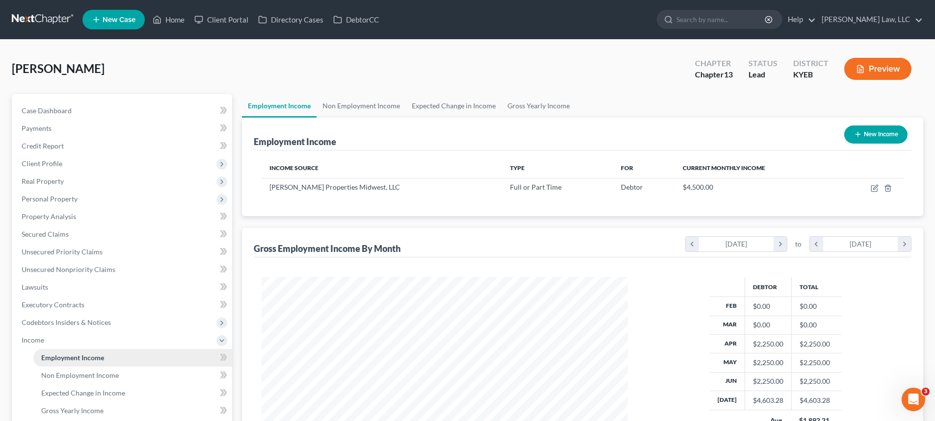
scroll to position [183, 386]
click at [364, 105] on link "Non Employment Income" at bounding box center [360, 106] width 89 height 24
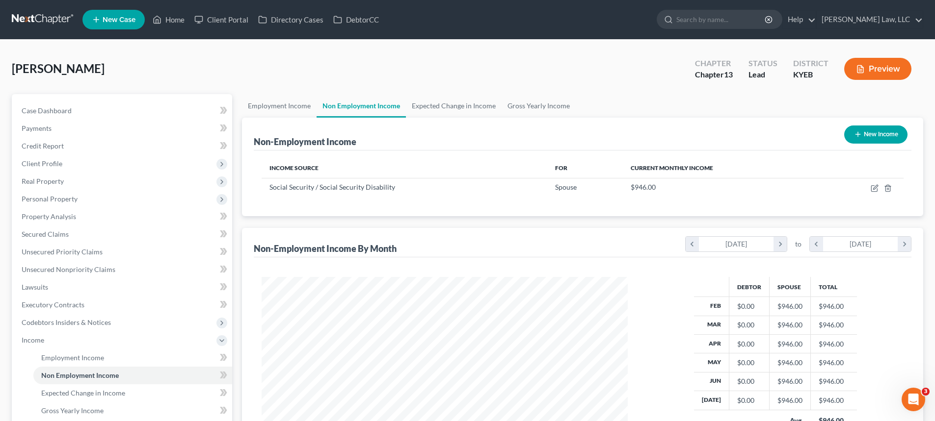
scroll to position [183, 386]
click at [444, 100] on link "Expected Change in Income" at bounding box center [454, 106] width 96 height 24
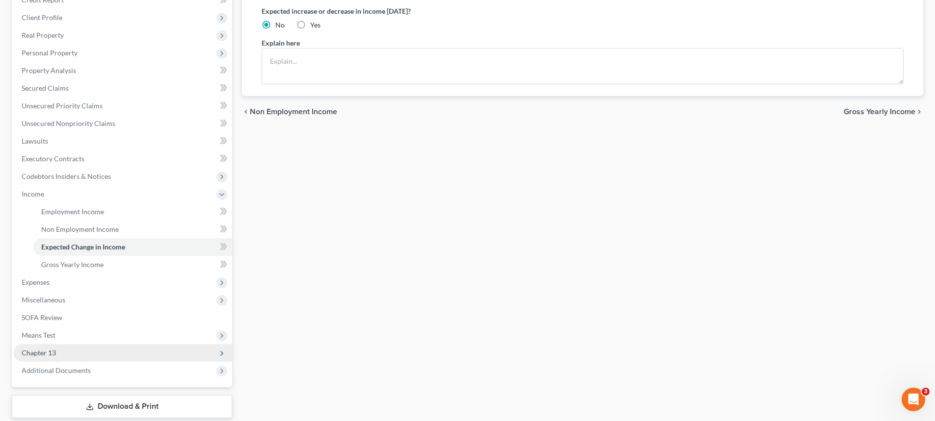
scroll to position [147, 0]
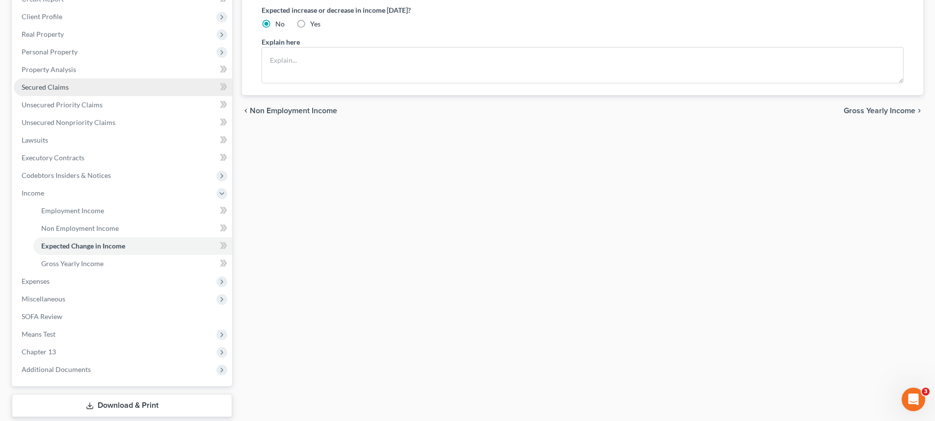
click at [64, 86] on span "Secured Claims" at bounding box center [45, 87] width 47 height 8
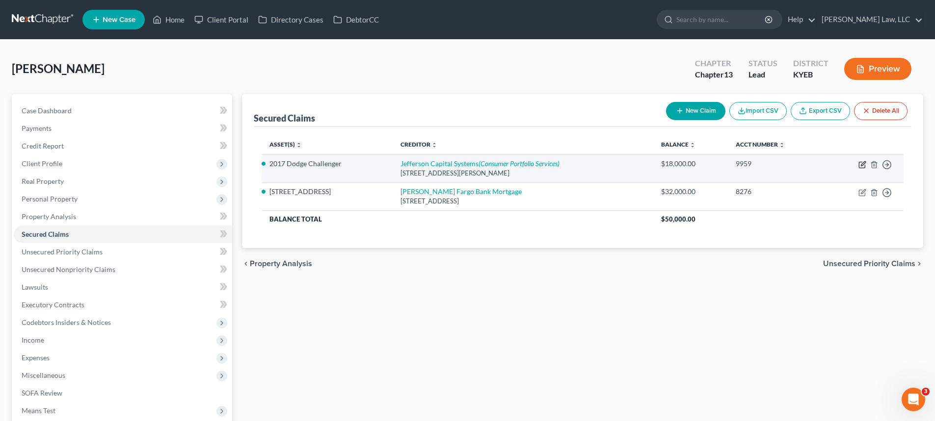
click at [859, 166] on icon "button" at bounding box center [862, 165] width 6 height 6
select select "24"
select select "8"
select select "2"
select select "0"
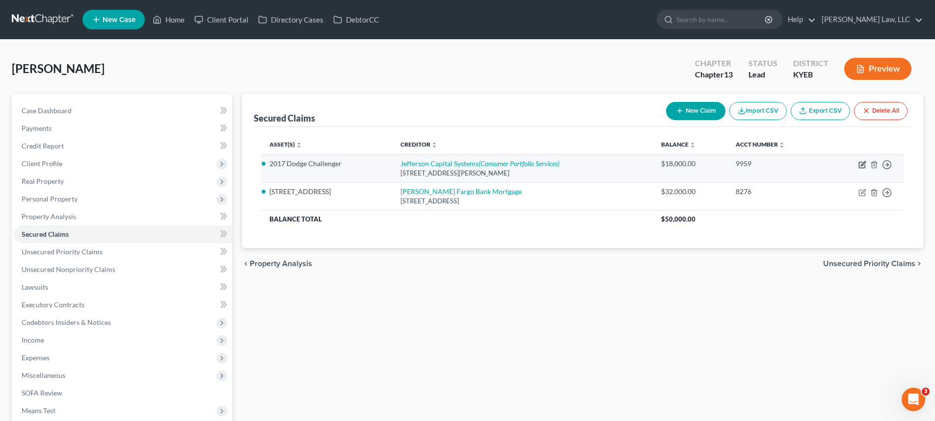
select select "0"
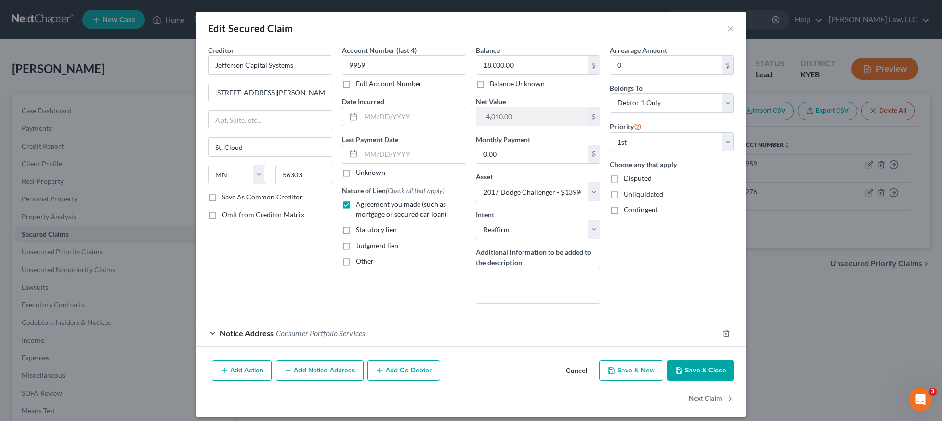
click at [680, 368] on button "Save & Close" at bounding box center [700, 371] width 67 height 21
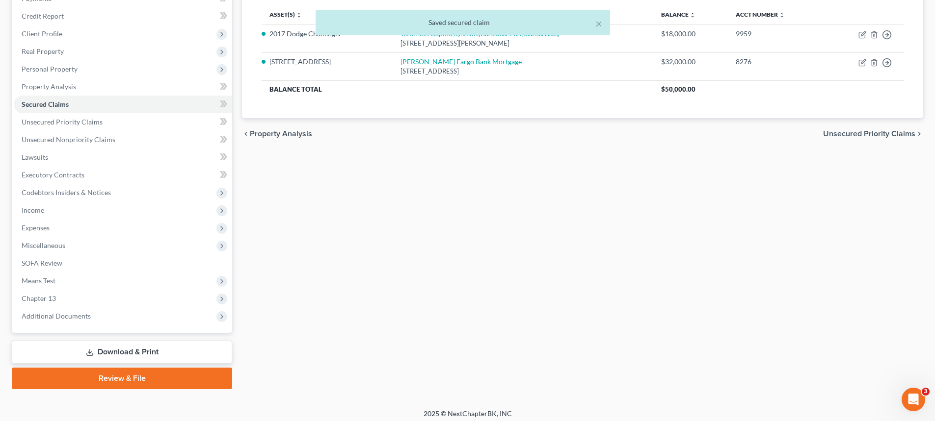
scroll to position [135, 0]
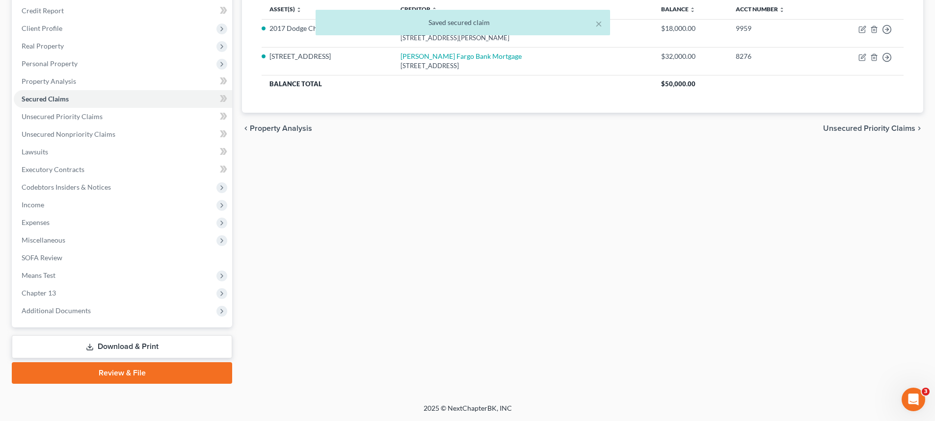
click at [80, 364] on link "Review & File" at bounding box center [122, 374] width 220 height 22
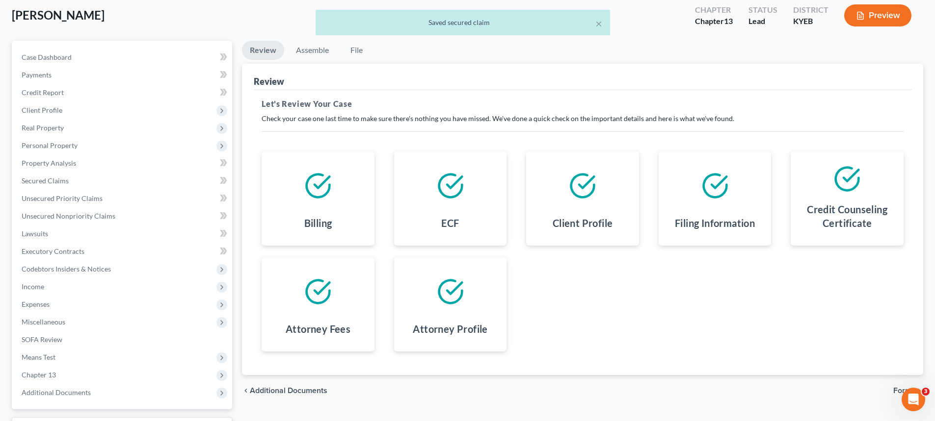
scroll to position [135, 0]
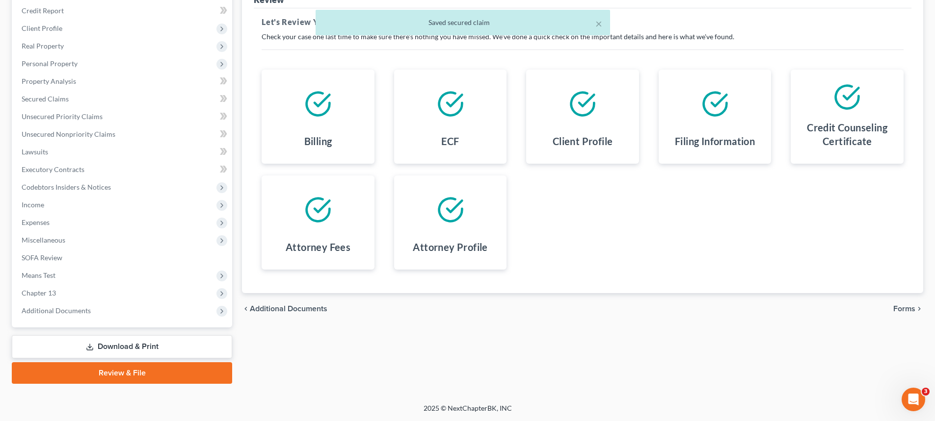
click at [906, 313] on span "Forms" at bounding box center [904, 309] width 22 height 8
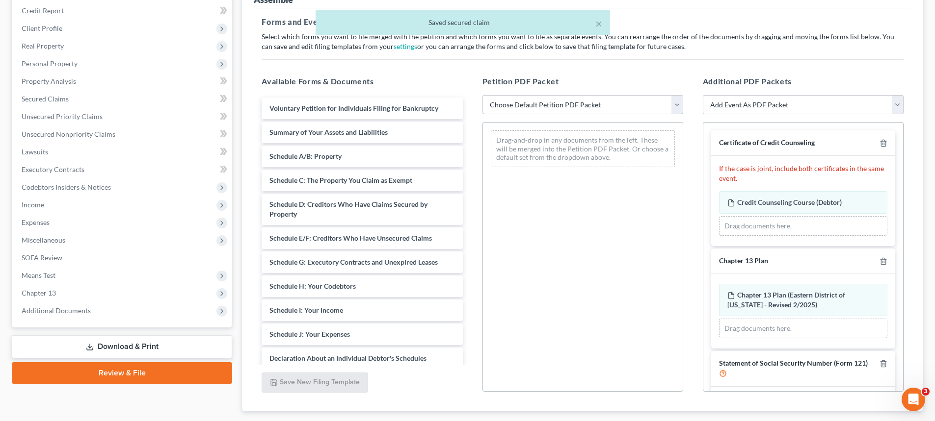
click at [537, 111] on select "Choose Default Petition PDF Packet Complete Bankruptcy Petition (all forms and …" at bounding box center [582, 105] width 201 height 20
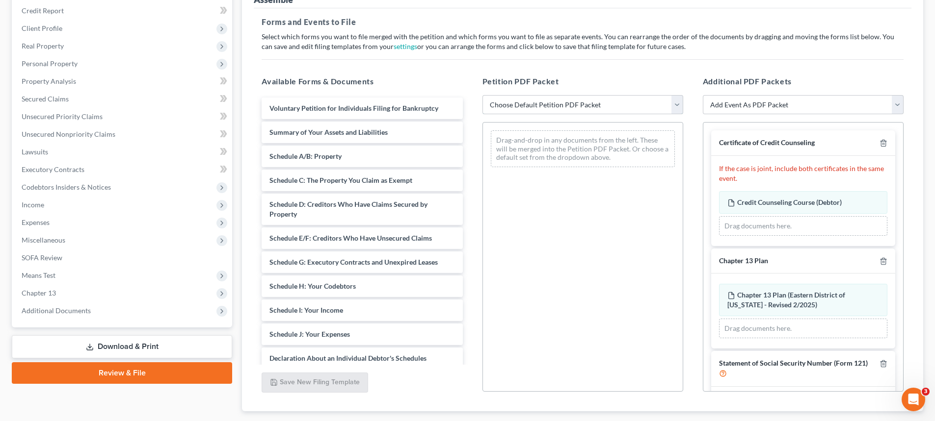
select select "0"
click at [482, 95] on select "Choose Default Petition PDF Packet Complete Bankruptcy Petition (all forms and …" at bounding box center [582, 105] width 201 height 20
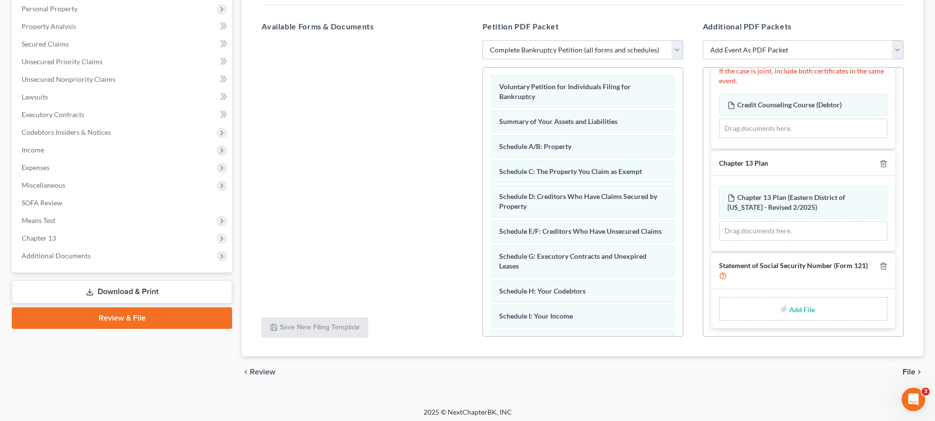
scroll to position [194, 0]
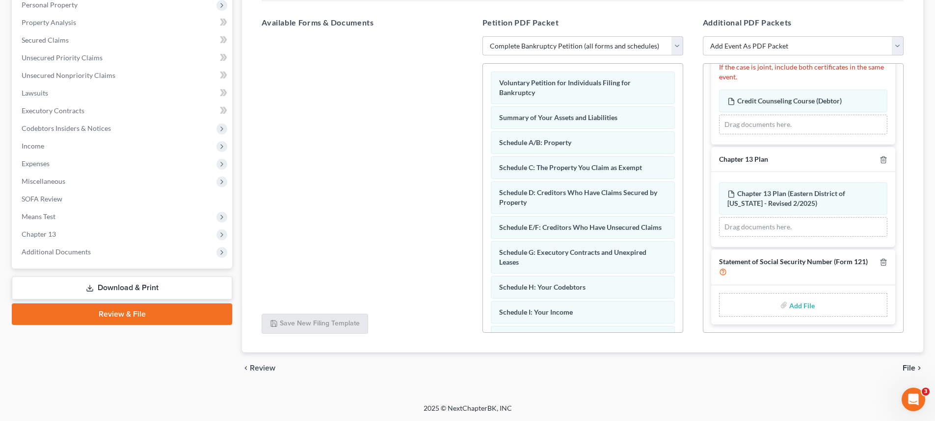
click at [797, 304] on input "file" at bounding box center [801, 305] width 24 height 18
type input "C:\fakepath\[PERSON_NAME] - Form 121.pdf"
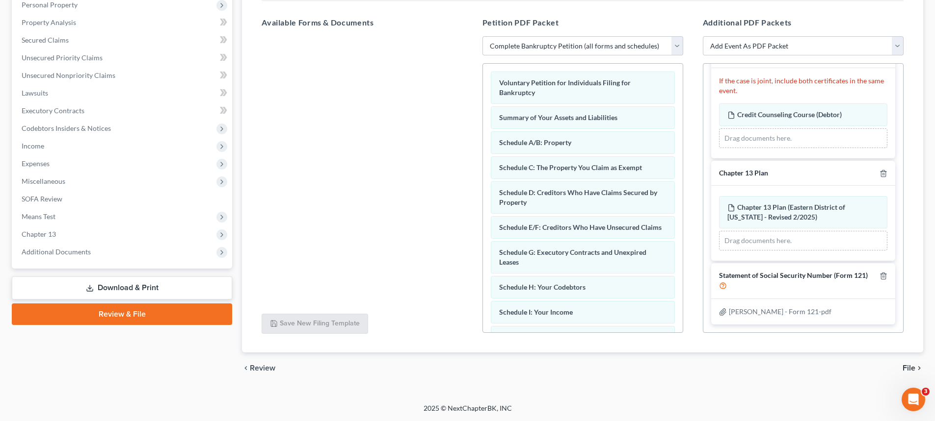
scroll to position [29, 0]
click at [906, 369] on span "File" at bounding box center [908, 369] width 13 height 8
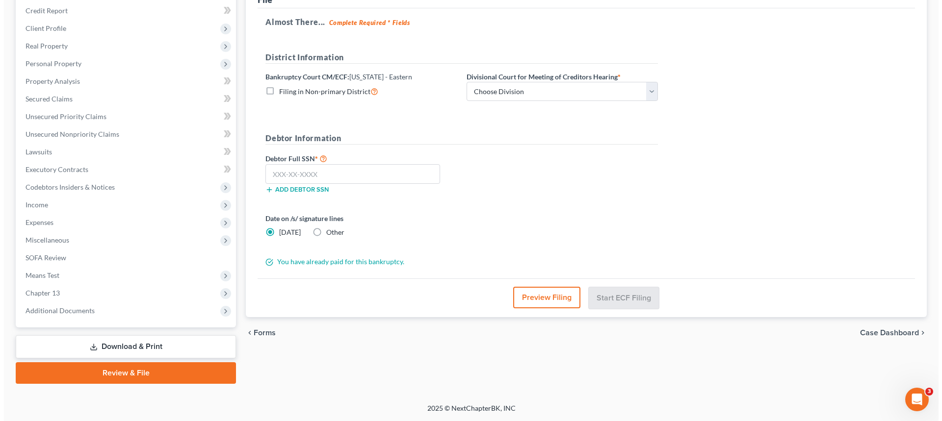
scroll to position [135, 0]
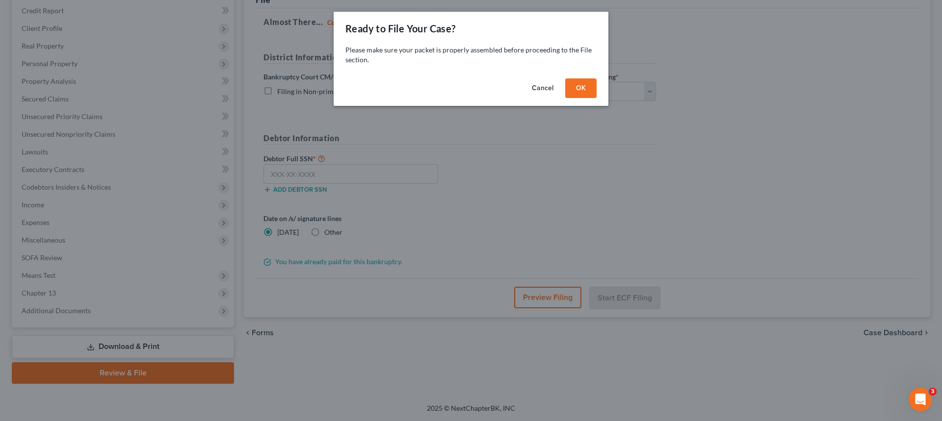
click at [576, 91] on button "OK" at bounding box center [580, 89] width 31 height 20
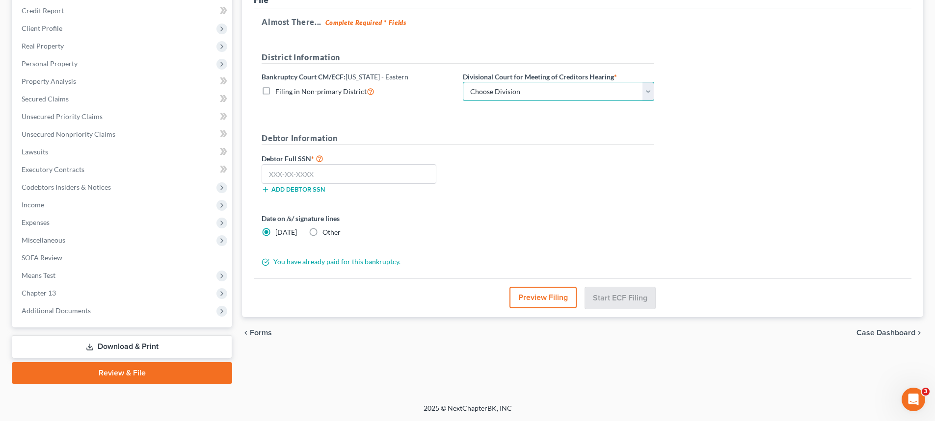
drag, startPoint x: 571, startPoint y: 90, endPoint x: 550, endPoint y: 100, distance: 23.1
click at [571, 90] on select "Choose Division Ashland [GEOGRAPHIC_DATA] [GEOGRAPHIC_DATA] [GEOGRAPHIC_DATA] […" at bounding box center [558, 92] width 191 height 20
select select "1"
click at [463, 82] on select "Choose Division Ashland [GEOGRAPHIC_DATA] [GEOGRAPHIC_DATA] [GEOGRAPHIC_DATA] […" at bounding box center [558, 92] width 191 height 20
click at [329, 175] on input "text" at bounding box center [349, 174] width 175 height 20
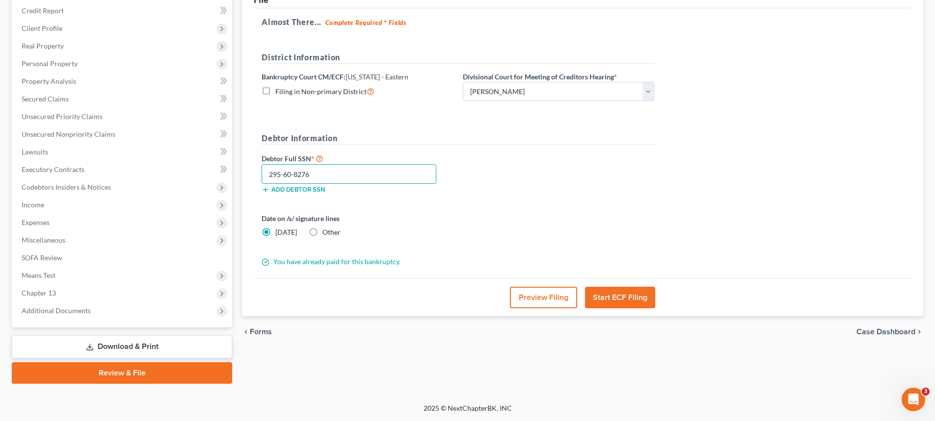
type input "295-60-8276"
click at [607, 296] on button "Start ECF Filing" at bounding box center [620, 298] width 70 height 22
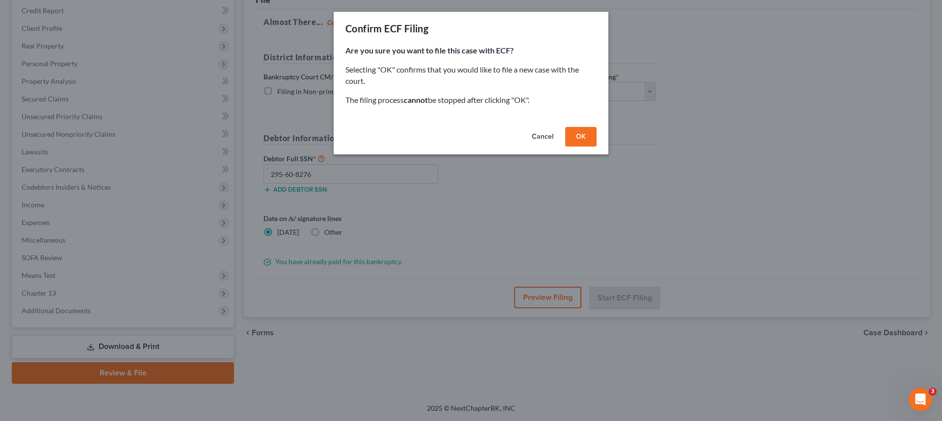
click at [578, 141] on button "OK" at bounding box center [580, 137] width 31 height 20
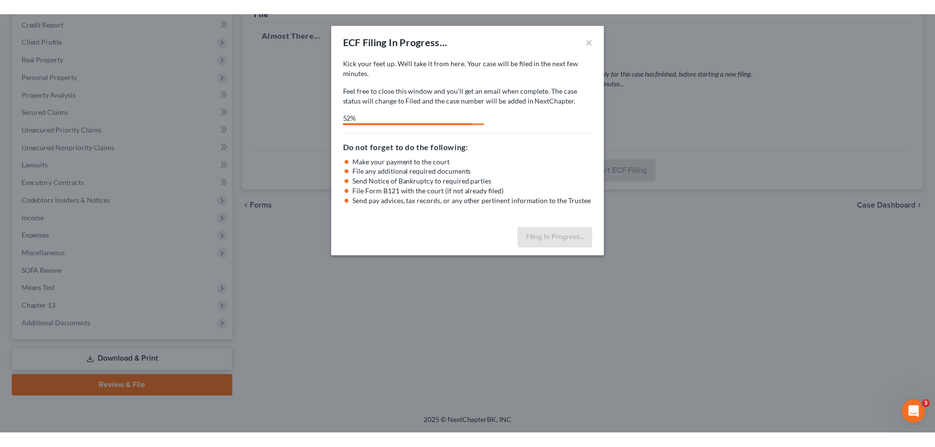
scroll to position [110, 0]
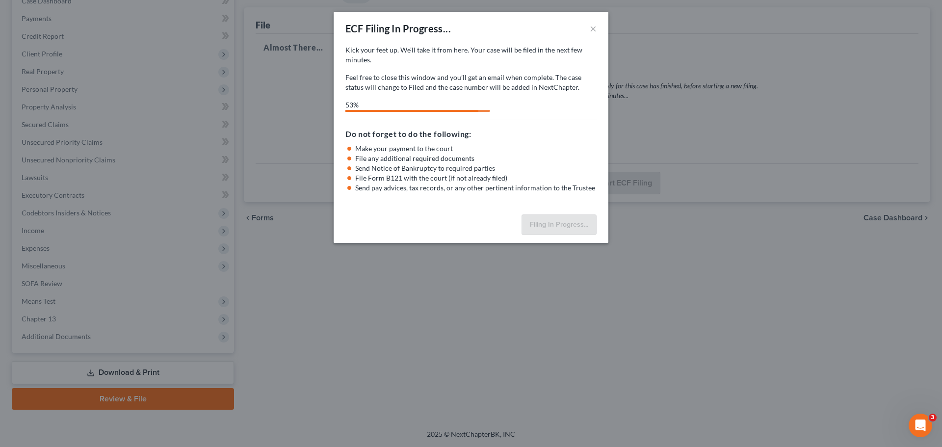
select select "1"
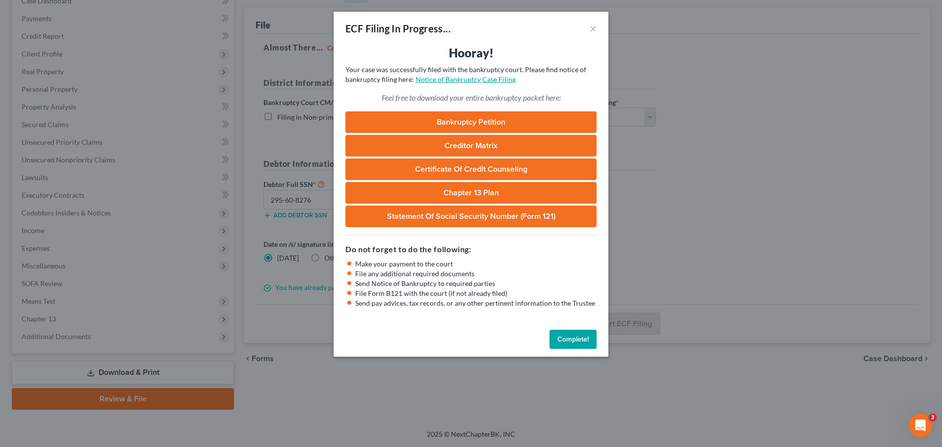
drag, startPoint x: 461, startPoint y: 78, endPoint x: 505, endPoint y: 92, distance: 46.4
click at [461, 78] on link "Notice of Bankruptcy Case Filing" at bounding box center [466, 79] width 100 height 8
click at [576, 341] on button "Complete!" at bounding box center [573, 340] width 47 height 20
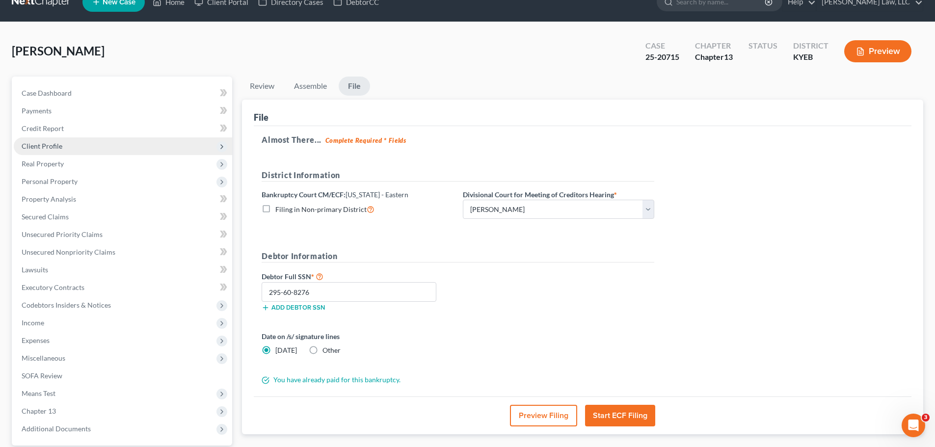
scroll to position [0, 0]
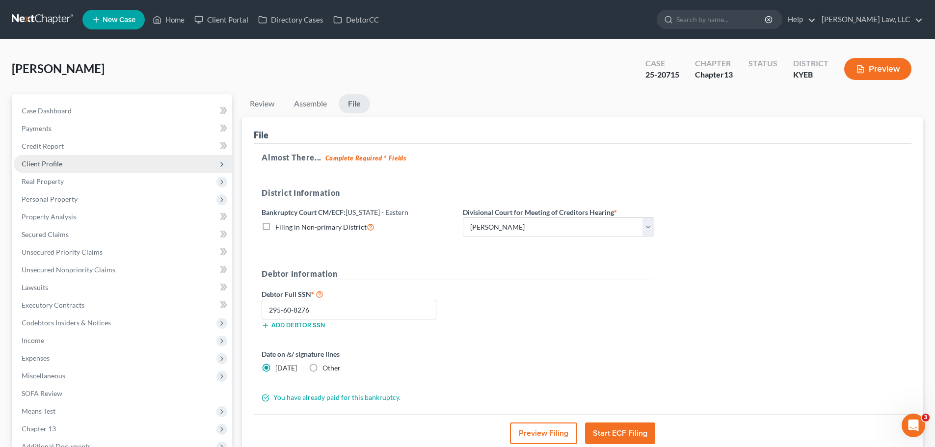
click at [50, 169] on span "Client Profile" at bounding box center [123, 164] width 218 height 18
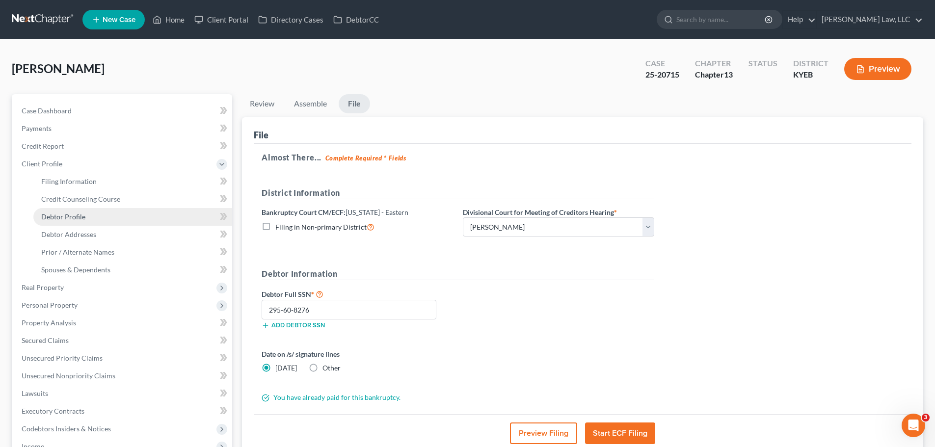
click at [58, 215] on span "Debtor Profile" at bounding box center [63, 216] width 44 height 8
select select "1"
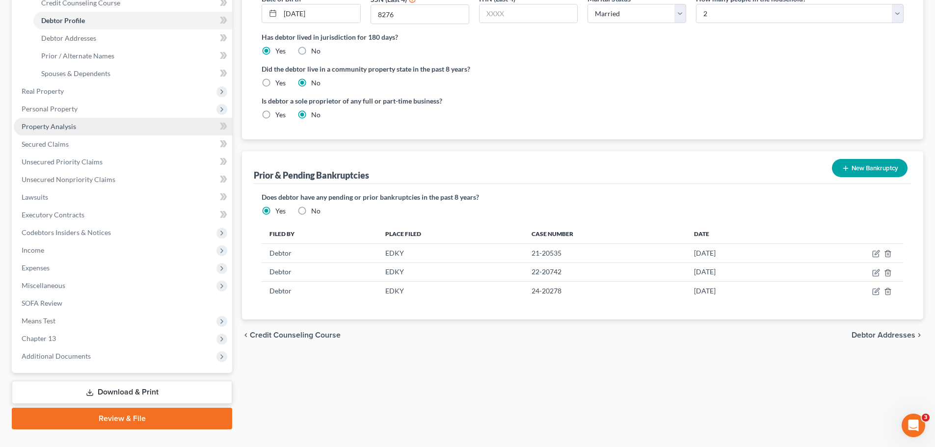
scroll to position [147, 0]
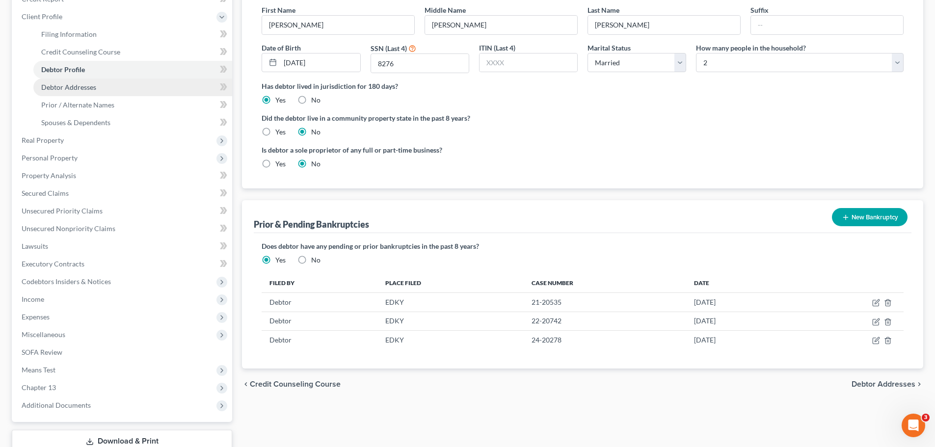
click at [71, 93] on link "Debtor Addresses" at bounding box center [132, 88] width 199 height 18
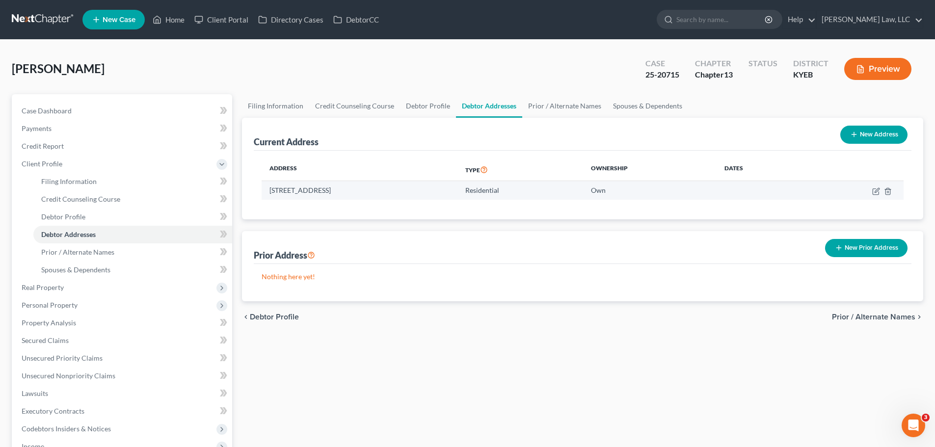
drag, startPoint x: 402, startPoint y: 188, endPoint x: 269, endPoint y: 188, distance: 133.0
click at [269, 188] on td "[STREET_ADDRESS]" at bounding box center [360, 190] width 196 height 19
copy td "[STREET_ADDRESS]"
click at [120, 16] on span "New Case" at bounding box center [119, 19] width 33 height 7
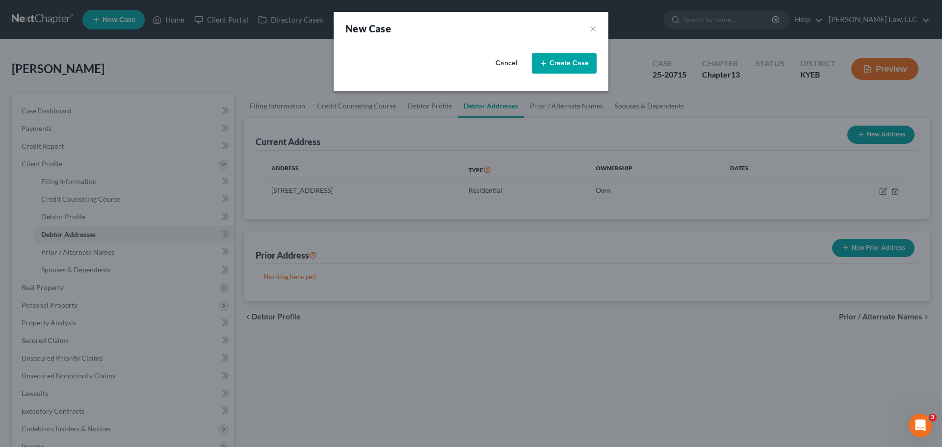
select select "32"
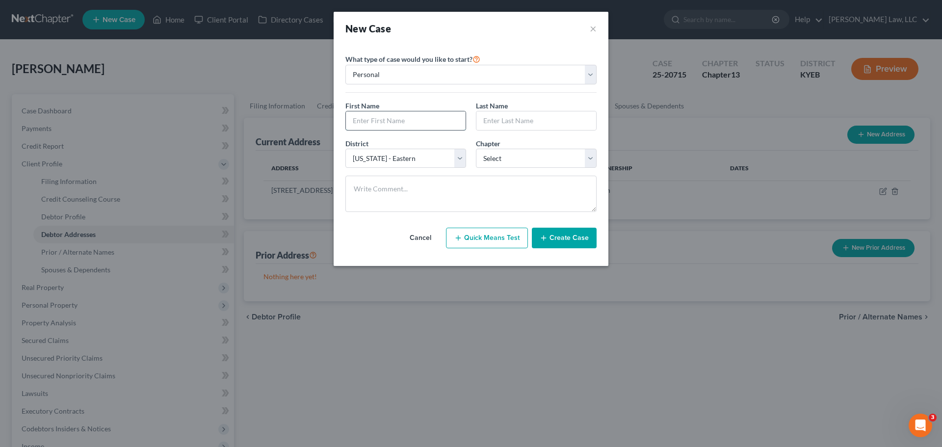
click at [360, 124] on input "text" at bounding box center [406, 120] width 120 height 19
type input "i"
type input "[PERSON_NAME]"
select select "0"
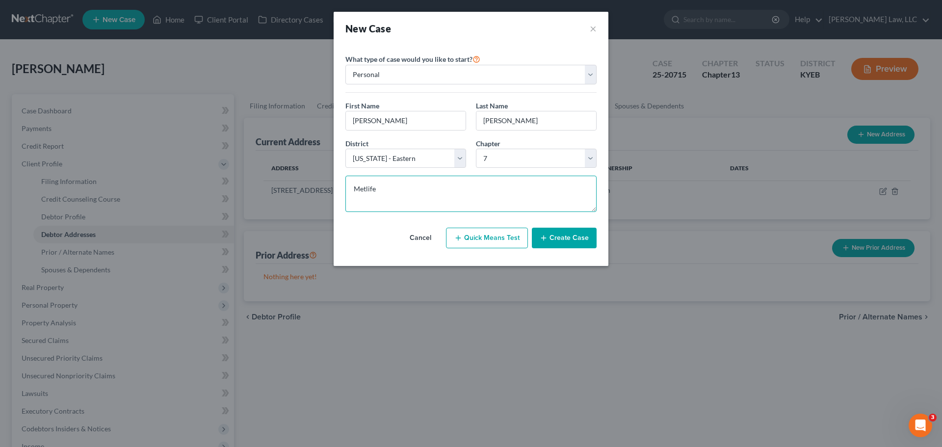
type textarea "Metlife"
click at [554, 238] on button "Create Case" at bounding box center [564, 238] width 65 height 21
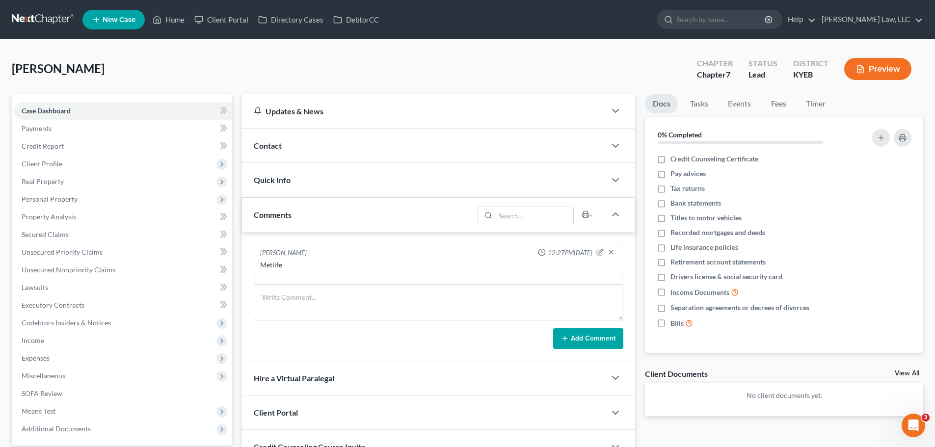
click at [259, 142] on span "Contact" at bounding box center [268, 145] width 28 height 9
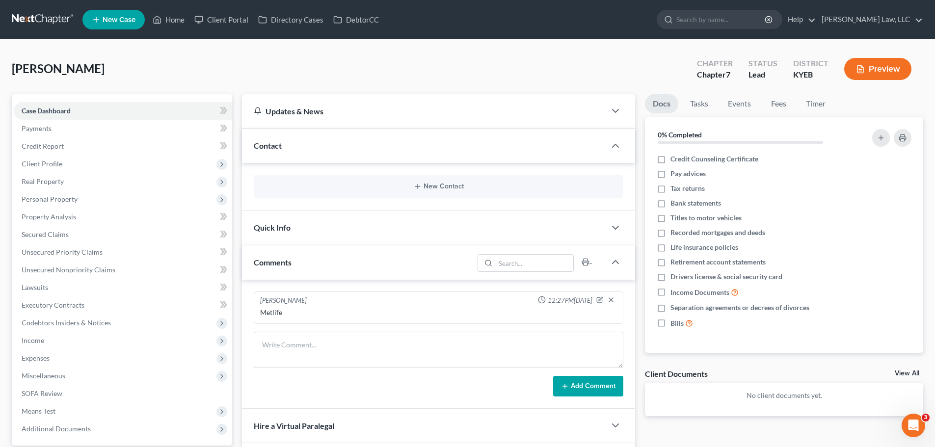
click at [439, 178] on div "New Contact" at bounding box center [438, 187] width 369 height 24
click at [439, 184] on button "New Contact" at bounding box center [439, 187] width 354 height 8
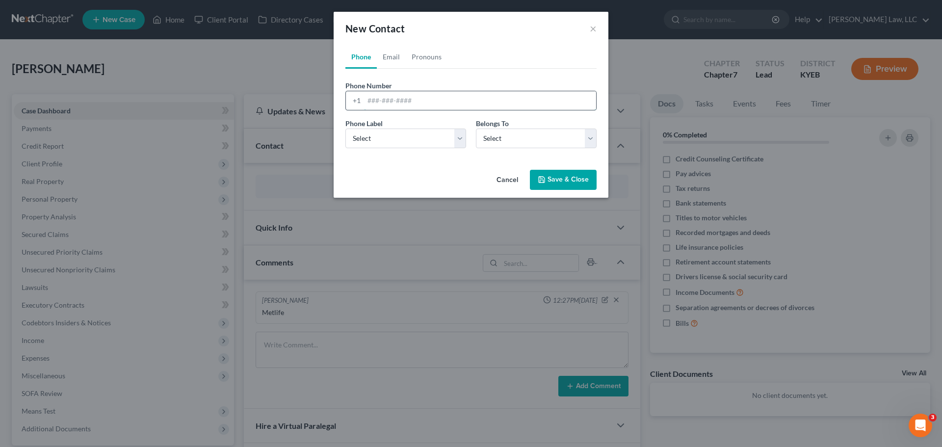
click at [380, 96] on input "tel" at bounding box center [480, 100] width 232 height 19
paste input "[PHONE_NUMBER]"
type input "[PHONE_NUMBER]"
drag, startPoint x: 381, startPoint y: 151, endPoint x: 376, endPoint y: 143, distance: 9.5
click at [380, 149] on div "Phone Label * Select Mobile Home Work Other Belongs To * Select Client Other" at bounding box center [470, 137] width 261 height 38
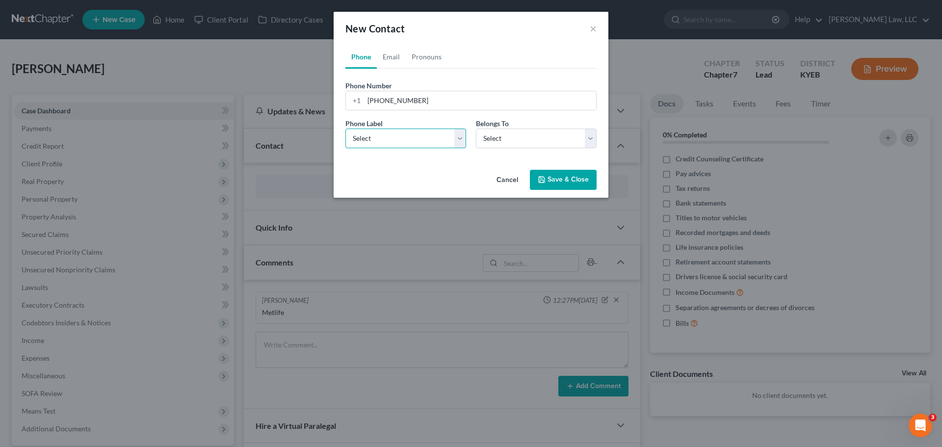
drag, startPoint x: 376, startPoint y: 143, endPoint x: 377, endPoint y: 148, distance: 5.0
click at [376, 143] on select "Select Mobile Home Work Other" at bounding box center [405, 139] width 121 height 20
select select "0"
click at [345, 129] on select "Select Mobile Home Work Other" at bounding box center [405, 139] width 121 height 20
drag, startPoint x: 528, startPoint y: 142, endPoint x: 524, endPoint y: 147, distance: 6.2
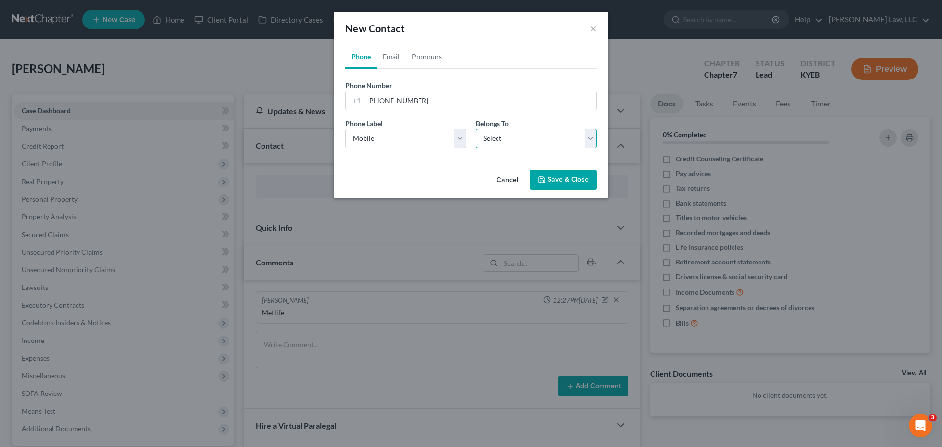
click at [528, 142] on select "Select Client Other" at bounding box center [536, 139] width 121 height 20
select select "0"
click at [476, 129] on select "Select Client Other" at bounding box center [536, 139] width 121 height 20
select select "0"
click at [390, 59] on link "Email" at bounding box center [391, 57] width 29 height 24
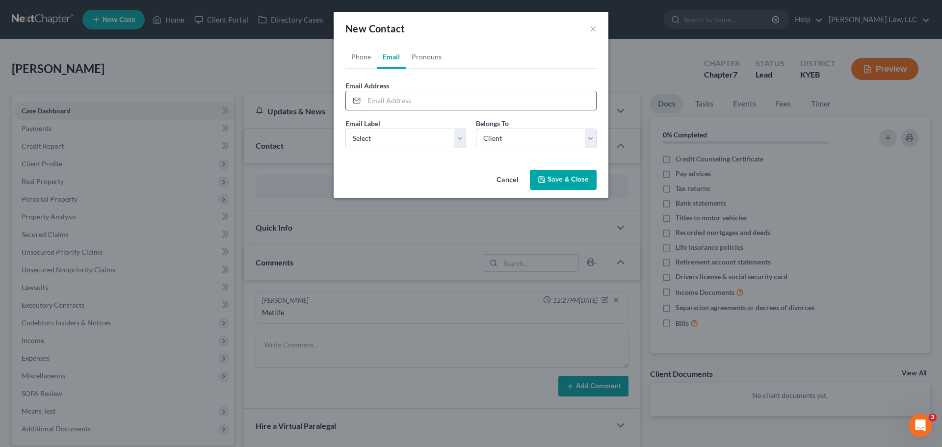
click at [379, 101] on input "email" at bounding box center [480, 100] width 232 height 19
type input "[EMAIL_ADDRESS][DOMAIN_NAME]"
click at [372, 146] on select "Select Home Work Other" at bounding box center [405, 139] width 121 height 20
select select "0"
click at [345, 129] on select "Select Home Work Other" at bounding box center [405, 139] width 121 height 20
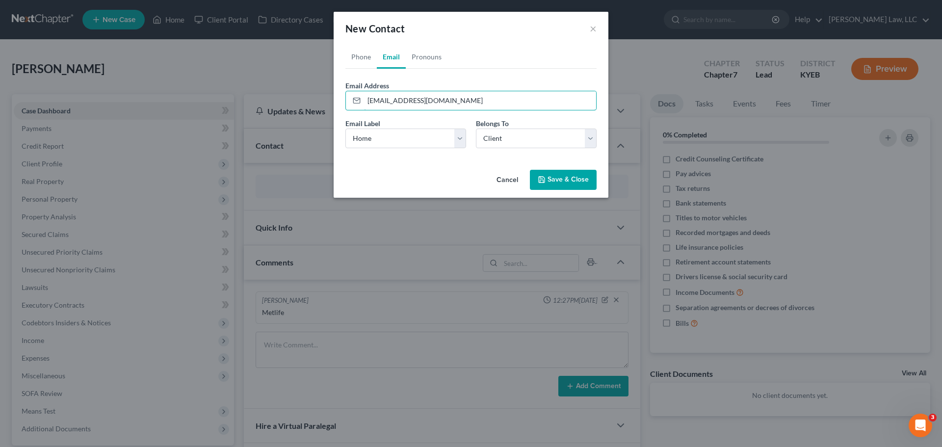
drag, startPoint x: 436, startPoint y: 99, endPoint x: 336, endPoint y: 100, distance: 100.6
click at [337, 99] on div "Phone Email Pronouns Phone Number * [PHONE_NUMBER] Ext. Phone Label * Select Mo…" at bounding box center [471, 105] width 275 height 121
click at [576, 178] on button "Save & Close" at bounding box center [563, 180] width 67 height 21
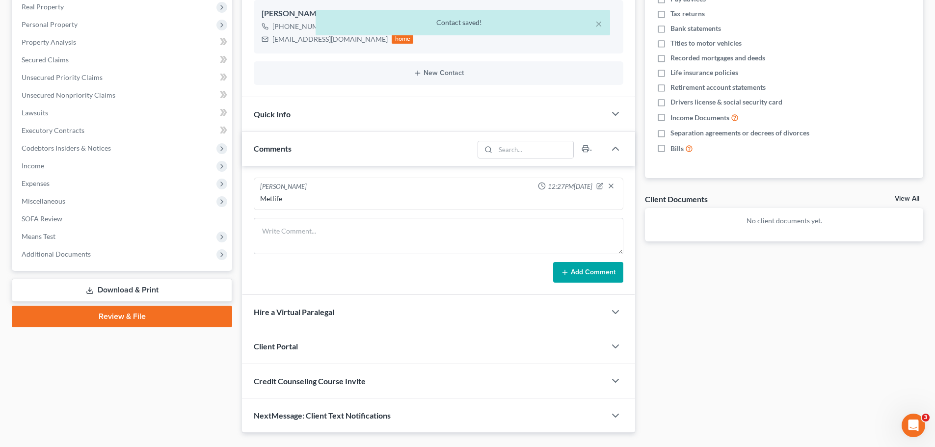
scroll to position [198, 0]
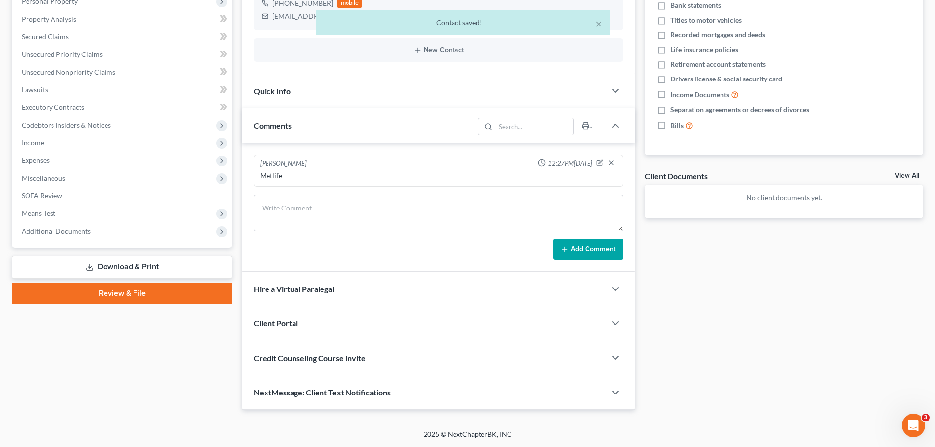
click at [290, 328] on div "Client Portal" at bounding box center [424, 323] width 364 height 34
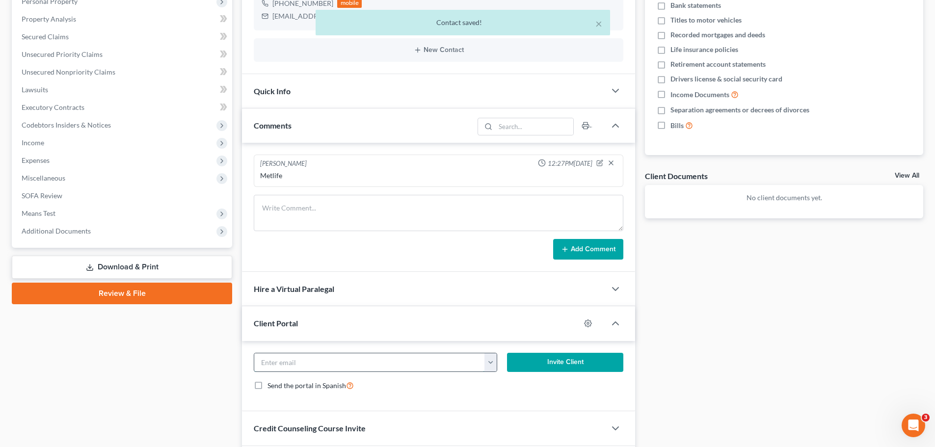
click at [294, 357] on input "email" at bounding box center [369, 362] width 231 height 19
paste input "[EMAIL_ADDRESS][DOMAIN_NAME]"
type input "[EMAIL_ADDRESS][DOMAIN_NAME]"
click at [551, 369] on button "Invite Client" at bounding box center [565, 363] width 117 height 20
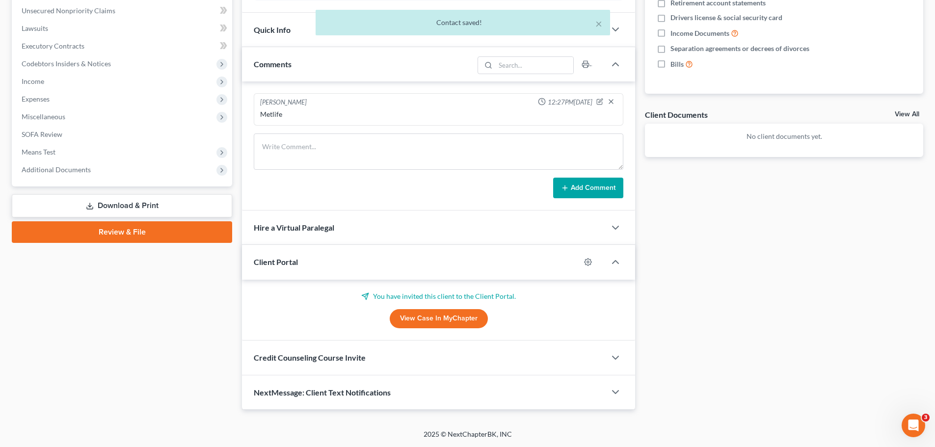
click at [294, 355] on span "Credit Counseling Course Invite" at bounding box center [310, 357] width 112 height 9
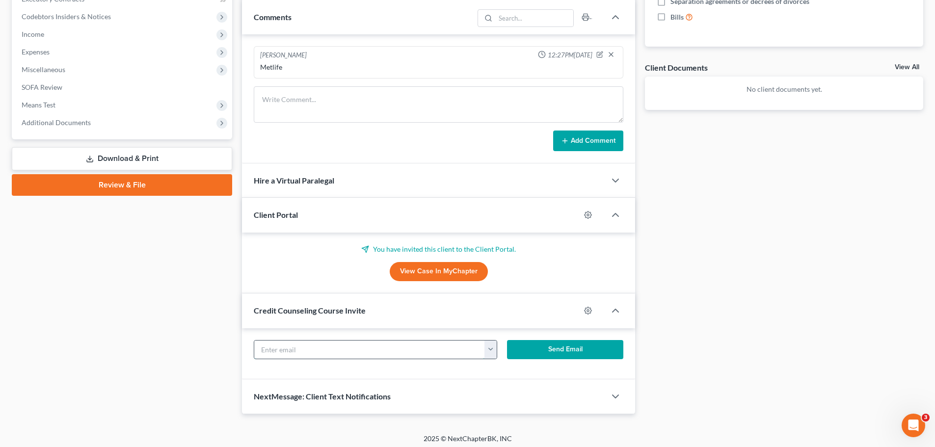
drag, startPoint x: 298, startPoint y: 344, endPoint x: 480, endPoint y: 359, distance: 182.7
click at [298, 344] on input "text" at bounding box center [369, 349] width 231 height 19
paste input "[EMAIL_ADDRESS][DOMAIN_NAME]"
type input "[EMAIL_ADDRESS][DOMAIN_NAME]"
click at [577, 352] on button "Send Email" at bounding box center [565, 350] width 117 height 20
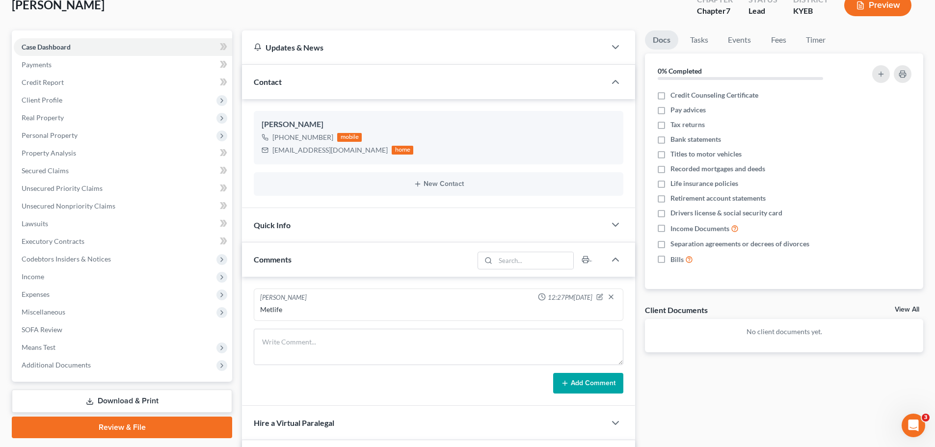
scroll to position [61, 0]
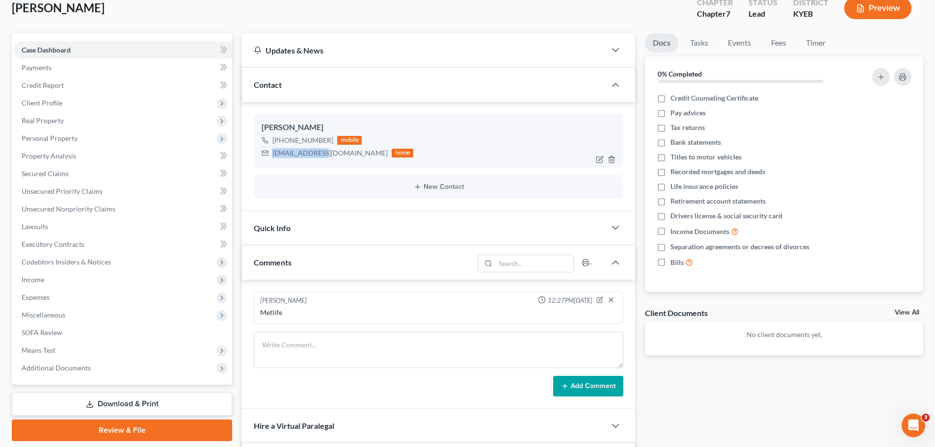
drag, startPoint x: 322, startPoint y: 156, endPoint x: 273, endPoint y: 156, distance: 48.6
click at [273, 156] on div "[EMAIL_ADDRESS][DOMAIN_NAME]" at bounding box center [329, 153] width 115 height 10
copy div "[EMAIL_ADDRESS][DOMAIN_NAME]"
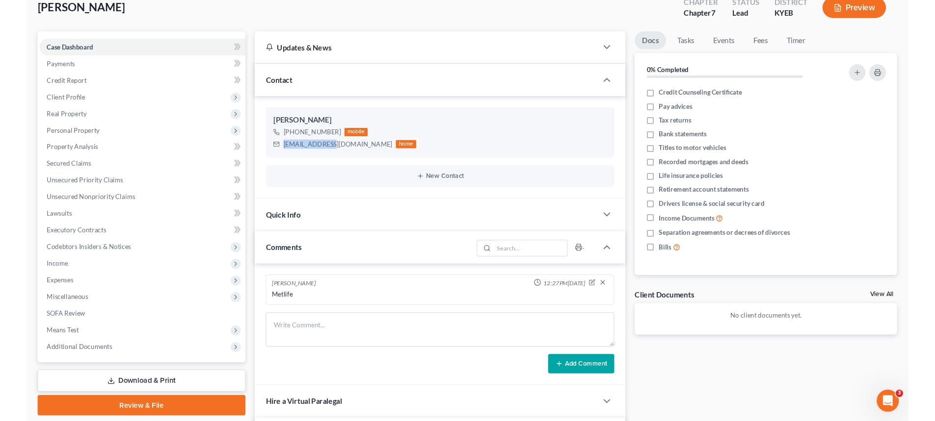
scroll to position [0, 0]
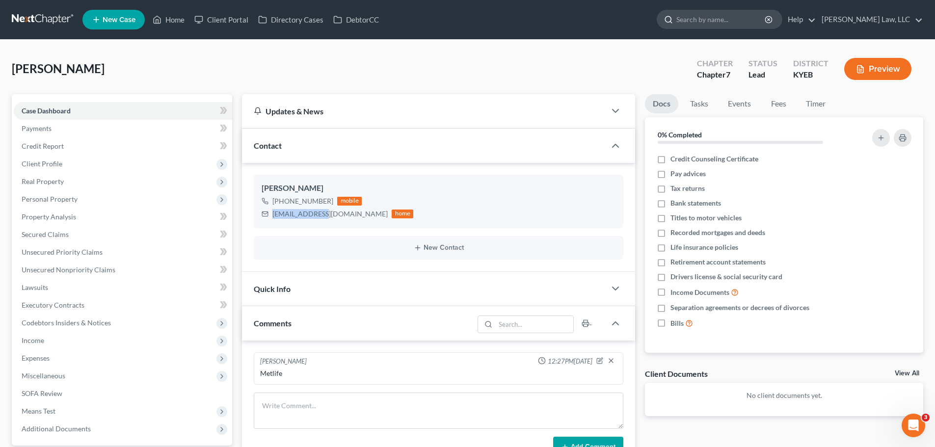
click at [708, 21] on input "search" at bounding box center [721, 19] width 90 height 18
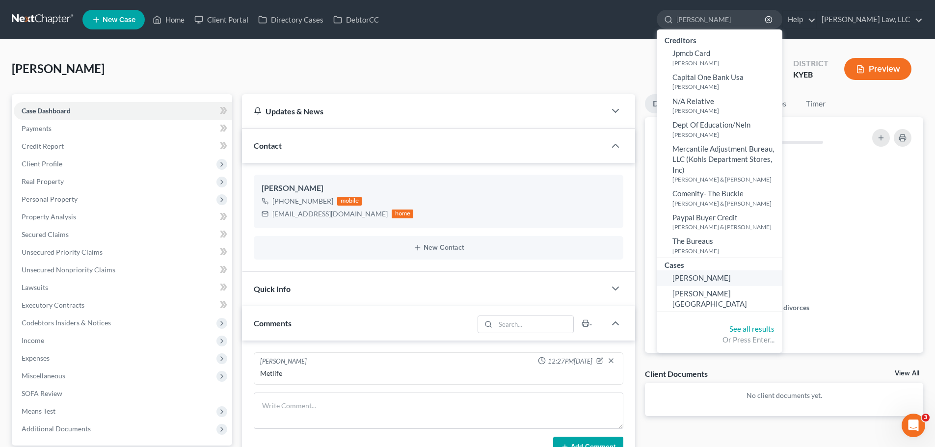
type input "[PERSON_NAME]"
click at [697, 277] on span "[PERSON_NAME]" at bounding box center [701, 277] width 58 height 9
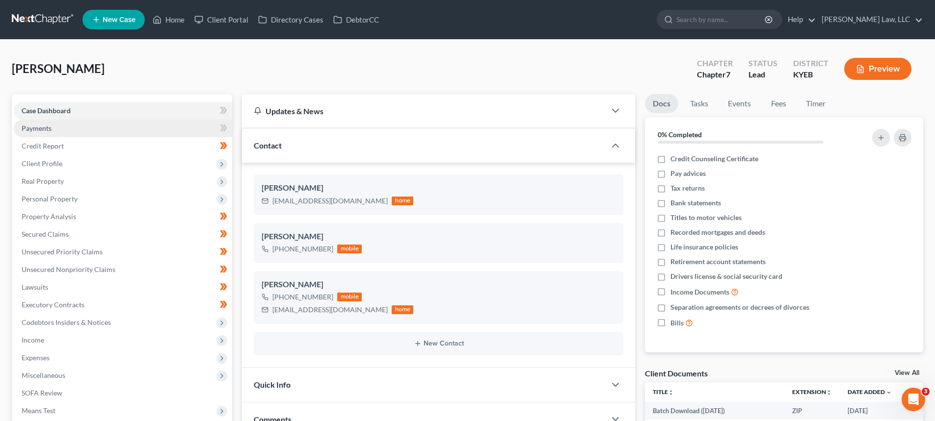
click at [35, 121] on link "Payments" at bounding box center [123, 129] width 218 height 18
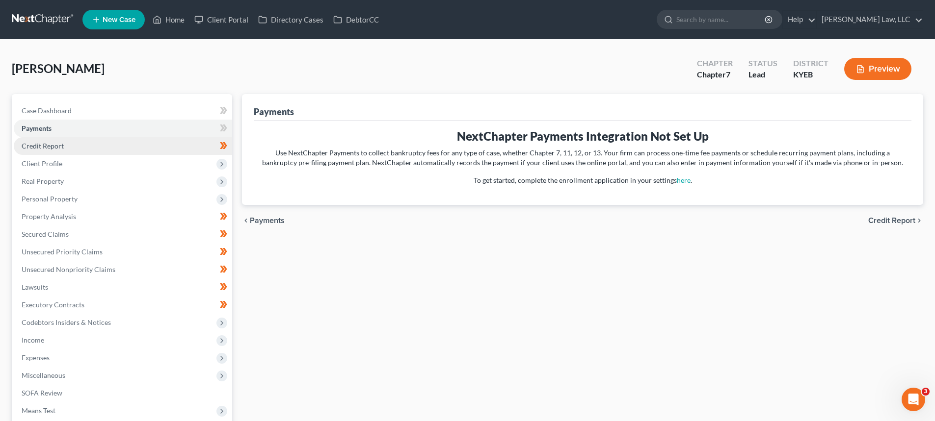
click at [39, 149] on span "Credit Report" at bounding box center [43, 146] width 42 height 8
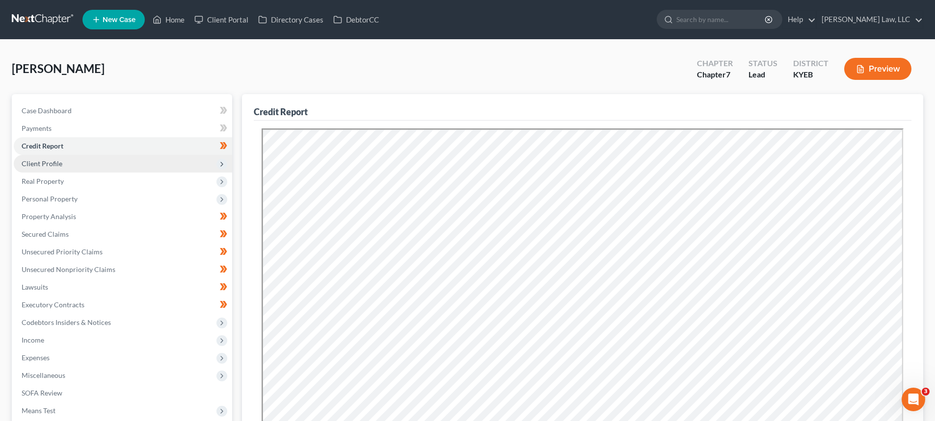
click at [43, 166] on span "Client Profile" at bounding box center [42, 163] width 41 height 8
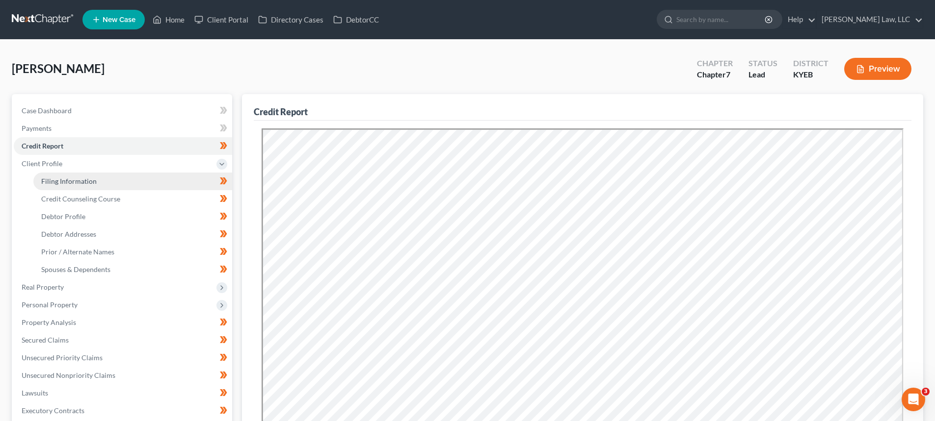
click at [47, 178] on span "Filing Information" at bounding box center [68, 181] width 55 height 8
select select "1"
select select "0"
select select "32"
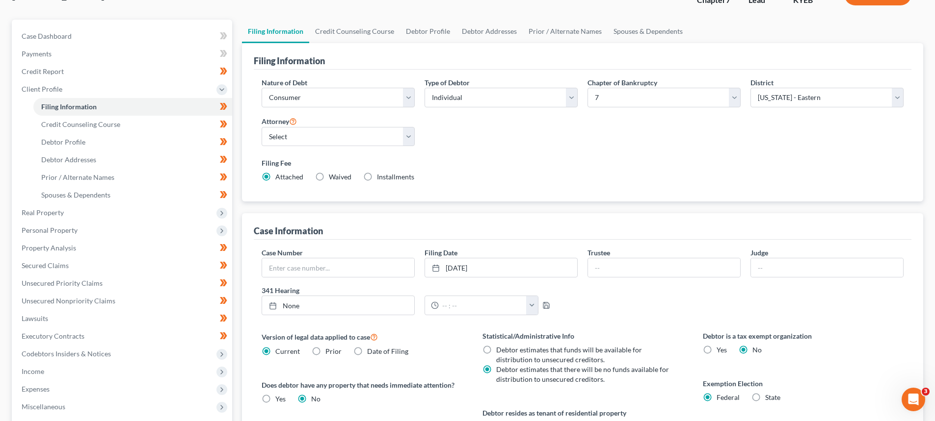
scroll to position [98, 0]
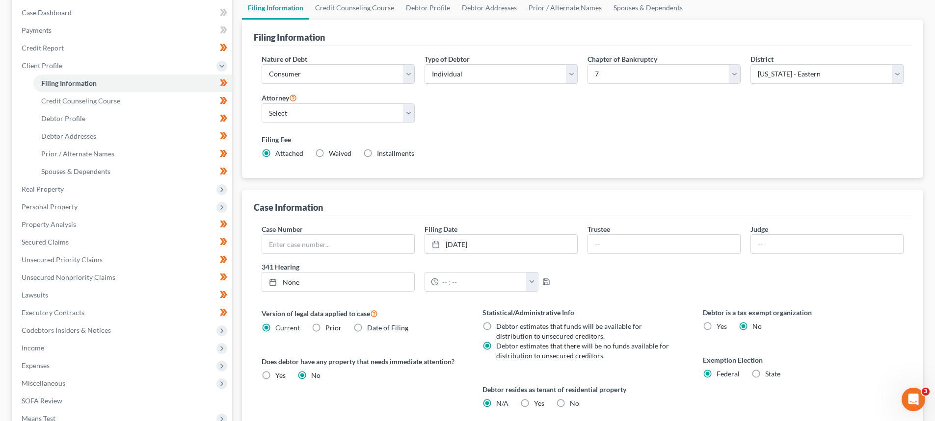
click at [377, 154] on label "Installments Installments" at bounding box center [395, 154] width 37 height 10
click at [381, 154] on input "Installments Installments" at bounding box center [384, 152] width 6 height 6
radio input "true"
radio input "false"
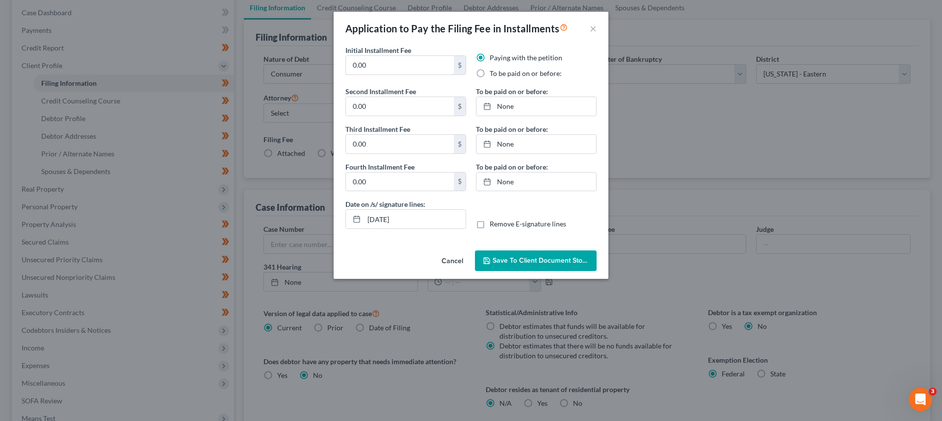
drag, startPoint x: 381, startPoint y: 65, endPoint x: 296, endPoint y: 73, distance: 84.8
click at [301, 68] on div "Application to Pay the Filing Fee in Installments × Initial Installment Fee 0.0…" at bounding box center [471, 210] width 942 height 421
drag, startPoint x: 395, startPoint y: 61, endPoint x: 255, endPoint y: 54, distance: 141.0
click at [255, 56] on div "Application to Pay the Filing Fee in Installments × Initial Installment Fee 84.…" at bounding box center [471, 210] width 942 height 421
type input "84.50"
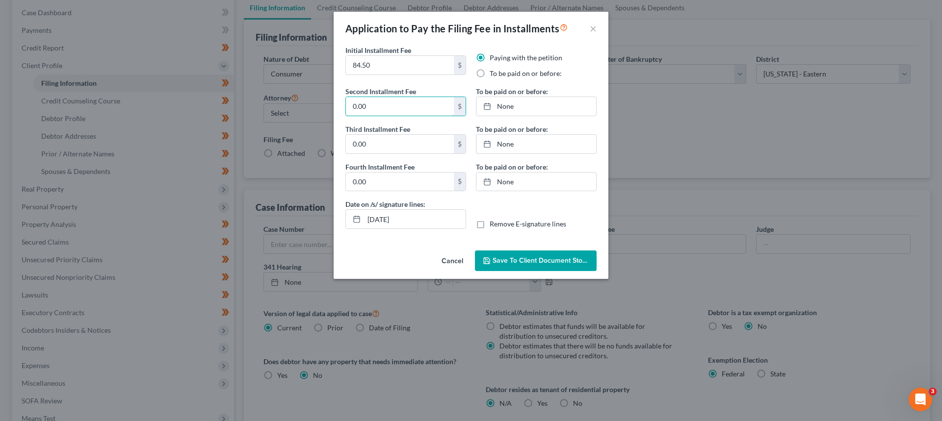
paste input "84.5"
type input "84.50"
paste input "84.5"
type input "84.50"
click at [396, 189] on input "0.00" at bounding box center [400, 182] width 108 height 19
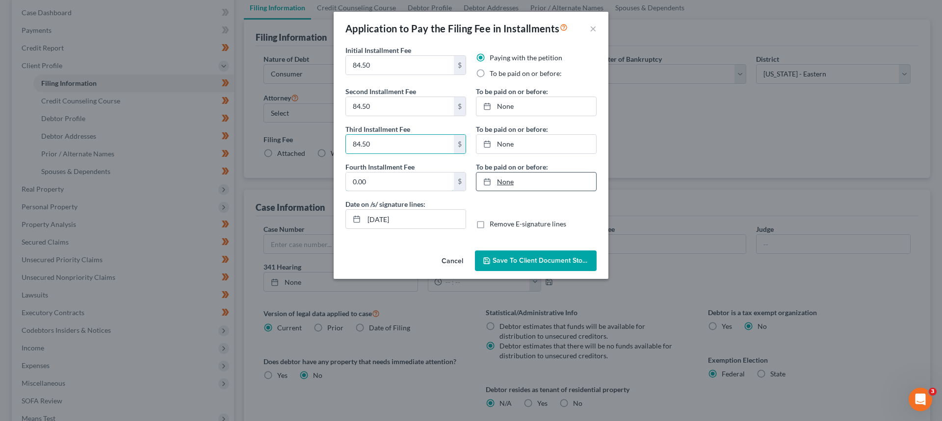
paste input "84.5"
type input "84.50"
click at [519, 110] on link "[DATE]" at bounding box center [536, 106] width 120 height 19
click at [504, 147] on link "None" at bounding box center [536, 144] width 120 height 19
type input "[DATE]"
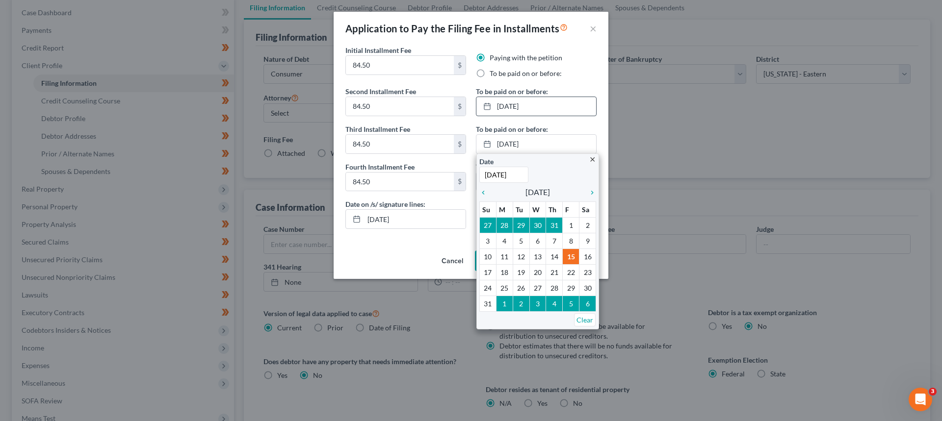
click at [494, 65] on div "Paying with the petition To be paid on or before:" at bounding box center [536, 66] width 121 height 26
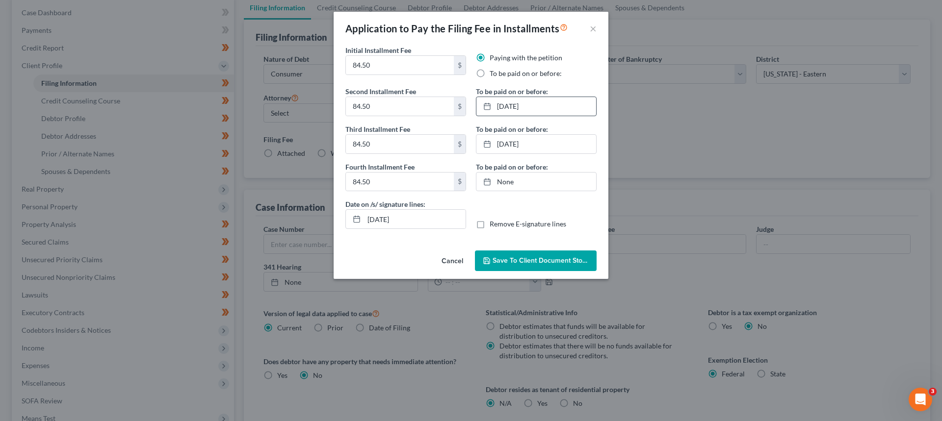
click at [490, 72] on label "To be paid on or before:" at bounding box center [526, 74] width 72 height 10
click at [494, 72] on input "To be paid on or before:" at bounding box center [497, 72] width 6 height 6
radio input "true"
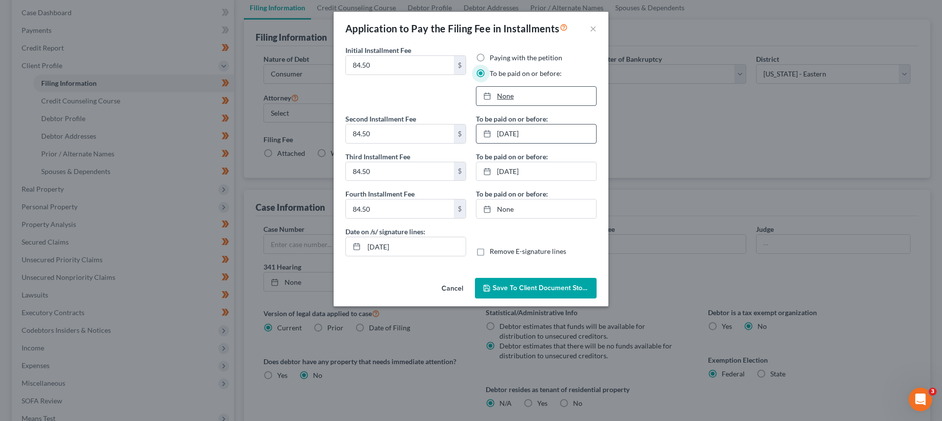
click at [509, 95] on link "None" at bounding box center [536, 96] width 120 height 19
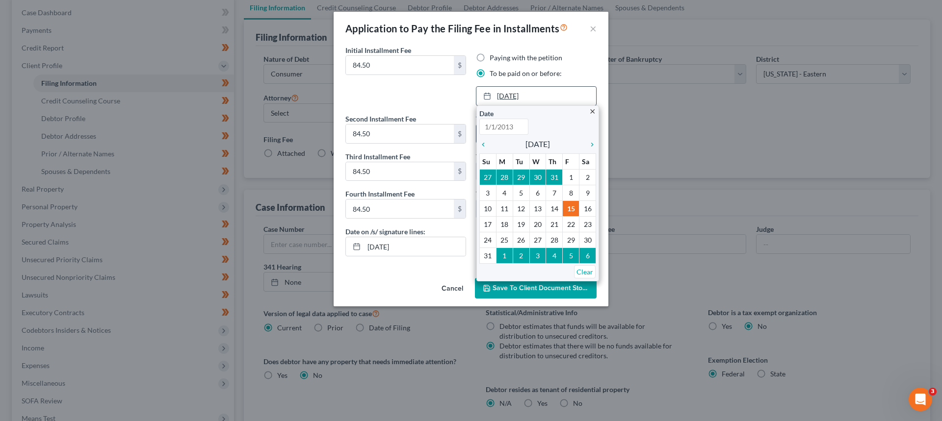
type input "[DATE]"
click at [590, 147] on icon "chevron_right" at bounding box center [589, 145] width 13 height 8
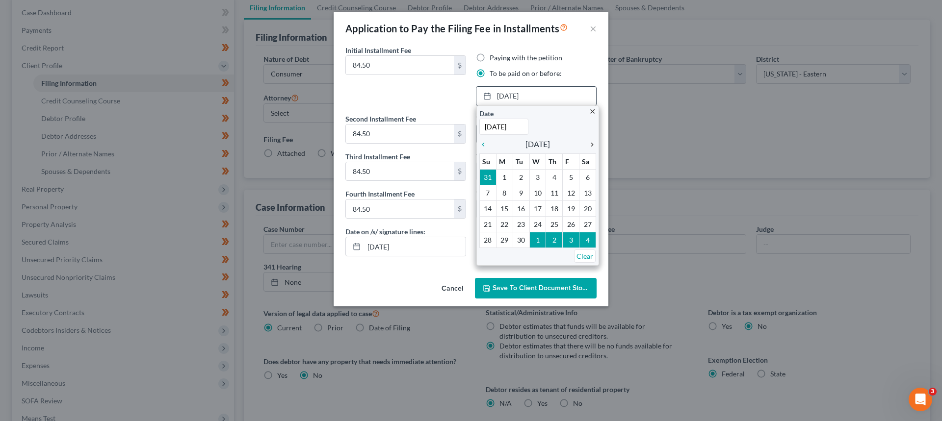
click at [590, 147] on icon "chevron_right" at bounding box center [589, 145] width 13 height 8
click at [485, 144] on icon "chevron_left" at bounding box center [485, 145] width 13 height 8
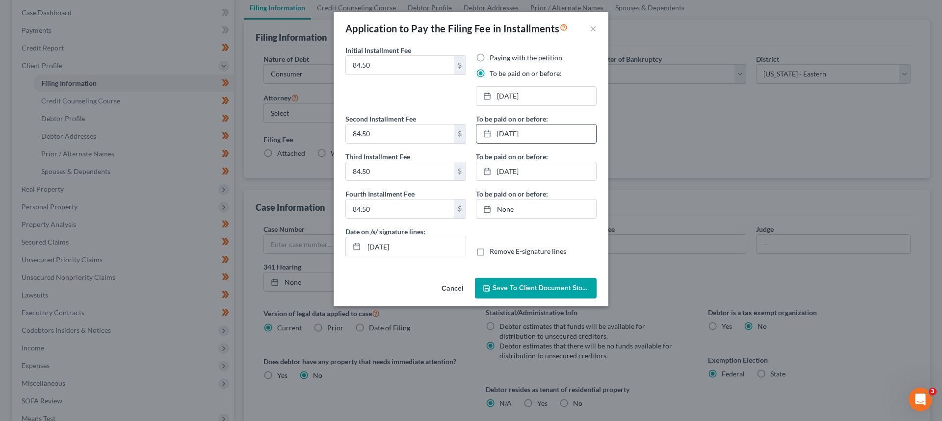
click at [519, 141] on link "[DATE]" at bounding box center [536, 134] width 120 height 19
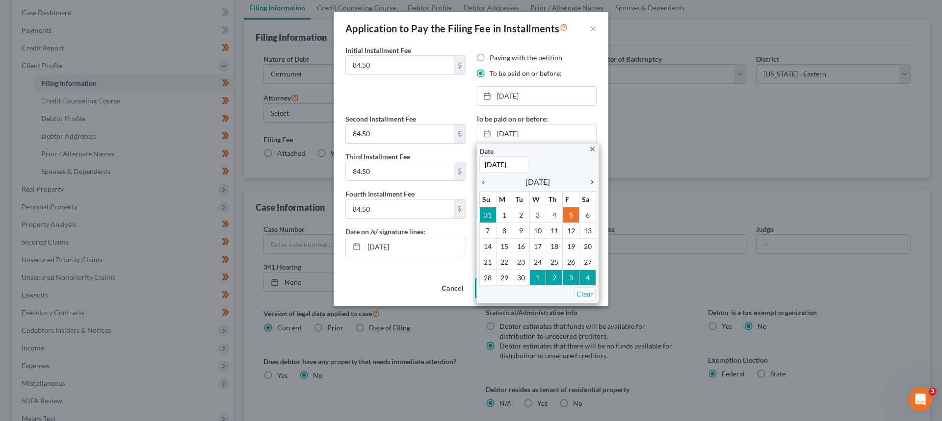
click at [592, 177] on div "chevron_right" at bounding box center [589, 181] width 13 height 9
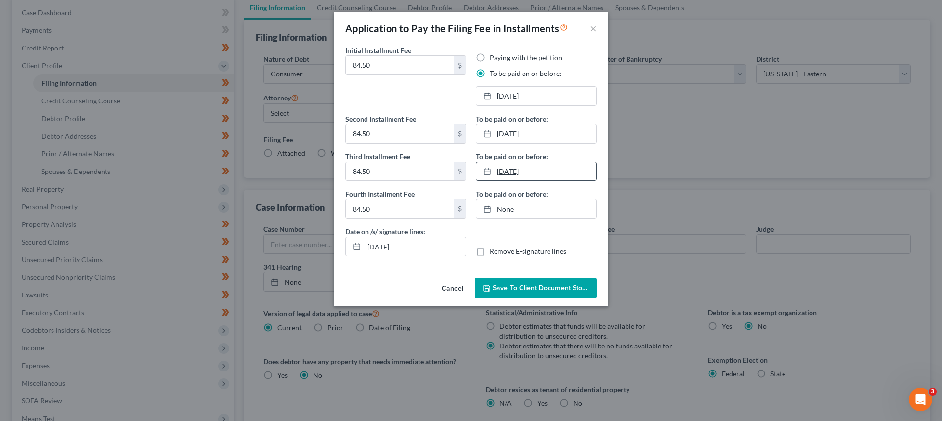
click at [499, 171] on link "[DATE]" at bounding box center [536, 171] width 120 height 19
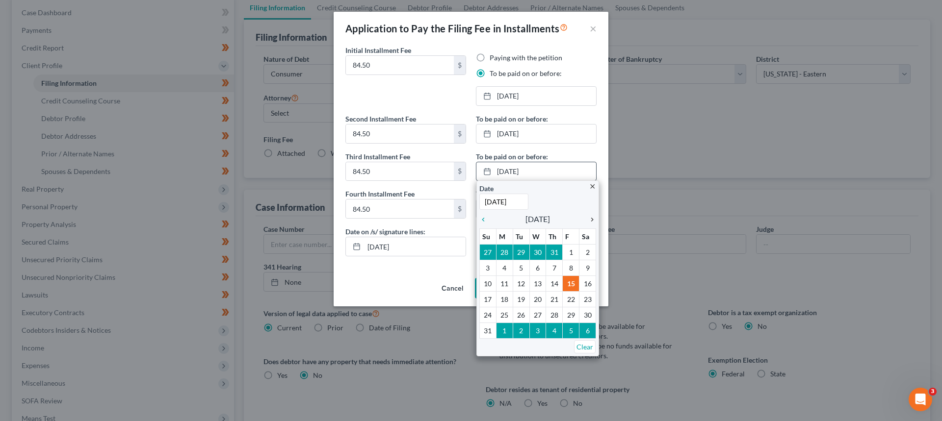
click at [590, 217] on icon "chevron_right" at bounding box center [589, 220] width 13 height 8
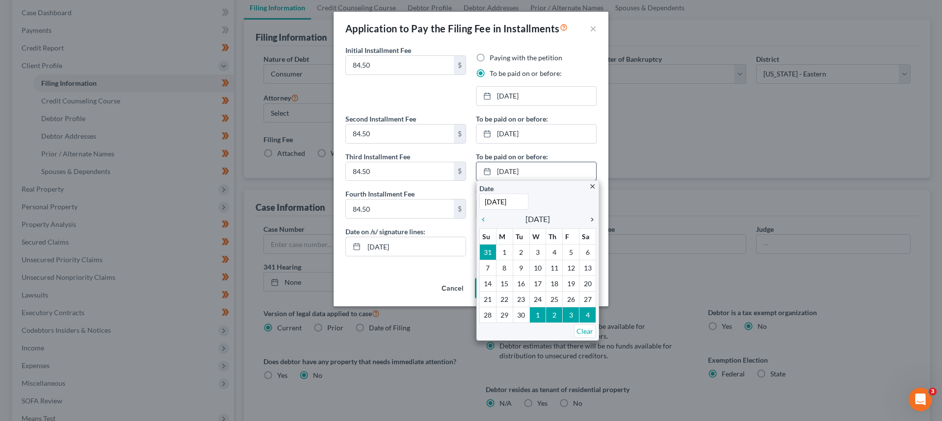
click at [590, 219] on icon "chevron_right" at bounding box center [589, 220] width 13 height 8
click at [590, 218] on icon "chevron_right" at bounding box center [589, 220] width 13 height 8
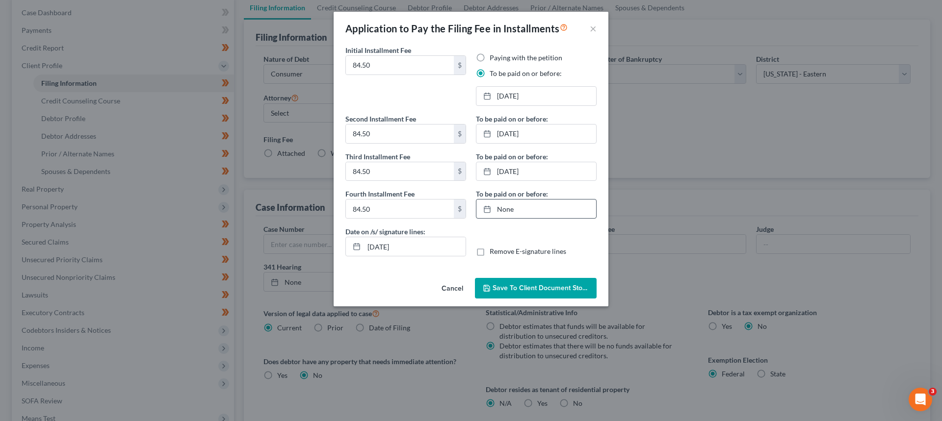
click at [495, 204] on link "None" at bounding box center [536, 209] width 120 height 19
type input "[DATE]"
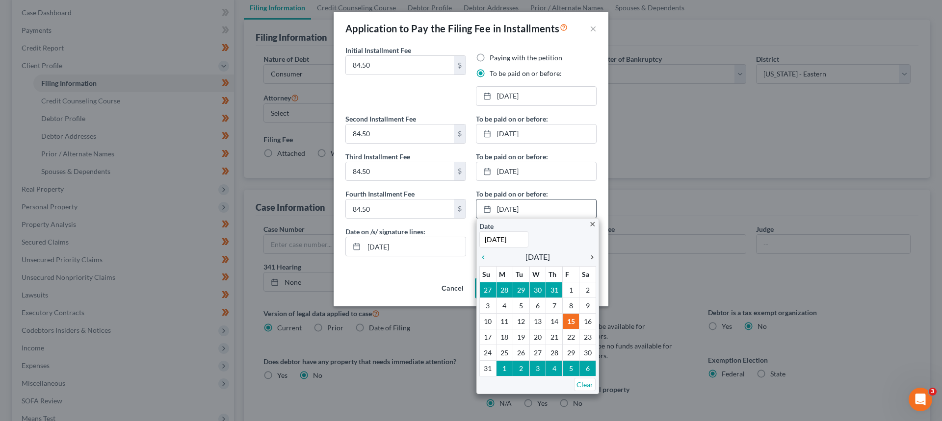
click at [591, 258] on icon "chevron_right" at bounding box center [589, 258] width 13 height 8
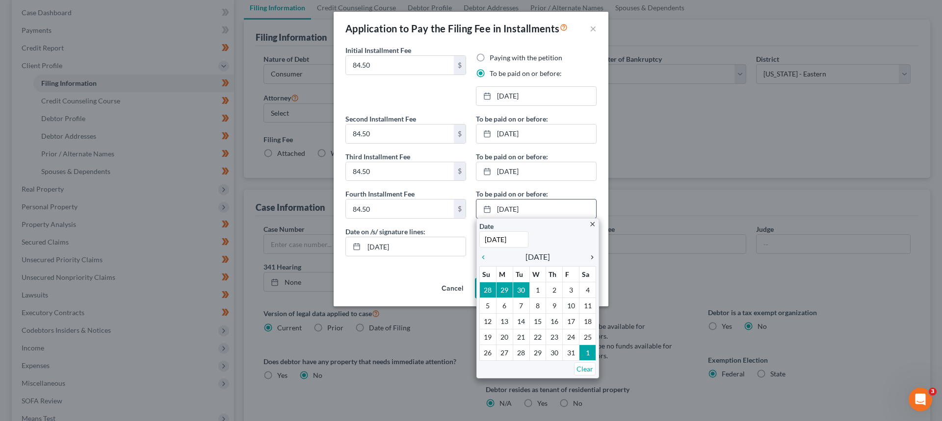
click at [591, 258] on icon "chevron_right" at bounding box center [589, 258] width 13 height 8
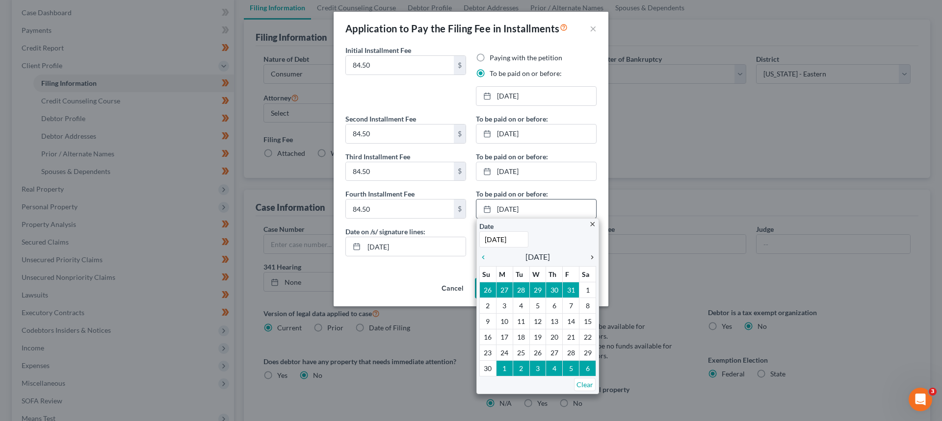
click at [591, 258] on icon "chevron_right" at bounding box center [589, 258] width 13 height 8
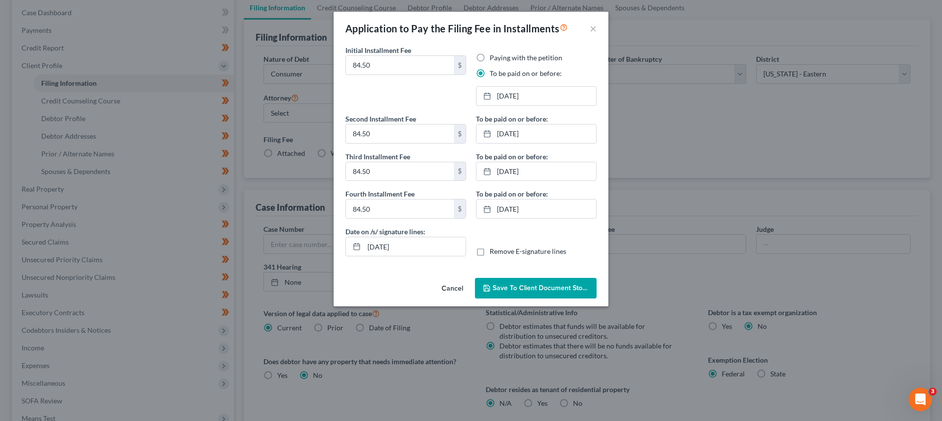
click at [512, 288] on span "Save to Client Document Storage" at bounding box center [545, 288] width 104 height 8
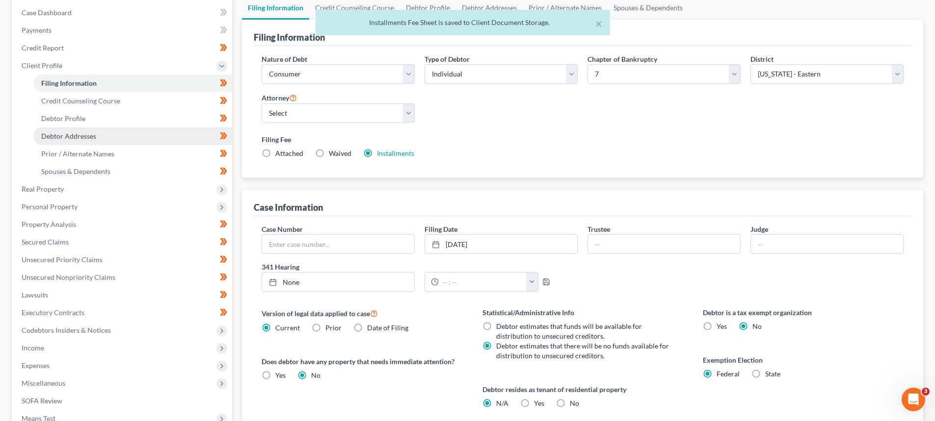
click at [65, 139] on span "Debtor Addresses" at bounding box center [68, 136] width 55 height 8
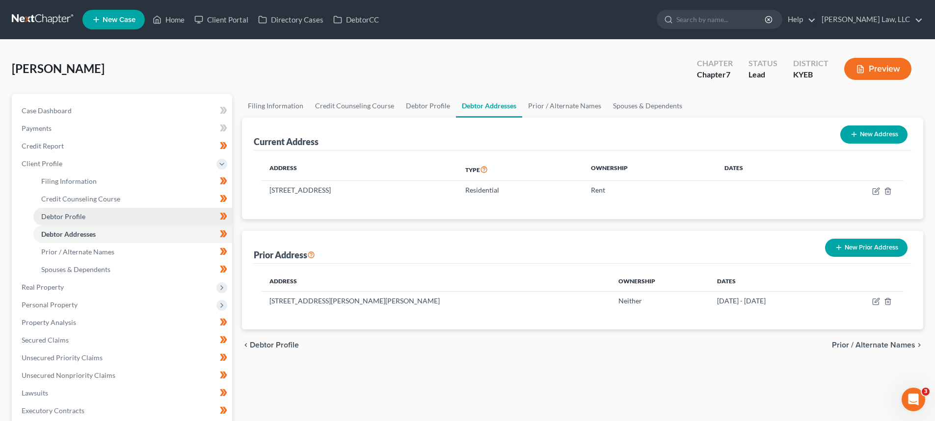
click at [52, 215] on span "Debtor Profile" at bounding box center [63, 216] width 44 height 8
select select "3"
select select "1"
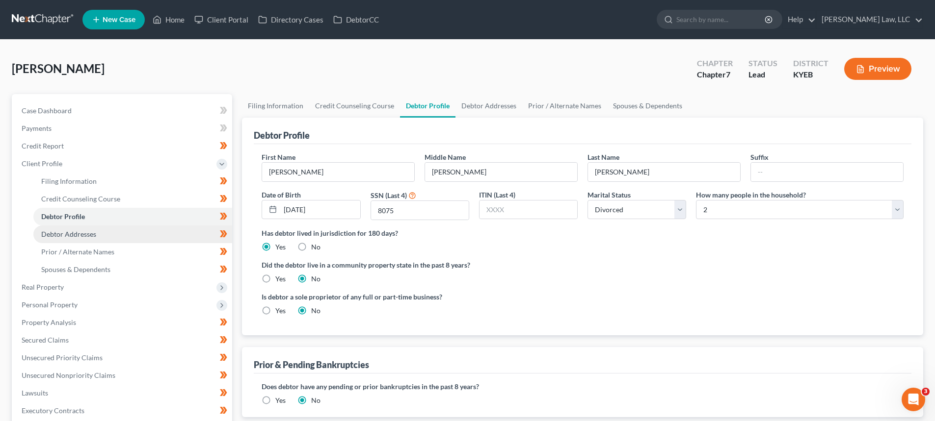
click at [60, 239] on link "Debtor Addresses" at bounding box center [132, 235] width 199 height 18
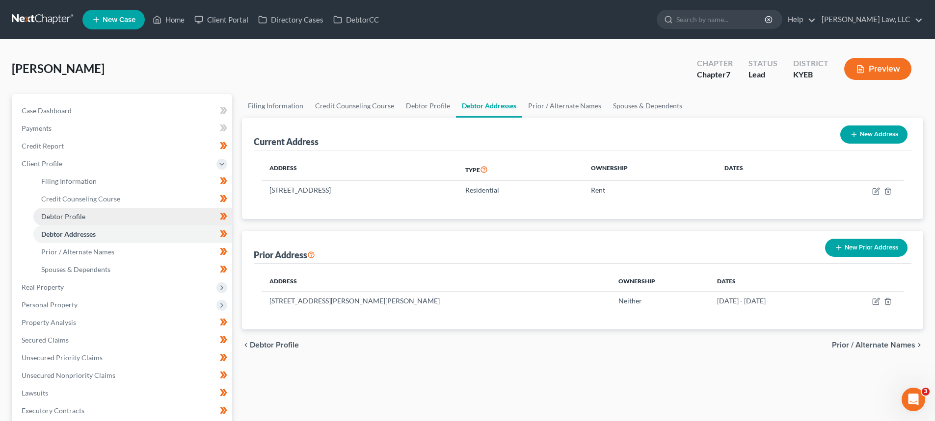
click at [63, 214] on span "Debtor Profile" at bounding box center [63, 216] width 44 height 8
select select "3"
select select "1"
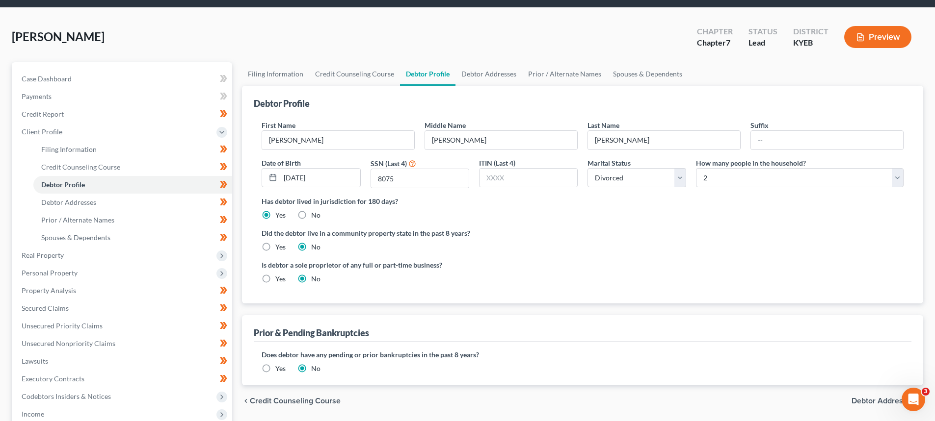
scroll to position [49, 0]
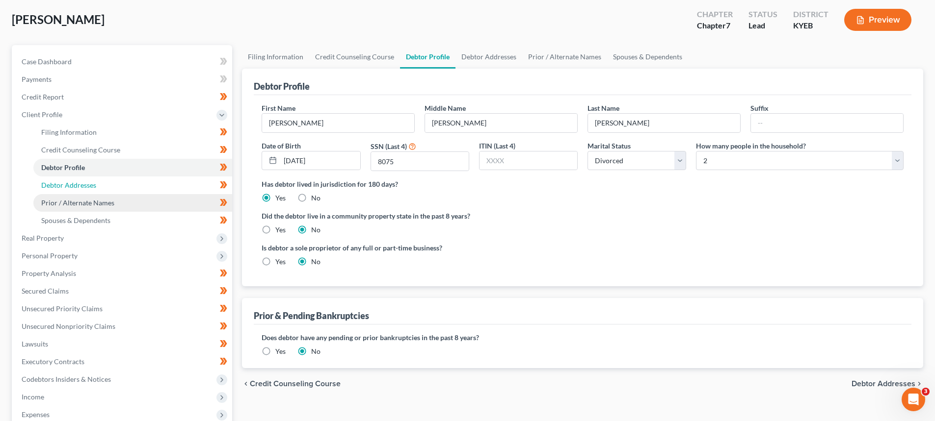
drag, startPoint x: 76, startPoint y: 186, endPoint x: 81, endPoint y: 209, distance: 22.7
click at [76, 186] on span "Debtor Addresses" at bounding box center [68, 185] width 55 height 8
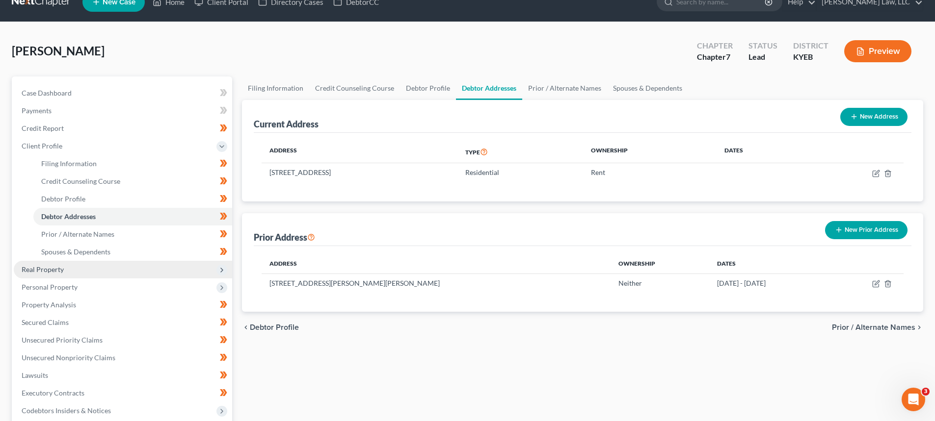
scroll to position [49, 0]
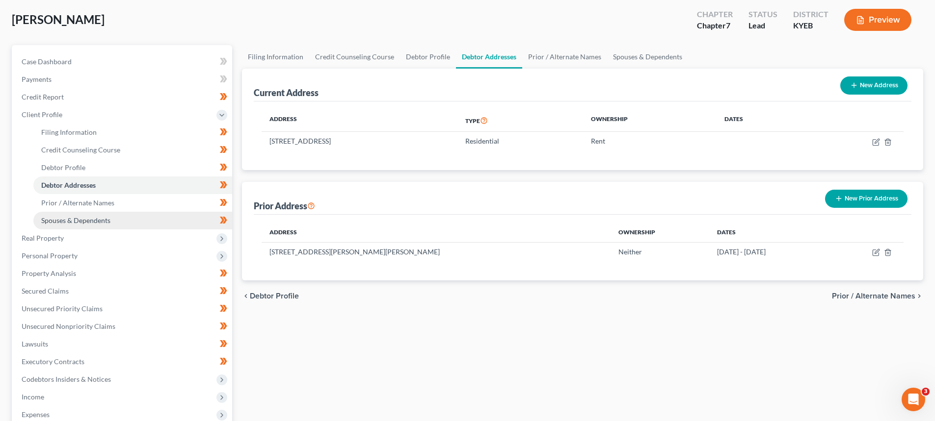
click at [54, 221] on span "Spouses & Dependents" at bounding box center [75, 220] width 69 height 8
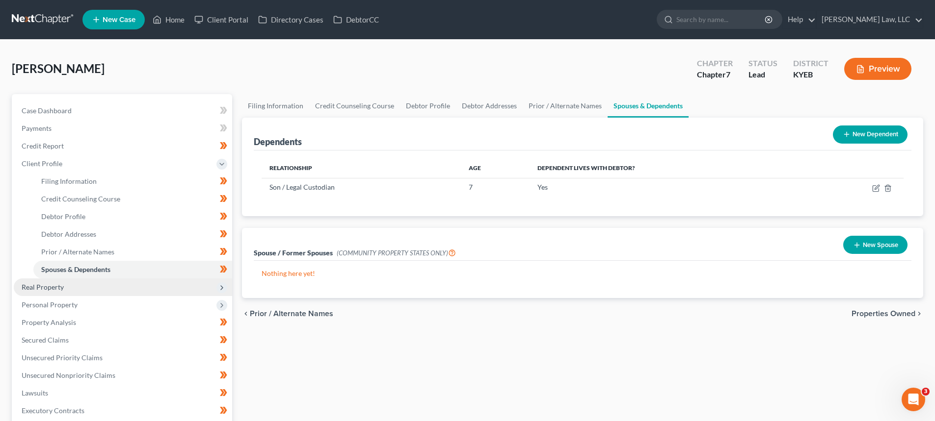
click at [66, 285] on span "Real Property" at bounding box center [123, 288] width 218 height 18
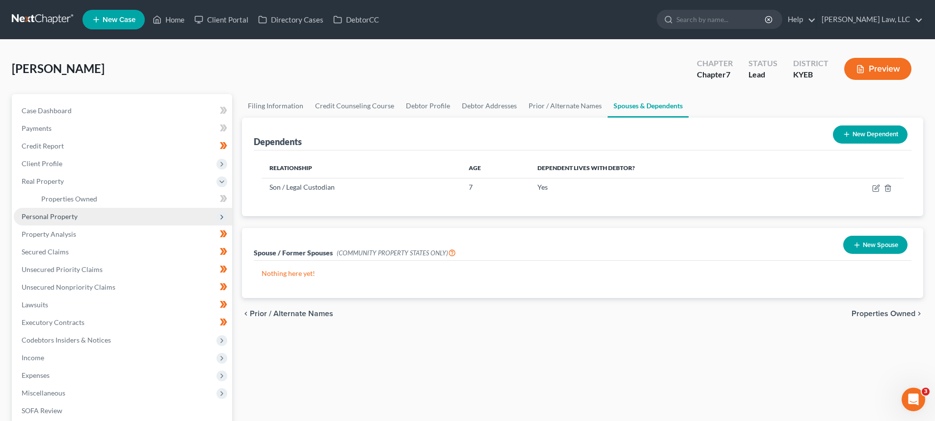
click at [56, 213] on span "Personal Property" at bounding box center [50, 216] width 56 height 8
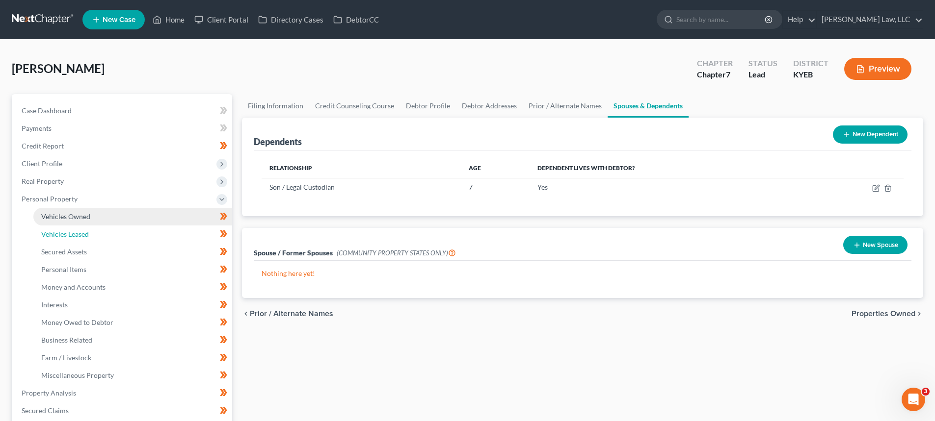
click at [64, 233] on span "Vehicles Leased" at bounding box center [65, 234] width 48 height 8
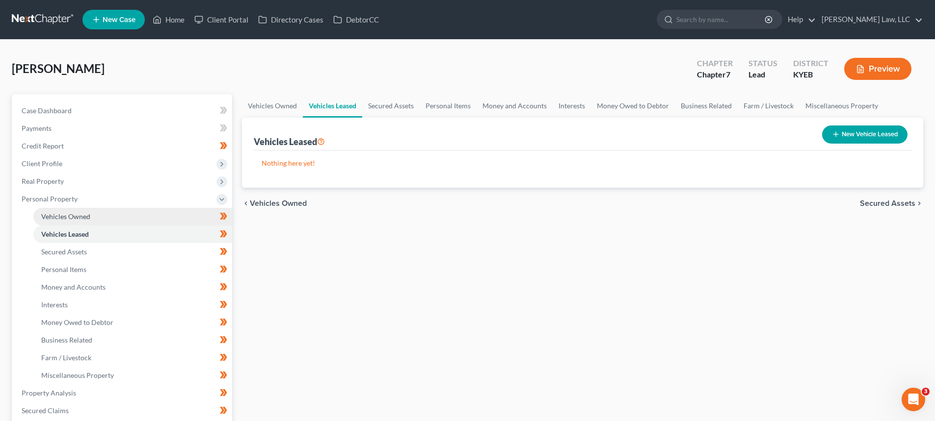
click at [70, 218] on span "Vehicles Owned" at bounding box center [65, 216] width 49 height 8
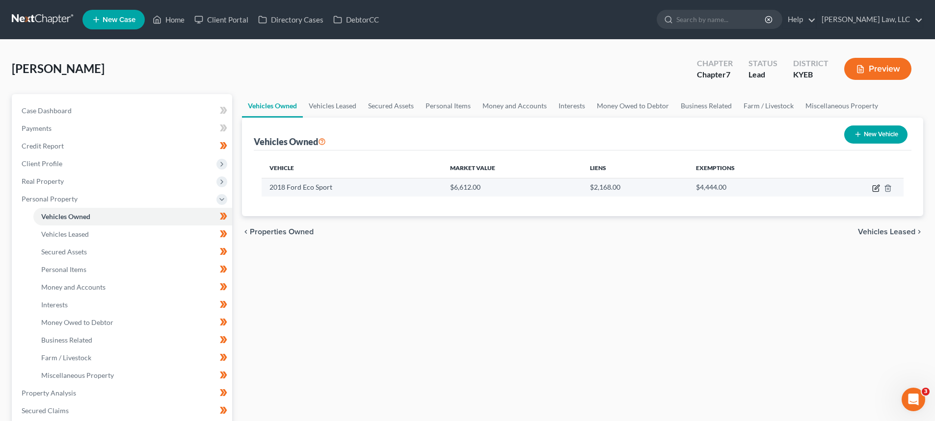
click at [878, 187] on icon "button" at bounding box center [876, 187] width 4 height 4
select select "0"
select select "8"
select select "2"
select select "0"
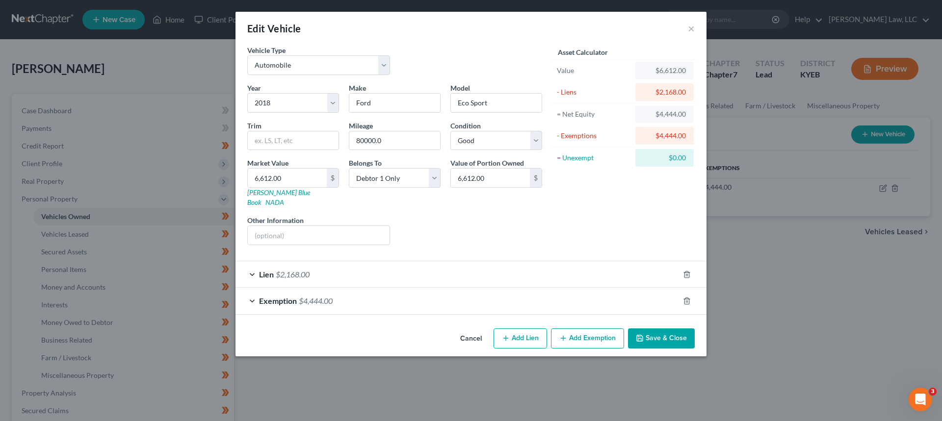
click at [280, 270] on span "$2,168.00" at bounding box center [293, 274] width 34 height 9
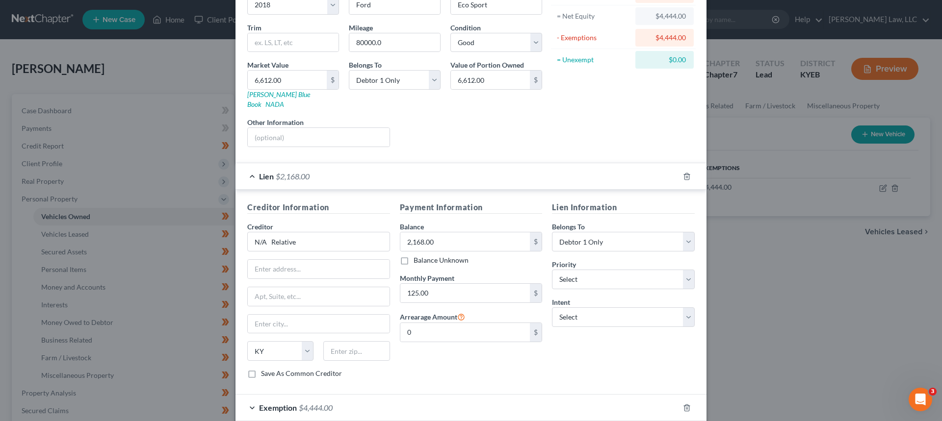
scroll to position [142, 0]
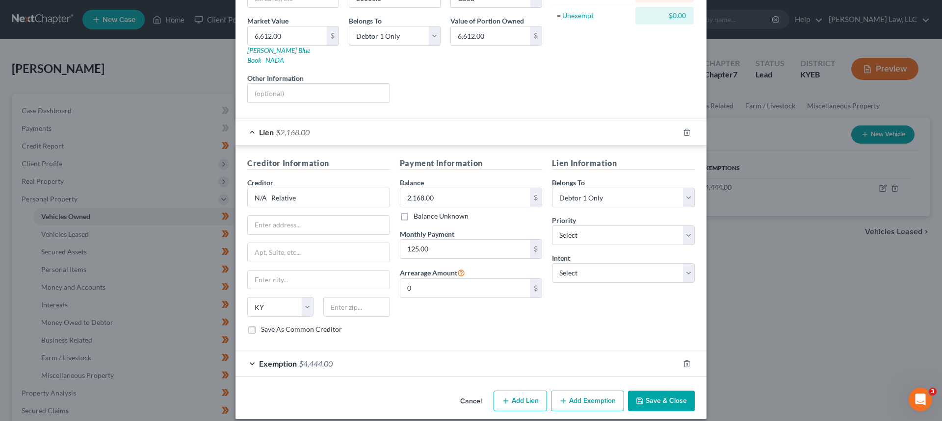
click at [303, 128] on span "$2,168.00" at bounding box center [293, 132] width 34 height 9
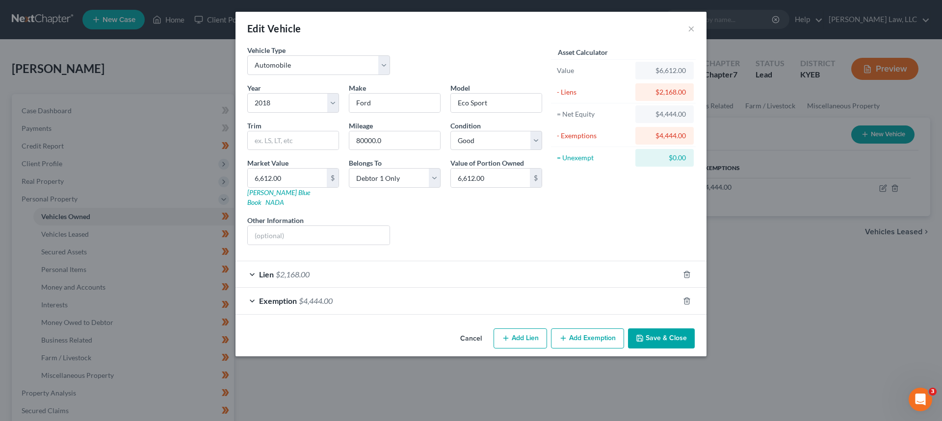
scroll to position [0, 0]
click at [687, 274] on line "button" at bounding box center [687, 275] width 0 height 2
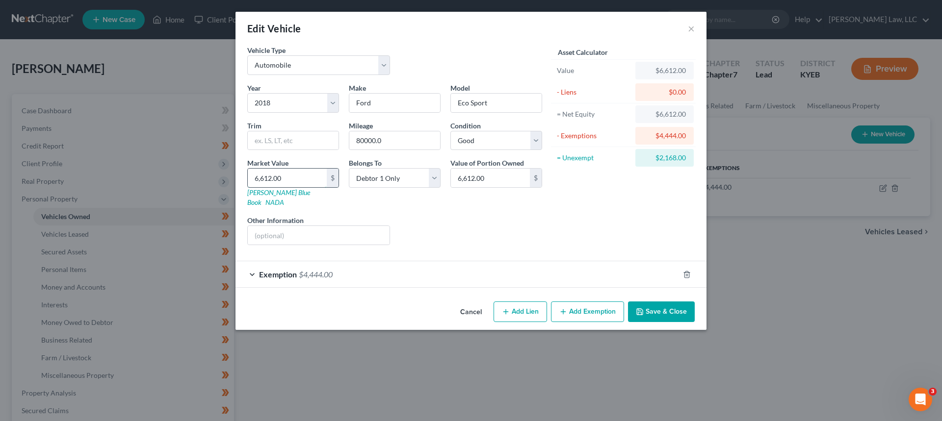
click at [289, 177] on input "6,612.00" at bounding box center [287, 178] width 79 height 19
click at [307, 276] on div "Exemption $4,444.00" at bounding box center [458, 275] width 444 height 26
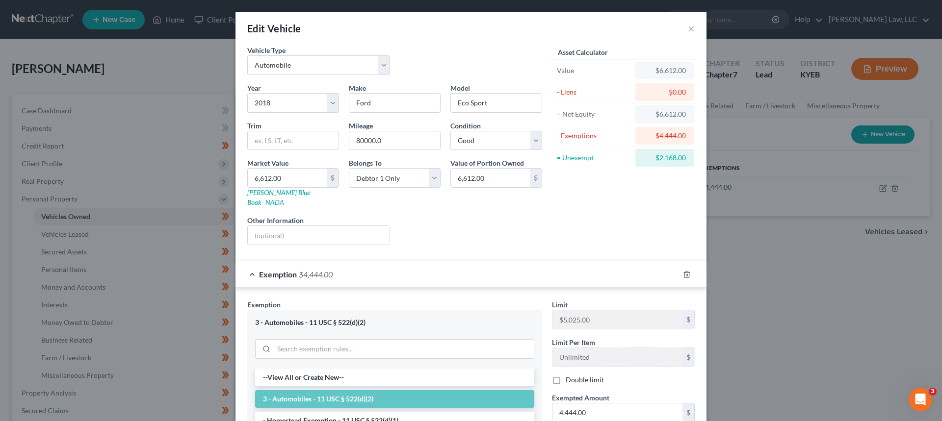
click at [305, 270] on span "$4,444.00" at bounding box center [316, 274] width 34 height 9
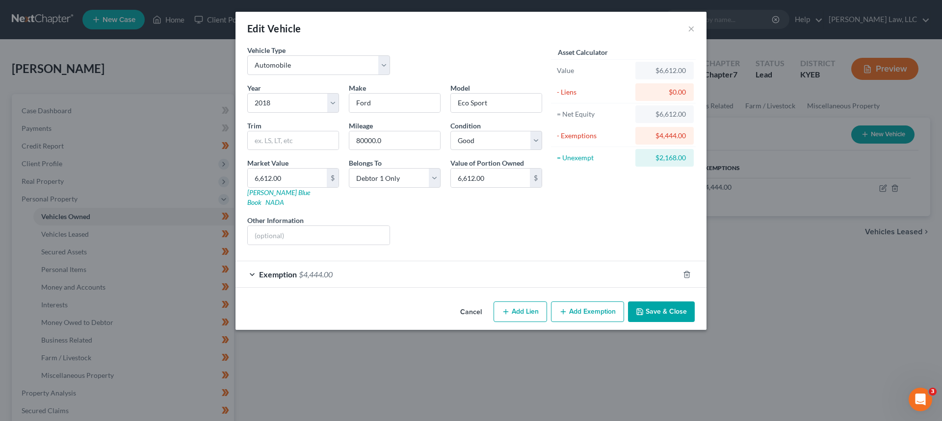
click at [305, 270] on span "$4,444.00" at bounding box center [316, 274] width 34 height 9
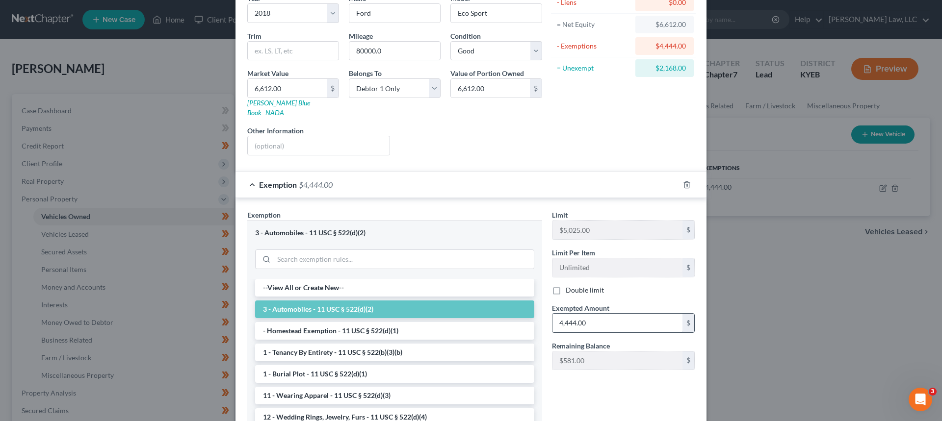
scroll to position [98, 0]
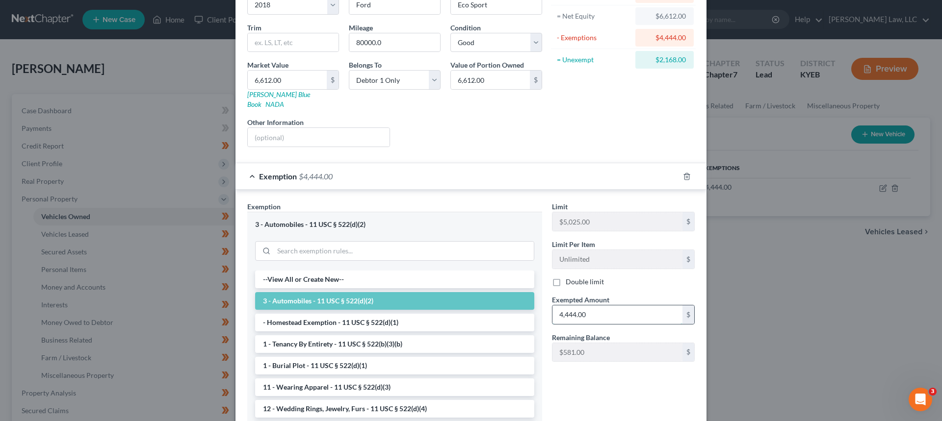
click at [602, 306] on input "4,444.00" at bounding box center [617, 315] width 130 height 19
type input "6,612.00"
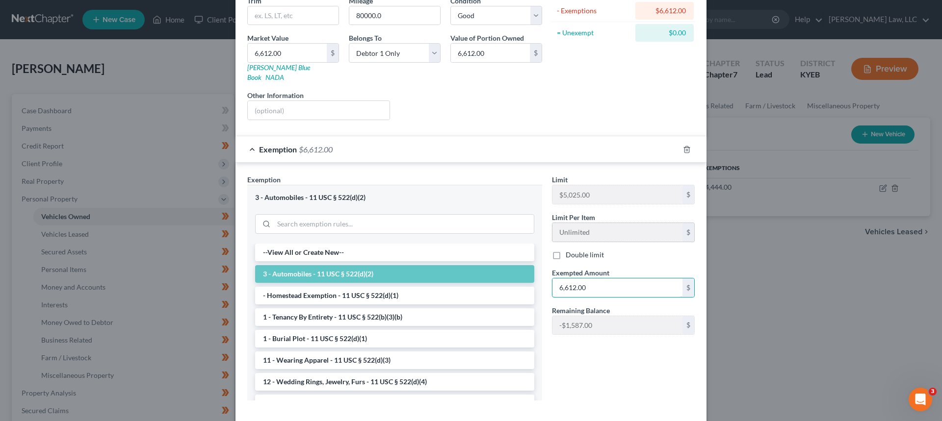
scroll to position [147, 0]
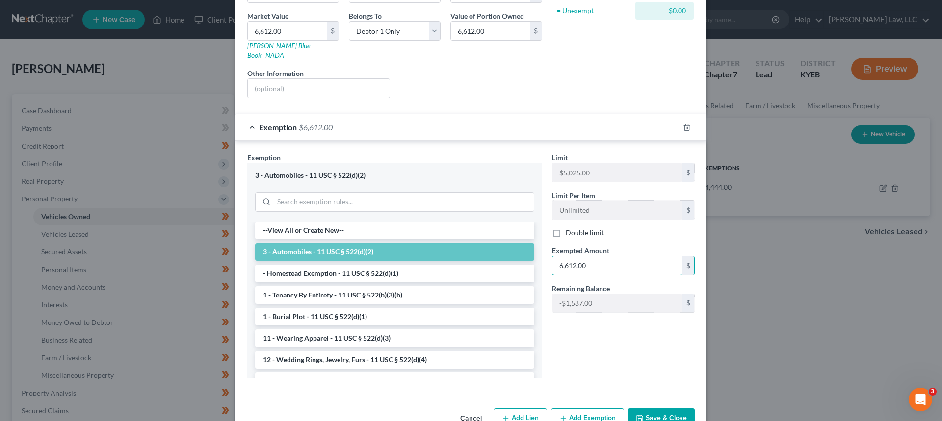
drag, startPoint x: 587, startPoint y: 259, endPoint x: 526, endPoint y: 261, distance: 60.4
click at [536, 260] on div "Exemption Set must be selected for CA. Exemption * 3 - Automobiles - 11 USC § 5…" at bounding box center [470, 270] width 457 height 234
click at [664, 409] on button "Save & Close" at bounding box center [661, 419] width 67 height 21
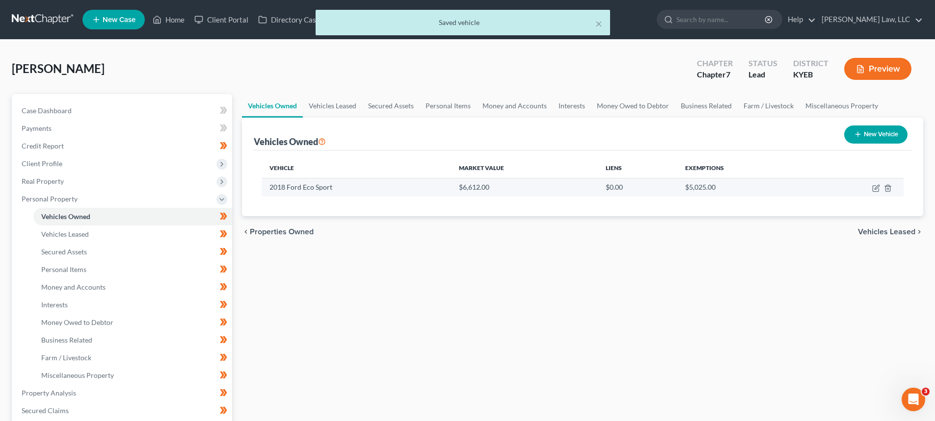
click at [871, 190] on td at bounding box center [856, 187] width 95 height 19
click at [877, 186] on icon "button" at bounding box center [876, 188] width 8 height 8
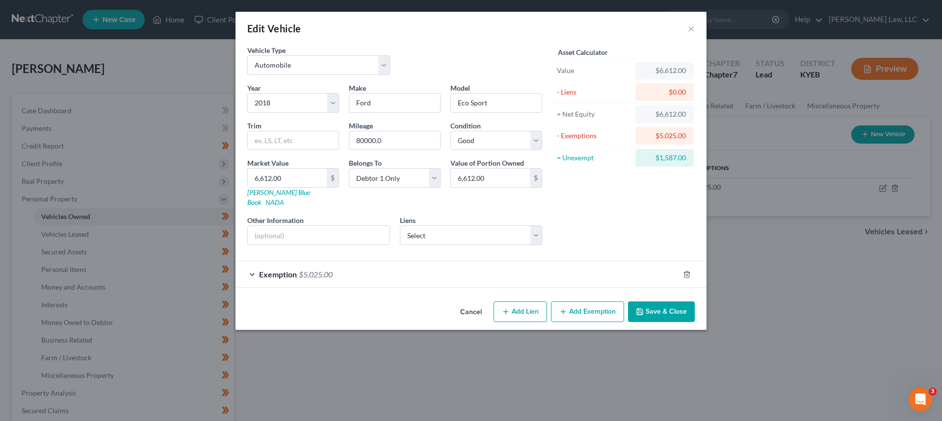
click at [576, 308] on button "Add Exemption" at bounding box center [587, 312] width 73 height 21
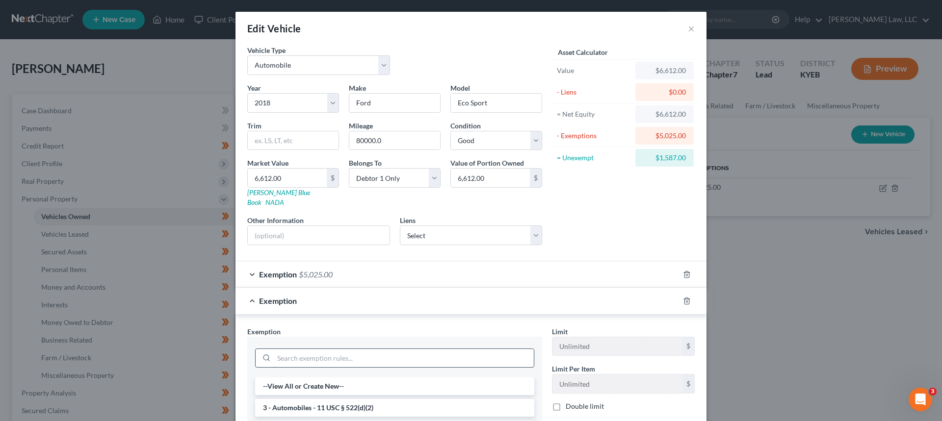
click at [298, 353] on input "search" at bounding box center [404, 358] width 260 height 19
click at [357, 399] on li "14 - Wildcard Exemption (unused homestead) - 11 U.S.C. § 522 (d)(5)" at bounding box center [394, 408] width 279 height 18
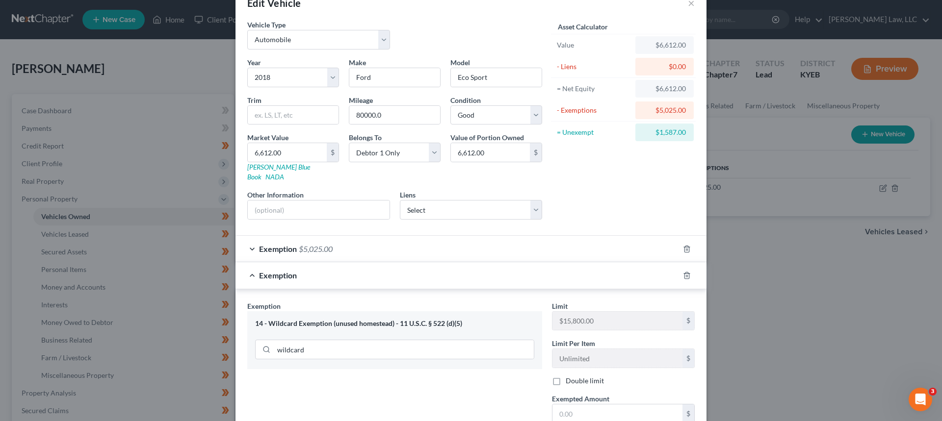
scroll to position [49, 0]
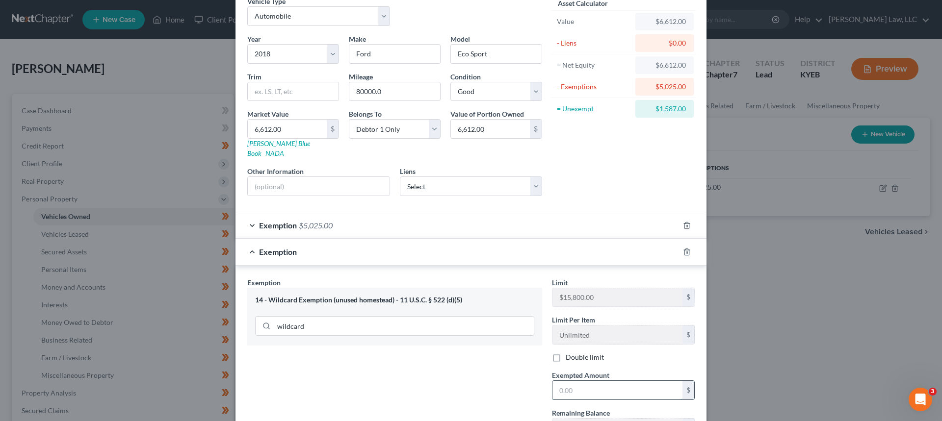
click at [582, 381] on input "text" at bounding box center [617, 390] width 130 height 19
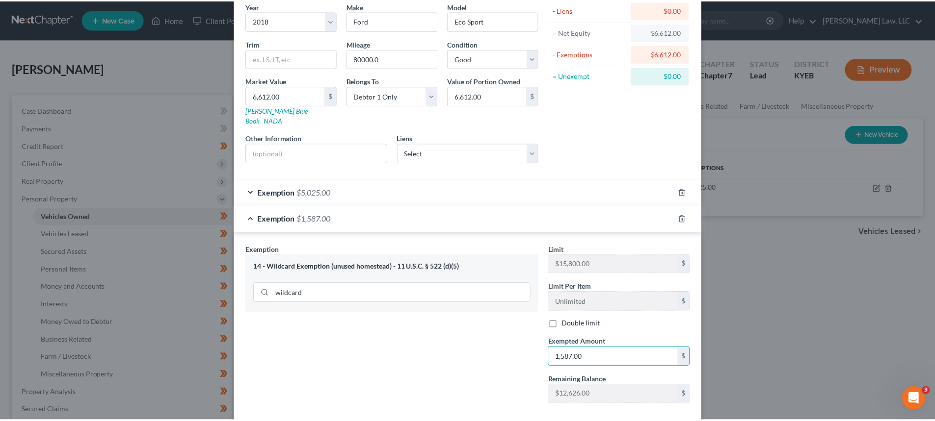
scroll to position [126, 0]
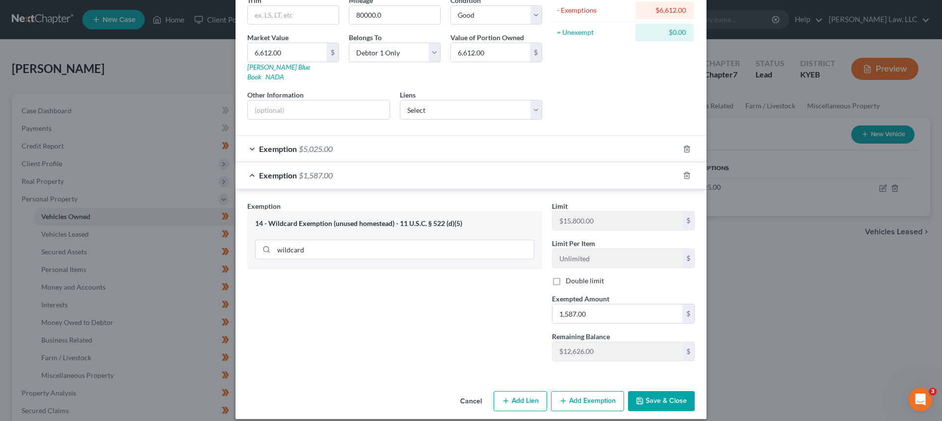
click at [652, 395] on button "Save & Close" at bounding box center [661, 402] width 67 height 21
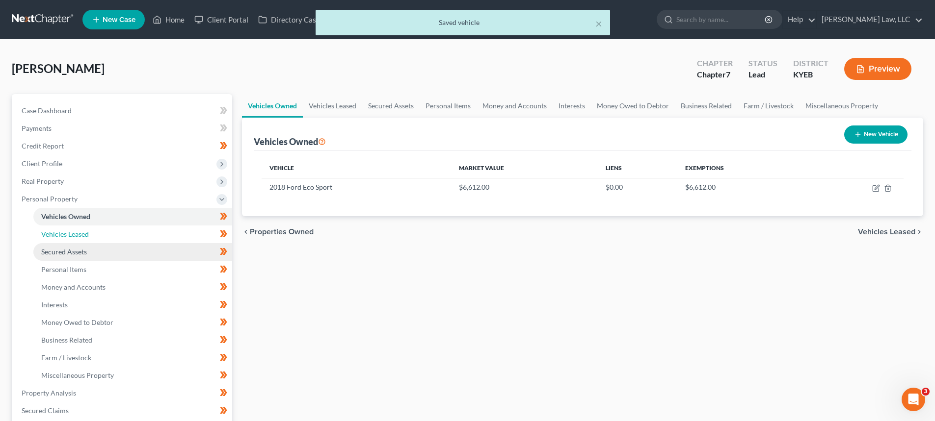
drag, startPoint x: 82, startPoint y: 236, endPoint x: 79, endPoint y: 244, distance: 8.4
click at [82, 236] on span "Vehicles Leased" at bounding box center [65, 234] width 48 height 8
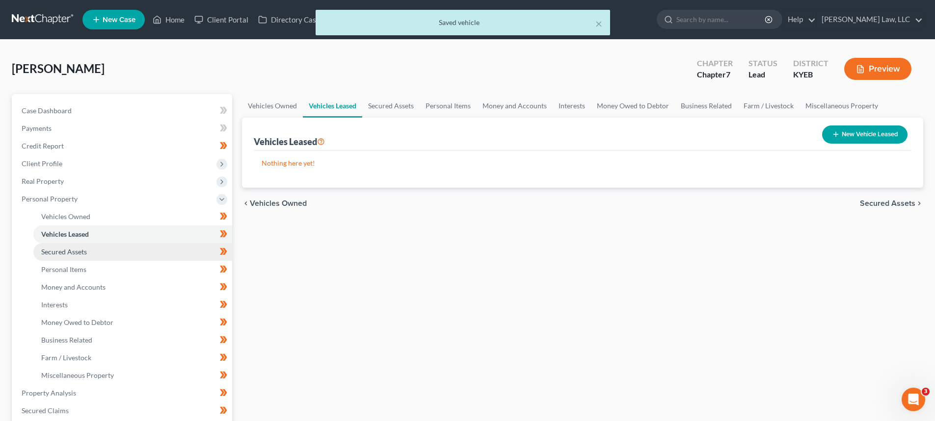
click at [79, 247] on link "Secured Assets" at bounding box center [132, 252] width 199 height 18
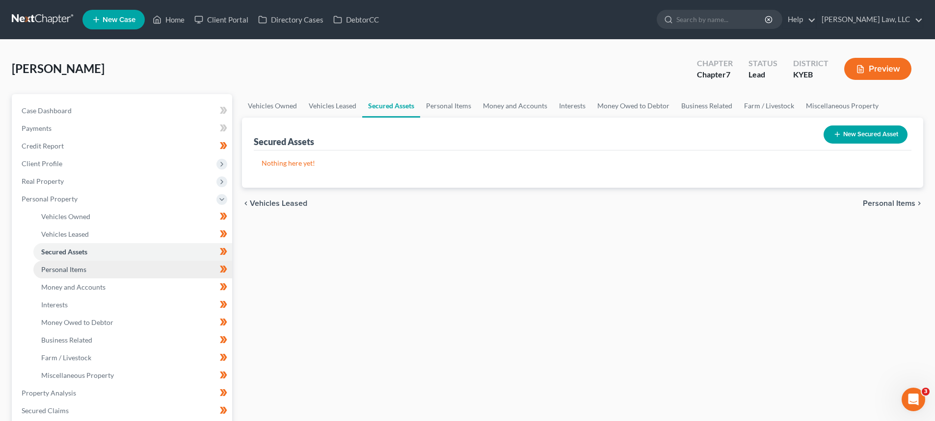
click at [66, 273] on span "Personal Items" at bounding box center [63, 269] width 45 height 8
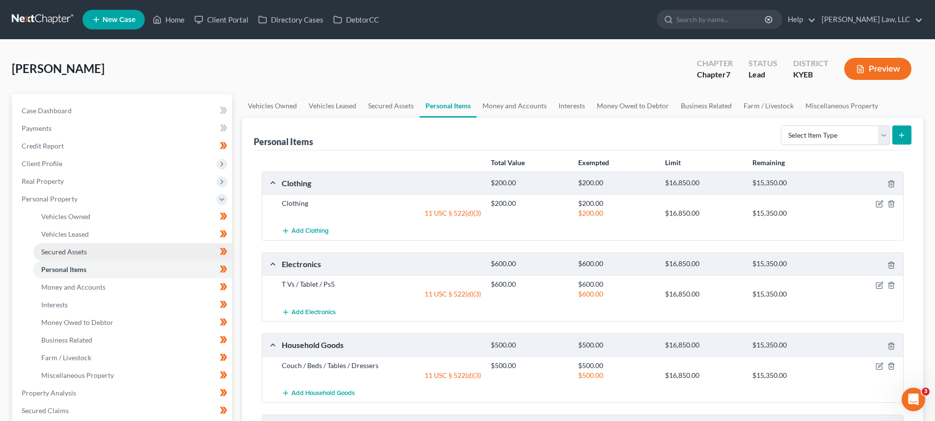
click at [65, 253] on span "Secured Assets" at bounding box center [64, 252] width 46 height 8
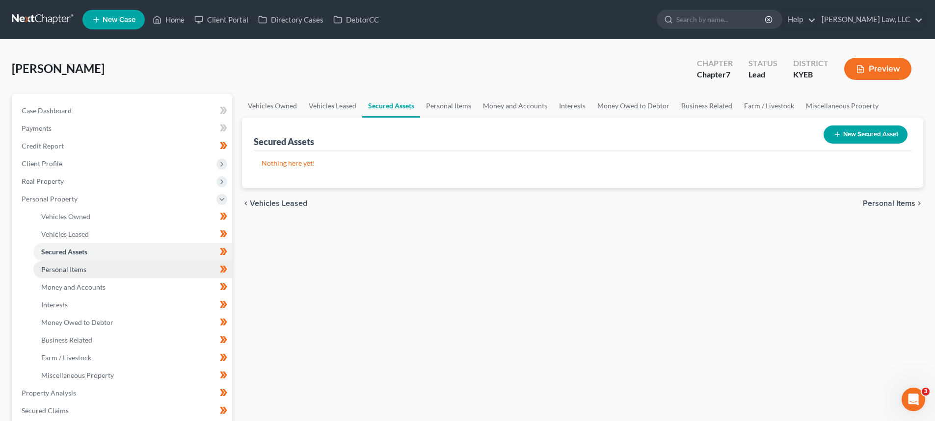
click at [69, 268] on span "Personal Items" at bounding box center [63, 269] width 45 height 8
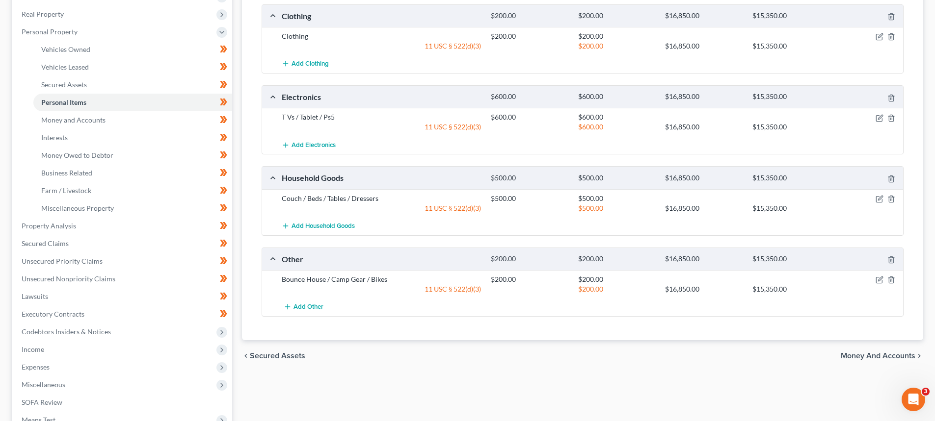
scroll to position [196, 0]
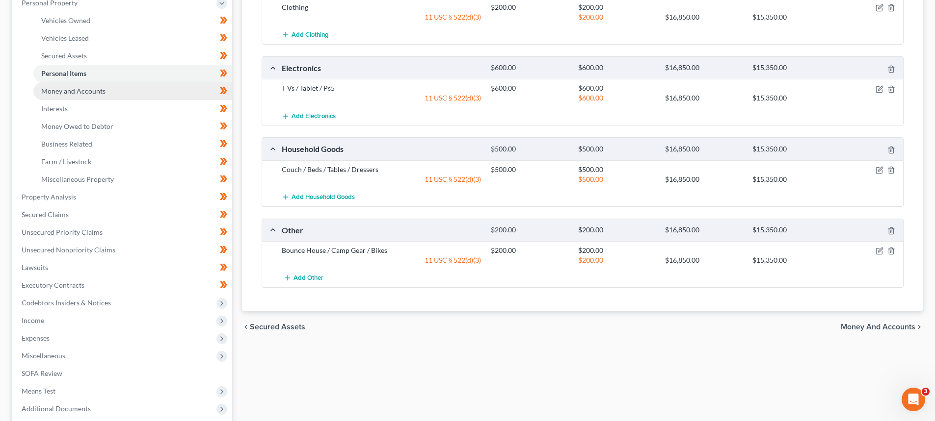
click at [65, 93] on span "Money and Accounts" at bounding box center [73, 91] width 64 height 8
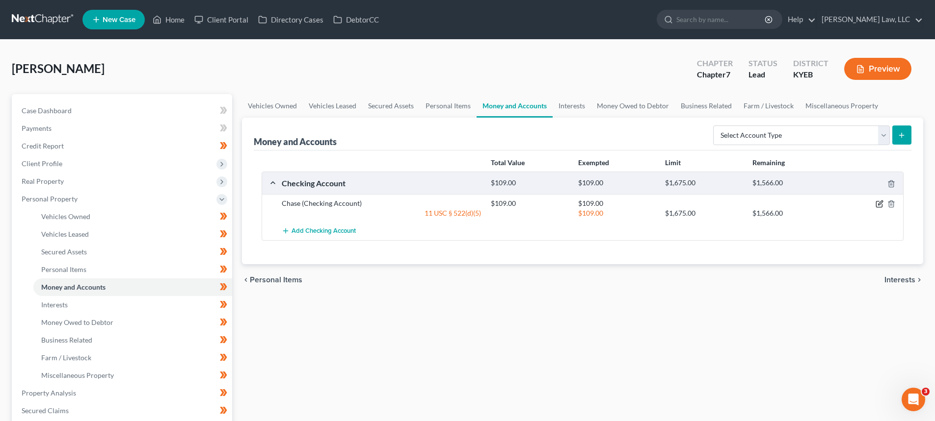
click at [878, 202] on icon "button" at bounding box center [879, 204] width 8 height 8
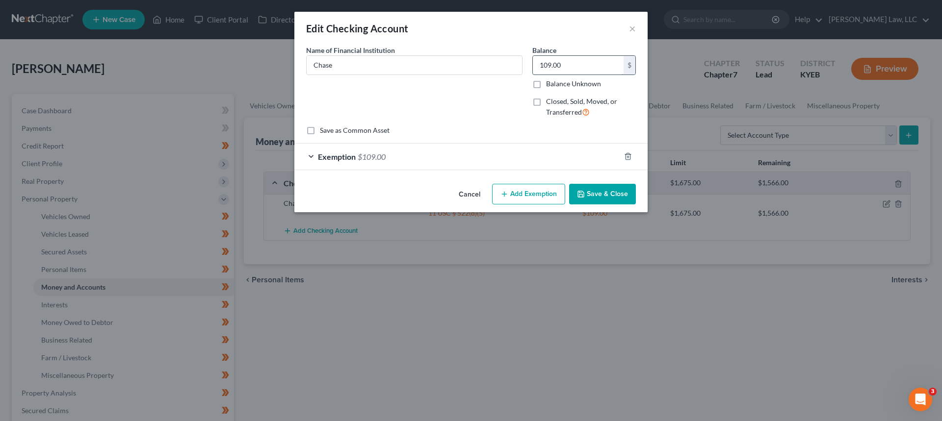
click at [588, 59] on input "109.00" at bounding box center [578, 65] width 91 height 19
click at [350, 152] on span "Exemption" at bounding box center [337, 156] width 38 height 9
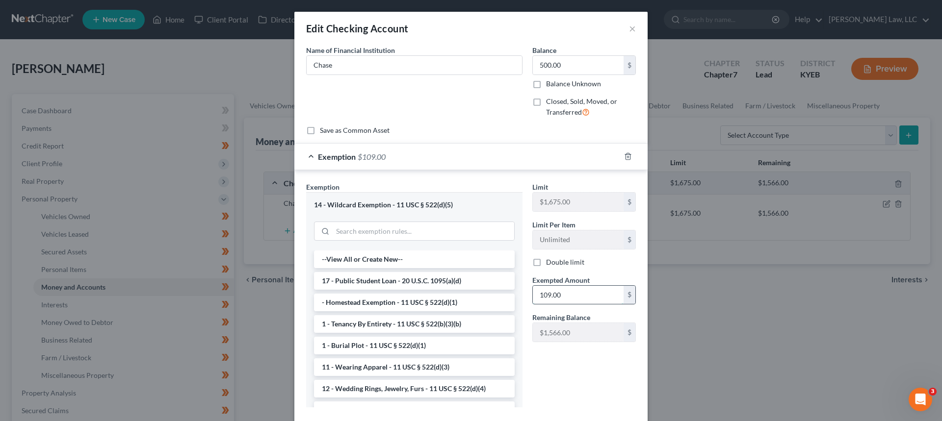
click at [570, 296] on input "109.00" at bounding box center [578, 295] width 91 height 19
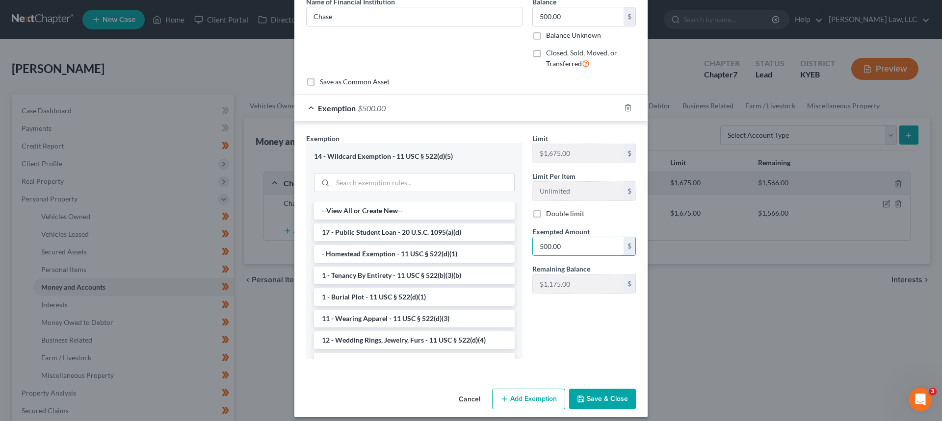
scroll to position [49, 0]
click at [353, 180] on input "search" at bounding box center [424, 182] width 182 height 19
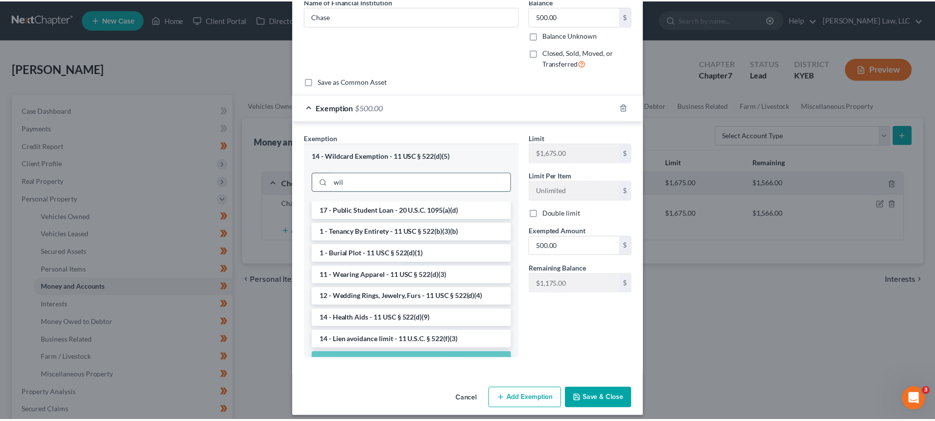
scroll to position [0, 0]
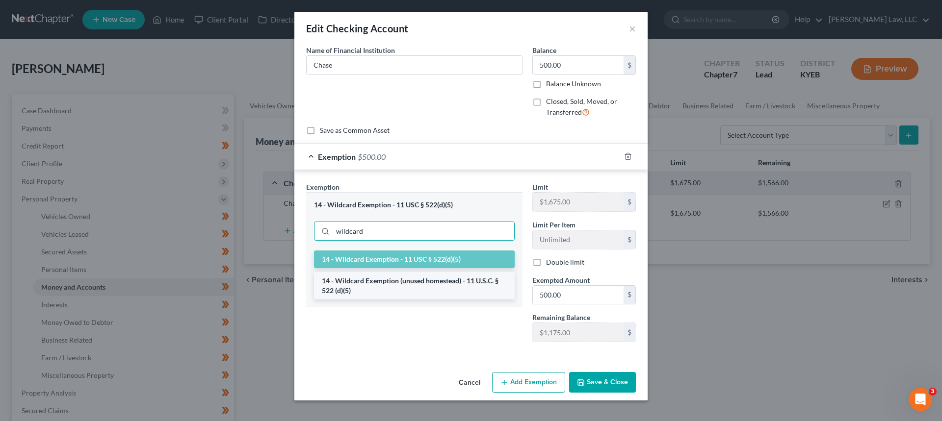
click at [383, 282] on li "14 - Wildcard Exemption (unused homestead) - 11 U.S.C. § 522 (d)(5)" at bounding box center [414, 285] width 201 height 27
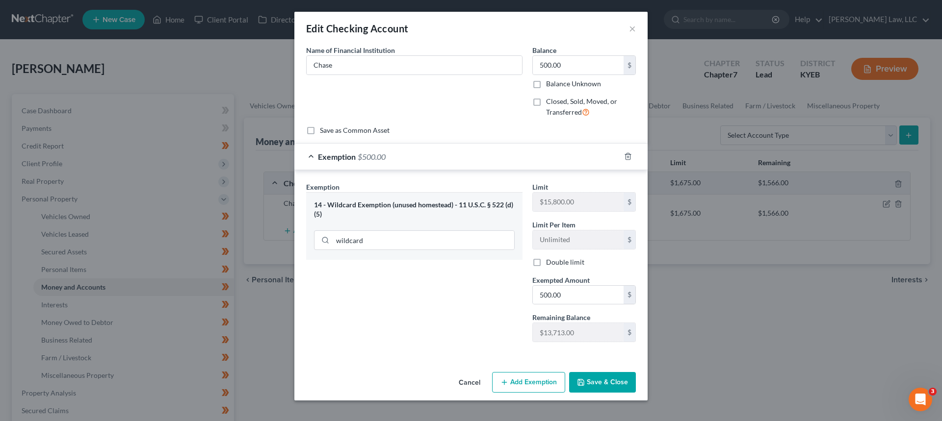
click at [604, 386] on button "Save & Close" at bounding box center [602, 382] width 67 height 21
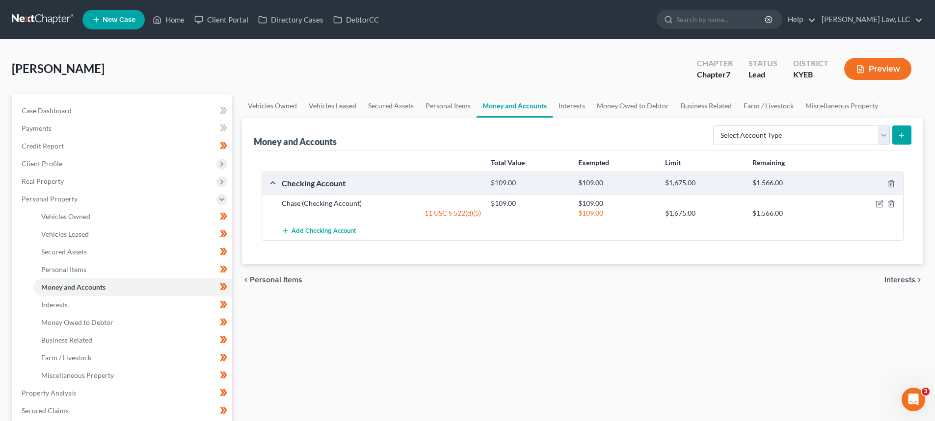
click at [604, 377] on div "Vehicles Owned Vehicles Leased Secured Assets Personal Items Money and Accounts…" at bounding box center [582, 386] width 691 height 584
click at [64, 306] on span "Interests" at bounding box center [54, 305] width 26 height 8
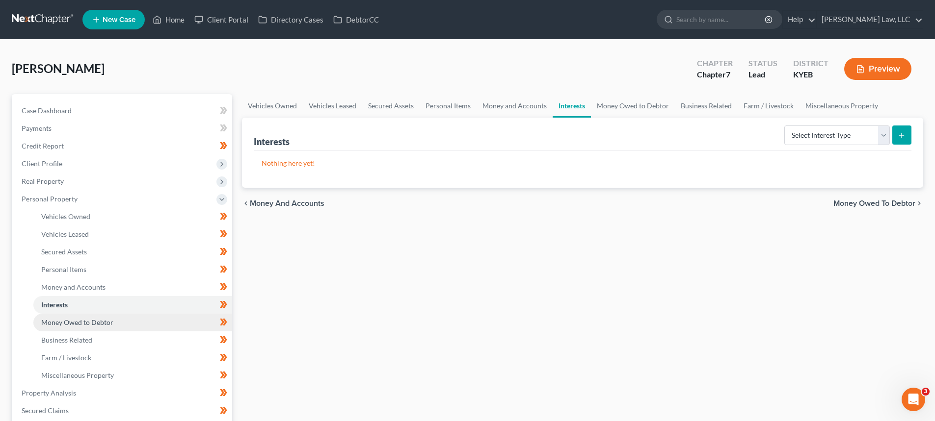
click at [73, 321] on span "Money Owed to Debtor" at bounding box center [77, 322] width 72 height 8
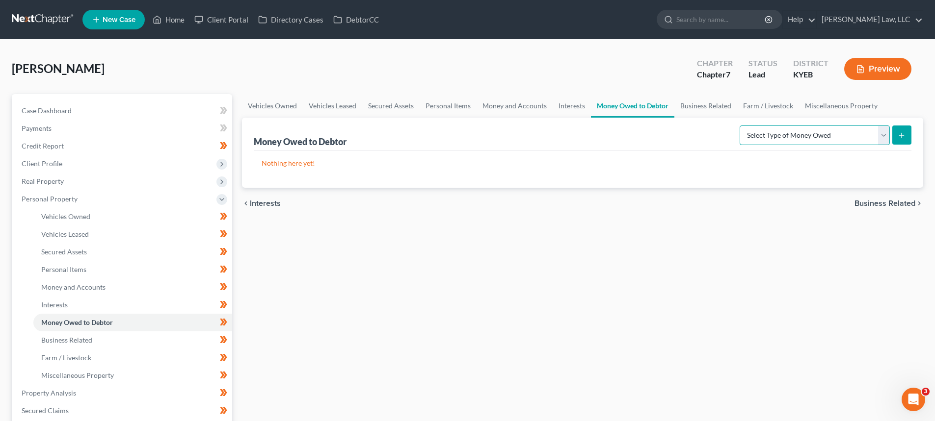
click at [812, 135] on select "Select Type of Money Owed Accounts Receivable Alimony Child Support Claims Agai…" at bounding box center [814, 136] width 150 height 20
drag, startPoint x: 404, startPoint y: 309, endPoint x: 221, endPoint y: 292, distance: 183.3
click at [404, 309] on div "Vehicles Owned Vehicles Leased Secured Assets Personal Items Money and Accounts…" at bounding box center [582, 386] width 691 height 584
click at [62, 341] on span "Business Related" at bounding box center [66, 340] width 51 height 8
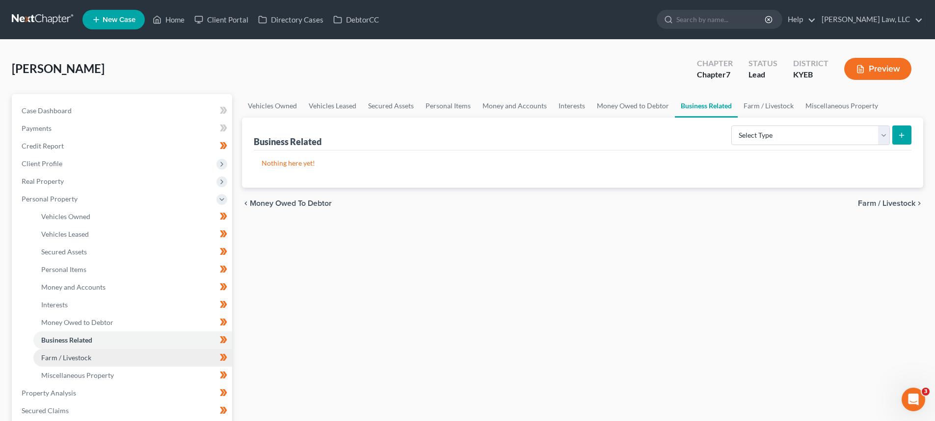
click at [60, 357] on span "Farm / Livestock" at bounding box center [66, 358] width 50 height 8
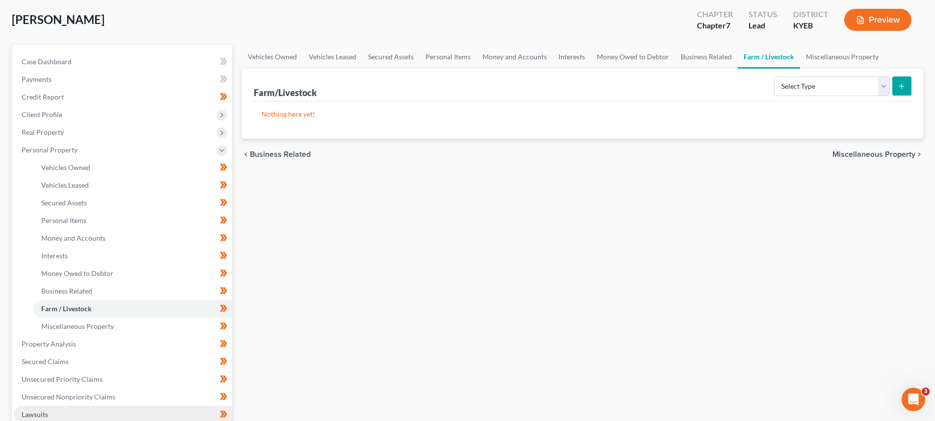
scroll to position [98, 0]
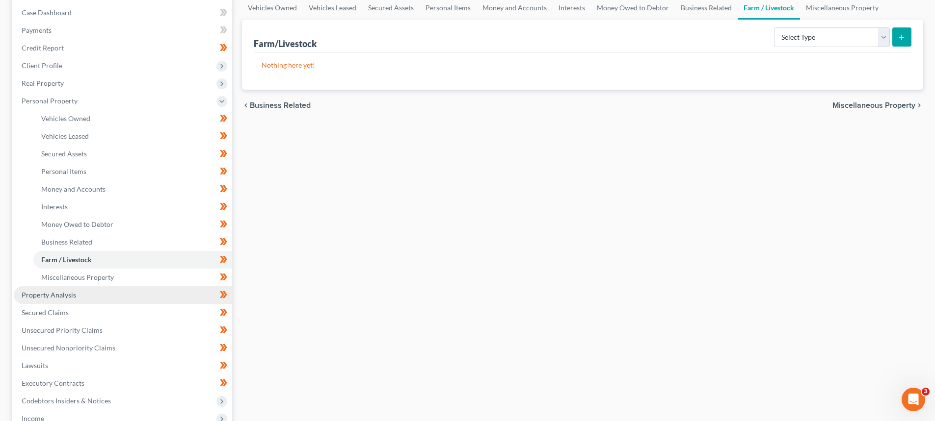
click at [46, 295] on span "Property Analysis" at bounding box center [49, 295] width 54 height 8
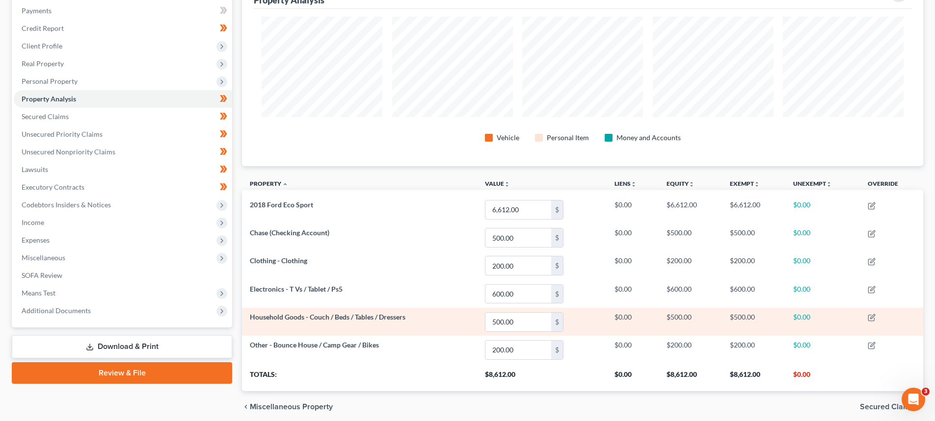
scroll to position [157, 0]
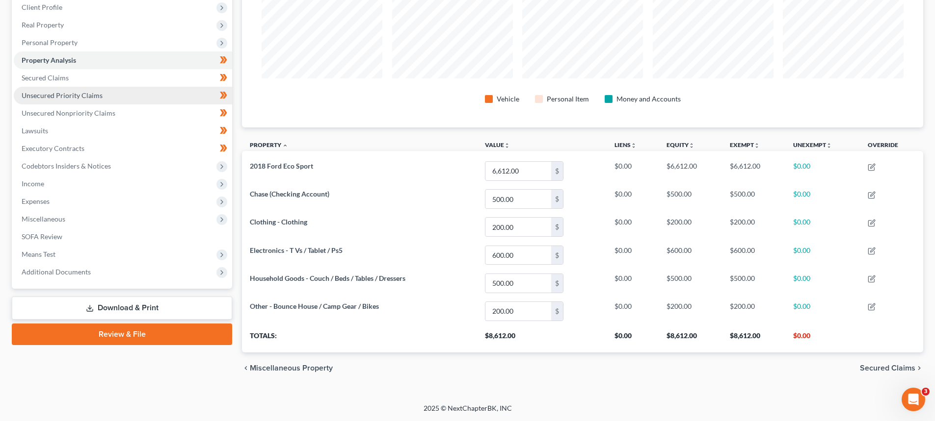
click at [39, 87] on link "Unsecured Priority Claims" at bounding box center [123, 96] width 218 height 18
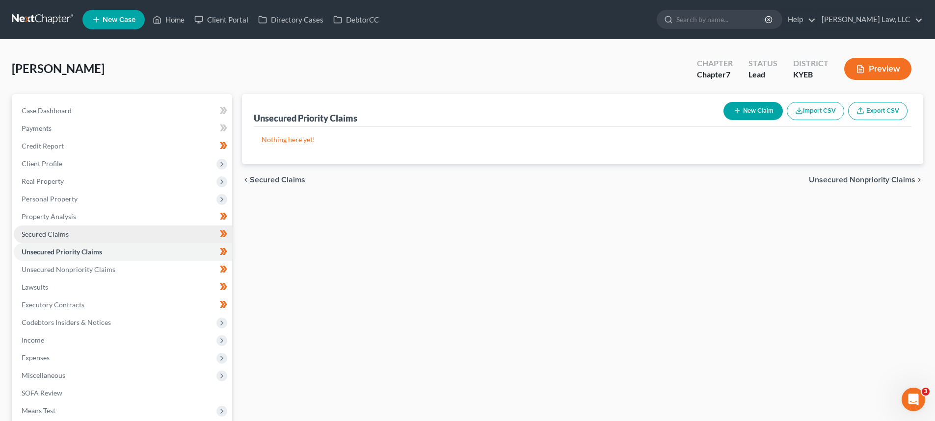
click at [39, 237] on span "Secured Claims" at bounding box center [45, 234] width 47 height 8
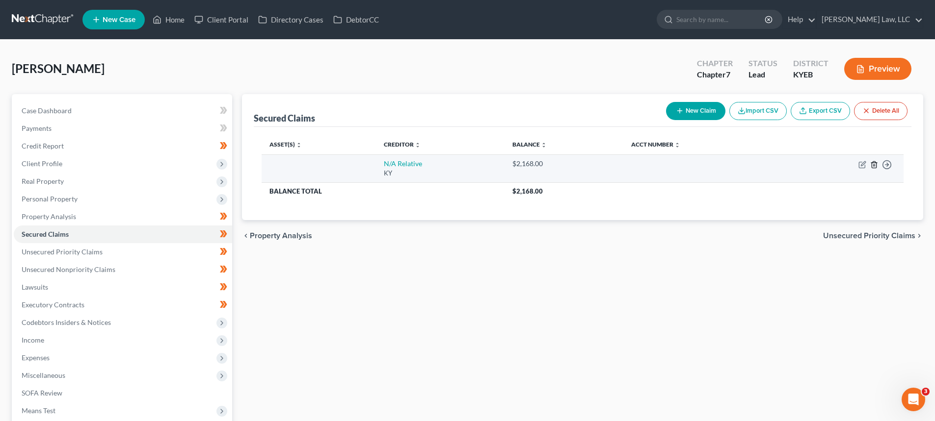
click at [874, 164] on icon "button" at bounding box center [874, 165] width 8 height 8
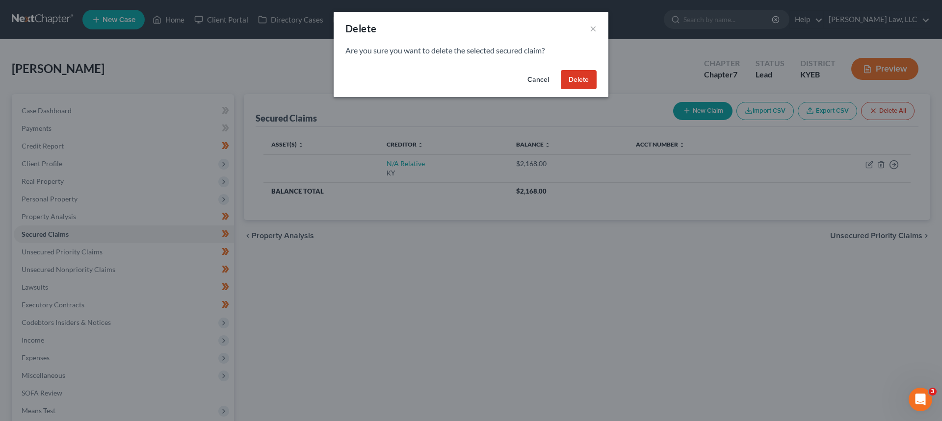
click at [589, 79] on button "Delete" at bounding box center [579, 80] width 36 height 20
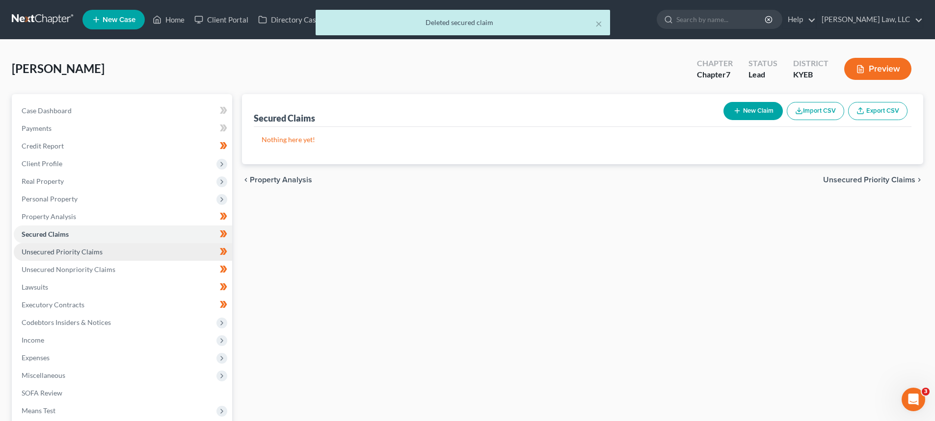
click at [80, 250] on span "Unsecured Priority Claims" at bounding box center [62, 252] width 81 height 8
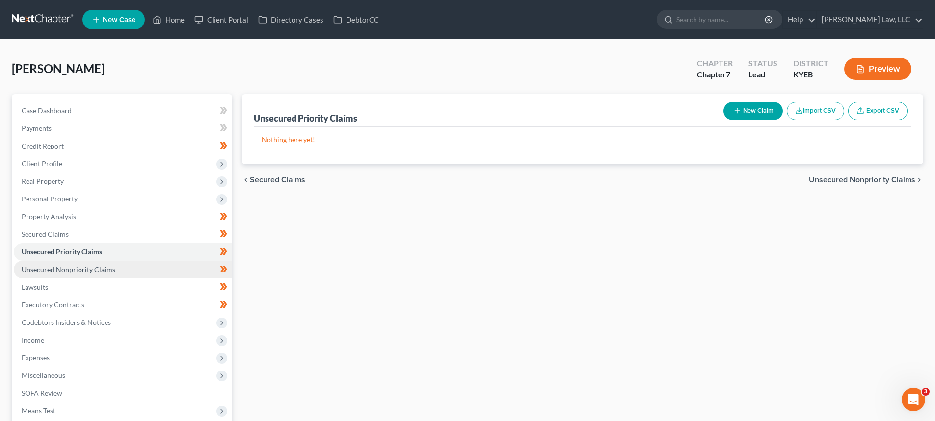
click at [86, 271] on span "Unsecured Nonpriority Claims" at bounding box center [69, 269] width 94 height 8
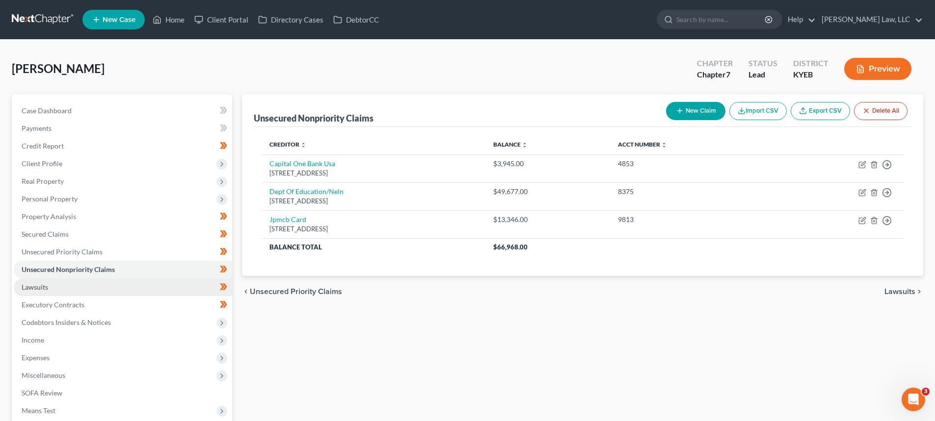
click at [49, 288] on link "Lawsuits" at bounding box center [123, 288] width 218 height 18
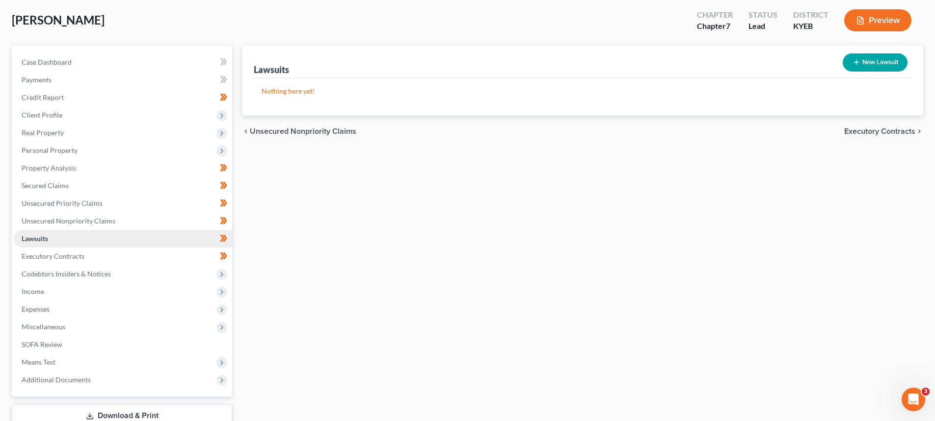
scroll to position [49, 0]
click at [94, 252] on link "Executory Contracts" at bounding box center [123, 256] width 218 height 18
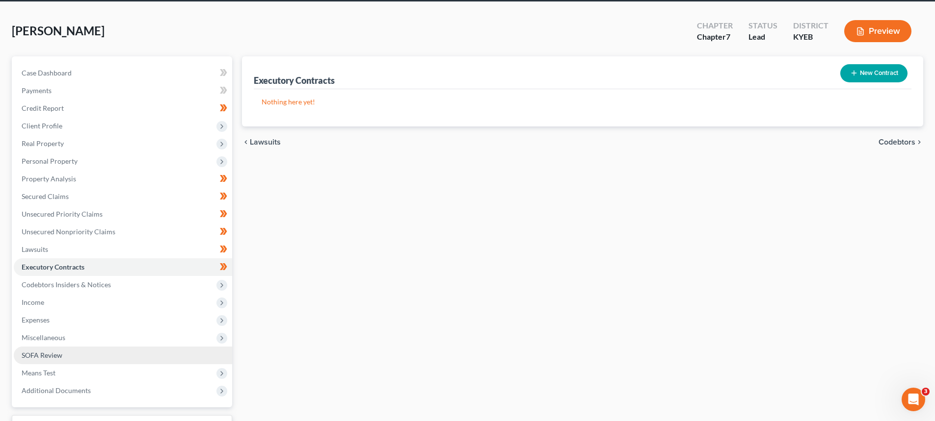
scroll to position [98, 0]
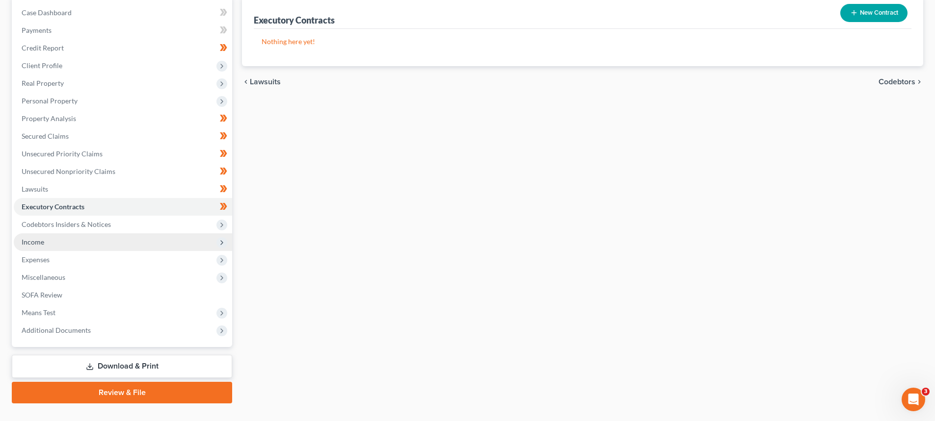
click at [39, 239] on span "Income" at bounding box center [33, 242] width 23 height 8
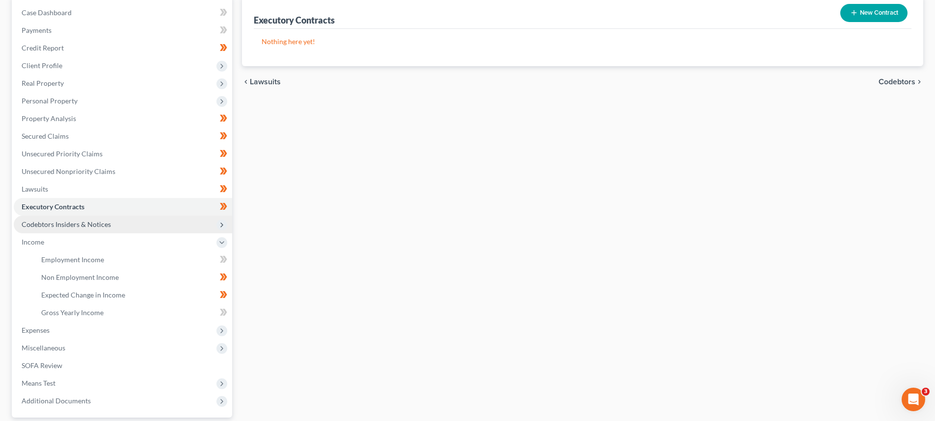
click at [49, 227] on span "Codebtors Insiders & Notices" at bounding box center [66, 224] width 89 height 8
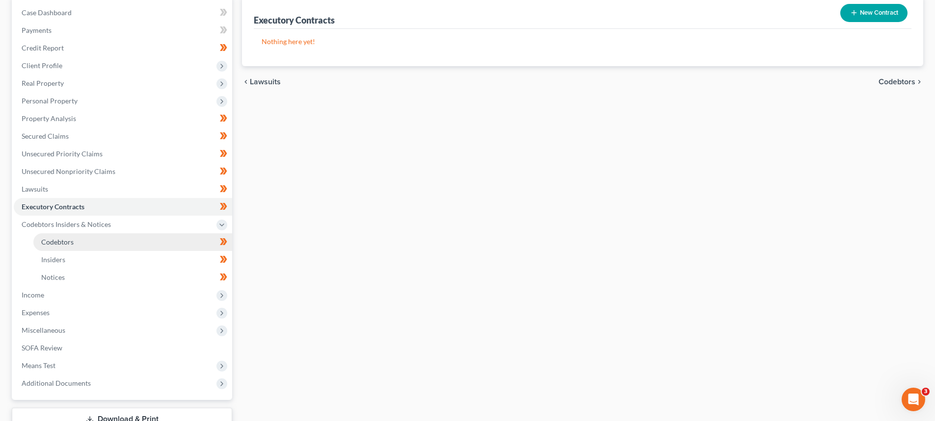
click at [51, 239] on span "Codebtors" at bounding box center [57, 242] width 32 height 8
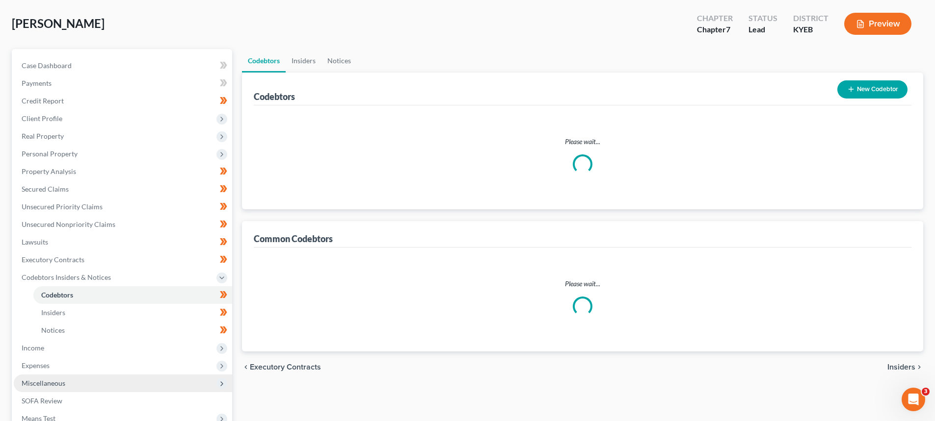
scroll to position [98, 0]
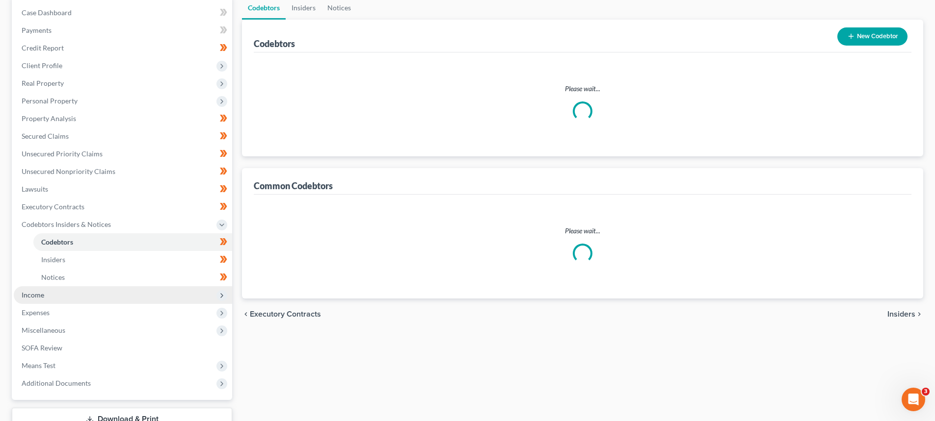
click at [54, 295] on span "Income" at bounding box center [123, 296] width 218 height 18
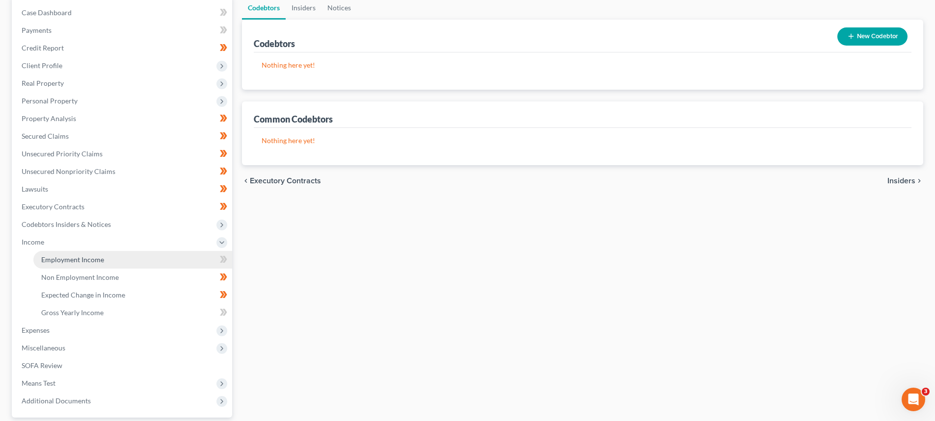
click at [69, 261] on span "Employment Income" at bounding box center [72, 260] width 63 height 8
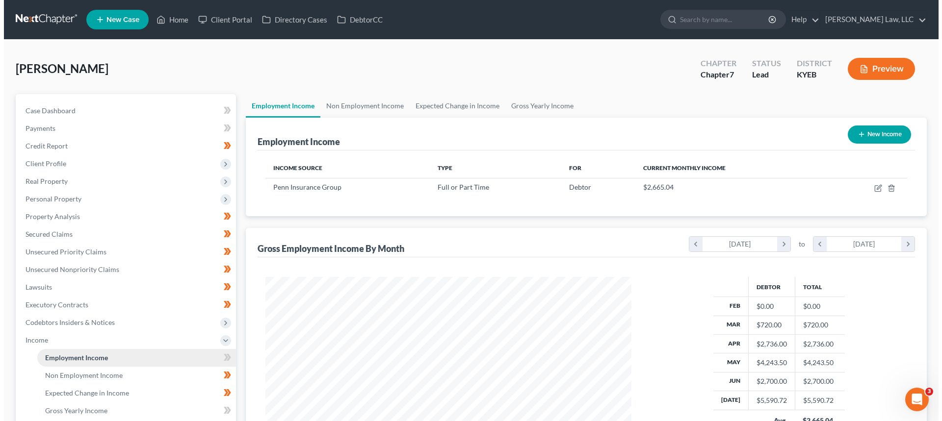
scroll to position [183, 386]
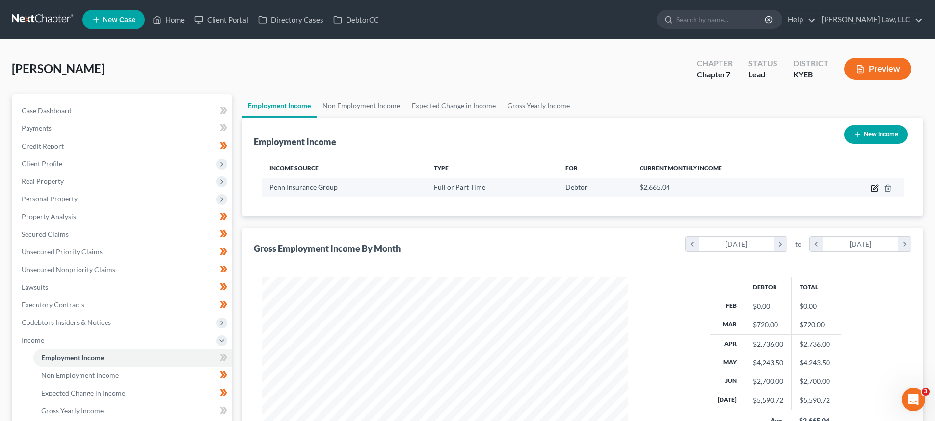
click at [871, 189] on icon "button" at bounding box center [874, 189] width 6 height 6
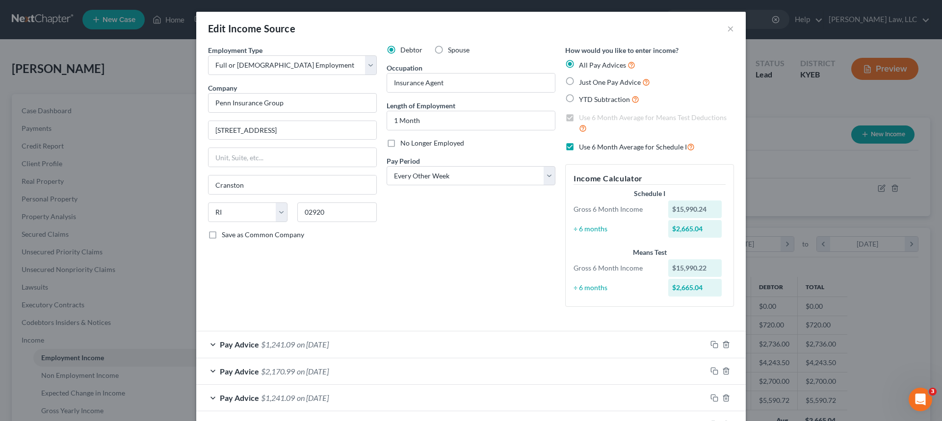
scroll to position [49, 0]
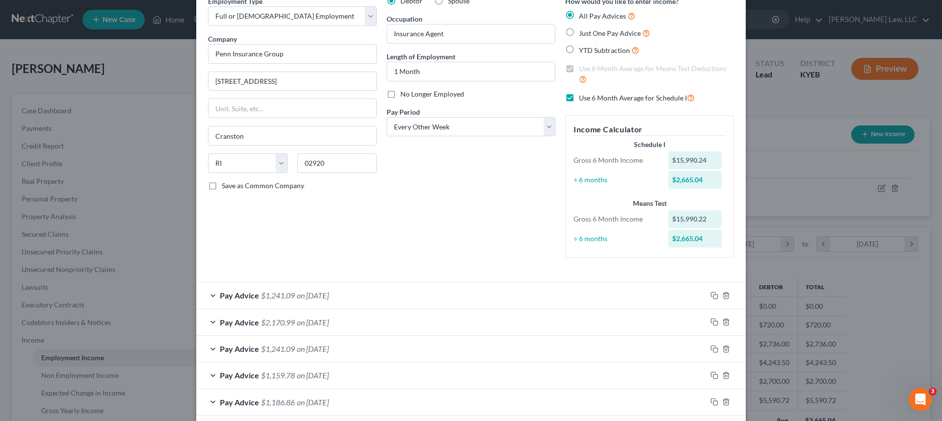
click at [234, 293] on span "Pay Advice" at bounding box center [239, 295] width 39 height 9
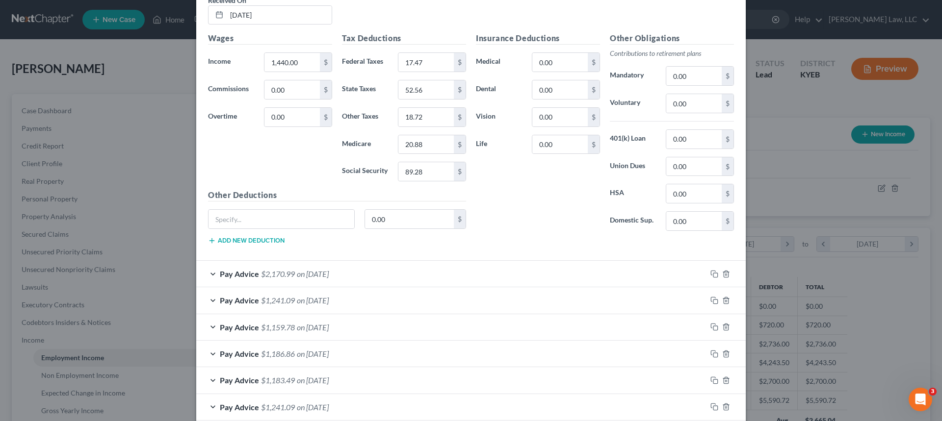
scroll to position [393, 0]
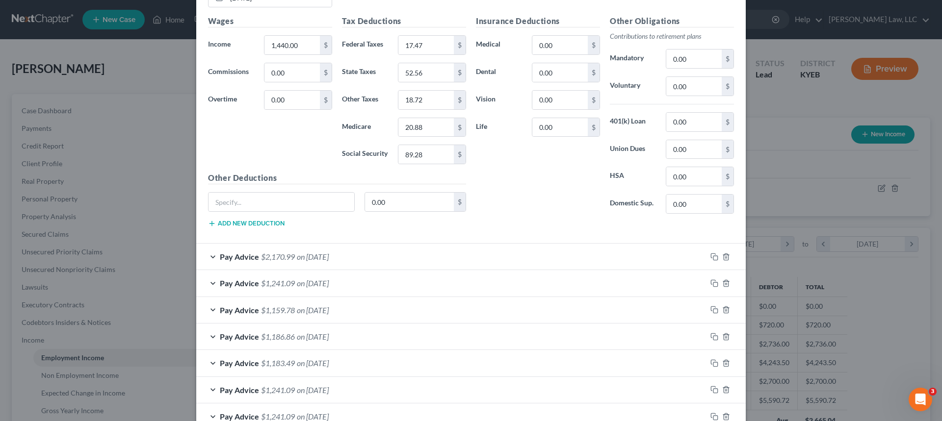
click at [248, 252] on div "Pay Advice $2,170.99 on [DATE]" at bounding box center [451, 257] width 510 height 26
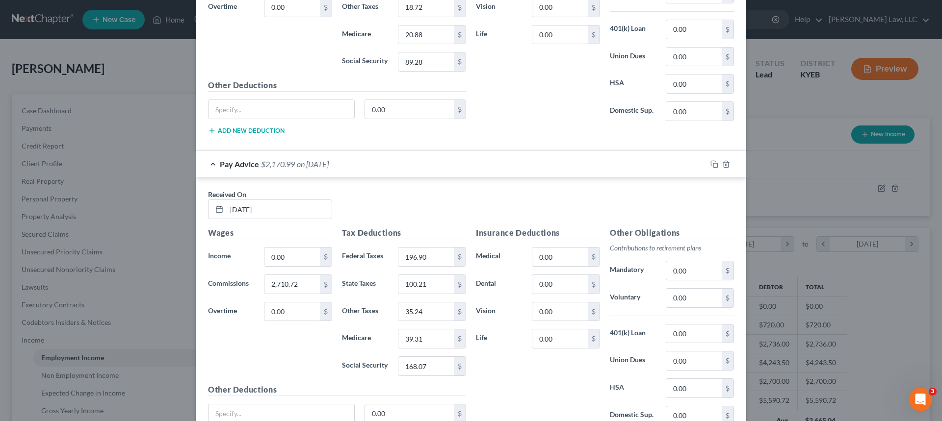
scroll to position [491, 0]
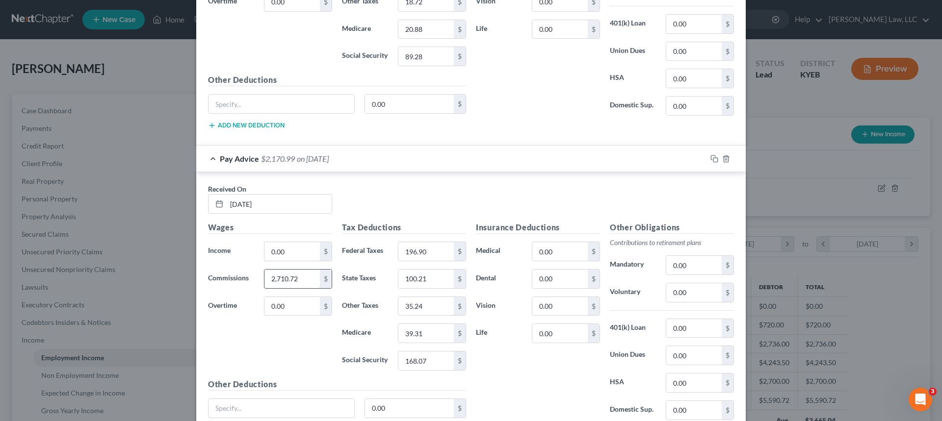
click at [303, 279] on input "2,710.72" at bounding box center [291, 279] width 55 height 19
click at [281, 170] on div "Pay Advice $2,170.99 on [DATE]" at bounding box center [451, 159] width 510 height 26
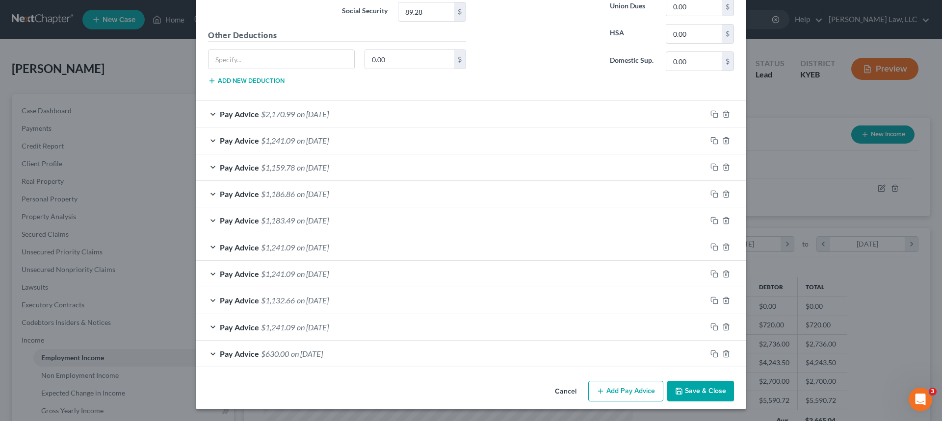
scroll to position [486, 0]
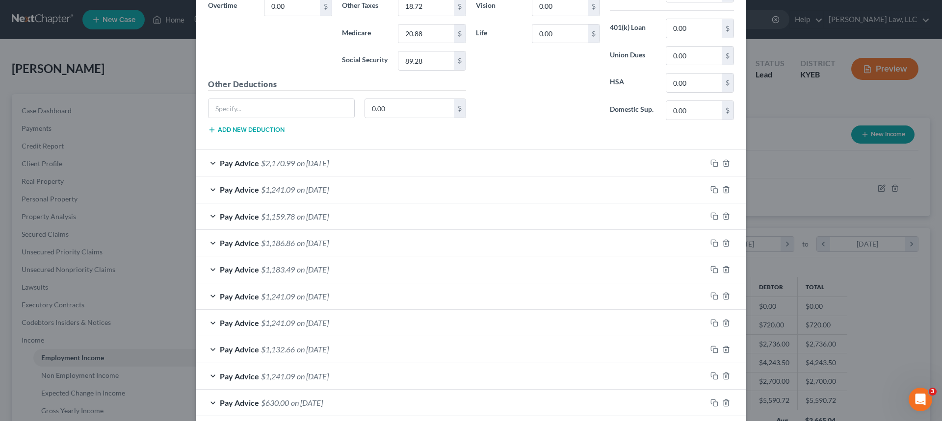
click at [305, 192] on span "on [DATE]" at bounding box center [313, 189] width 32 height 9
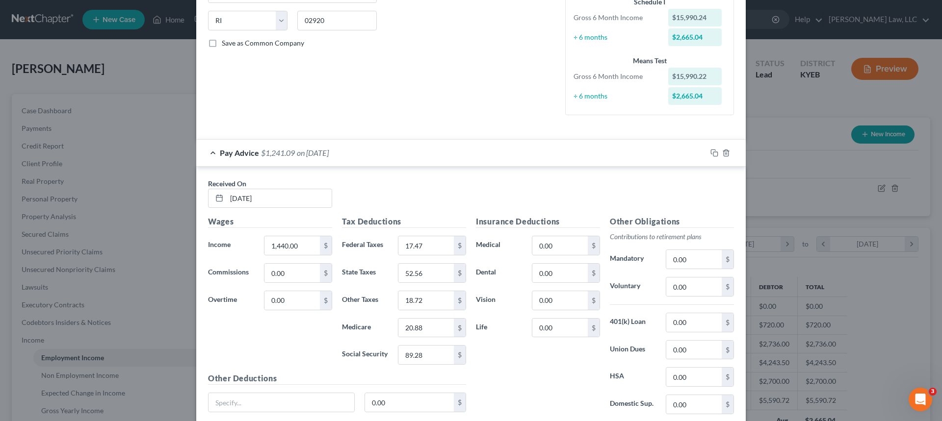
scroll to position [0, 0]
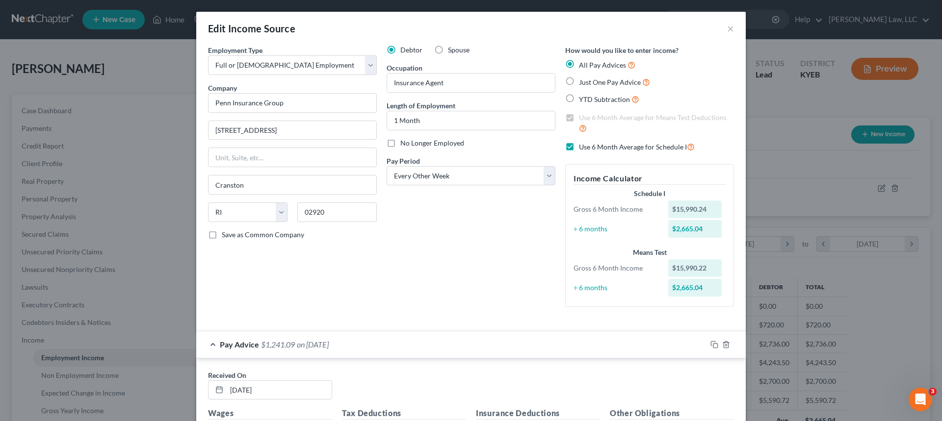
click at [272, 349] on span "$1,241.09" at bounding box center [278, 344] width 34 height 9
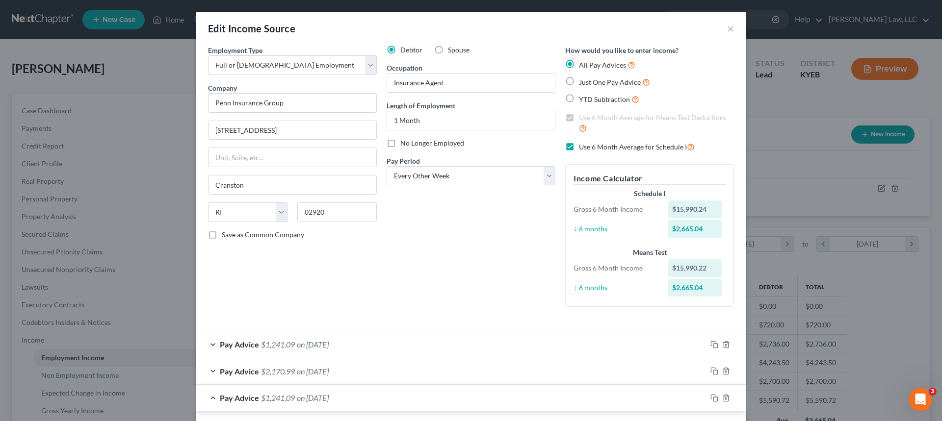
click at [287, 398] on span "$1,241.09" at bounding box center [278, 397] width 34 height 9
click at [579, 148] on label "Use 6 Month Average for Schedule I" at bounding box center [637, 146] width 116 height 11
click at [583, 148] on input "Use 6 Month Average for Schedule I" at bounding box center [586, 144] width 6 height 6
click at [255, 346] on span "Pay Advice" at bounding box center [239, 344] width 39 height 9
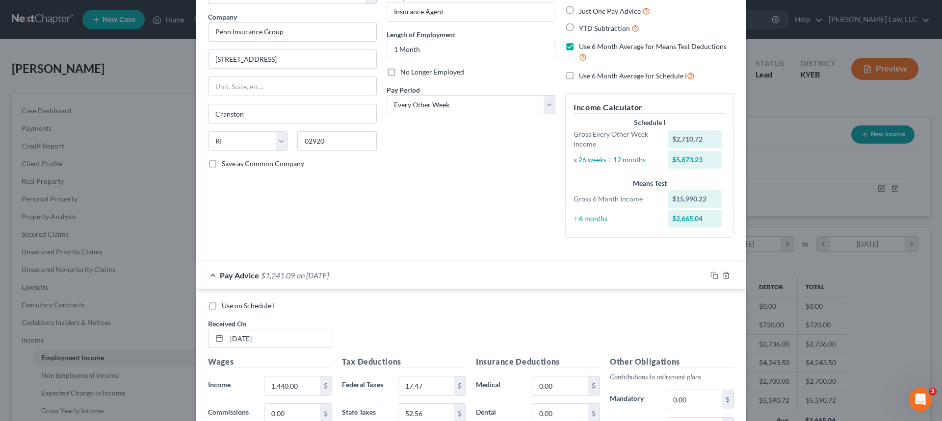
scroll to position [98, 0]
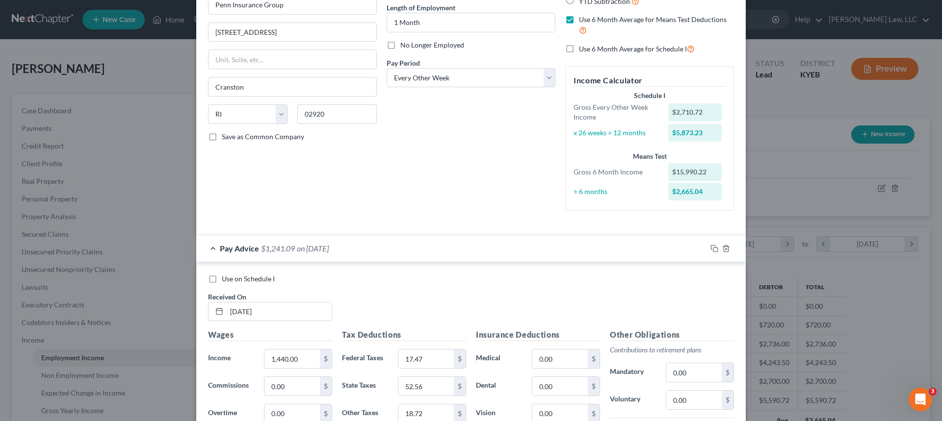
click at [222, 279] on label "Use on Schedule I" at bounding box center [248, 279] width 53 height 10
click at [226, 279] on input "Use on Schedule I" at bounding box center [229, 277] width 6 height 6
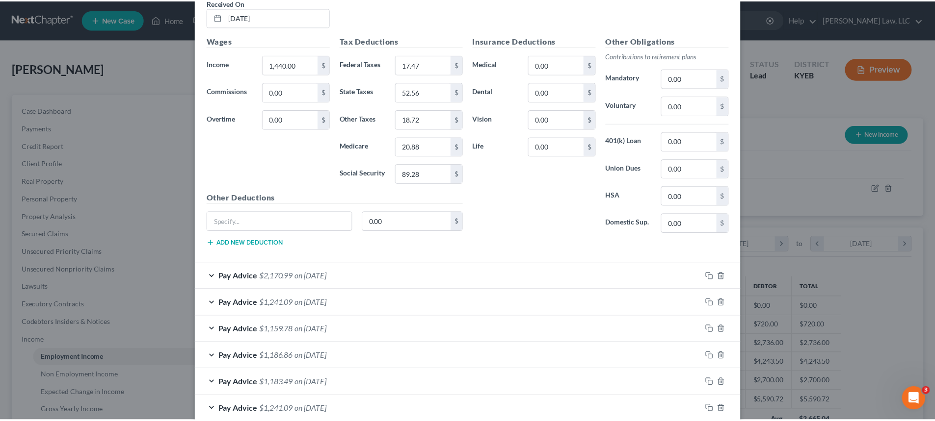
scroll to position [555, 0]
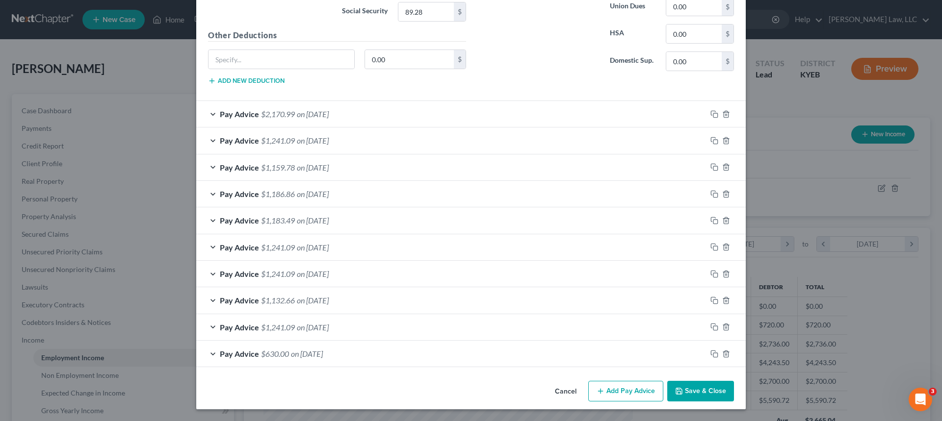
click at [719, 393] on button "Save & Close" at bounding box center [700, 391] width 67 height 21
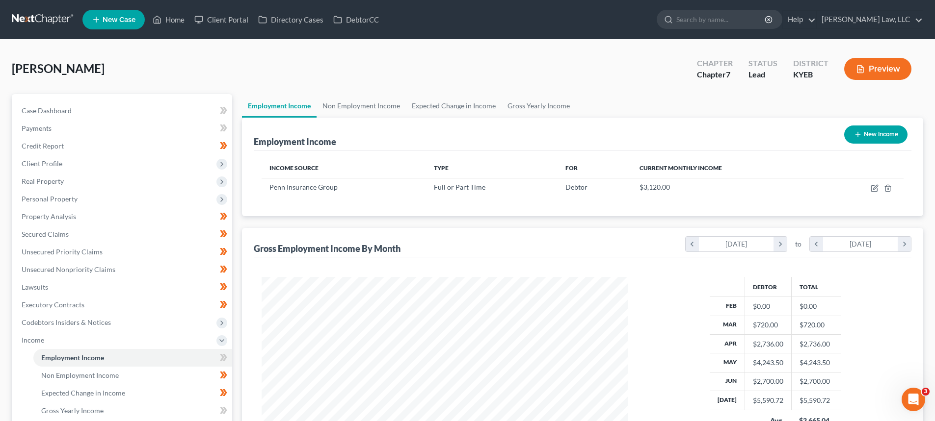
scroll to position [490443, 490241]
click at [356, 107] on link "Non Employment Income" at bounding box center [360, 106] width 89 height 24
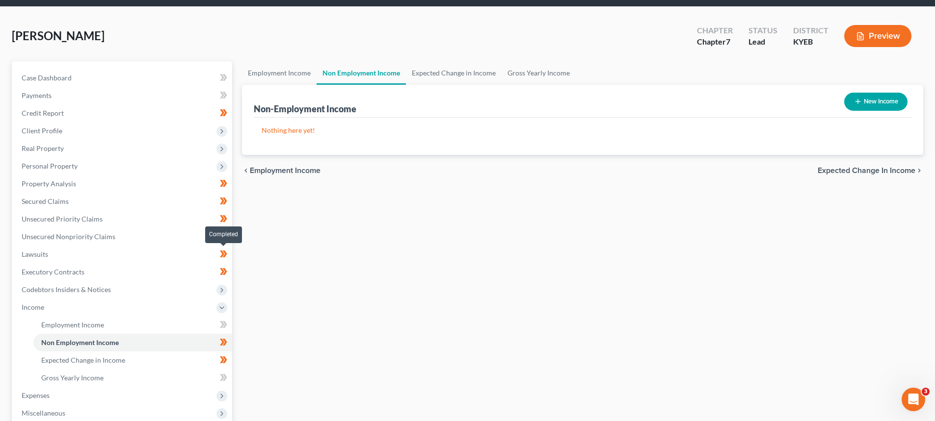
scroll to position [49, 0]
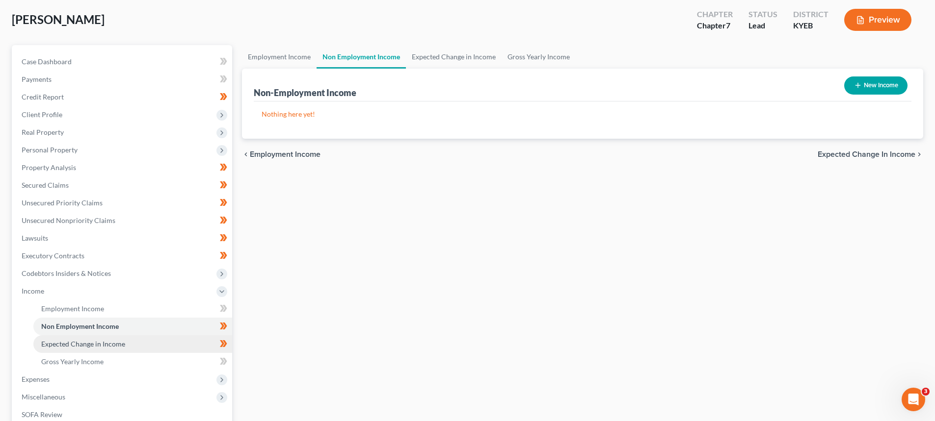
click at [89, 341] on span "Expected Change in Income" at bounding box center [83, 344] width 84 height 8
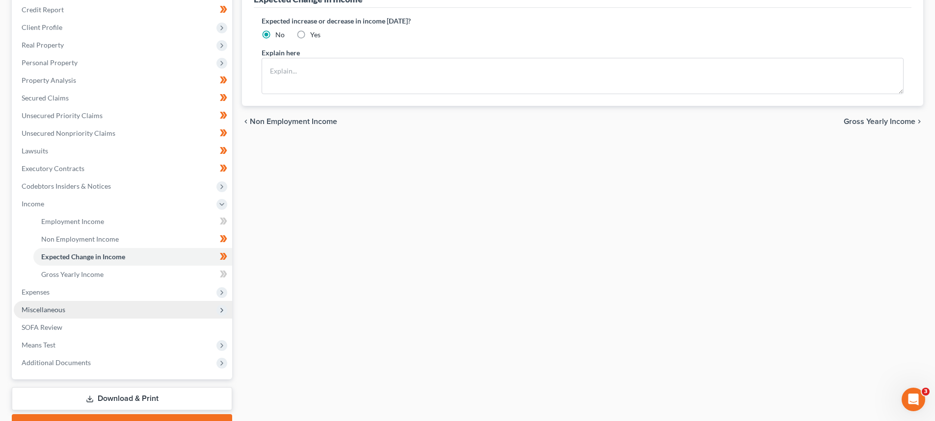
scroll to position [147, 0]
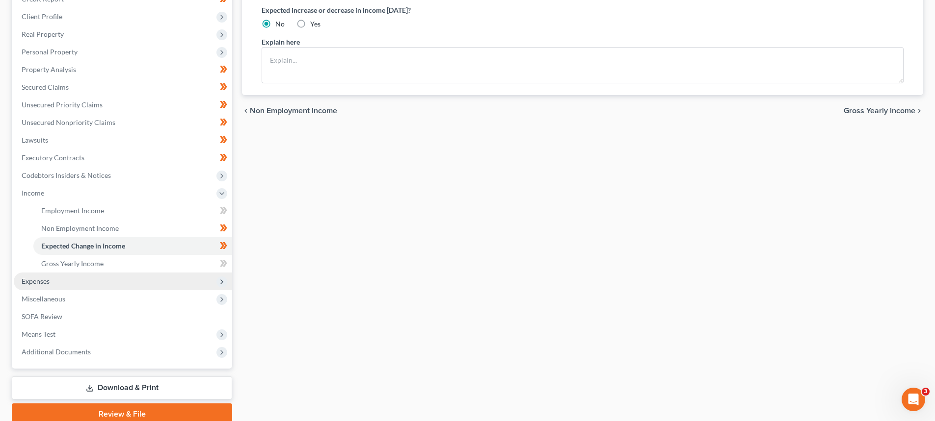
click at [48, 279] on span "Expenses" at bounding box center [36, 281] width 28 height 8
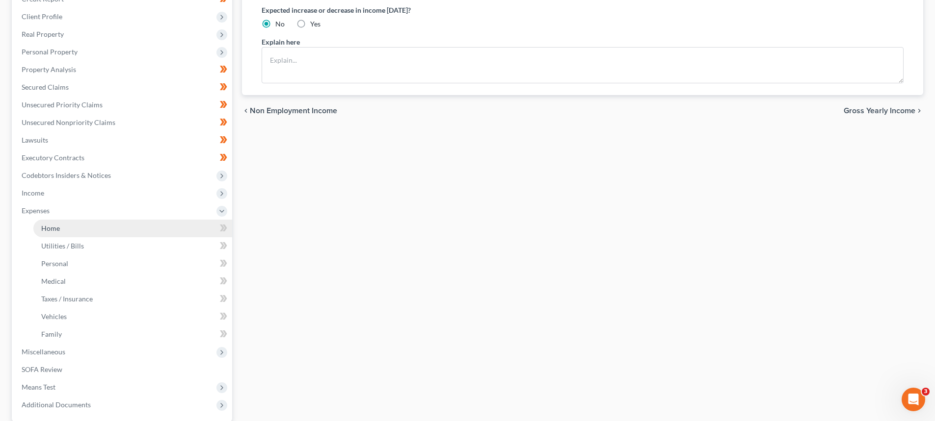
click at [47, 231] on span "Home" at bounding box center [50, 228] width 19 height 8
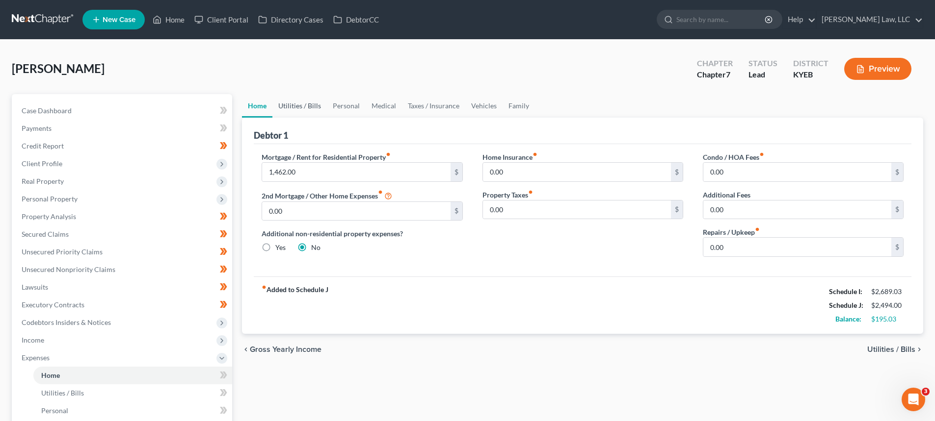
click at [312, 107] on link "Utilities / Bills" at bounding box center [299, 106] width 54 height 24
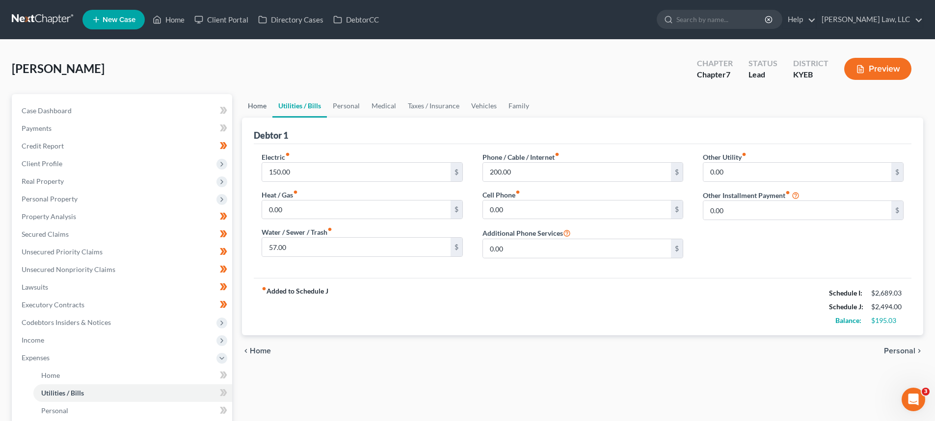
click at [259, 109] on link "Home" at bounding box center [257, 106] width 30 height 24
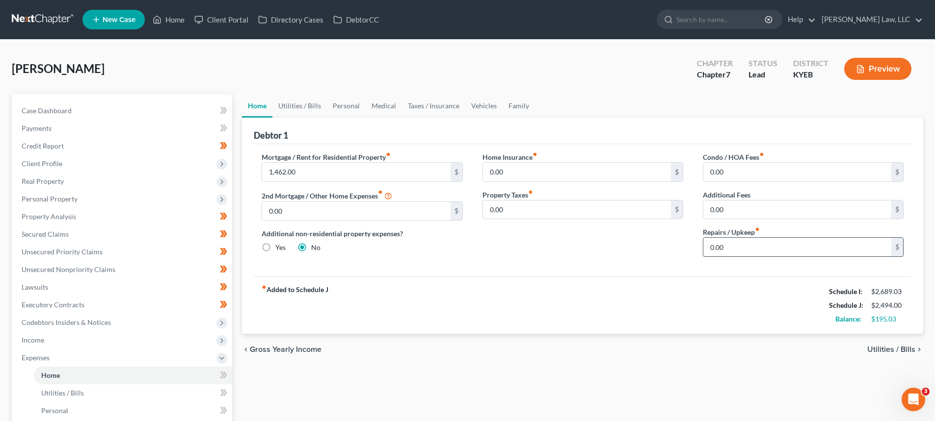
click at [749, 248] on input "0.00" at bounding box center [797, 247] width 188 height 19
click at [290, 109] on link "Utilities / Bills" at bounding box center [299, 106] width 54 height 24
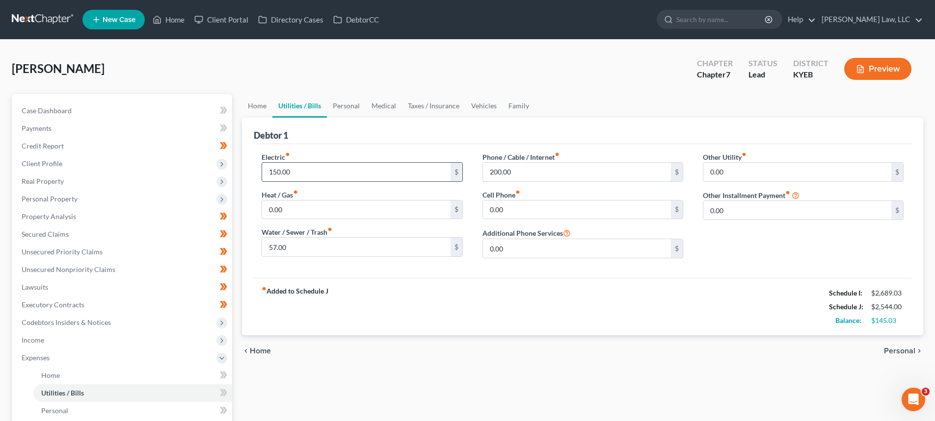
click at [517, 171] on input "200.00" at bounding box center [577, 172] width 188 height 19
click at [340, 105] on link "Personal" at bounding box center [346, 106] width 39 height 24
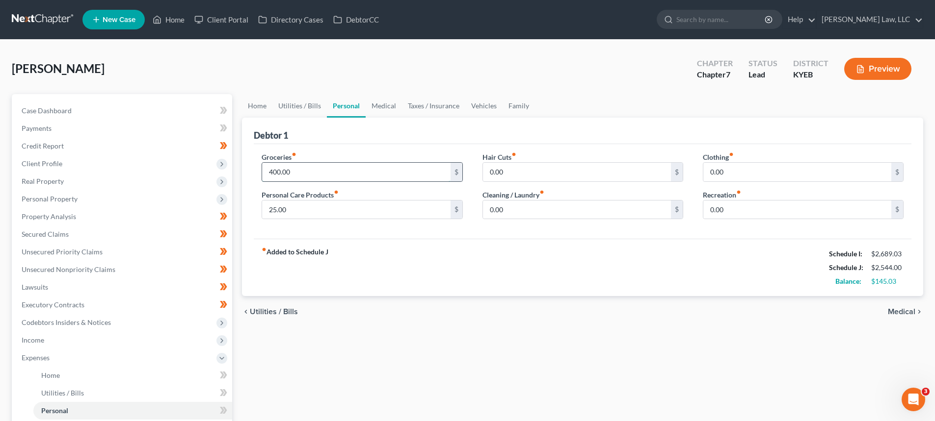
click at [318, 174] on input "400.00" at bounding box center [356, 172] width 188 height 19
click at [270, 211] on input "25.00" at bounding box center [356, 210] width 188 height 19
click at [276, 210] on input "25.00" at bounding box center [356, 210] width 188 height 19
click at [299, 108] on link "Utilities / Bills" at bounding box center [299, 106] width 54 height 24
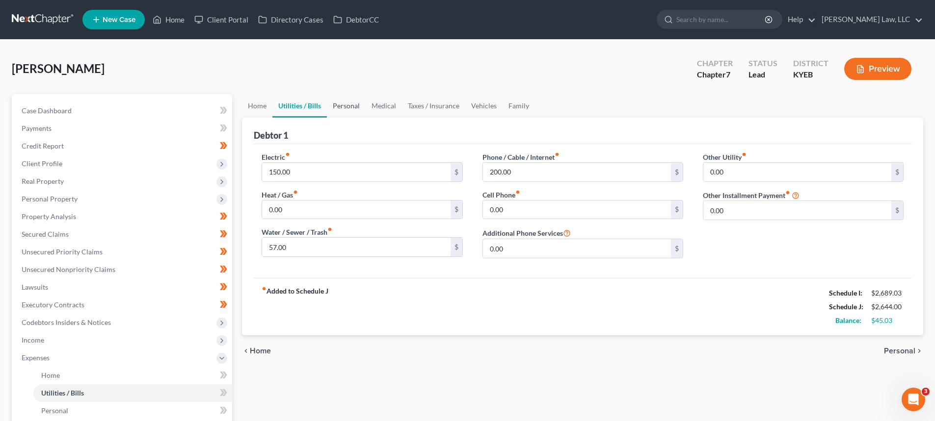
click at [353, 104] on link "Personal" at bounding box center [346, 106] width 39 height 24
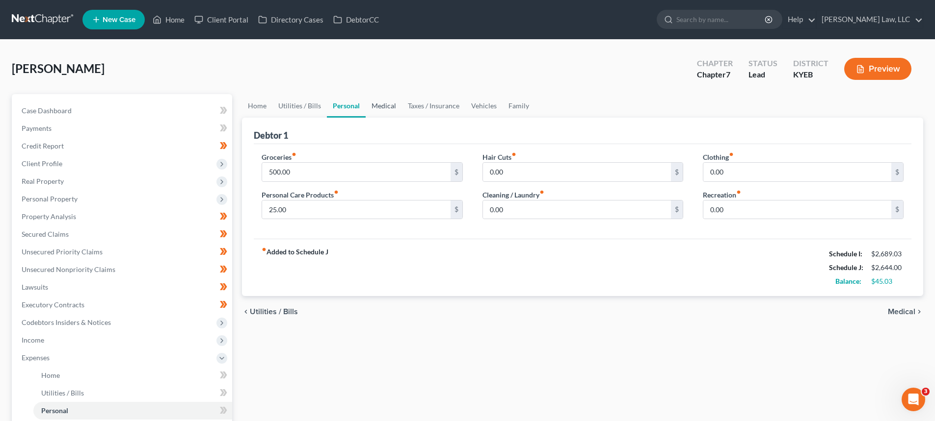
click at [374, 106] on link "Medical" at bounding box center [384, 106] width 36 height 24
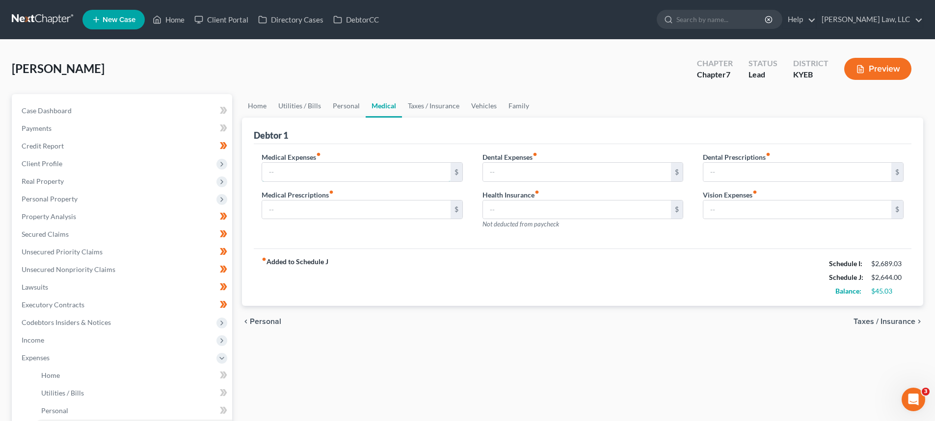
drag, startPoint x: 299, startPoint y: 181, endPoint x: 308, endPoint y: 183, distance: 9.3
click at [299, 181] on input "text" at bounding box center [356, 172] width 188 height 19
drag, startPoint x: 297, startPoint y: 172, endPoint x: 230, endPoint y: 178, distance: 66.9
click at [235, 175] on div "Petition Navigation Case Dashboard Payments Invoices Payments Payments Credit R…" at bounding box center [467, 359] width 921 height 531
click at [432, 106] on link "Taxes / Insurance" at bounding box center [433, 106] width 63 height 24
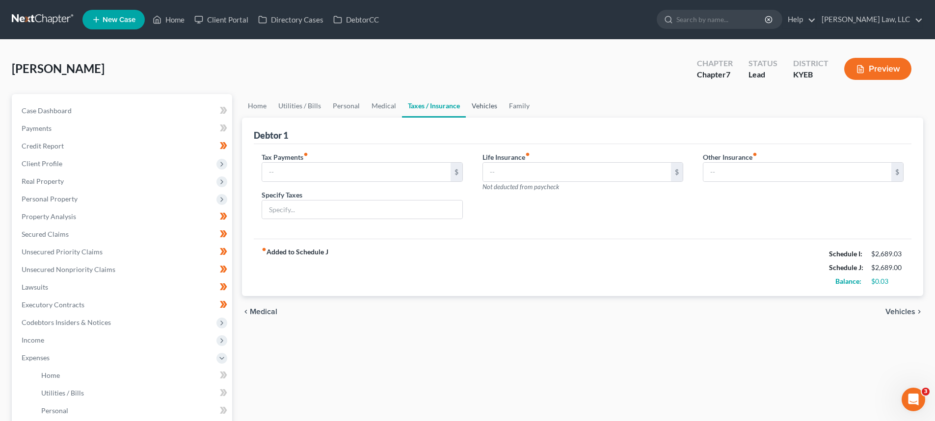
click at [472, 109] on link "Vehicles" at bounding box center [484, 106] width 37 height 24
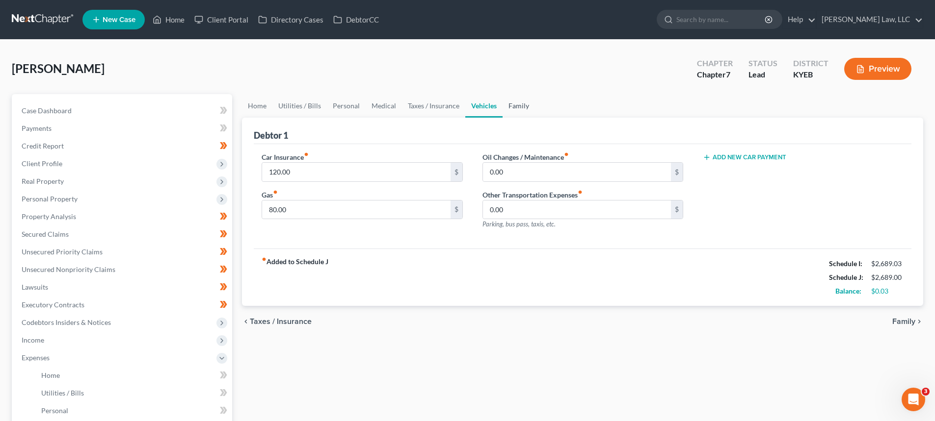
click at [515, 99] on link "Family" at bounding box center [518, 106] width 32 height 24
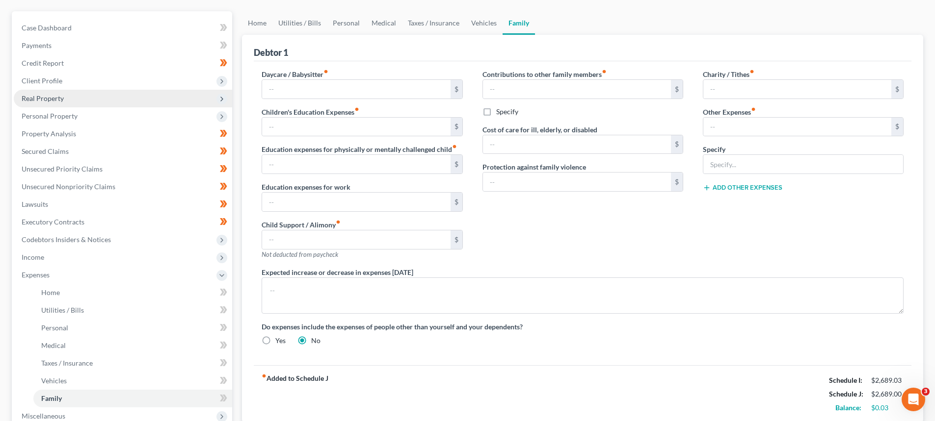
scroll to position [98, 0]
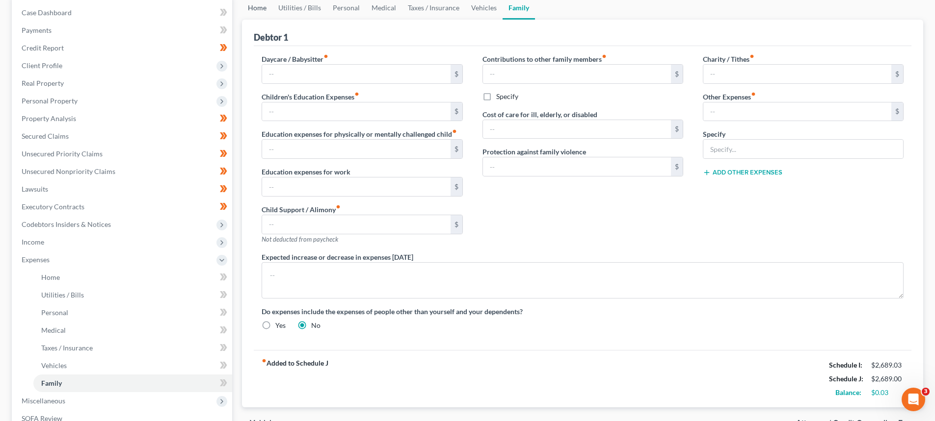
click at [255, 10] on link "Home" at bounding box center [257, 8] width 30 height 24
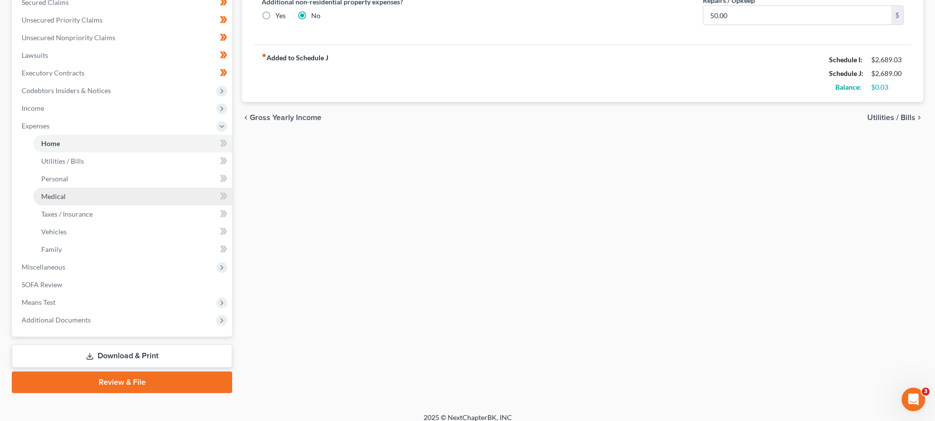
scroll to position [241, 0]
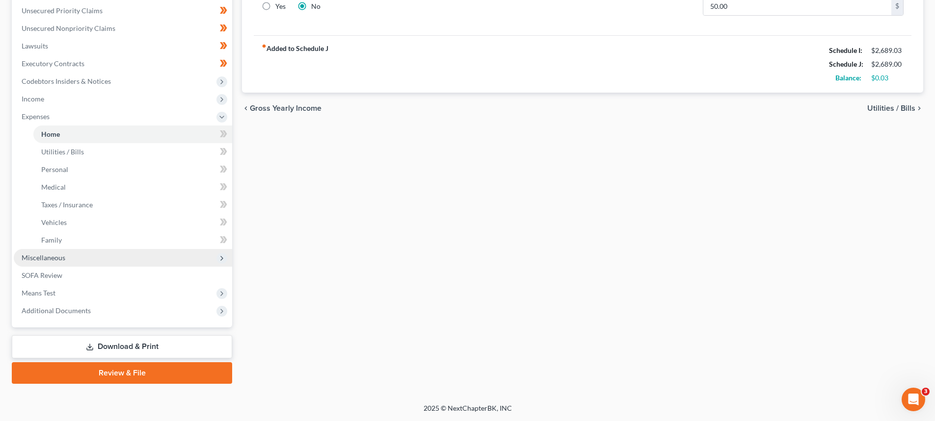
click at [40, 259] on span "Miscellaneous" at bounding box center [44, 258] width 44 height 8
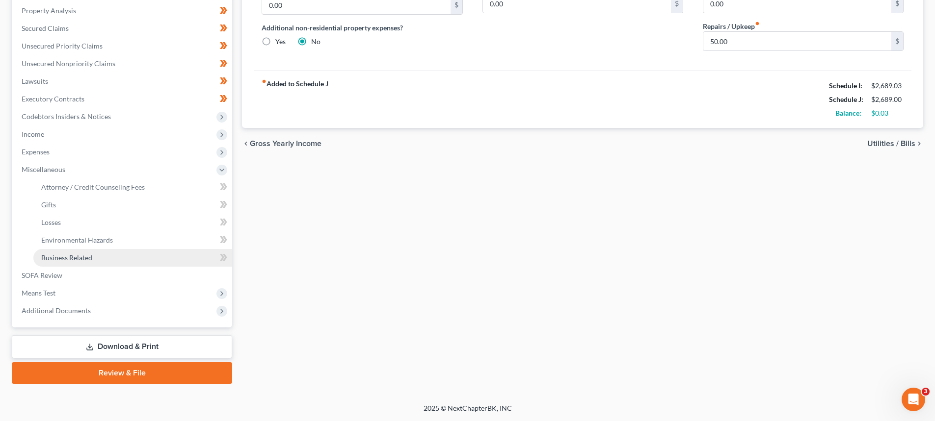
scroll to position [206, 0]
click at [67, 185] on span "Attorney / Credit Counseling Fees" at bounding box center [93, 187] width 104 height 8
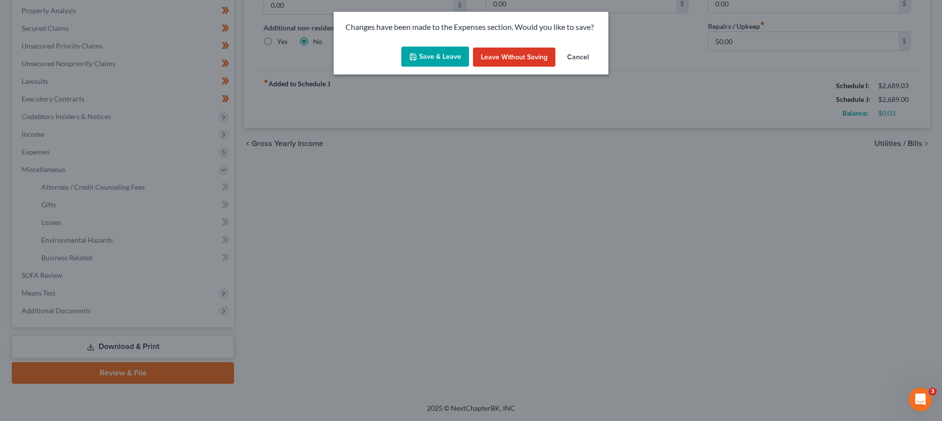
click at [421, 53] on button "Save & Leave" at bounding box center [435, 57] width 68 height 21
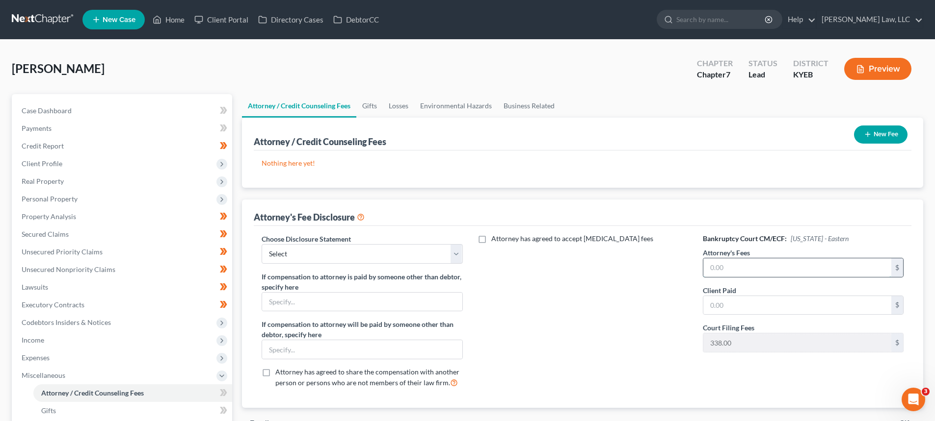
click at [725, 269] on input "text" at bounding box center [797, 268] width 188 height 19
click at [749, 268] on input "text" at bounding box center [797, 268] width 188 height 19
click at [753, 304] on input "text" at bounding box center [797, 305] width 188 height 19
drag, startPoint x: 758, startPoint y: 303, endPoint x: 688, endPoint y: 304, distance: 69.7
click at [705, 307] on input "500.00" at bounding box center [797, 305] width 188 height 19
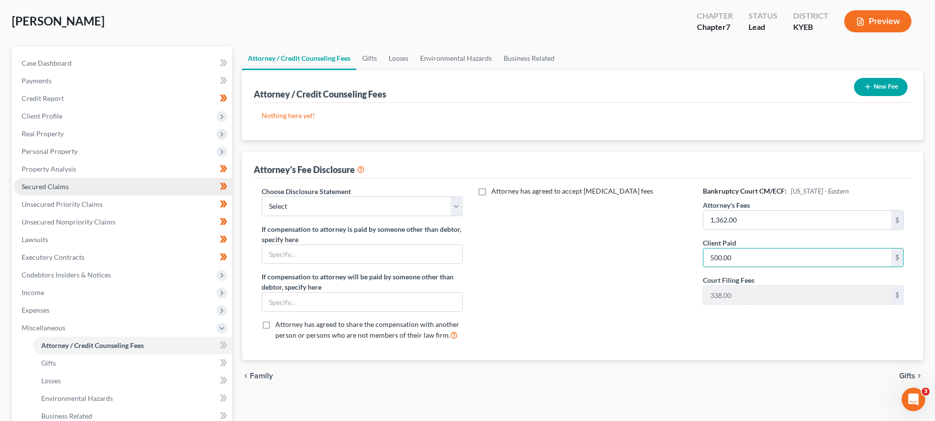
scroll to position [98, 0]
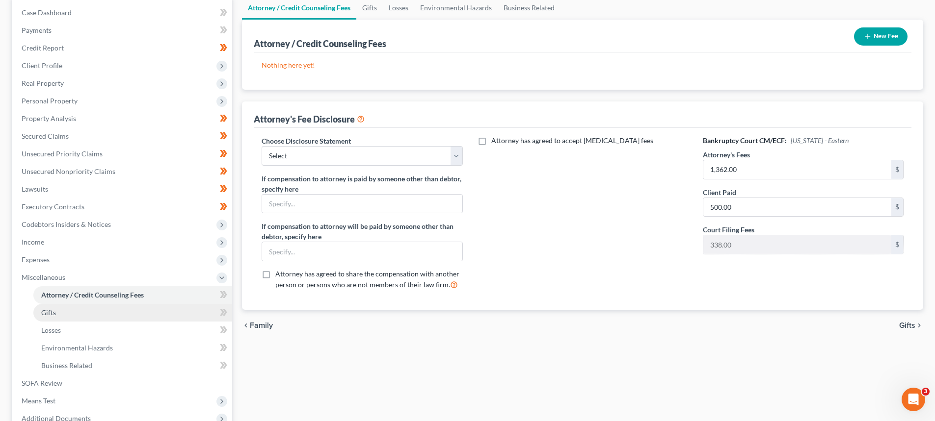
click at [58, 310] on link "Gifts" at bounding box center [132, 313] width 199 height 18
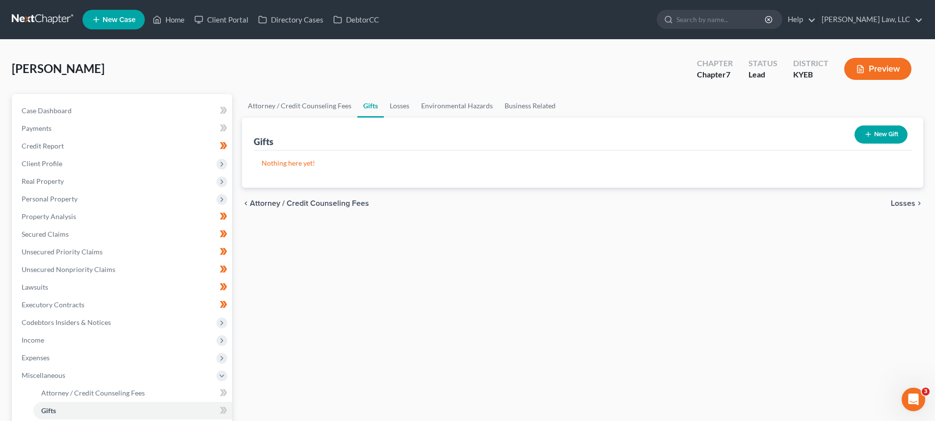
scroll to position [49, 0]
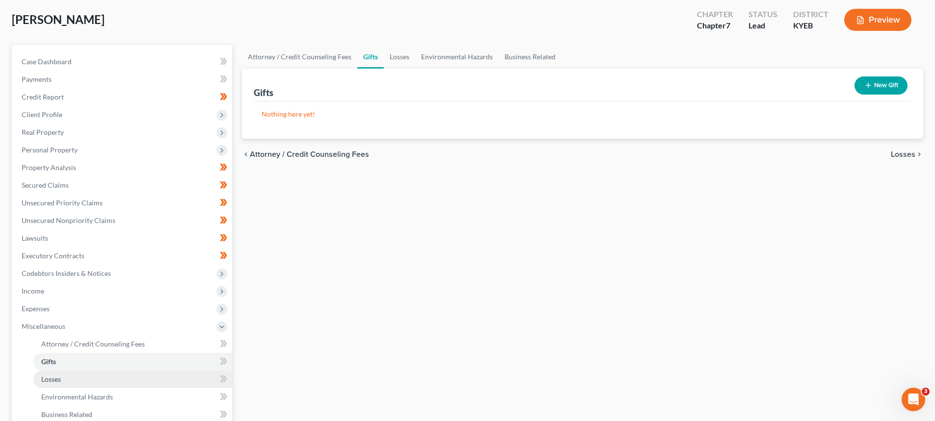
click at [57, 382] on span "Losses" at bounding box center [51, 379] width 20 height 8
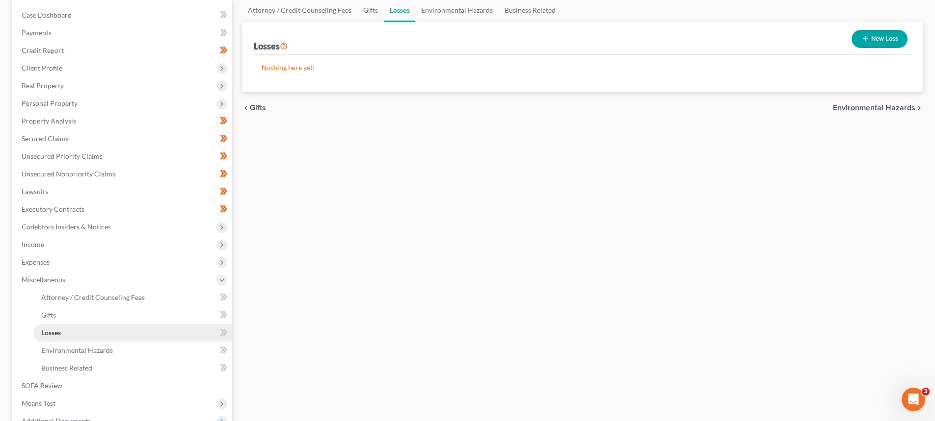
scroll to position [147, 0]
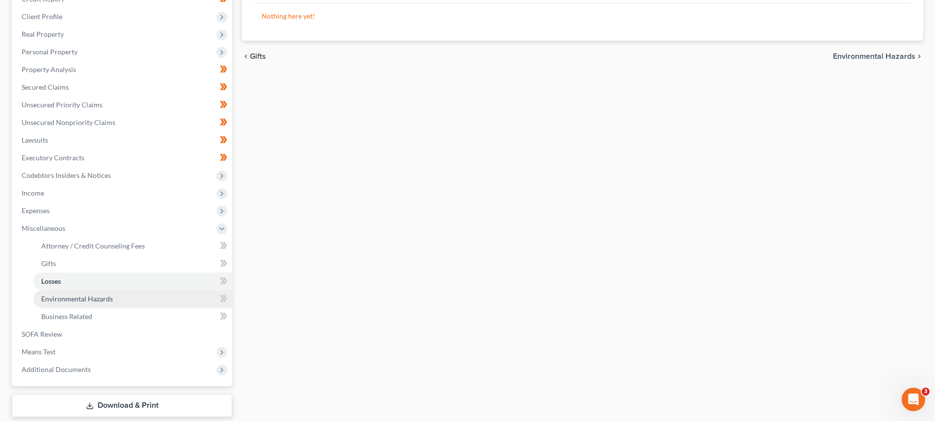
click at [79, 297] on span "Environmental Hazards" at bounding box center [77, 299] width 72 height 8
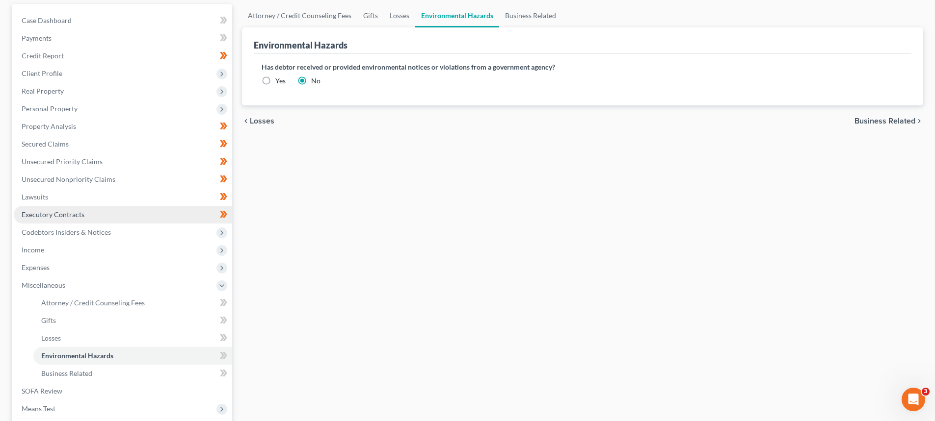
scroll to position [98, 0]
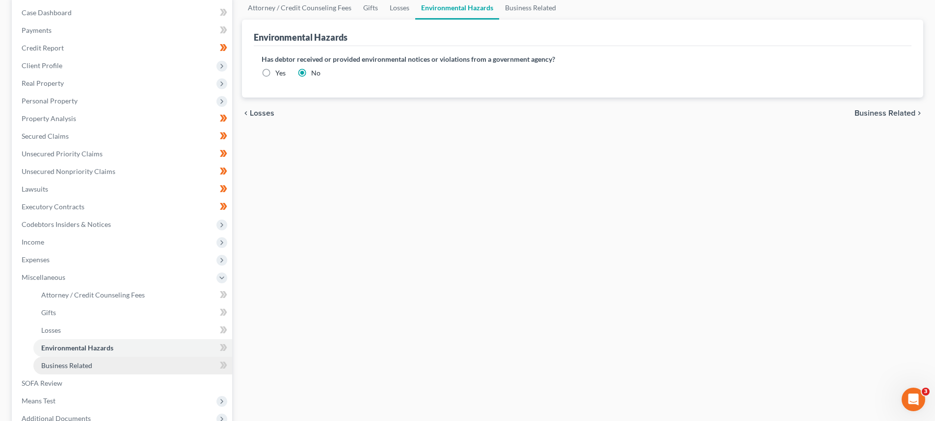
click at [53, 366] on span "Business Related" at bounding box center [66, 366] width 51 height 8
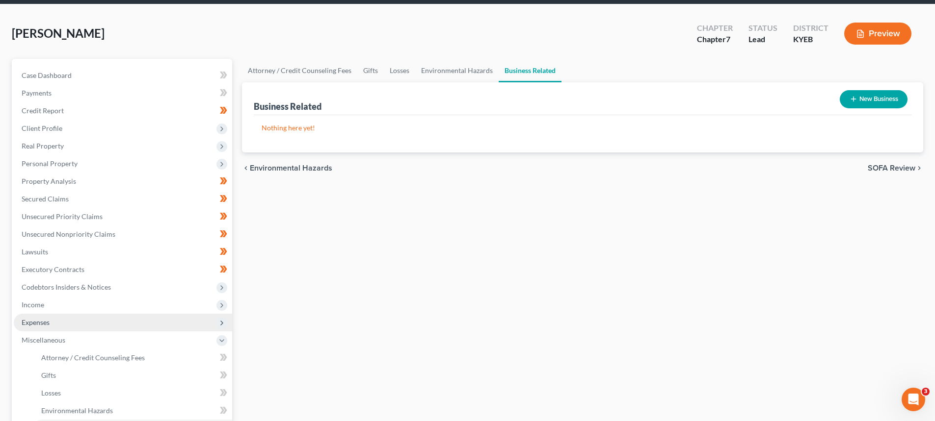
scroll to position [98, 0]
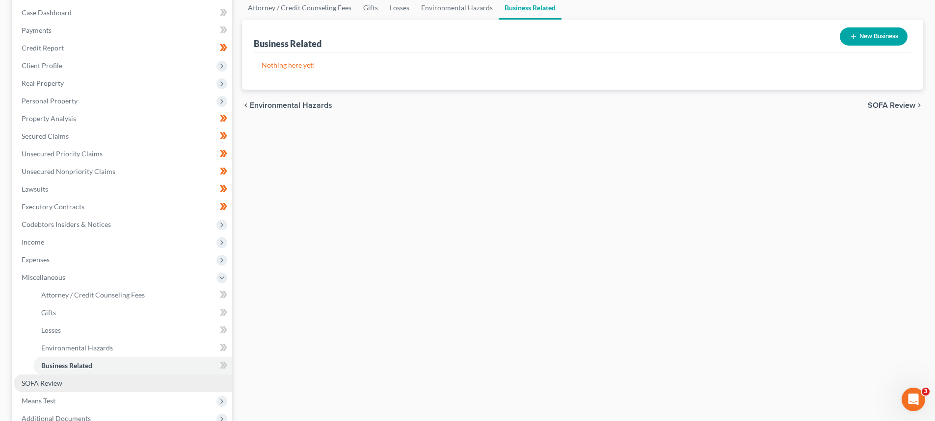
click at [51, 388] on link "SOFA Review" at bounding box center [123, 384] width 218 height 18
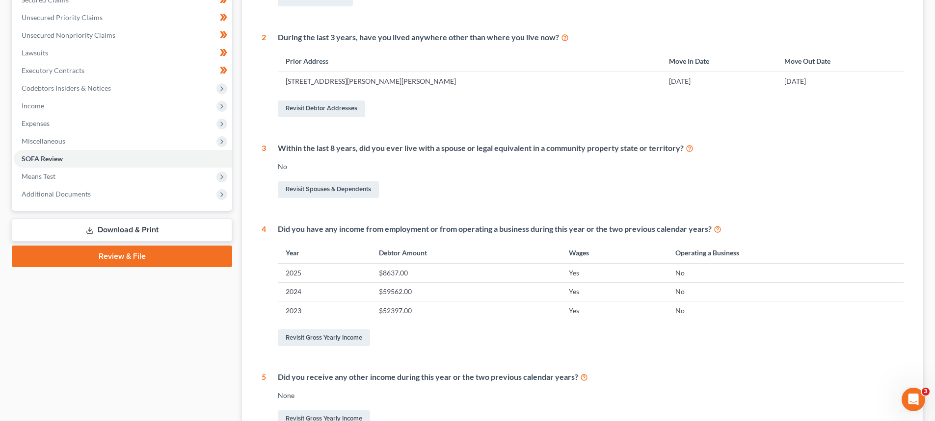
scroll to position [294, 0]
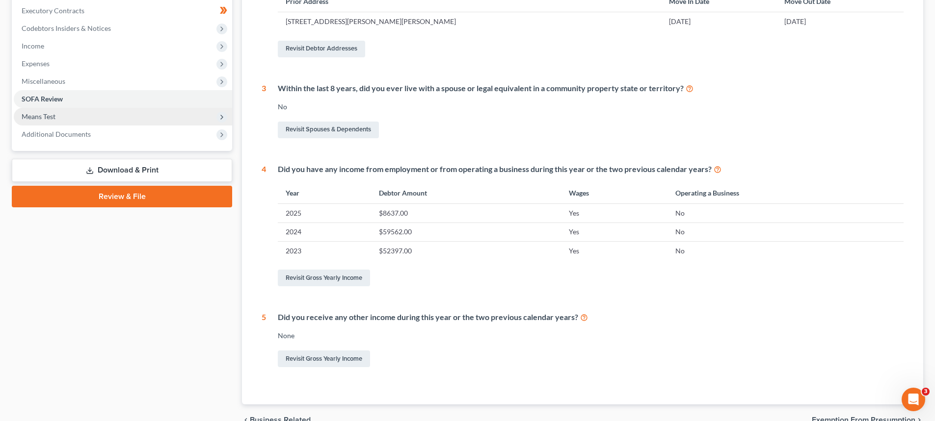
click at [53, 109] on span "Means Test" at bounding box center [123, 117] width 218 height 18
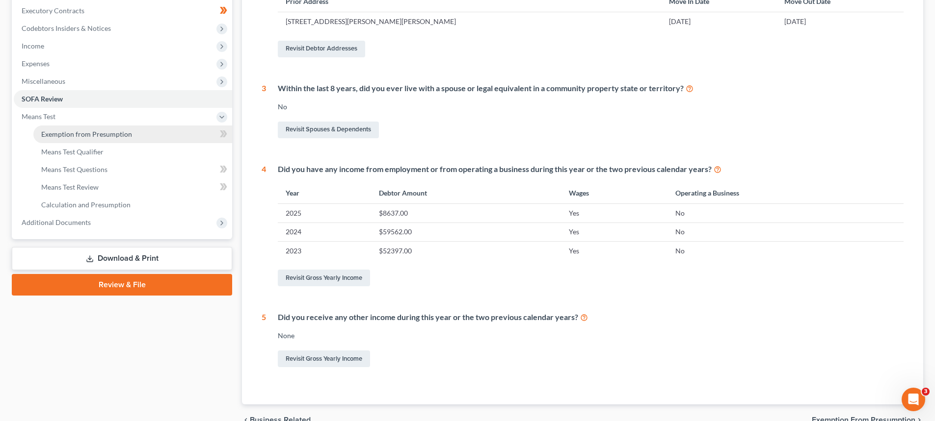
click at [55, 136] on span "Exemption from Presumption" at bounding box center [86, 134] width 91 height 8
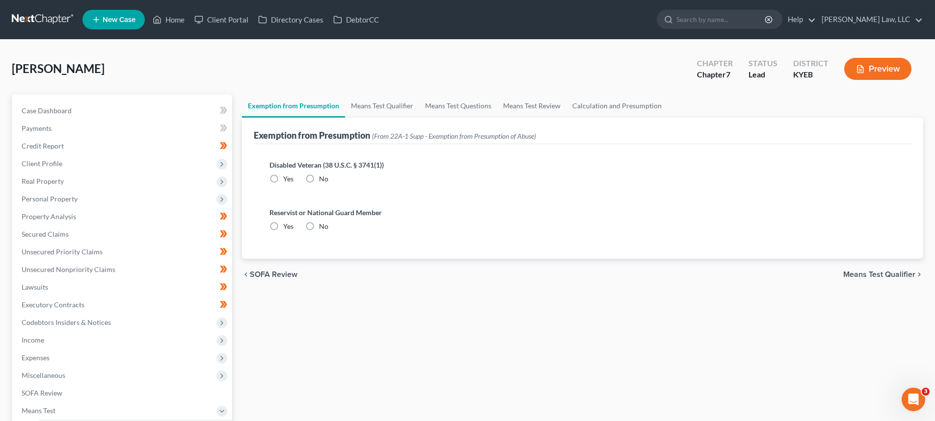
click at [319, 179] on label "No" at bounding box center [323, 179] width 9 height 10
click at [323, 179] on input "No" at bounding box center [326, 177] width 6 height 6
click at [319, 226] on label "No" at bounding box center [323, 227] width 9 height 10
click at [323, 226] on input "No" at bounding box center [326, 225] width 6 height 6
click at [875, 276] on span "Means Test Qualifier" at bounding box center [879, 275] width 72 height 8
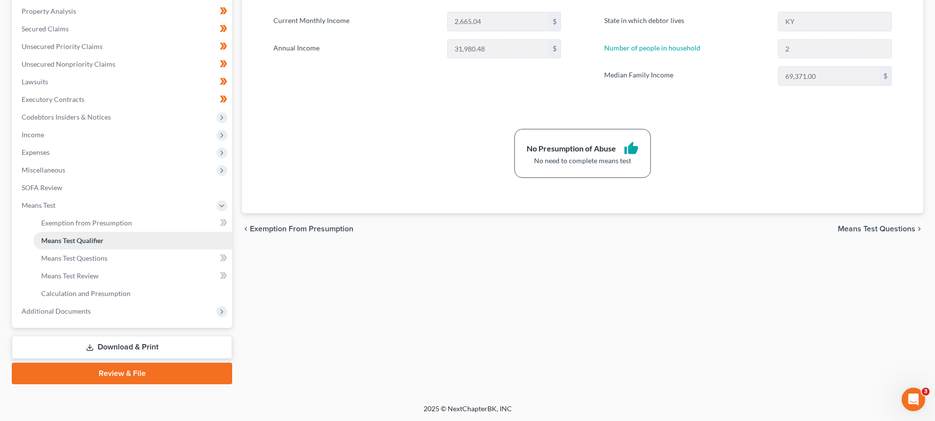
scroll to position [206, 0]
click at [97, 347] on link "Download & Print" at bounding box center [122, 347] width 220 height 23
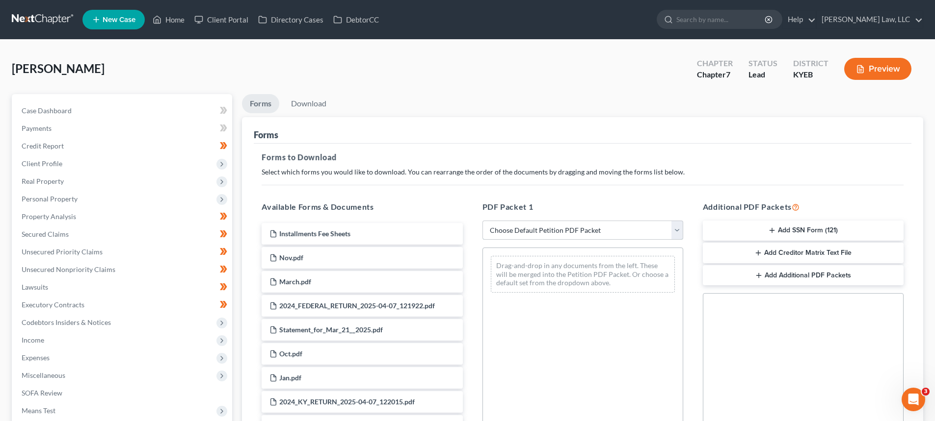
click at [525, 229] on select "Choose Default Petition PDF Packet Complete Bankruptcy Petition (all forms and …" at bounding box center [582, 231] width 201 height 20
click at [486, 221] on select "Choose Default Petition PDF Packet Complete Bankruptcy Petition (all forms and …" at bounding box center [582, 231] width 201 height 20
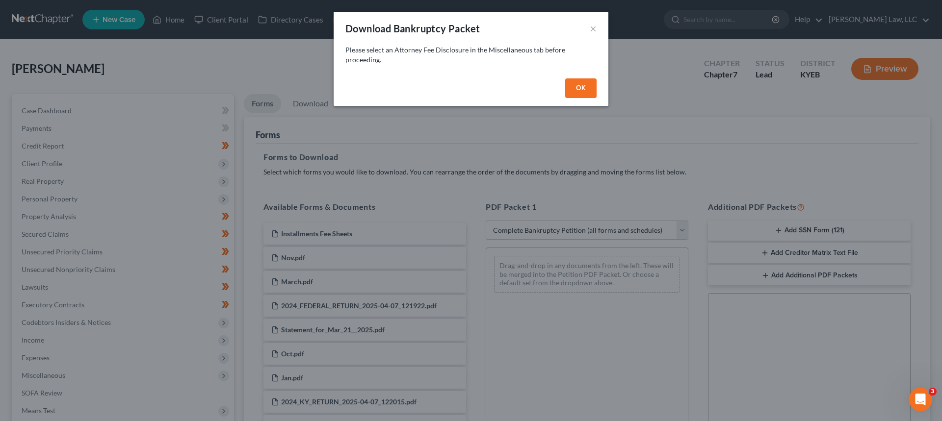
click at [573, 87] on button "OK" at bounding box center [580, 89] width 31 height 20
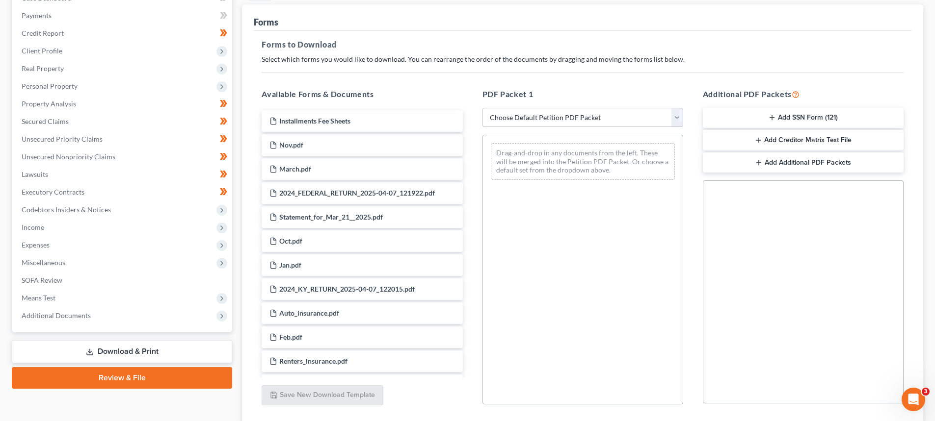
scroll to position [184, 0]
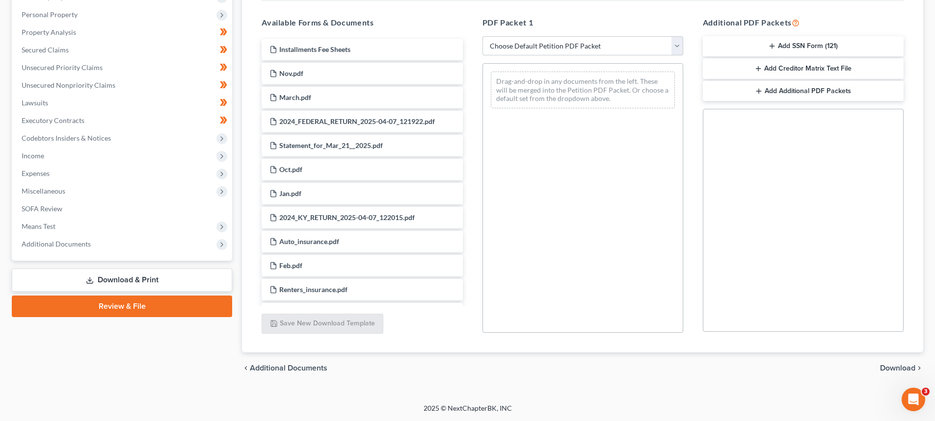
drag, startPoint x: 550, startPoint y: 43, endPoint x: 540, endPoint y: 54, distance: 14.3
click at [550, 43] on select "Choose Default Petition PDF Packet Complete Bankruptcy Petition (all forms and …" at bounding box center [582, 46] width 201 height 20
click at [486, 36] on select "Choose Default Petition PDF Packet Complete Bankruptcy Petition (all forms and …" at bounding box center [582, 46] width 201 height 20
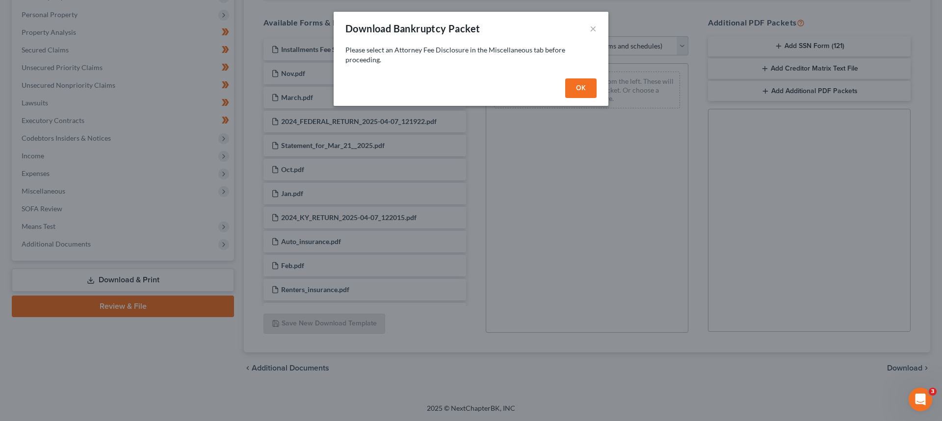
click at [590, 89] on button "OK" at bounding box center [580, 89] width 31 height 20
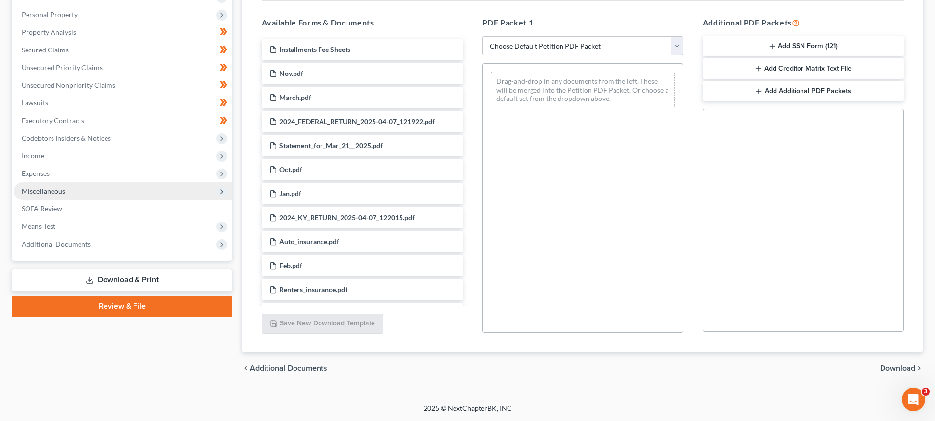
click at [44, 189] on span "Miscellaneous" at bounding box center [44, 191] width 44 height 8
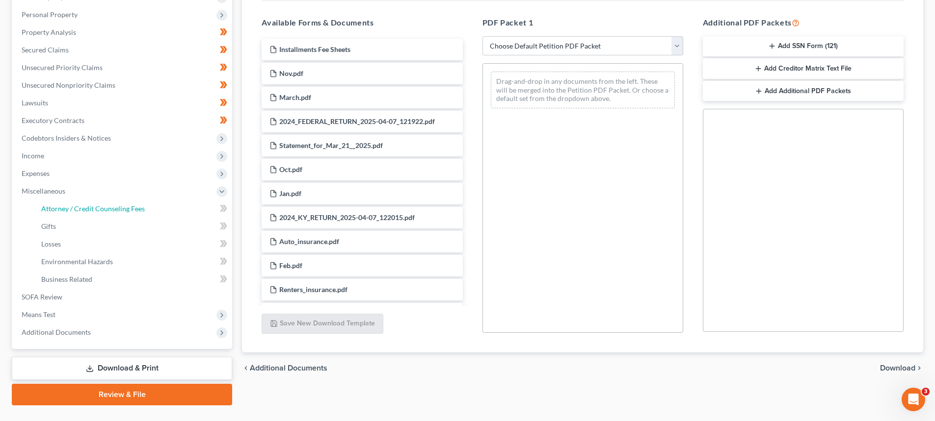
click at [67, 206] on span "Attorney / Credit Counseling Fees" at bounding box center [93, 209] width 104 height 8
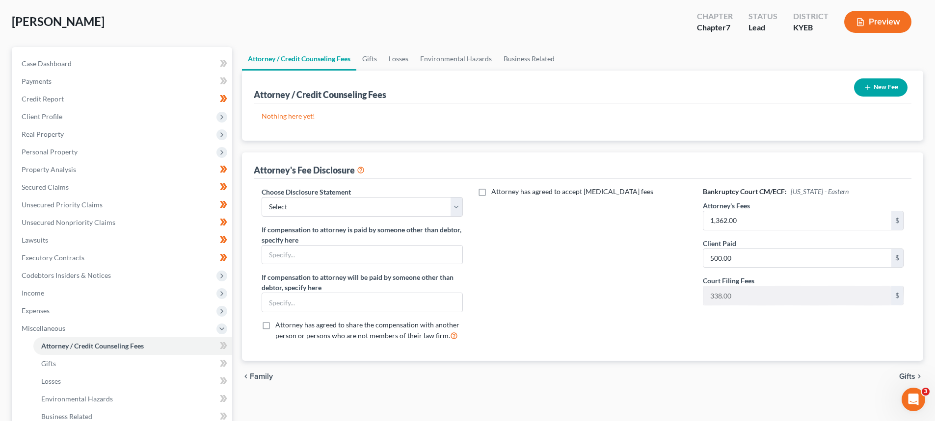
scroll to position [49, 0]
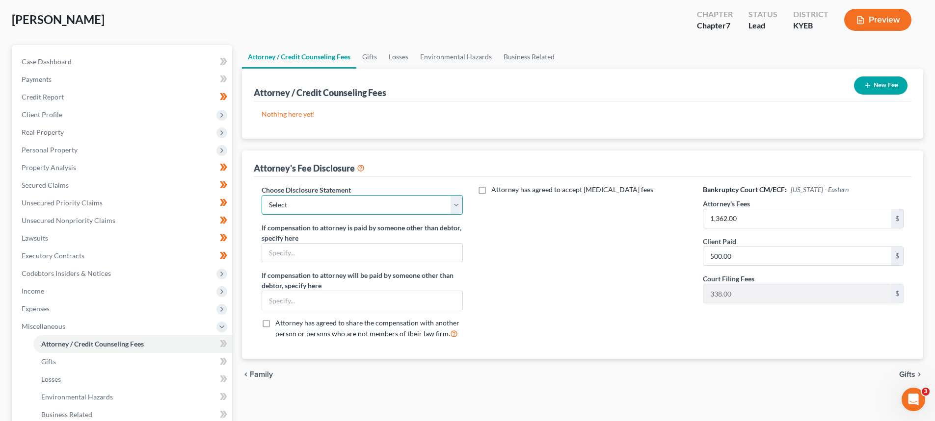
click at [317, 205] on select "Select Chapter 7 Payment Plan Fee Disclosure Conversion Chapter 7 Attorney Fee …" at bounding box center [362, 205] width 201 height 20
click at [262, 195] on select "Select Chapter 7 Payment Plan Fee Disclosure Conversion Chapter 7 Attorney Fee …" at bounding box center [362, 205] width 201 height 20
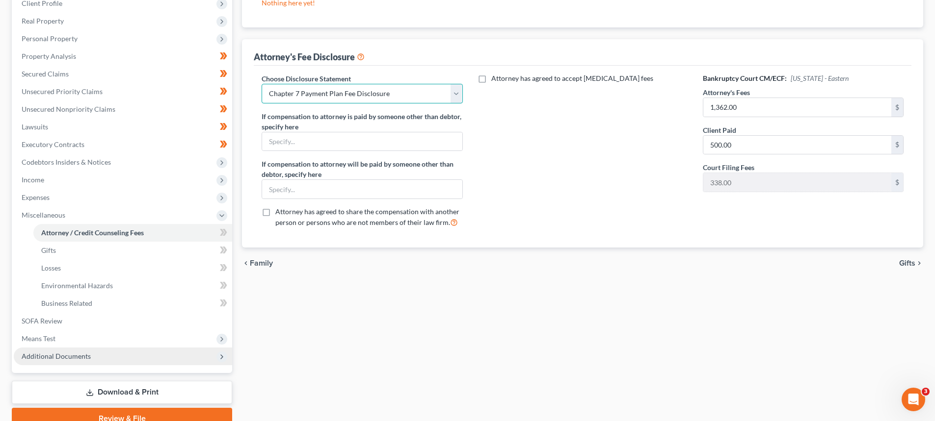
scroll to position [206, 0]
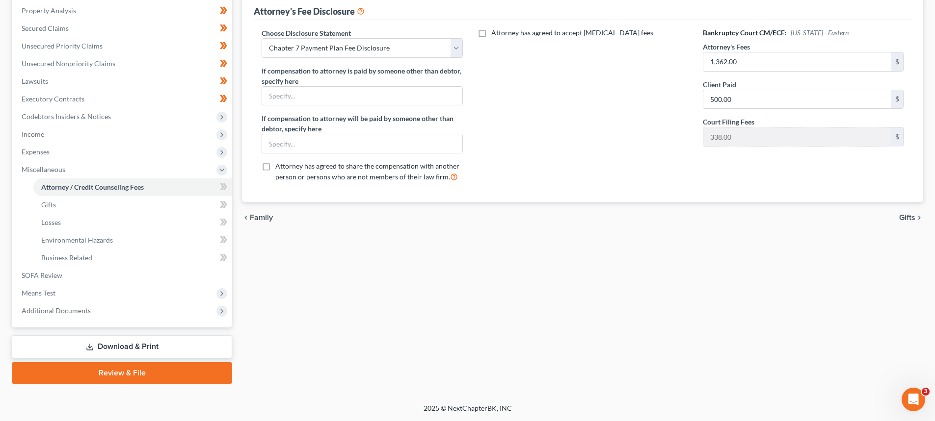
click at [62, 345] on link "Download & Print" at bounding box center [122, 347] width 220 height 23
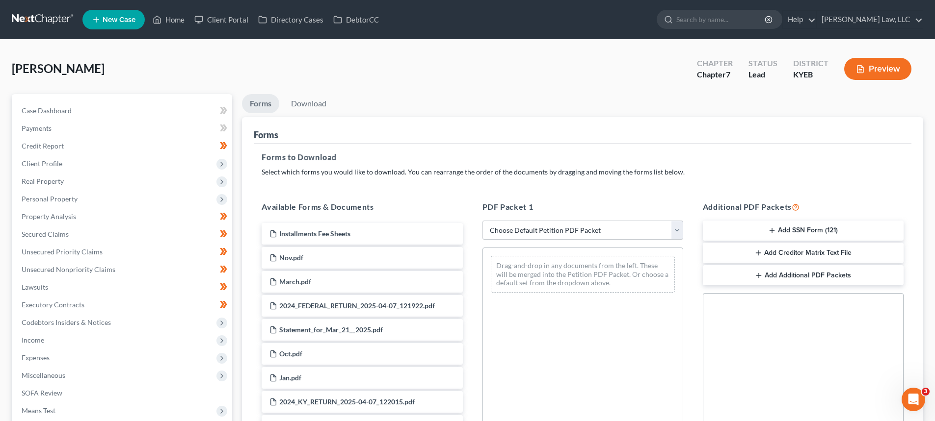
click at [487, 235] on select "Choose Default Petition PDF Packet Complete Bankruptcy Petition (all forms and …" at bounding box center [582, 231] width 201 height 20
click at [482, 221] on select "Choose Default Petition PDF Packet Complete Bankruptcy Petition (all forms and …" at bounding box center [582, 231] width 201 height 20
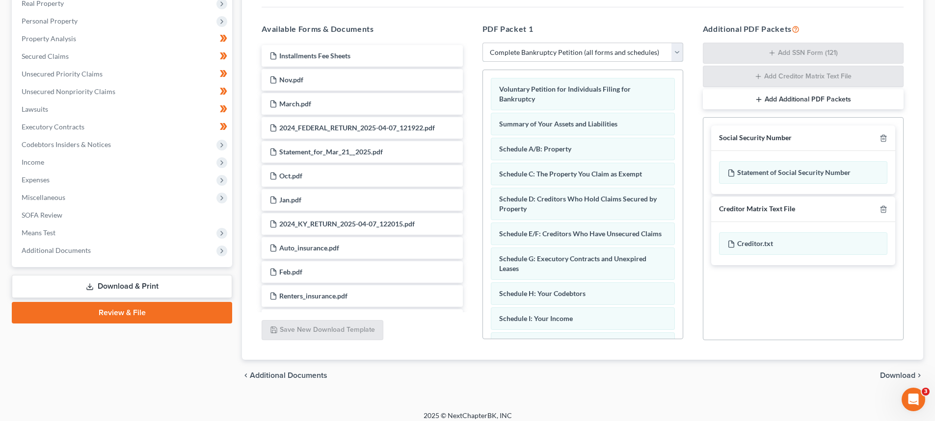
scroll to position [185, 0]
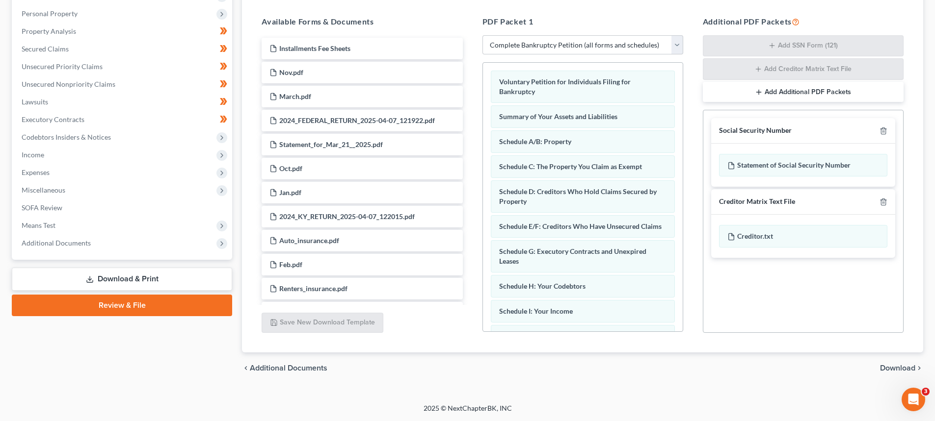
drag, startPoint x: 887, startPoint y: 372, endPoint x: 185, endPoint y: 90, distance: 756.8
click at [887, 372] on span "Download" at bounding box center [897, 369] width 35 height 8
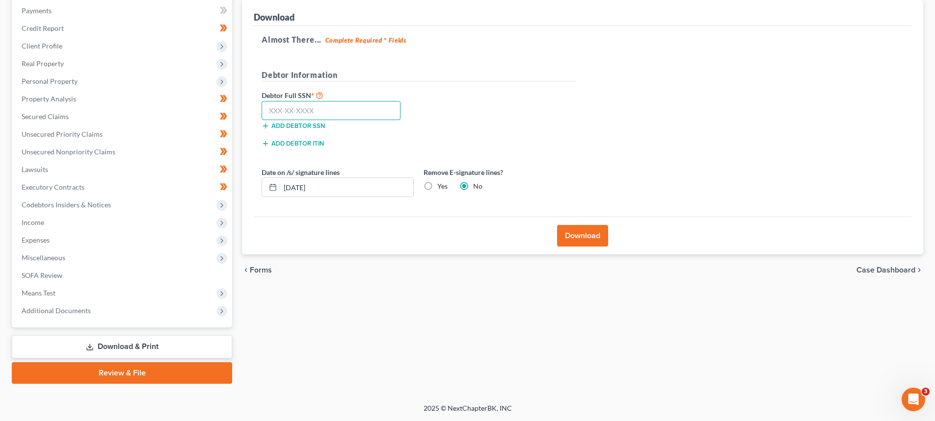
click at [318, 109] on input "text" at bounding box center [331, 111] width 139 height 20
drag, startPoint x: 322, startPoint y: 105, endPoint x: 244, endPoint y: 105, distance: 78.5
click at [246, 105] on div "Download Almost There... Complete Required * Fields Debtor Information Debtor F…" at bounding box center [582, 128] width 681 height 256
click at [564, 225] on div "Download" at bounding box center [582, 236] width 657 height 38
click at [568, 233] on button "Download" at bounding box center [582, 236] width 51 height 22
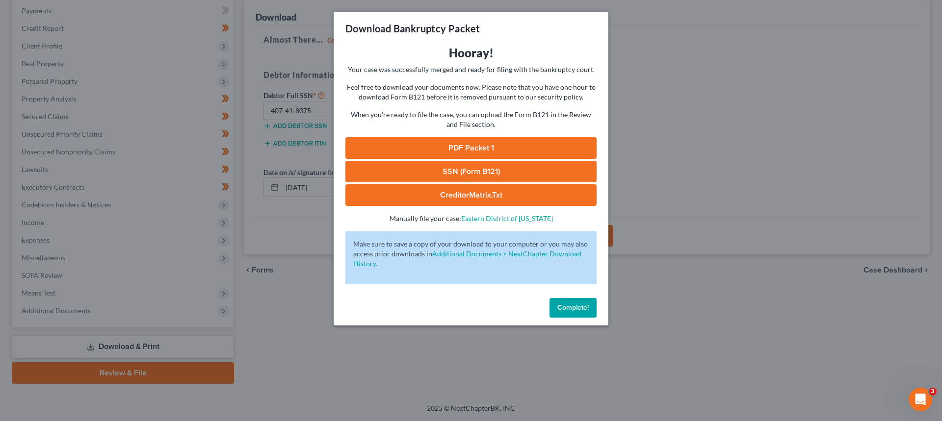
click at [486, 148] on link "PDF Packet 1" at bounding box center [470, 148] width 251 height 22
click at [476, 168] on link "SSN (Form B121)" at bounding box center [470, 172] width 251 height 22
click at [560, 310] on span "Complete!" at bounding box center [572, 308] width 31 height 8
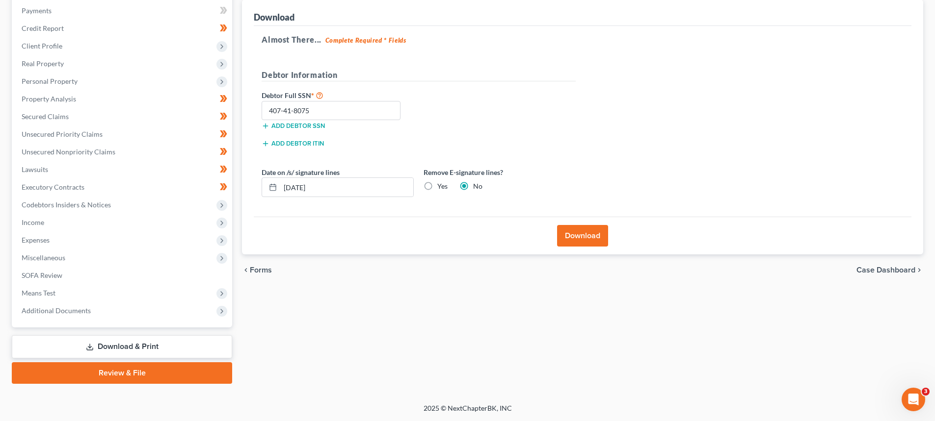
click at [84, 378] on link "Review & File" at bounding box center [122, 374] width 220 height 22
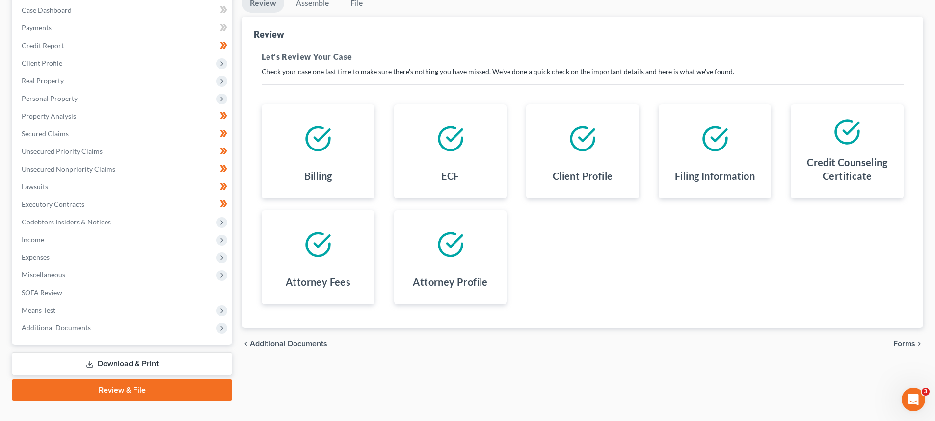
scroll to position [118, 0]
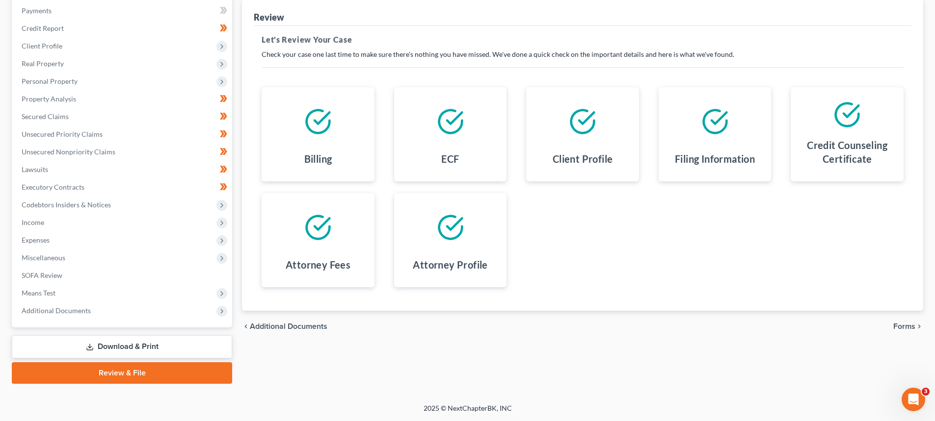
drag, startPoint x: 903, startPoint y: 328, endPoint x: 465, endPoint y: 177, distance: 463.2
click at [903, 328] on span "Forms" at bounding box center [904, 327] width 22 height 8
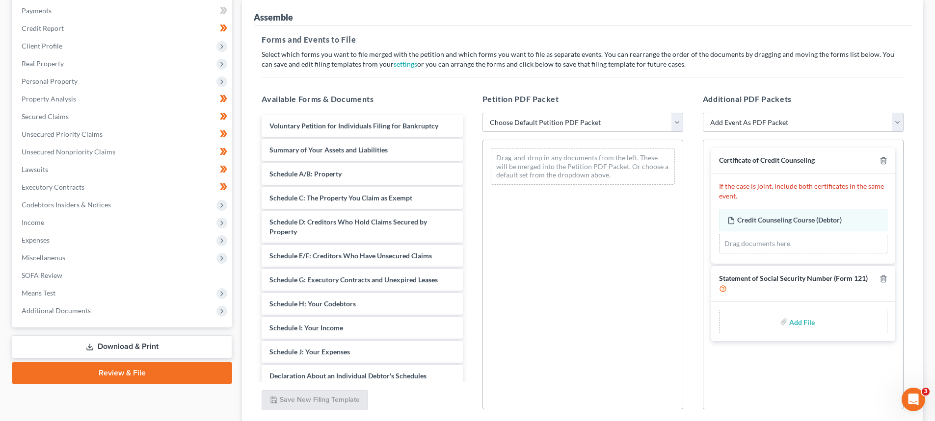
drag, startPoint x: 518, startPoint y: 126, endPoint x: 516, endPoint y: 131, distance: 5.7
click at [518, 126] on select "Choose Default Petition PDF Packet Complete Bankruptcy Petition (all forms and …" at bounding box center [582, 123] width 201 height 20
click at [482, 113] on select "Choose Default Petition PDF Packet Complete Bankruptcy Petition (all forms and …" at bounding box center [582, 123] width 201 height 20
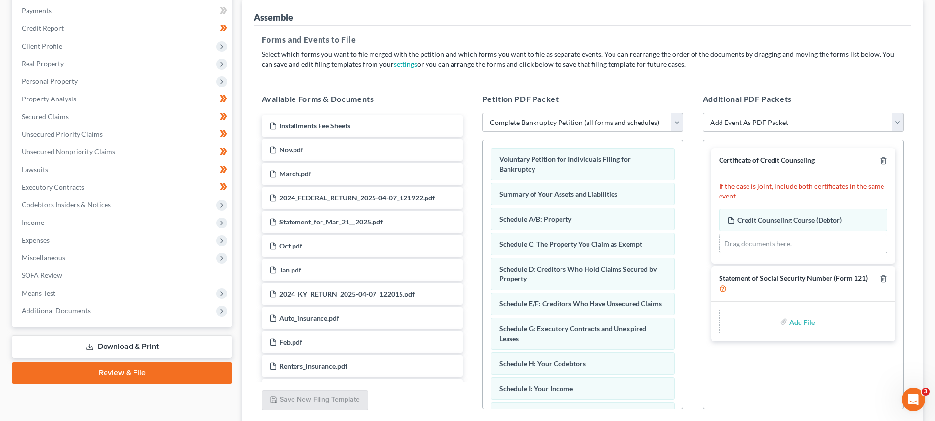
click at [798, 321] on input "file" at bounding box center [801, 322] width 24 height 18
click at [61, 349] on link "Download & Print" at bounding box center [122, 347] width 220 height 23
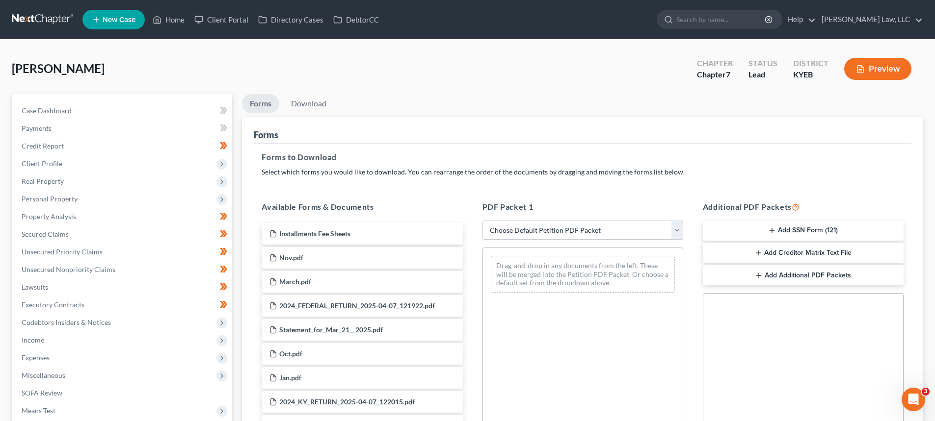
click at [510, 232] on select "Choose Default Petition PDF Packet Complete Bankruptcy Petition (all forms and …" at bounding box center [582, 231] width 201 height 20
click at [482, 221] on select "Choose Default Petition PDF Packet Complete Bankruptcy Petition (all forms and …" at bounding box center [582, 231] width 201 height 20
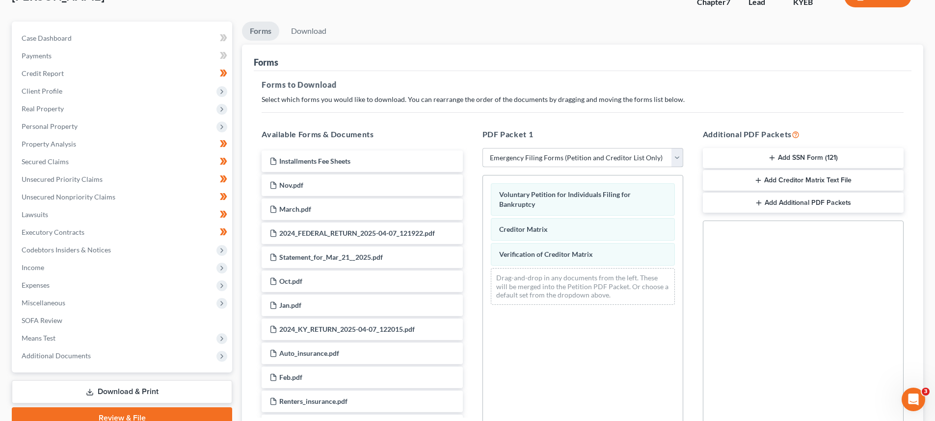
scroll to position [98, 0]
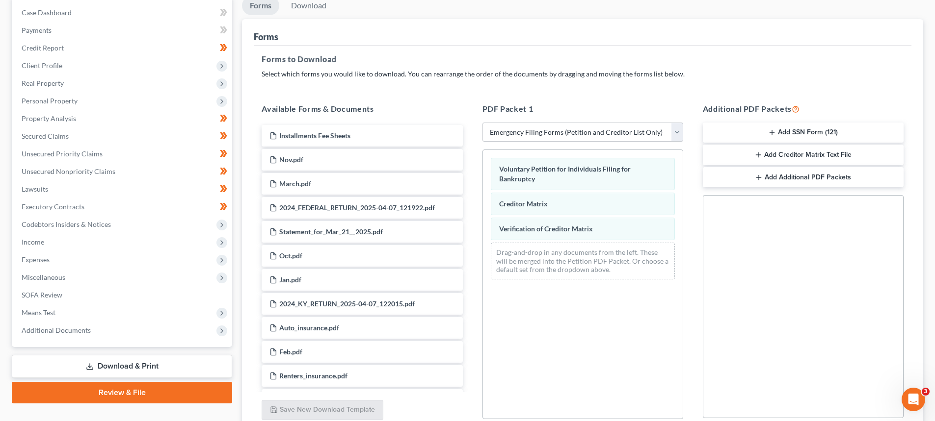
click at [774, 135] on icon "button" at bounding box center [772, 133] width 8 height 8
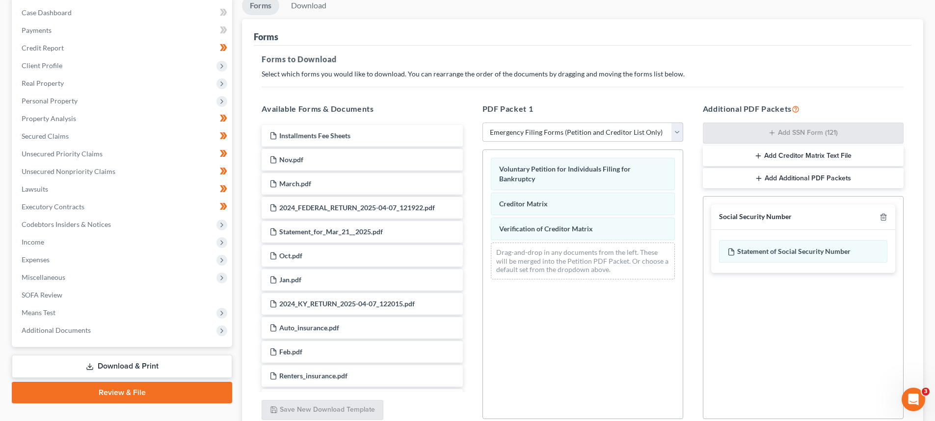
scroll to position [184, 0]
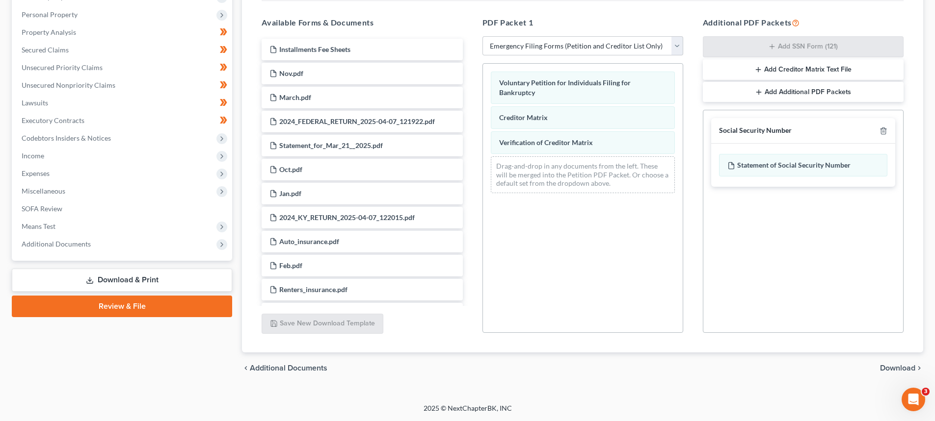
click at [894, 375] on div "chevron_left Additional Documents Download chevron_right" at bounding box center [582, 368] width 681 height 31
click at [894, 372] on span "Download" at bounding box center [897, 369] width 35 height 8
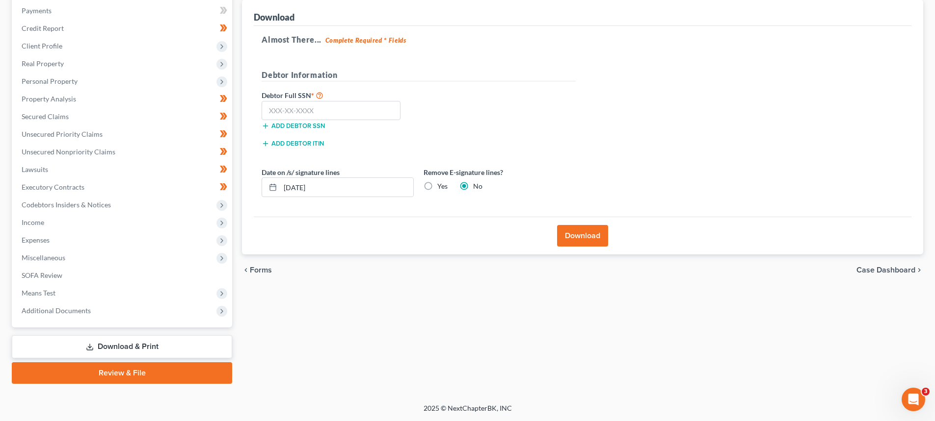
click at [894, 367] on div "Forms Download Forms Forms to Download Select which forms you would like to dow…" at bounding box center [582, 180] width 691 height 408
click at [280, 116] on input "text" at bounding box center [331, 111] width 139 height 20
paste input "407-41-8075"
click at [578, 236] on button "Download" at bounding box center [582, 236] width 51 height 22
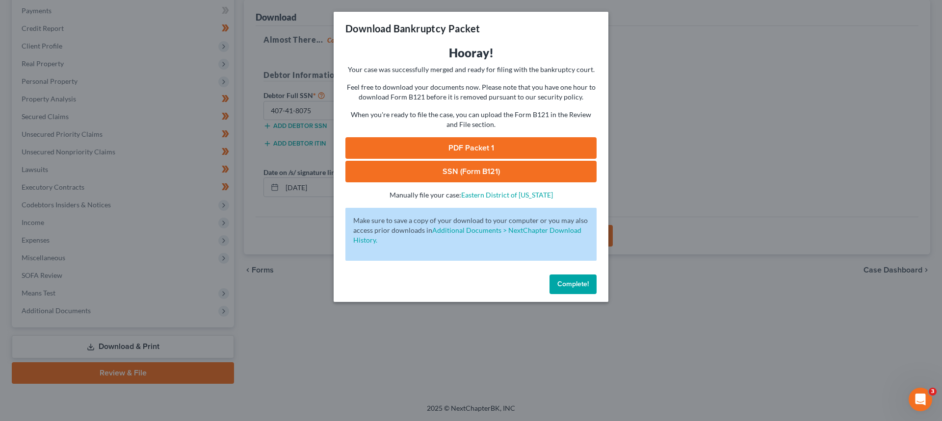
click at [489, 145] on link "PDF Packet 1" at bounding box center [470, 148] width 251 height 22
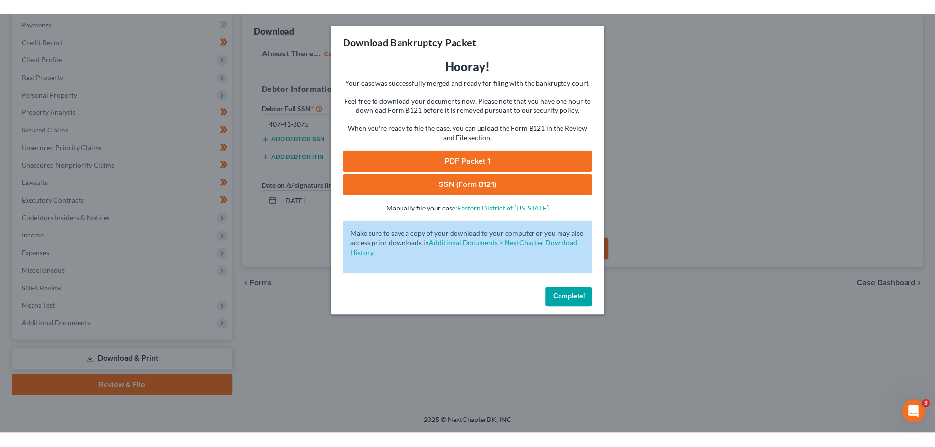
scroll to position [92, 0]
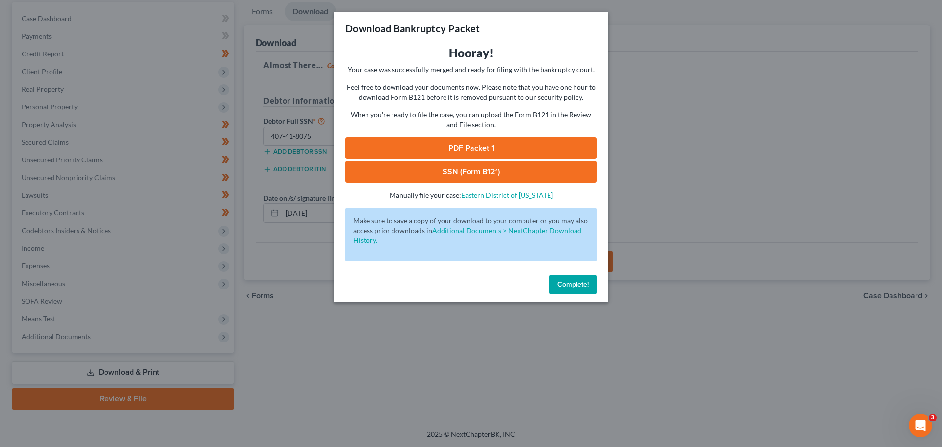
click at [566, 288] on span "Complete!" at bounding box center [572, 284] width 31 height 8
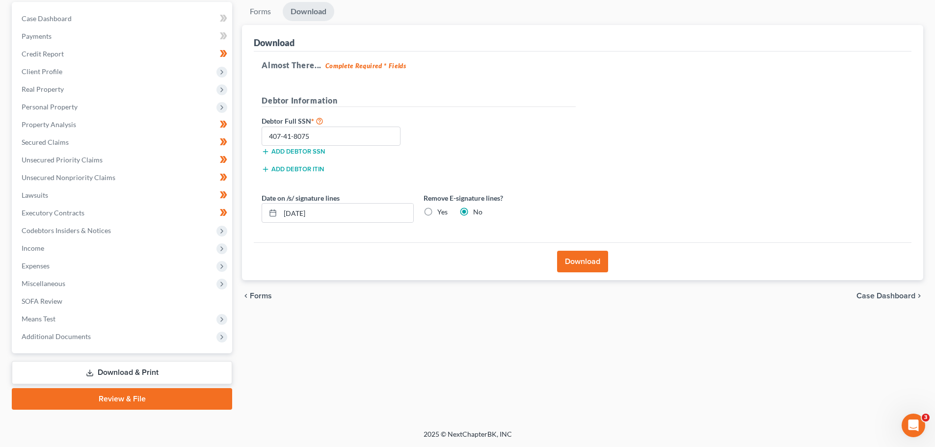
click at [86, 402] on link "Review & File" at bounding box center [122, 399] width 220 height 22
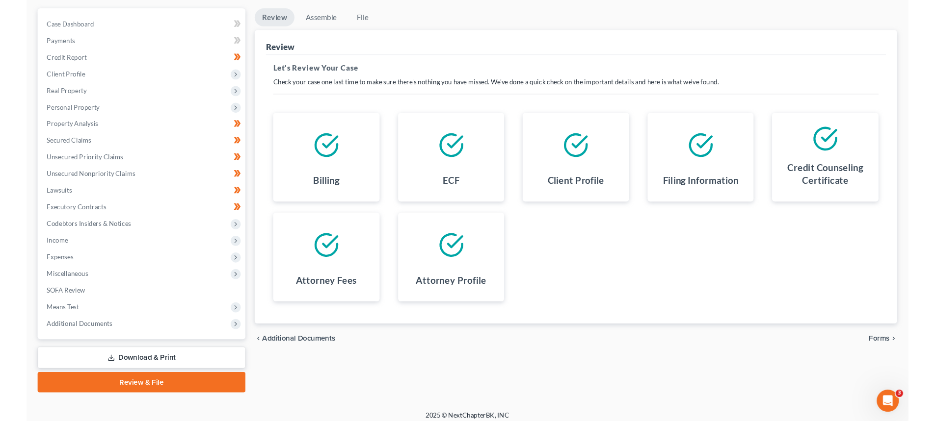
scroll to position [92, 0]
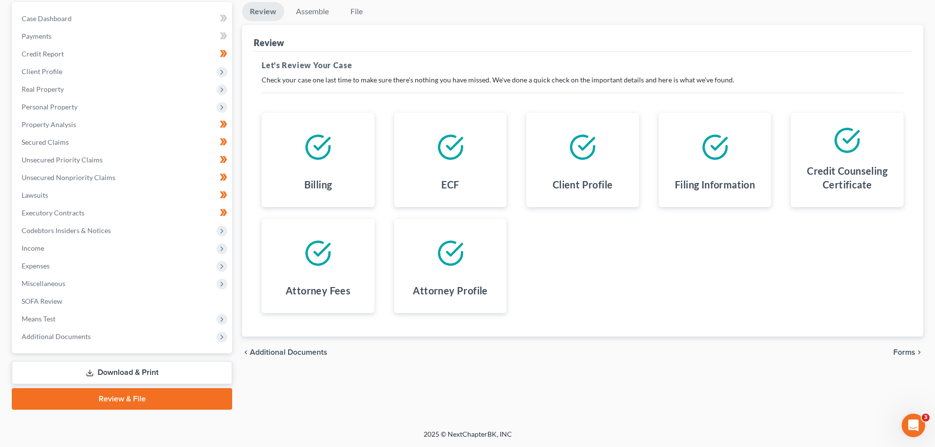
click at [912, 346] on div "chevron_left Additional Documents Forms chevron_right" at bounding box center [582, 352] width 681 height 31
click at [910, 353] on span "Forms" at bounding box center [904, 352] width 22 height 8
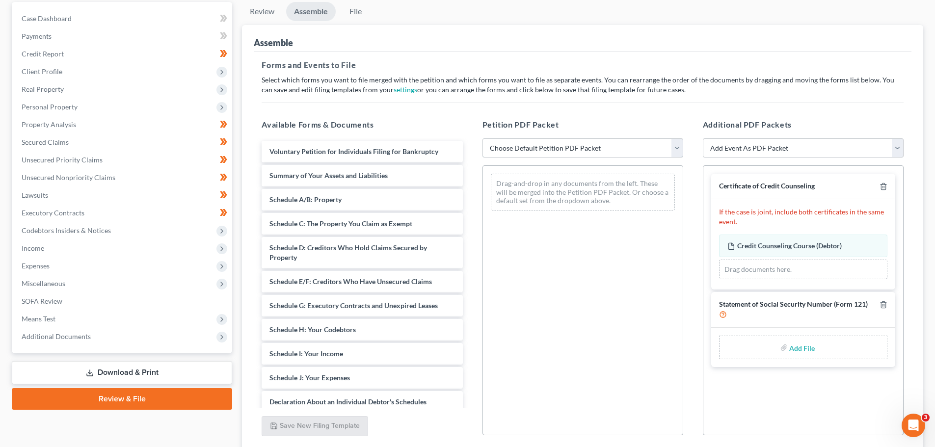
click at [530, 154] on select "Choose Default Petition PDF Packet Complete Bankruptcy Petition (all forms and …" at bounding box center [582, 148] width 201 height 20
click at [482, 138] on select "Choose Default Petition PDF Packet Complete Bankruptcy Petition (all forms and …" at bounding box center [582, 148] width 201 height 20
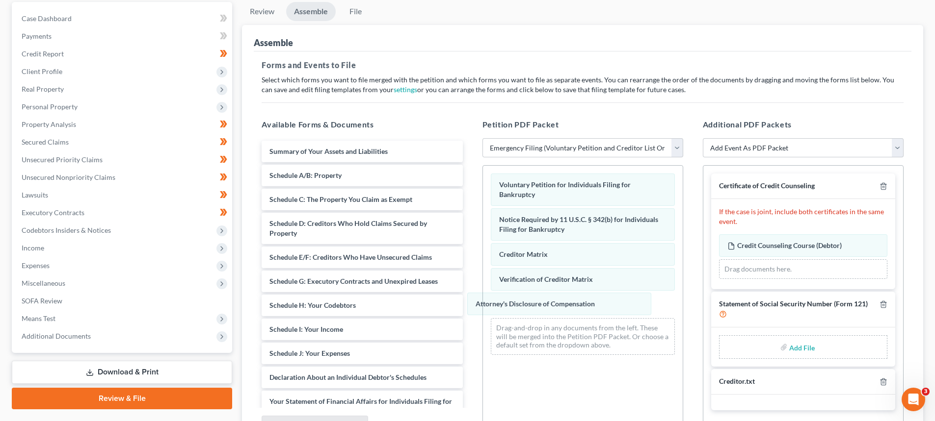
drag, startPoint x: 602, startPoint y: 306, endPoint x: 810, endPoint y: 259, distance: 213.8
click at [593, 300] on div "Attorney's Disclosure of Compensation Voluntary Petition for Individuals Filing…" at bounding box center [583, 264] width 200 height 197
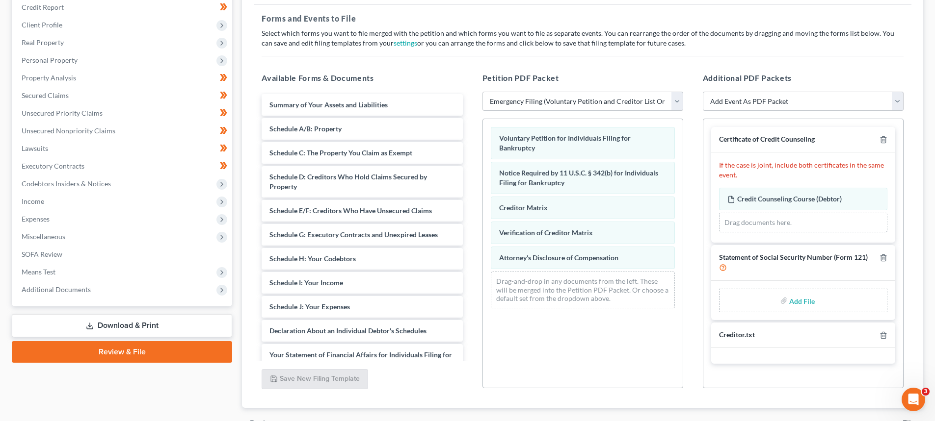
scroll to position [141, 0]
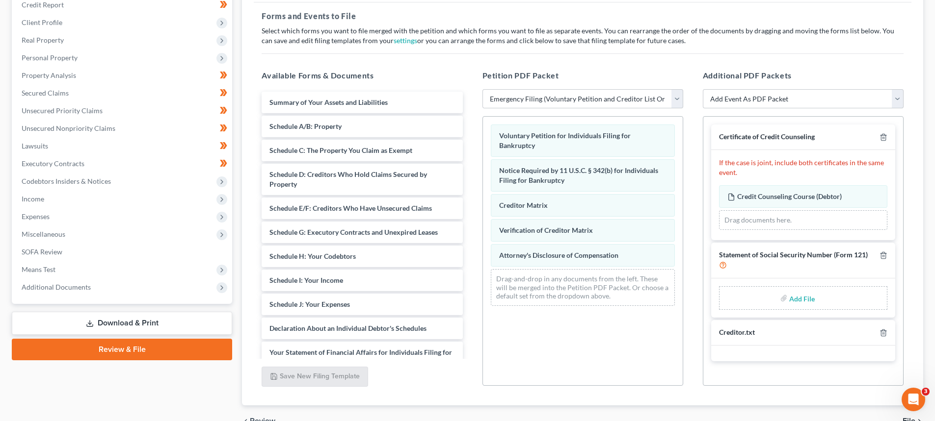
click at [800, 302] on input "file" at bounding box center [801, 298] width 24 height 18
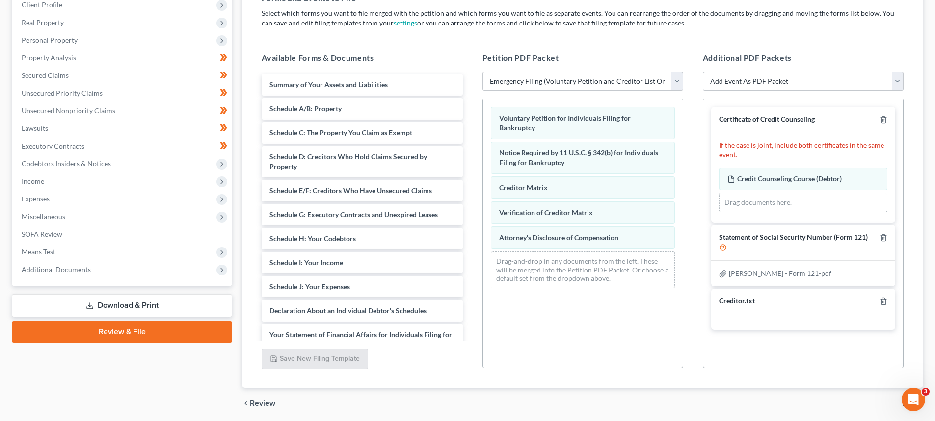
scroll to position [194, 0]
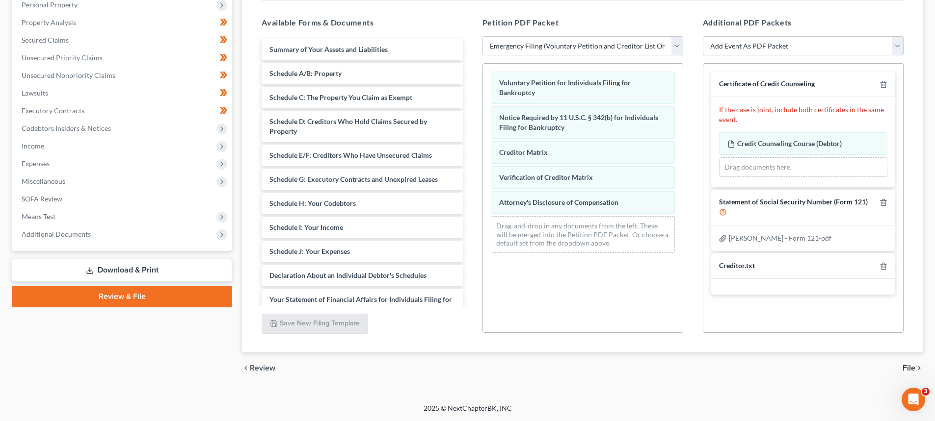
click at [902, 365] on span "File" at bounding box center [908, 369] width 13 height 8
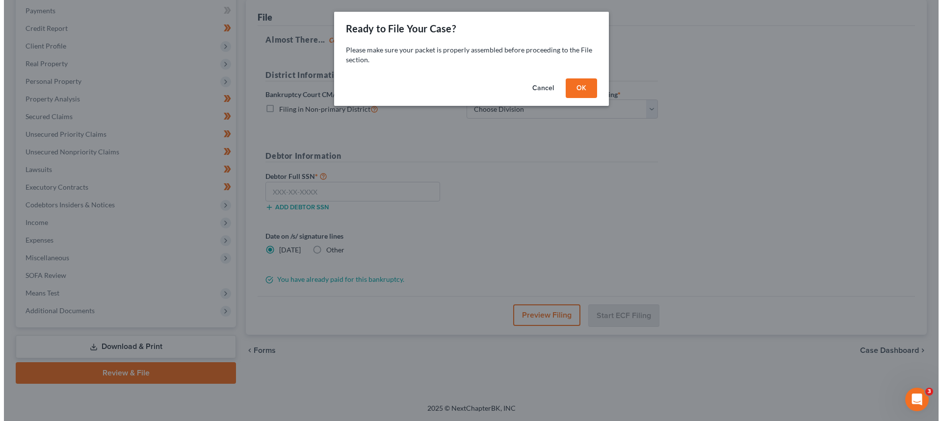
scroll to position [118, 0]
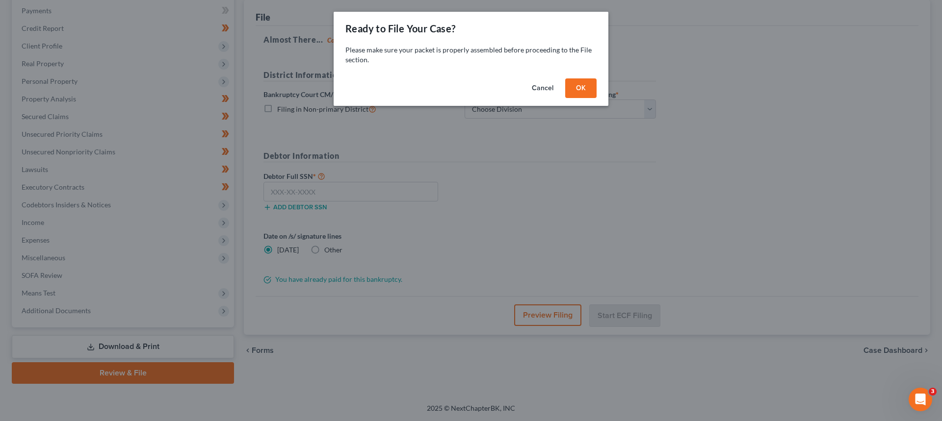
click at [577, 88] on button "OK" at bounding box center [580, 89] width 31 height 20
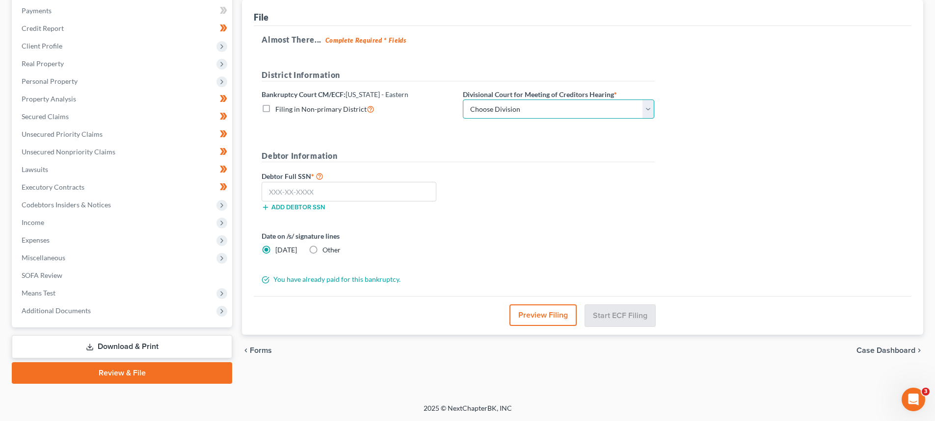
drag, startPoint x: 513, startPoint y: 109, endPoint x: 509, endPoint y: 117, distance: 9.0
click at [513, 109] on select "Choose Division Ashland [GEOGRAPHIC_DATA] [GEOGRAPHIC_DATA] [GEOGRAPHIC_DATA] […" at bounding box center [558, 110] width 191 height 20
click at [463, 100] on select "Choose Division Ashland [GEOGRAPHIC_DATA] [GEOGRAPHIC_DATA] [GEOGRAPHIC_DATA] […" at bounding box center [558, 110] width 191 height 20
click at [353, 192] on input "text" at bounding box center [349, 192] width 175 height 20
paste input "407-41-8075"
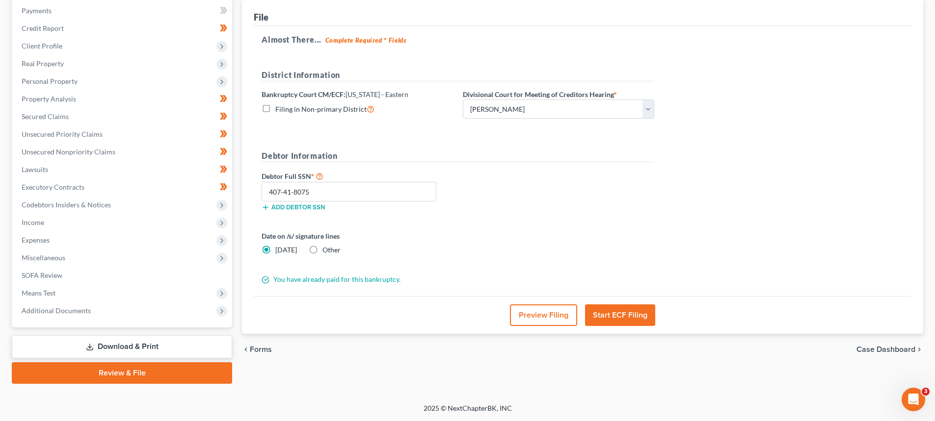
click at [631, 313] on button "Start ECF Filing" at bounding box center [620, 316] width 70 height 22
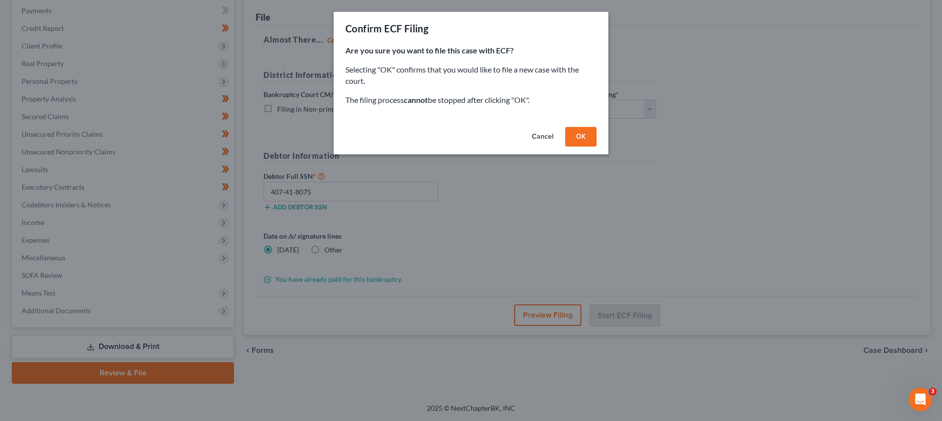
click at [578, 133] on button "OK" at bounding box center [580, 137] width 31 height 20
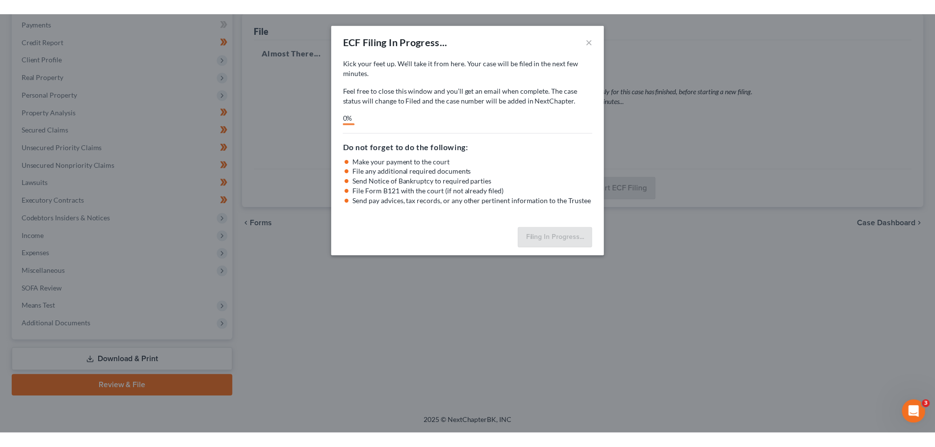
scroll to position [92, 0]
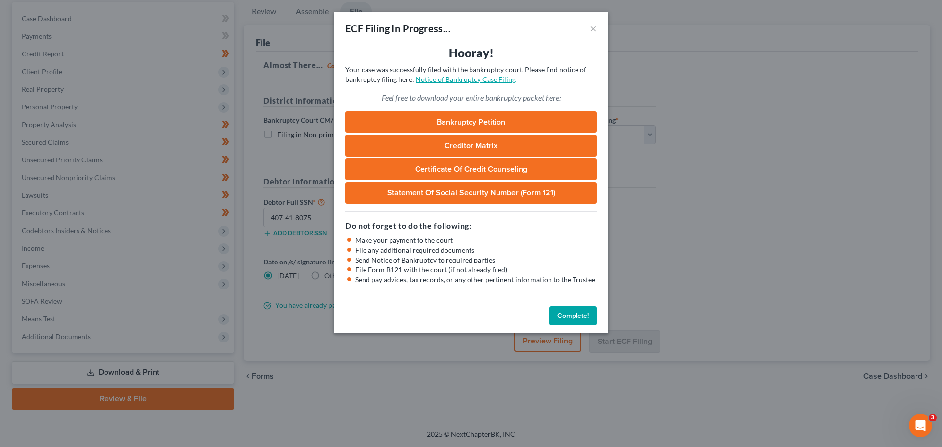
click at [447, 82] on link "Notice of Bankruptcy Case Filing" at bounding box center [466, 79] width 100 height 8
click at [567, 317] on button "Complete!" at bounding box center [573, 316] width 47 height 20
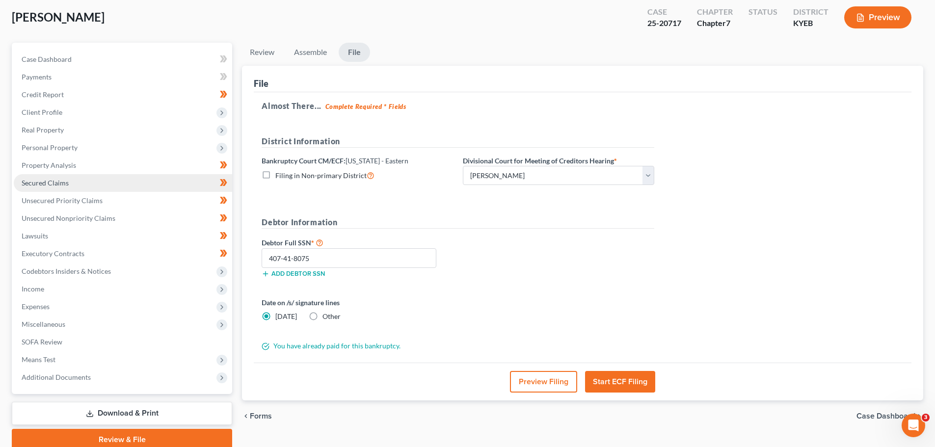
scroll to position [0, 0]
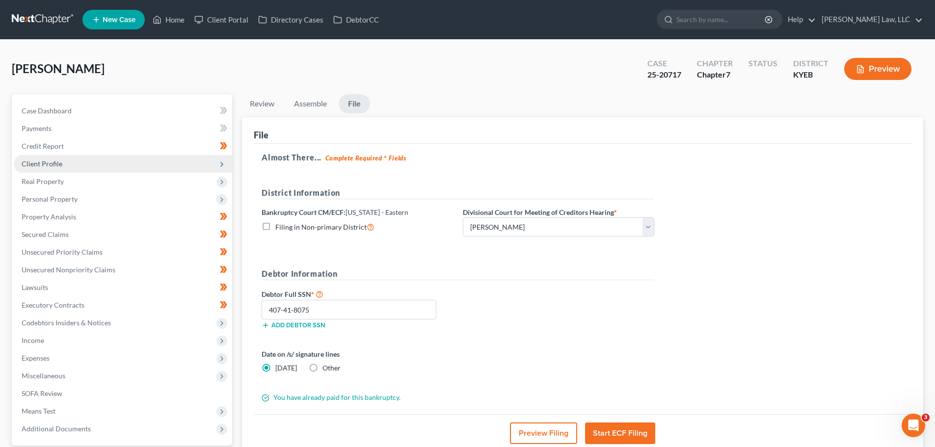
click at [56, 168] on span "Client Profile" at bounding box center [123, 164] width 218 height 18
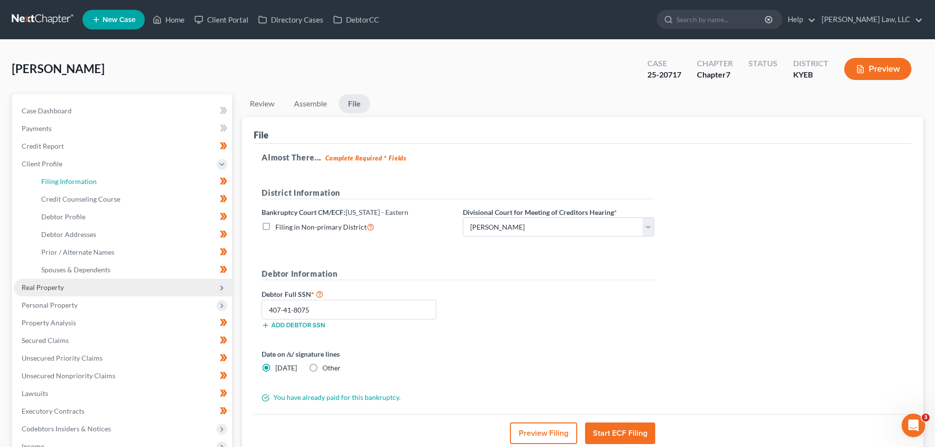
click at [59, 183] on span "Filing Information" at bounding box center [68, 181] width 55 height 8
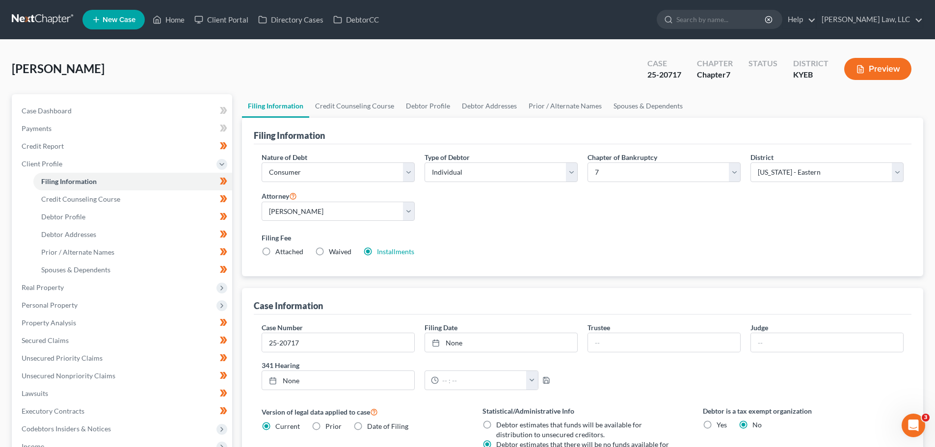
click at [280, 249] on span "Attached" at bounding box center [289, 251] width 28 height 8
click at [280, 249] on input "Attached" at bounding box center [282, 250] width 6 height 6
click at [377, 253] on label "Installments Installments" at bounding box center [395, 252] width 37 height 10
click at [381, 253] on input "Installments Installments" at bounding box center [384, 250] width 6 height 6
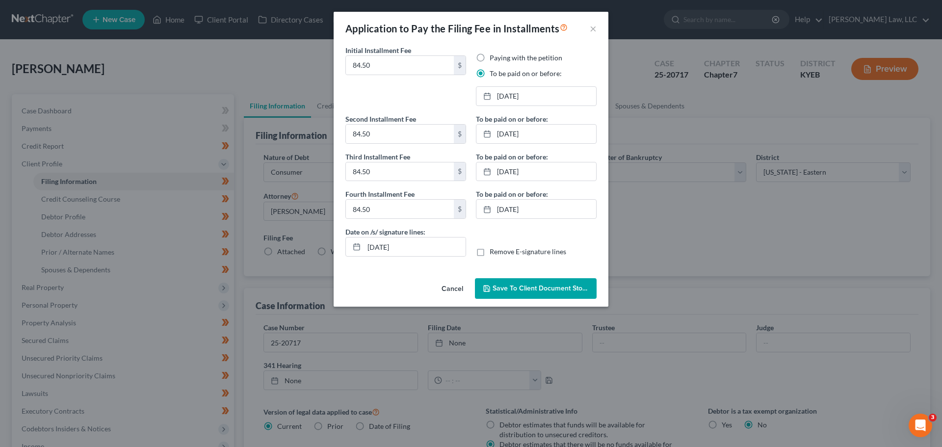
click at [537, 293] on button "Save to Client Document Storage" at bounding box center [536, 288] width 122 height 21
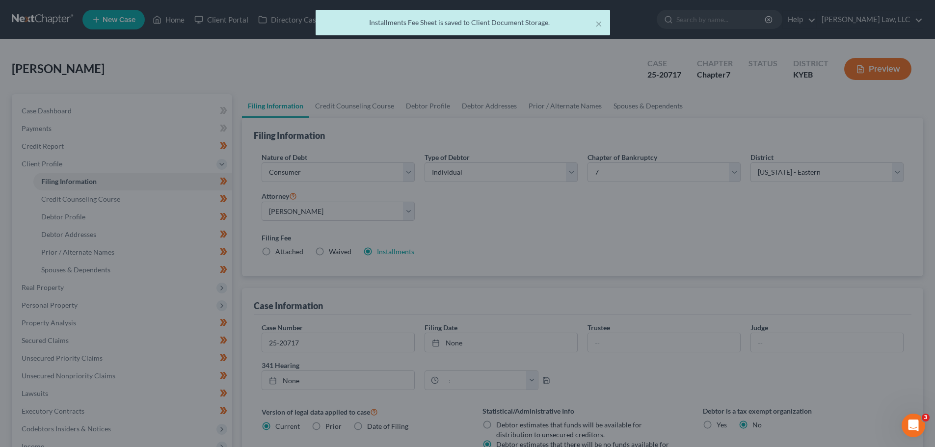
click at [591, 26] on div "Installments Fee Sheet is saved to Client Document Storage." at bounding box center [462, 23] width 279 height 10
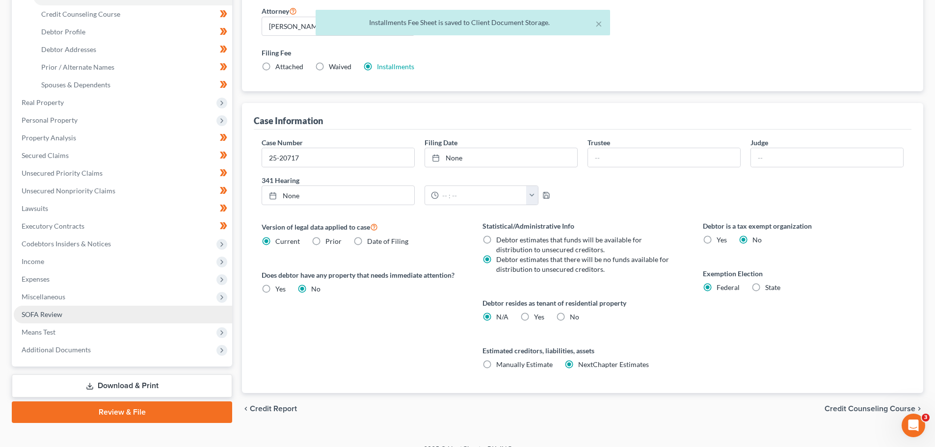
scroll to position [200, 0]
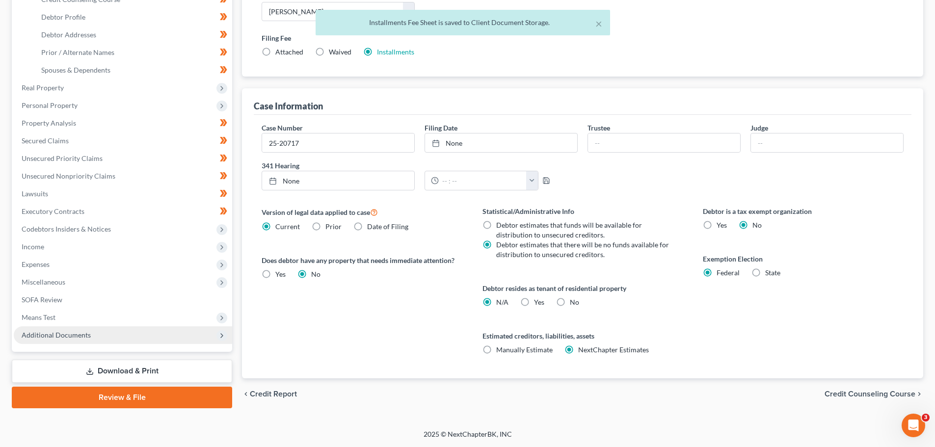
click at [57, 336] on span "Additional Documents" at bounding box center [56, 335] width 69 height 8
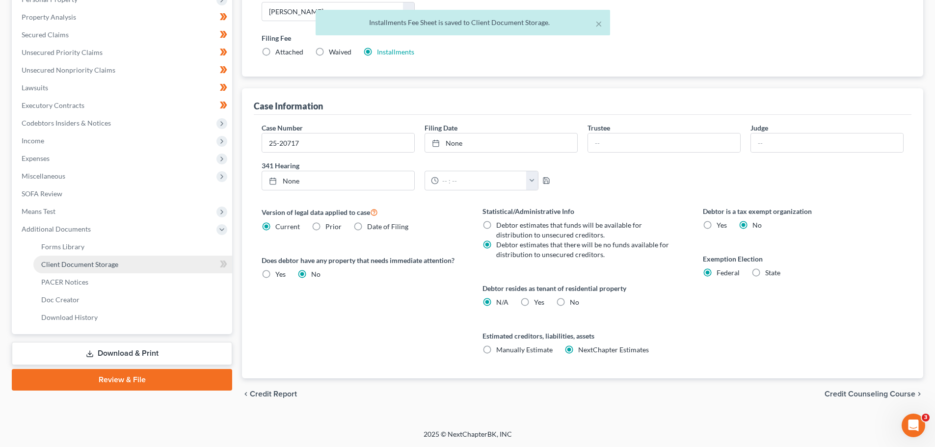
click at [79, 261] on span "Client Document Storage" at bounding box center [79, 264] width 77 height 8
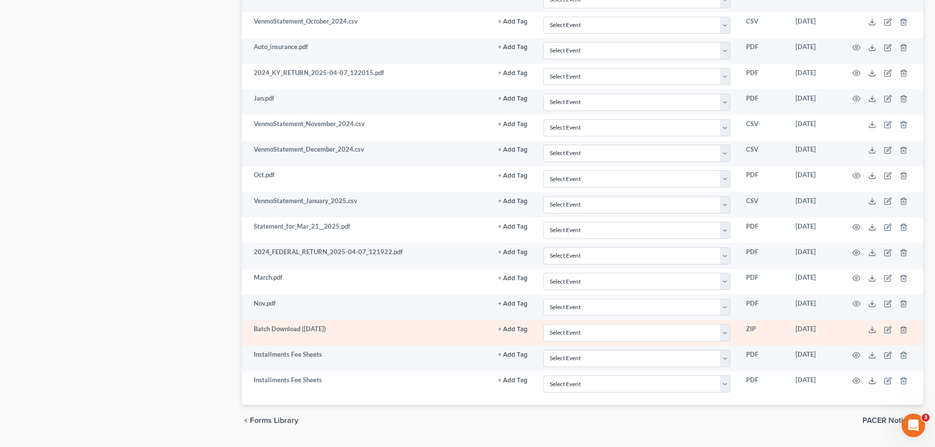
scroll to position [1070, 0]
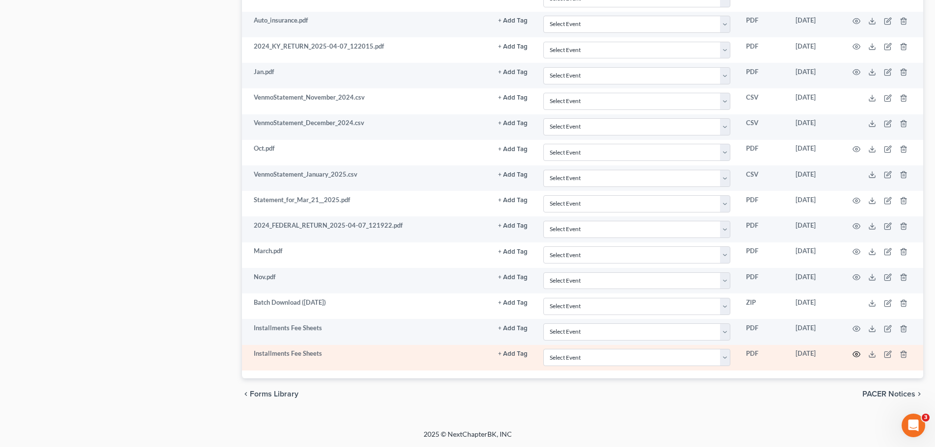
click at [856, 354] on icon "button" at bounding box center [856, 354] width 8 height 8
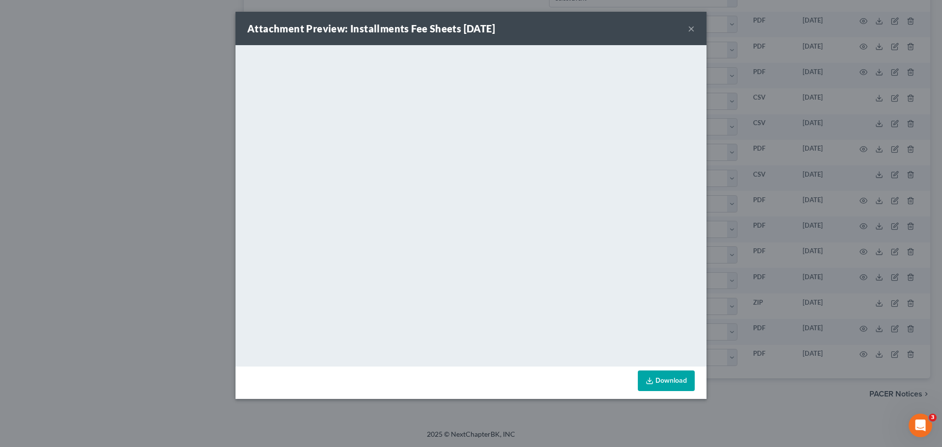
click at [694, 26] on button "×" at bounding box center [691, 29] width 7 height 12
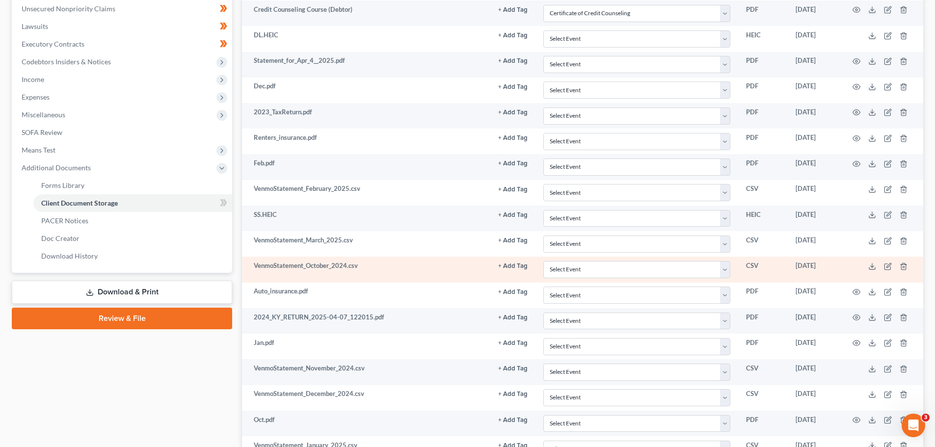
scroll to position [0, 0]
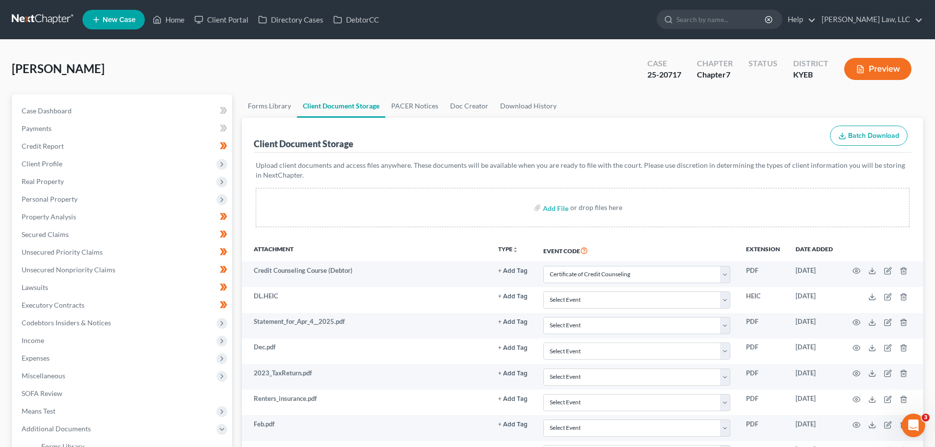
click at [61, 15] on link at bounding box center [43, 20] width 63 height 18
